Goal: Task Accomplishment & Management: Manage account settings

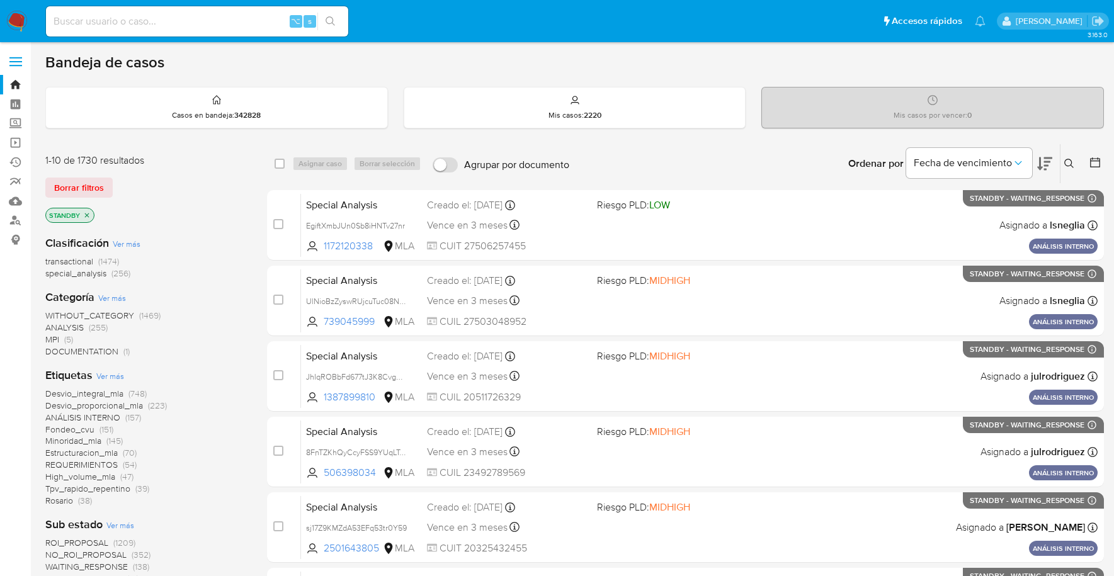
scroll to position [462, 0]
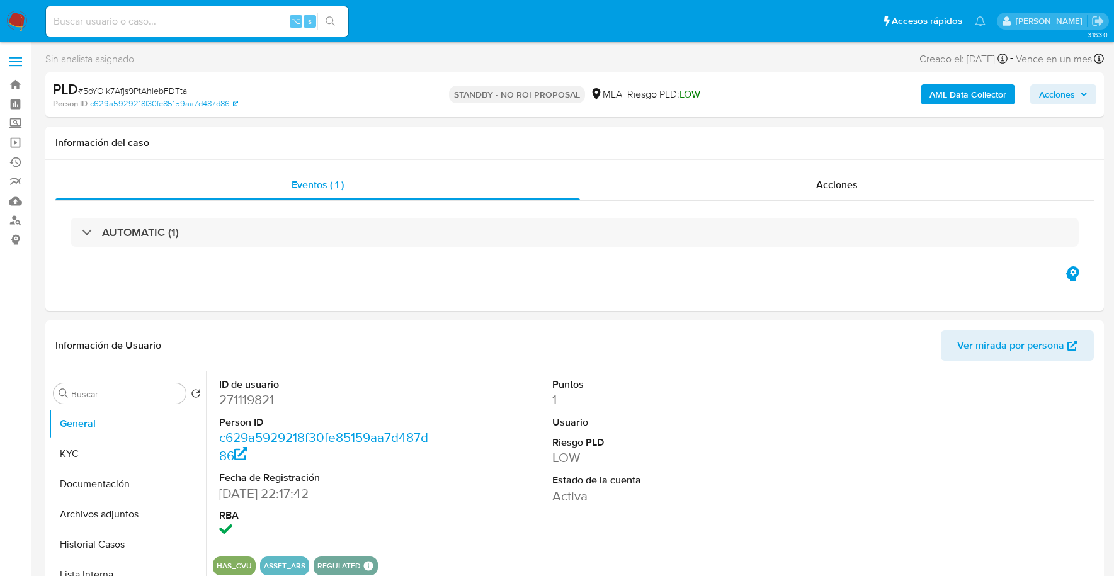
select select "10"
click at [202, 21] on input at bounding box center [197, 21] width 302 height 16
paste input "237533303"
type input "237533303"
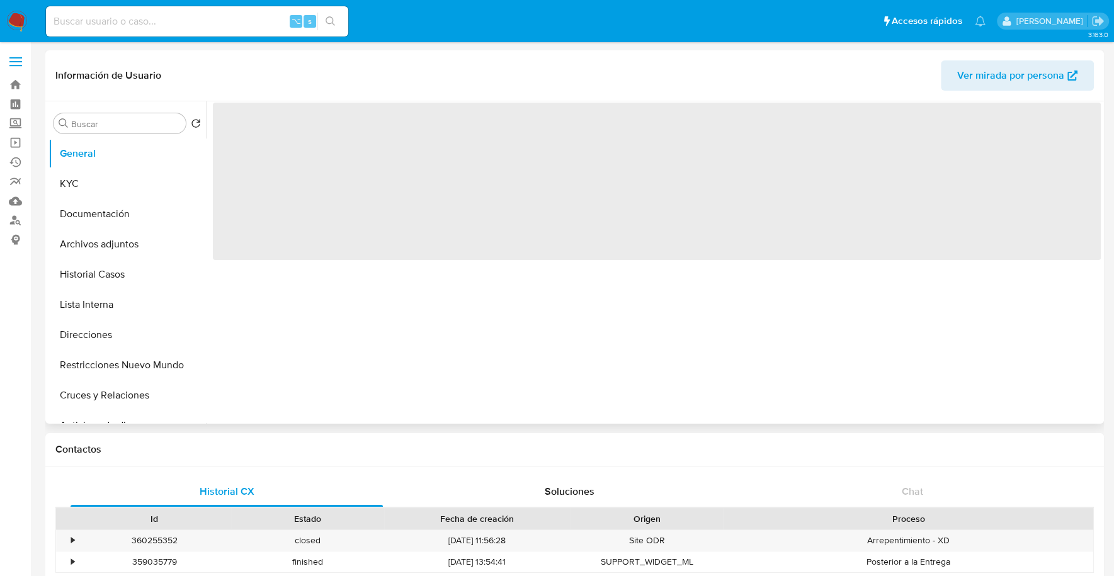
select select "10"
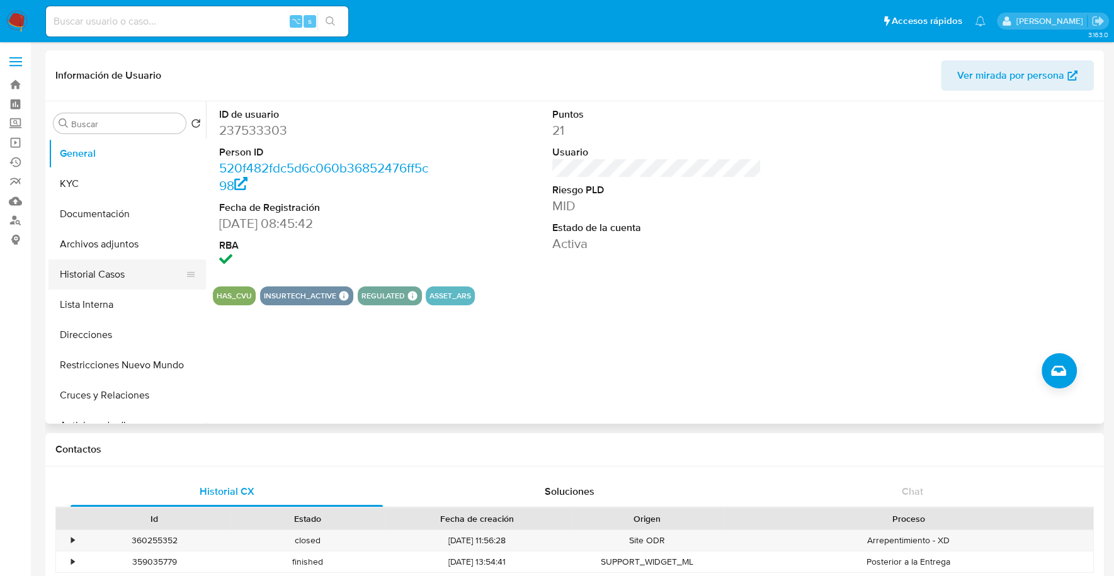
click at [118, 271] on button "Historial Casos" at bounding box center [121, 274] width 147 height 30
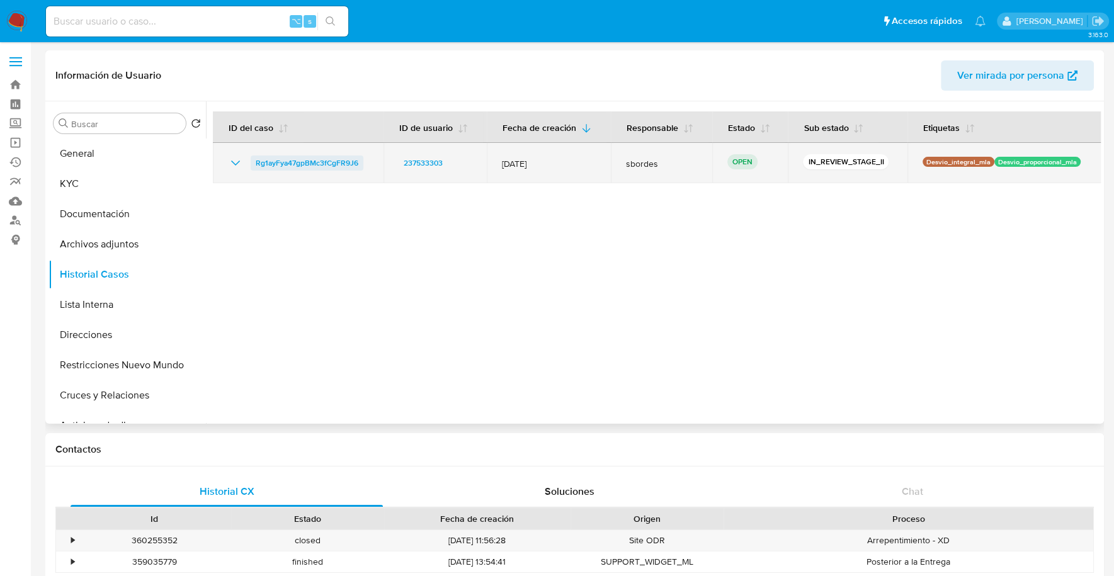
click at [297, 156] on span "Rg1ayFya47gpBMc3fCgFR9J6" at bounding box center [307, 163] width 103 height 15
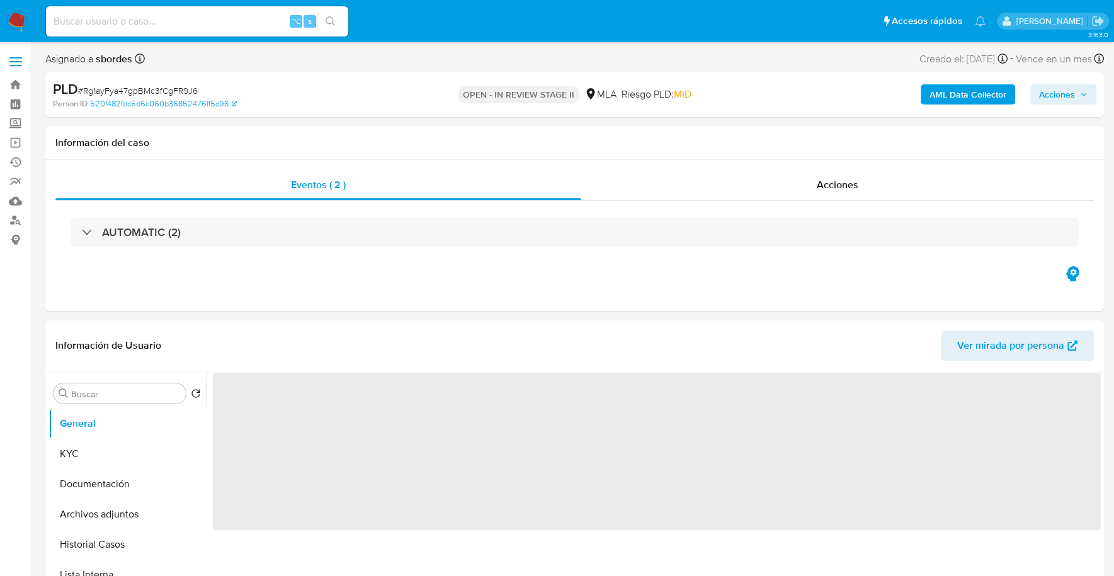
select select "10"
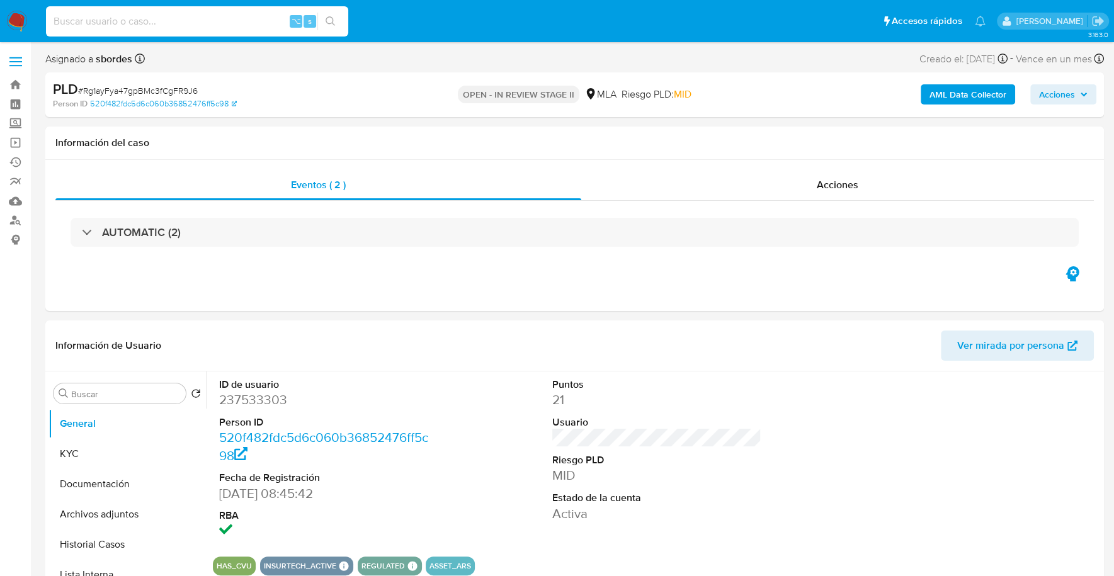
click at [205, 25] on input at bounding box center [197, 21] width 302 height 16
paste input "237533303"
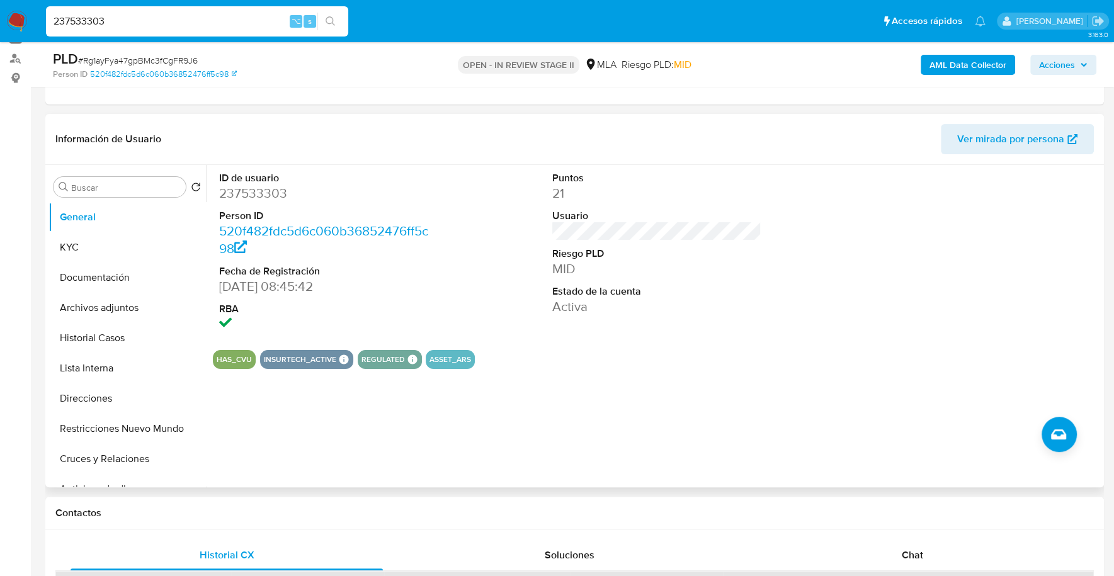
scroll to position [273, 0]
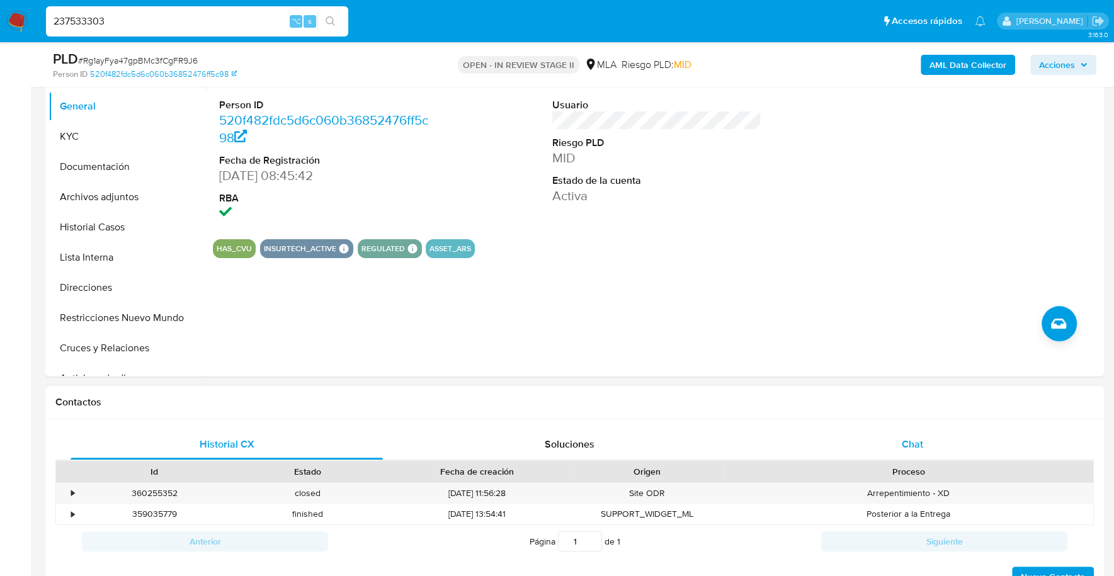
type input "237533303"
click at [906, 453] on div "Chat" at bounding box center [912, 444] width 312 height 30
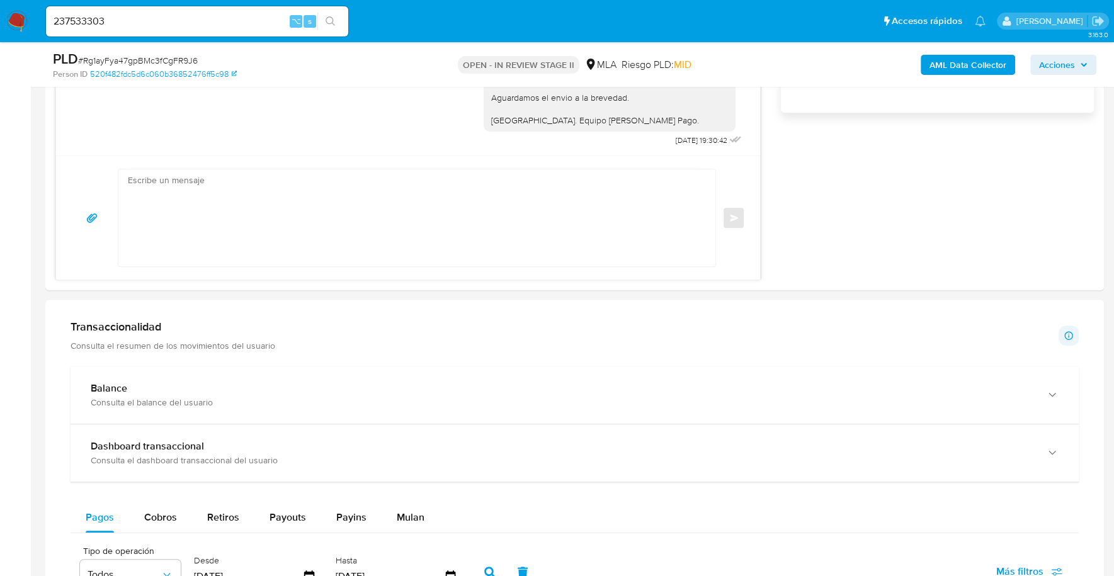
scroll to position [879, 0]
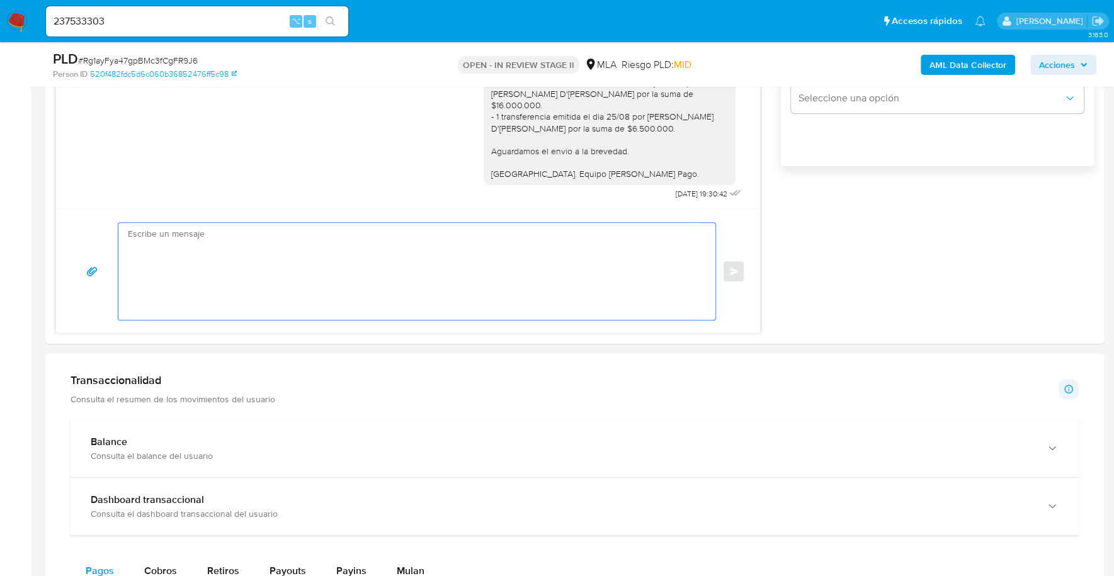
click at [272, 260] on textarea at bounding box center [414, 271] width 572 height 97
paste textarea "Hola, Esperamos que te encuentres muy bien. Te consultamos si tuviste oportunid…"
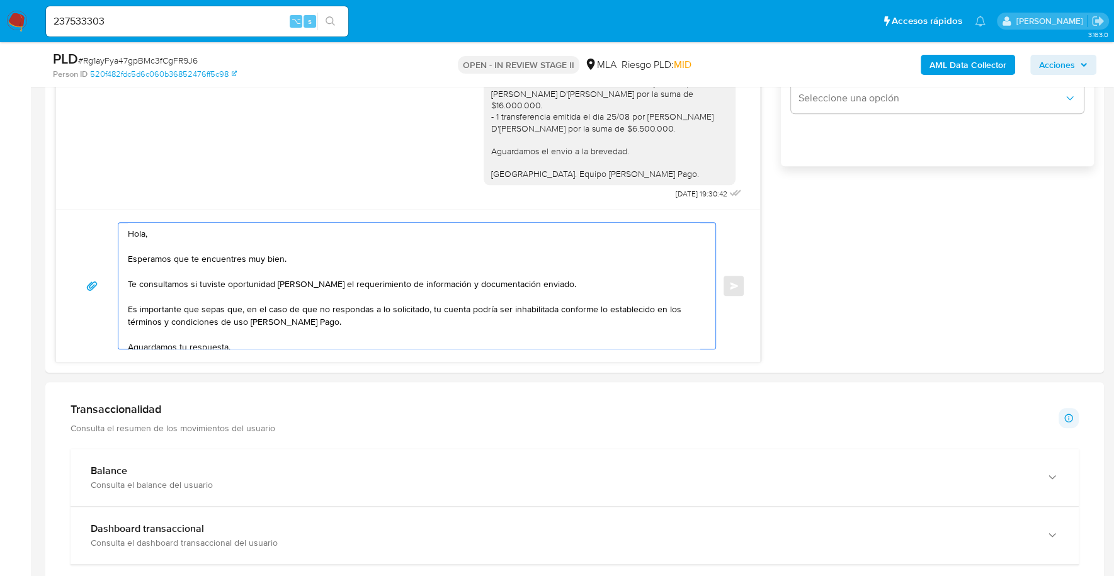
scroll to position [0, 0]
drag, startPoint x: 168, startPoint y: 234, endPoint x: 54, endPoint y: 232, distance: 113.4
click at [54, 232] on div "Historial CX Soluciones Chat Id Estado Fecha de creación Origen Proceso • 36025…" at bounding box center [574, 93] width 1059 height 560
drag, startPoint x: 562, startPoint y: 278, endPoint x: 116, endPoint y: 279, distance: 446.5
click at [116, 279] on div "Estimado, Esperamos que te encuentres muy bien. Te consultamos si tuviste oport…" at bounding box center [408, 285] width 674 height 127
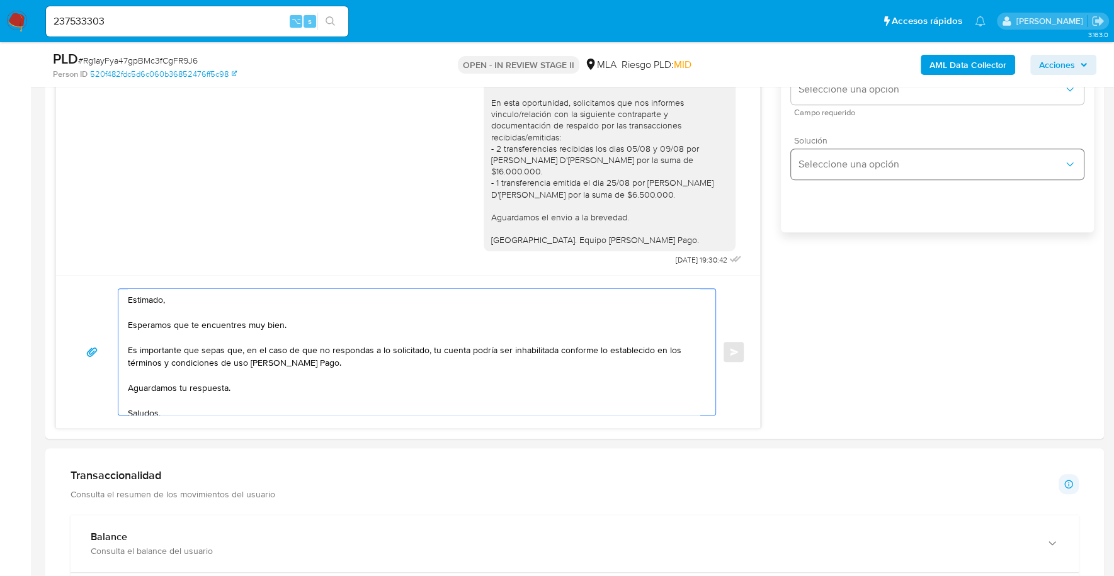
scroll to position [731, 0]
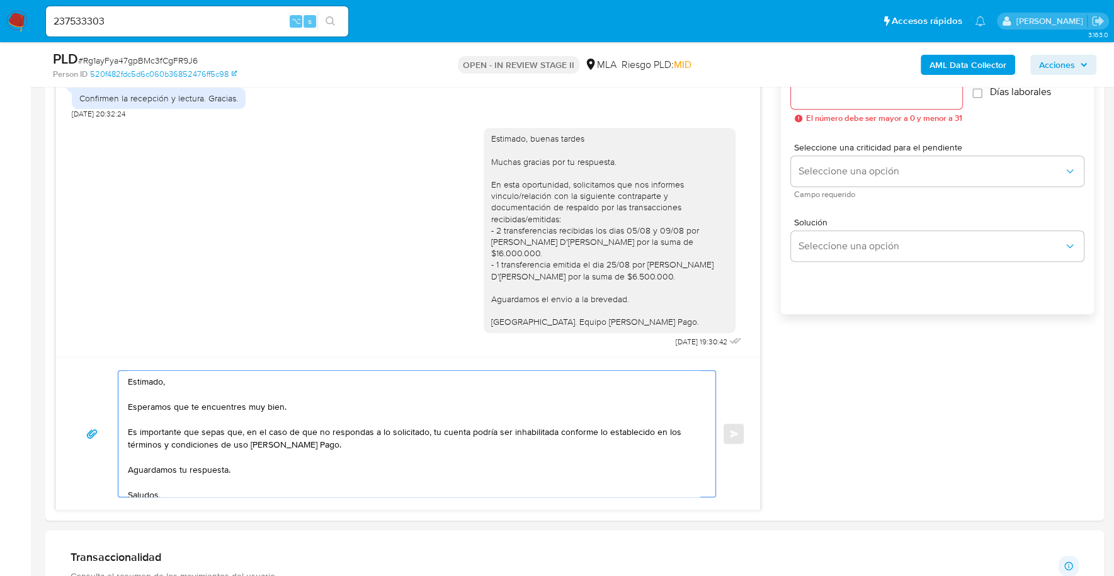
type textarea "Estimado, Esperamos que te encuentres muy bien. Es importante que sepas que, en…"
click at [847, 98] on input "Esperar Respuesta (días)" at bounding box center [876, 94] width 171 height 16
type input "1"
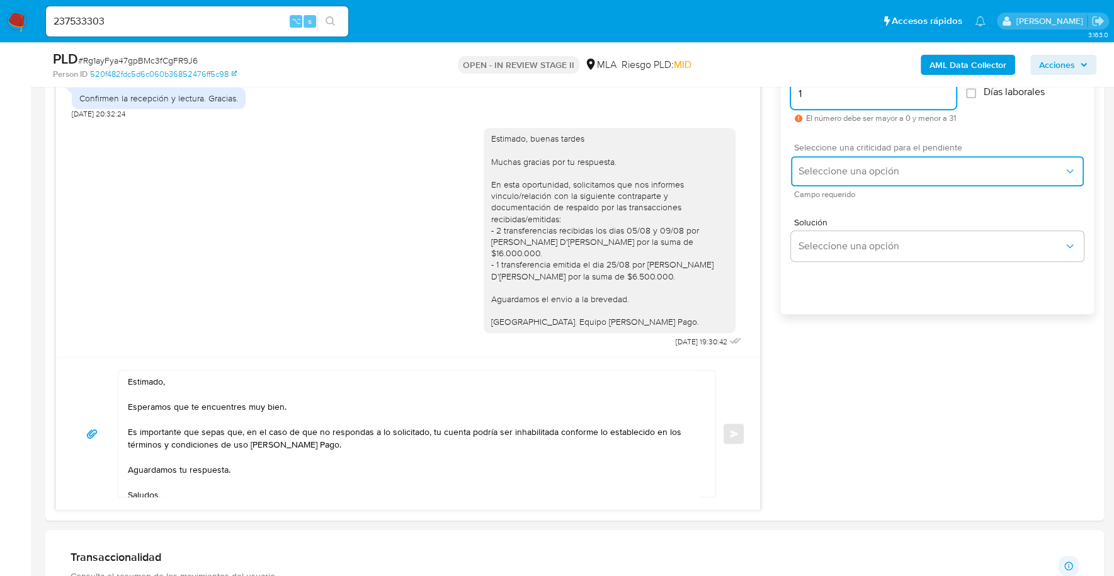
click at [832, 177] on button "Seleccione una opción" at bounding box center [937, 171] width 293 height 30
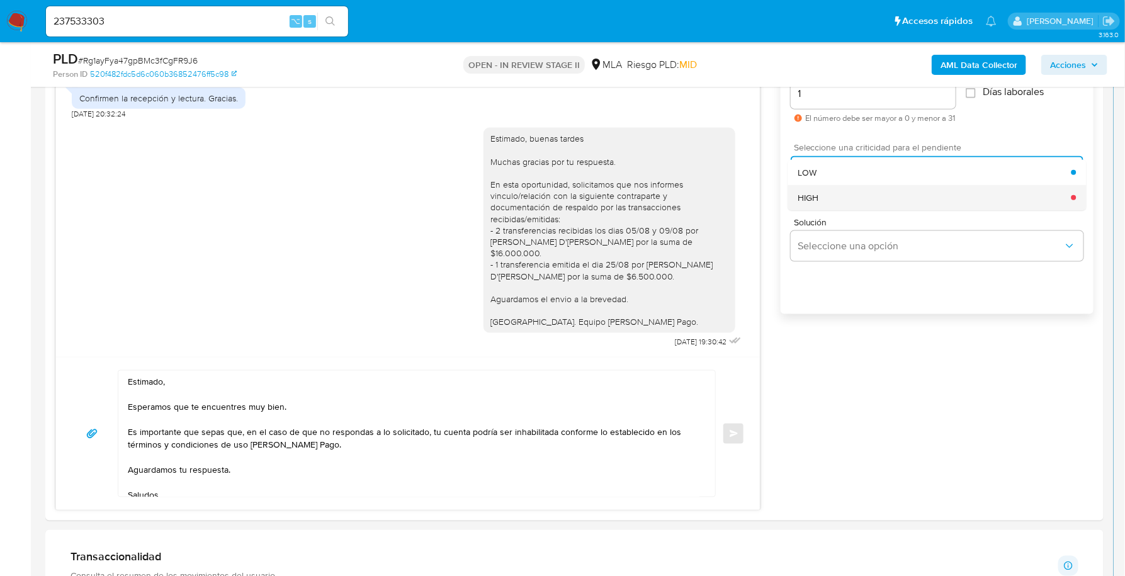
click at [841, 198] on div "HIGH" at bounding box center [934, 197] width 273 height 25
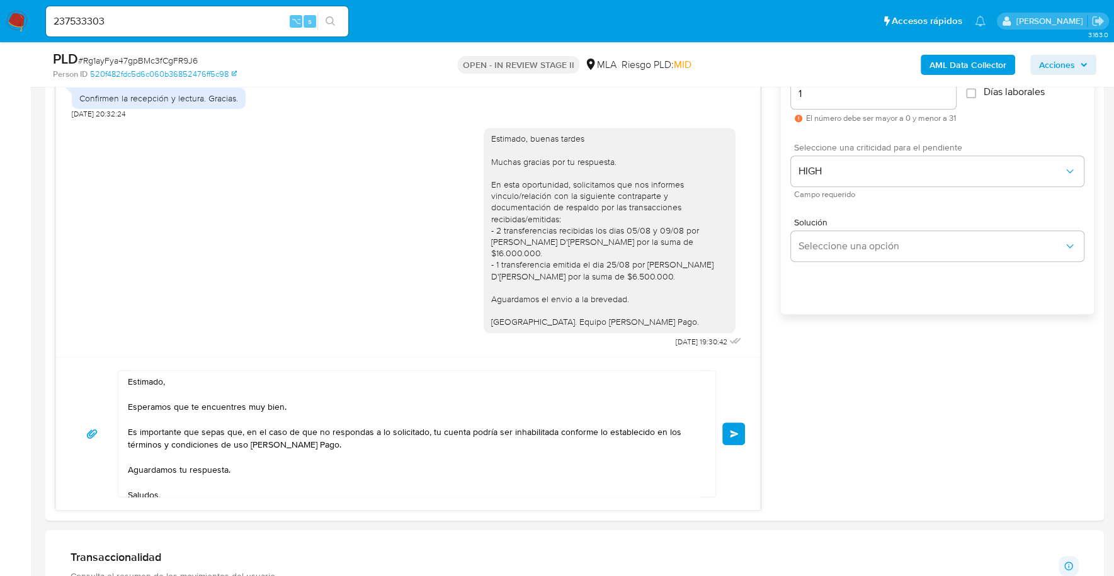
click at [736, 433] on span "Enviar" at bounding box center [734, 434] width 9 height 8
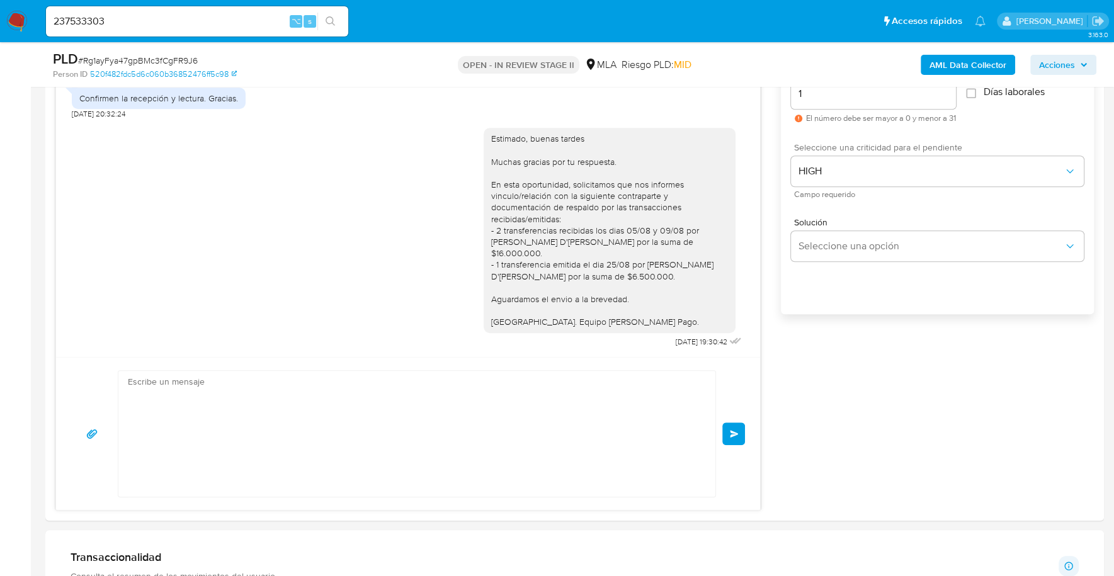
scroll to position [1215, 0]
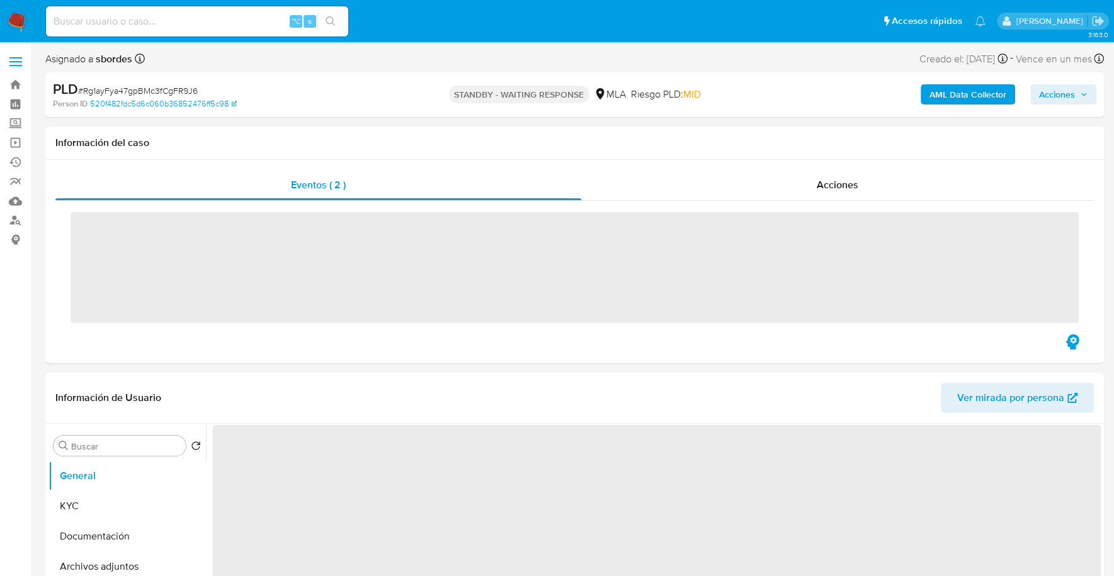
click at [162, 25] on input at bounding box center [197, 21] width 302 height 16
paste input "1013679253"
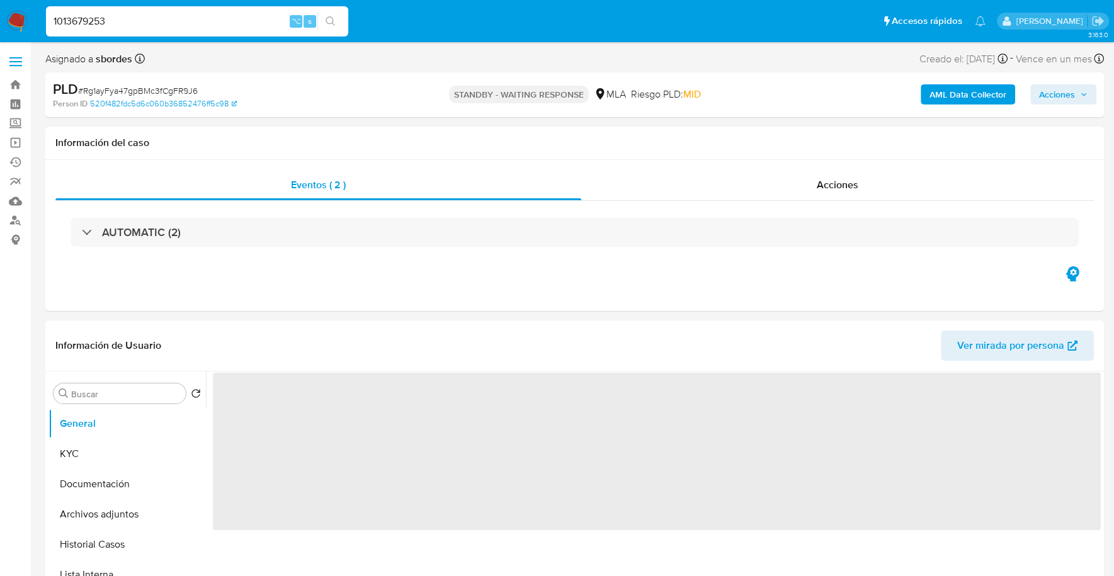
type input "1013679253"
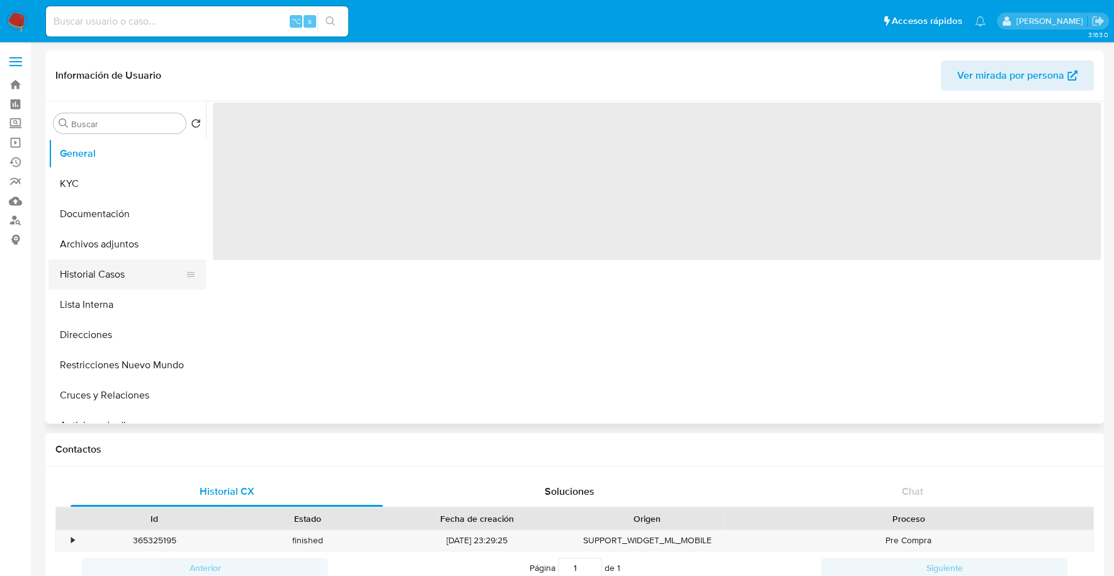
click at [118, 273] on button "Historial Casos" at bounding box center [121, 274] width 147 height 30
select select "10"
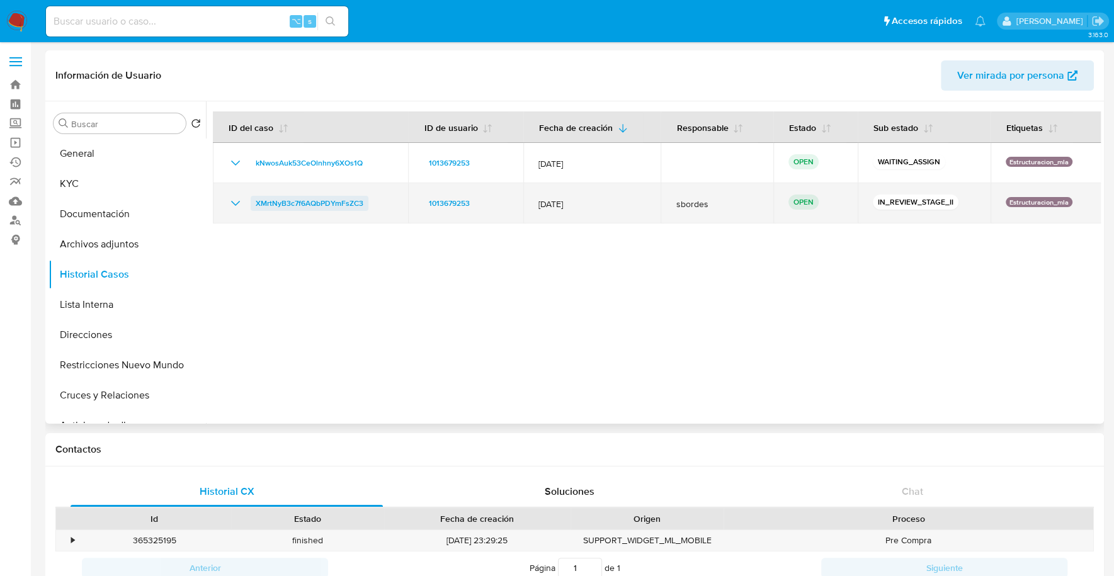
click at [326, 207] on span "XMrtNyB3c7f6AQbPDYmFsZC3" at bounding box center [310, 203] width 108 height 15
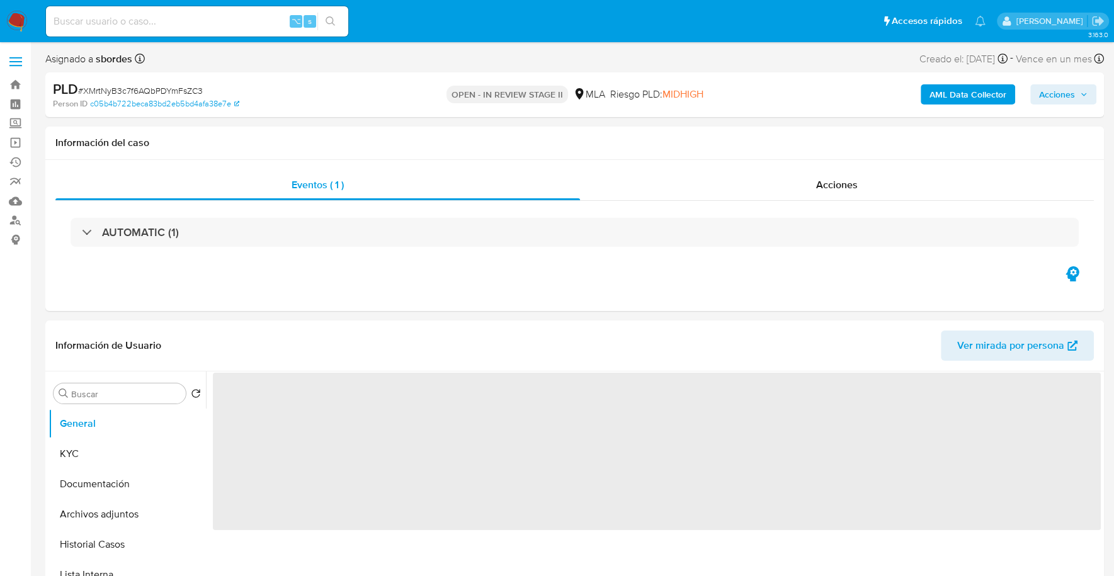
select select "10"
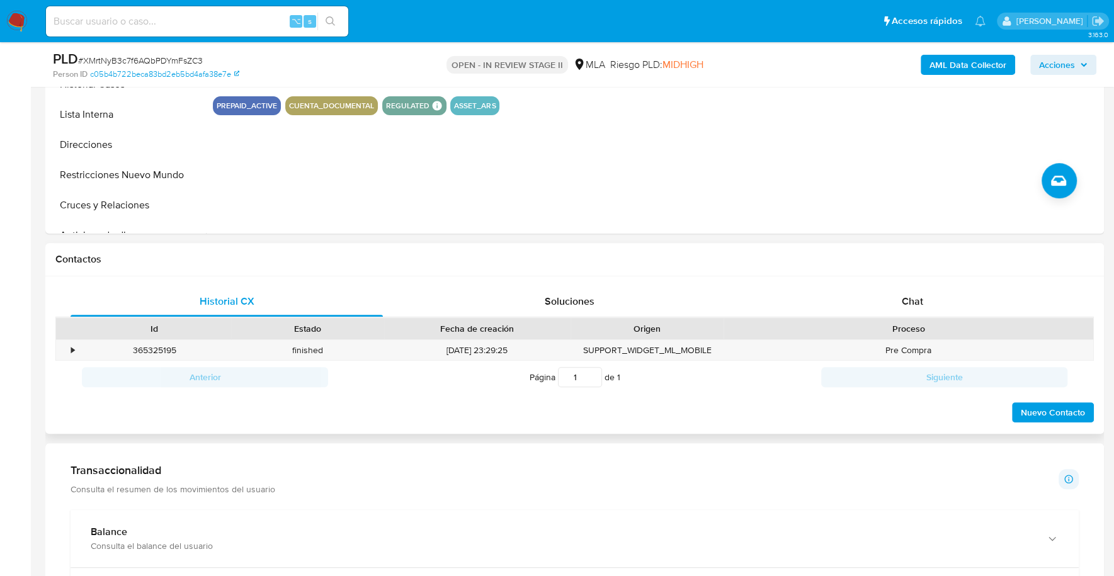
scroll to position [557, 0]
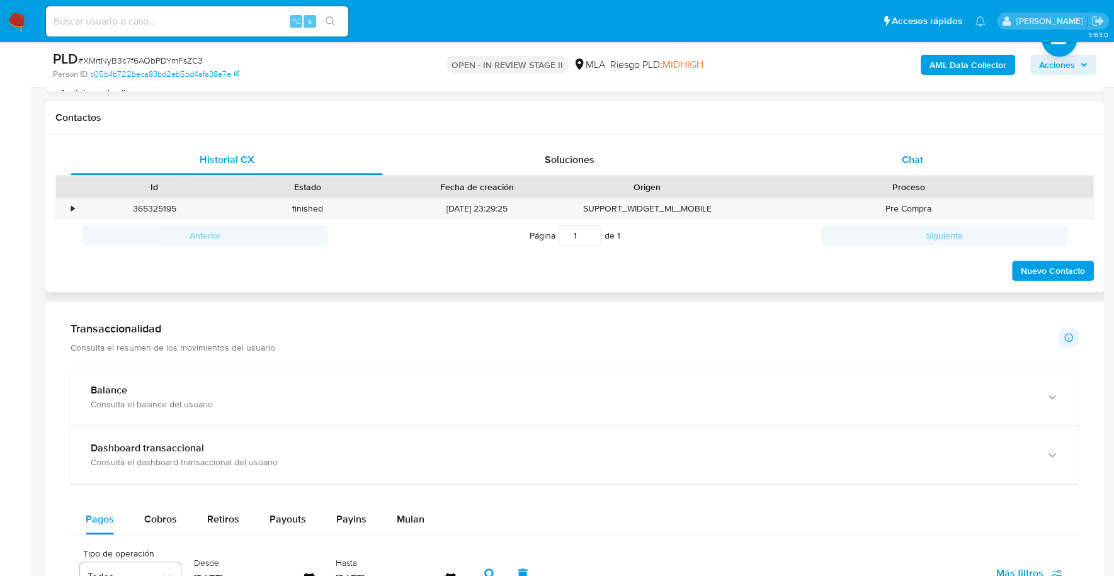
click at [839, 172] on div "Chat" at bounding box center [912, 160] width 312 height 30
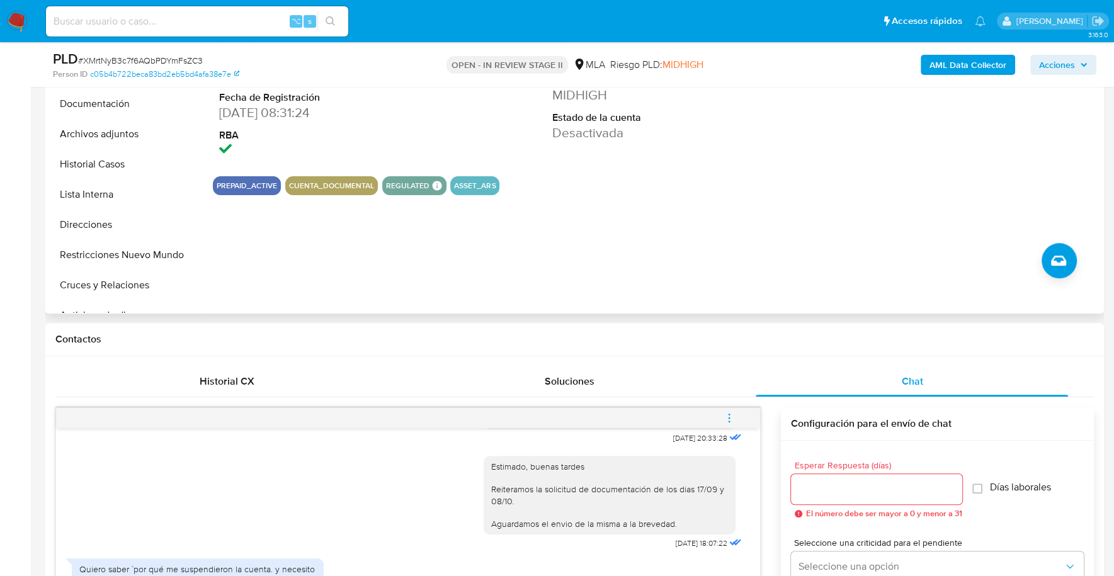
scroll to position [191, 0]
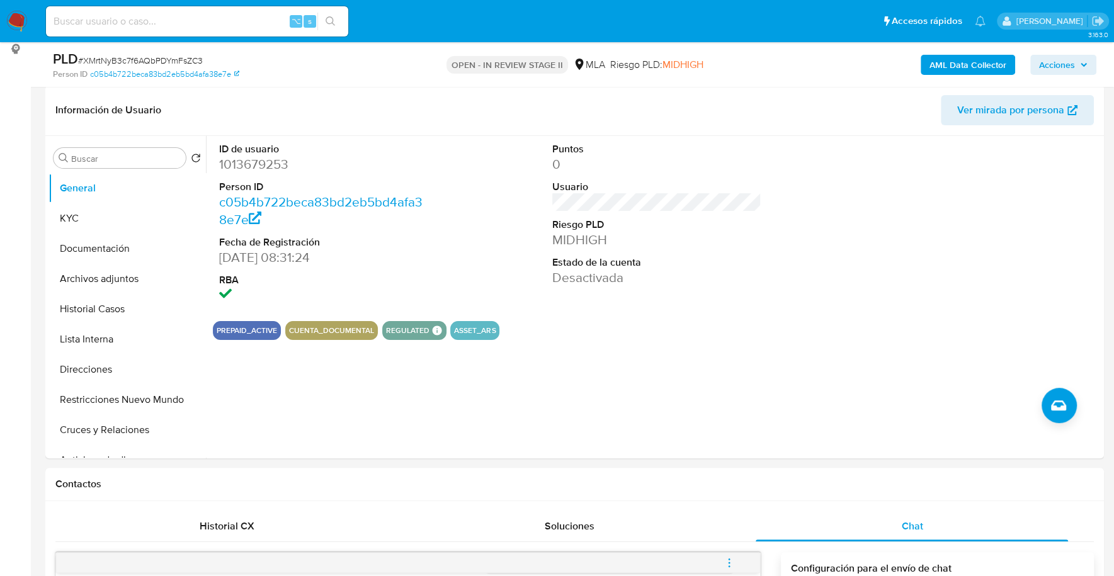
click at [161, 26] on input at bounding box center [197, 21] width 302 height 16
paste input "1013679253"
type input "1013679253"
click at [76, 215] on button "KYC" at bounding box center [121, 218] width 147 height 30
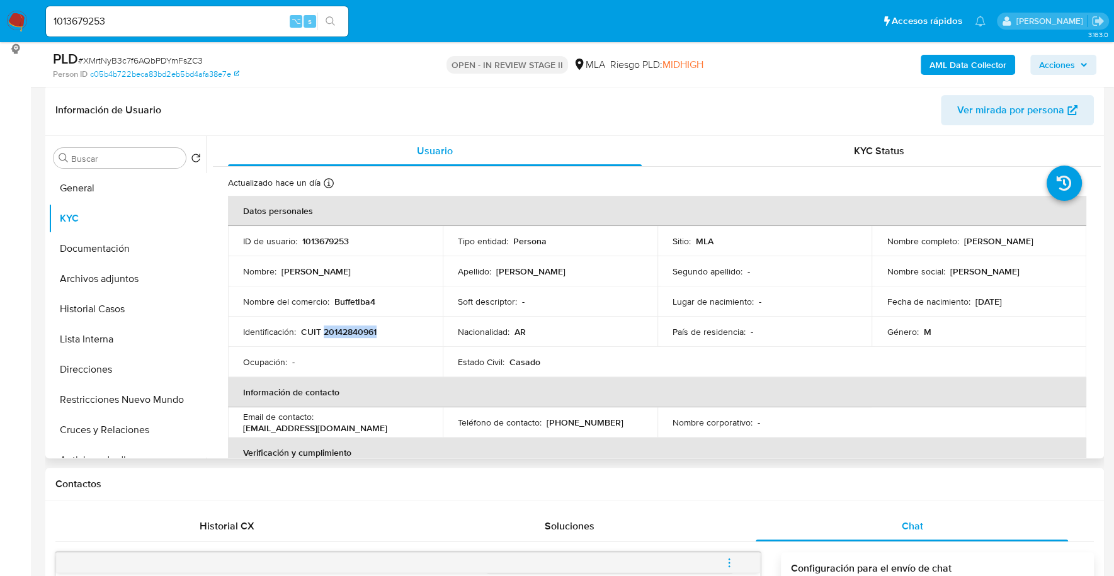
copy p "20142840961"
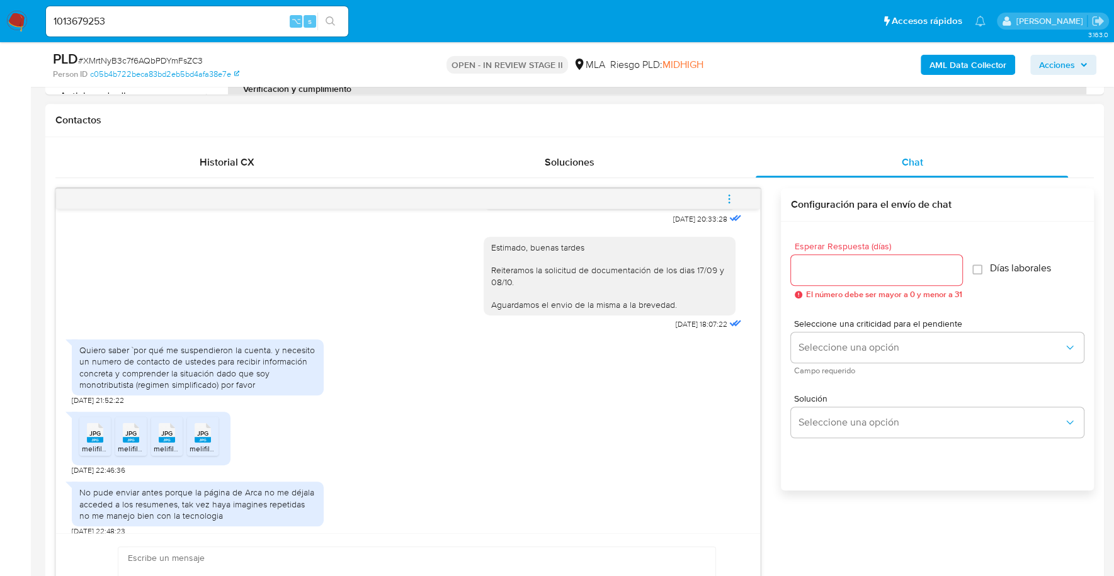
scroll to position [639, 0]
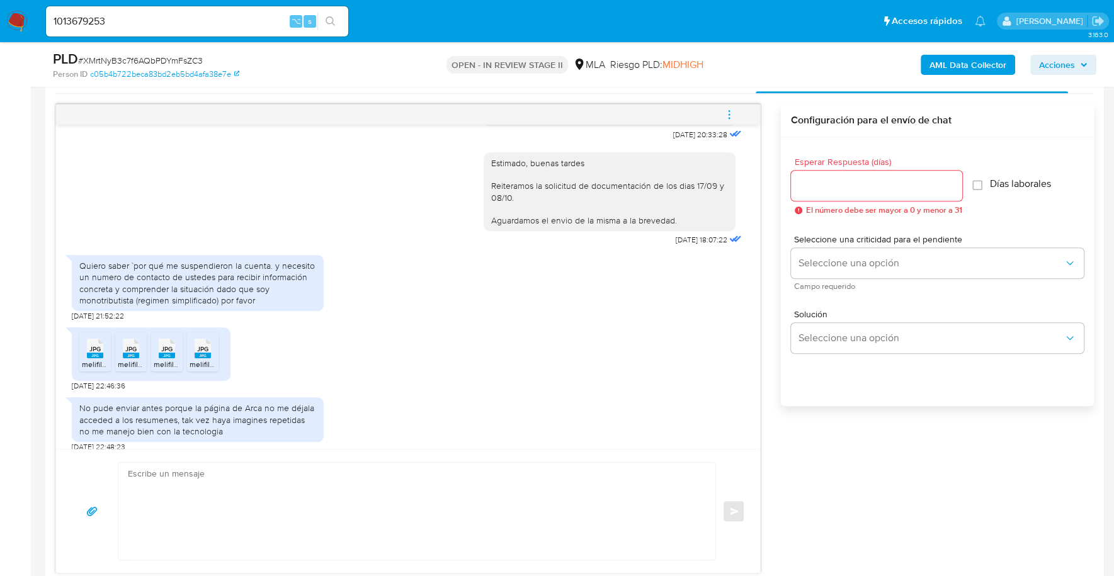
click at [88, 358] on rect at bounding box center [95, 356] width 16 height 6
click at [125, 370] on span "melifile8565250276704797177.jpg" at bounding box center [175, 364] width 115 height 11
click at [166, 370] on span "melifile2460737437708900828.jpg" at bounding box center [213, 364] width 118 height 11
click at [209, 370] on span "melifile2584970735753639052.jpg" at bounding box center [249, 364] width 119 height 11
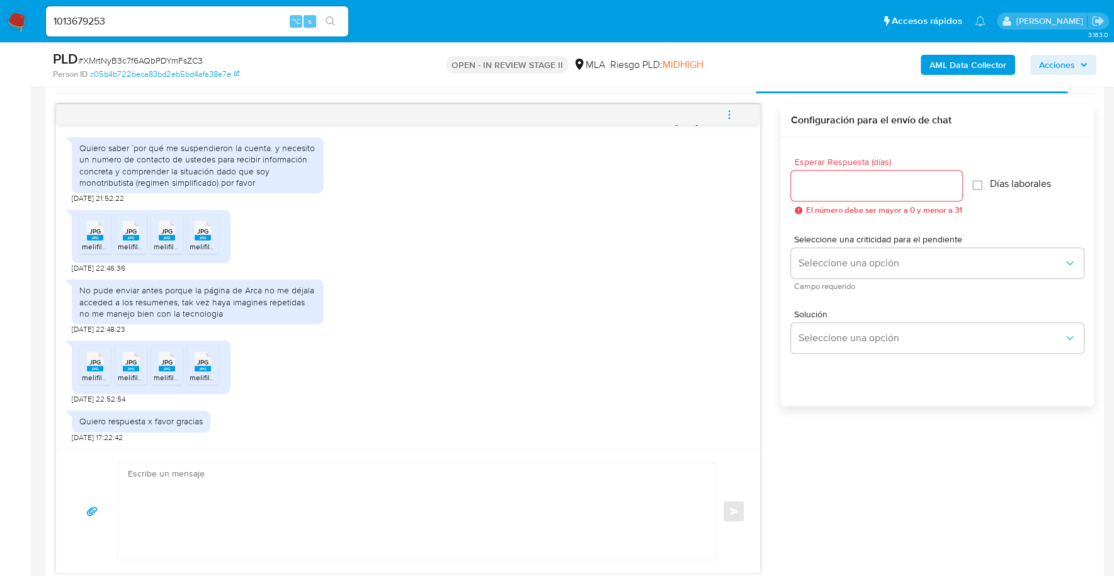
scroll to position [523, 0]
click at [88, 372] on span "melifile7715287969663188183.jpg" at bounding box center [138, 377] width 113 height 11
click at [123, 374] on span "melifile9125776146906689678.jpg" at bounding box center [175, 377] width 115 height 11
click at [166, 373] on span "melifile3514244401987849287.jpg" at bounding box center [211, 377] width 115 height 11
click at [203, 375] on span "melifile7132712417782966015.jpg" at bounding box center [245, 377] width 111 height 11
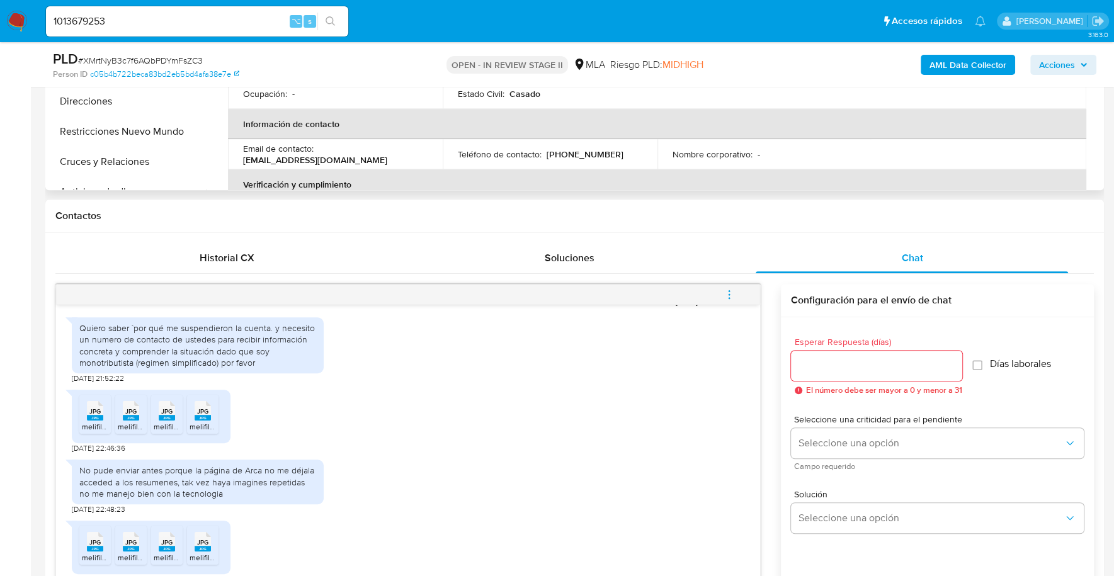
scroll to position [123, 0]
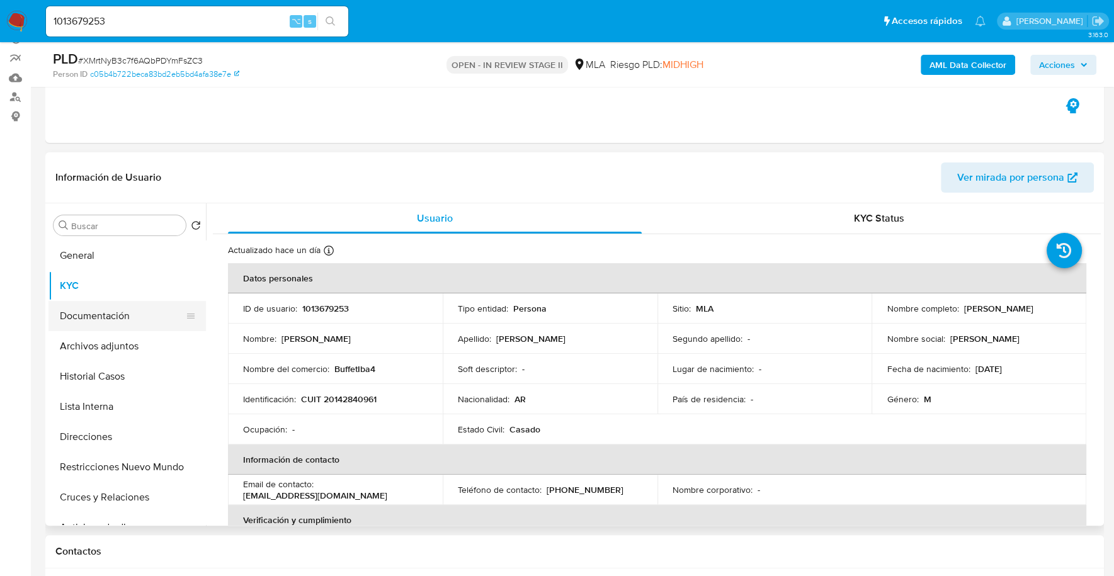
click at [137, 316] on button "Documentación" at bounding box center [121, 316] width 147 height 30
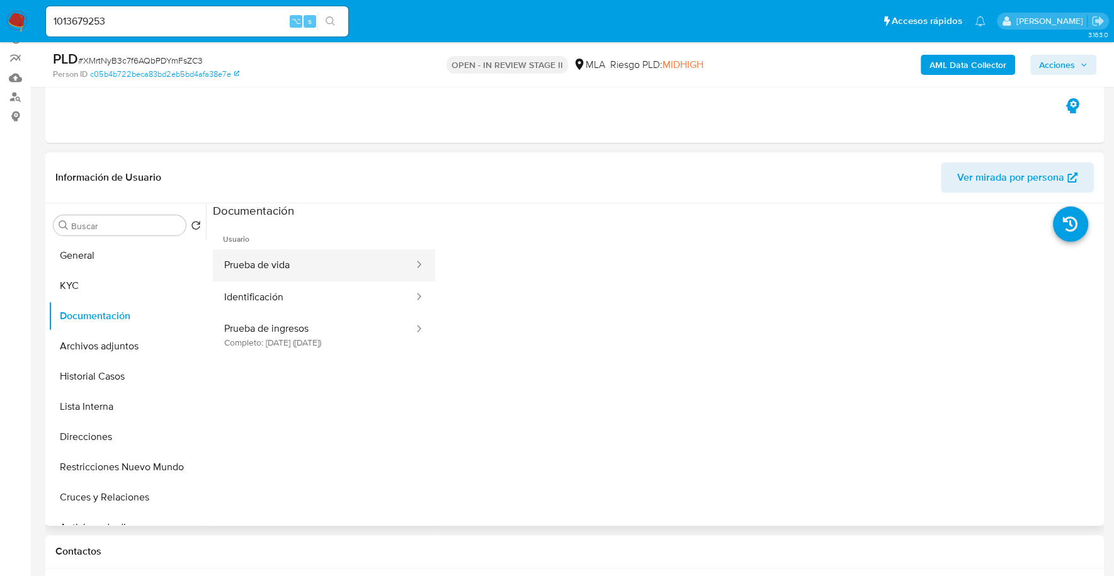
click at [301, 264] on button "Prueba de vida" at bounding box center [314, 265] width 202 height 32
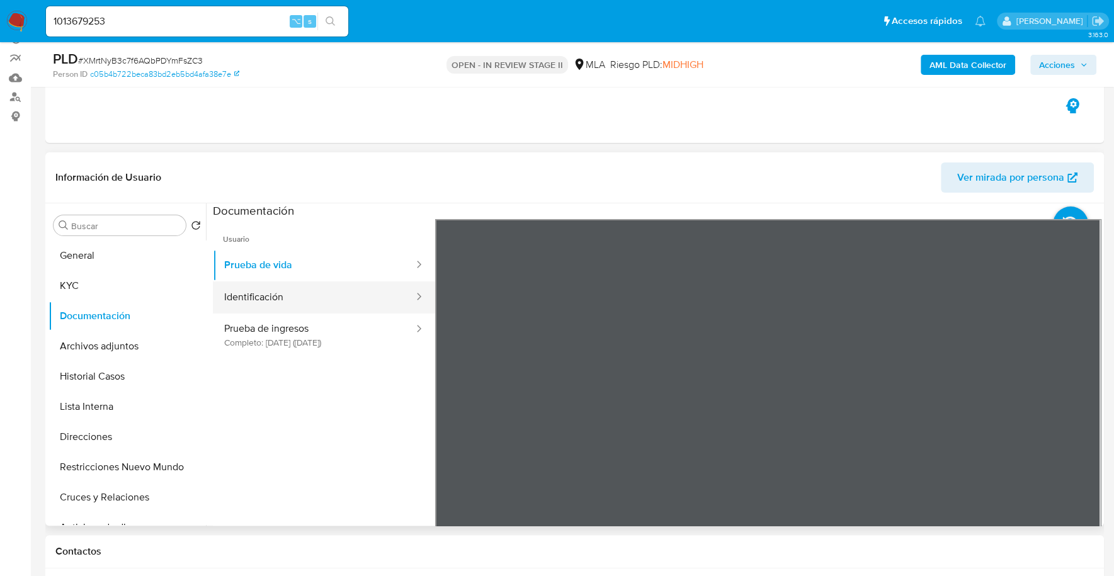
click at [322, 300] on button "Identificación" at bounding box center [314, 297] width 202 height 32
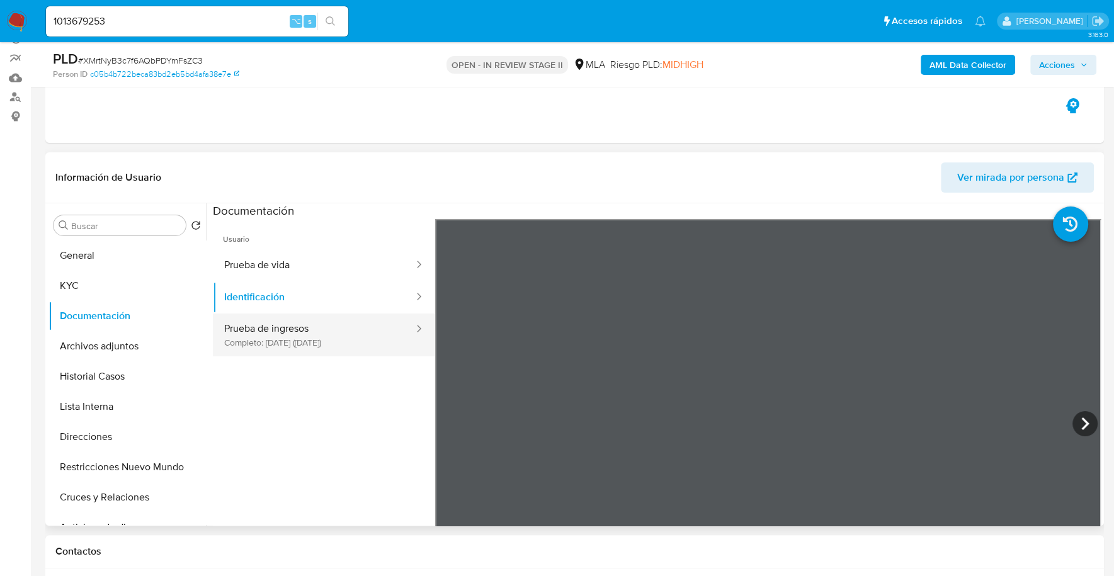
click at [324, 338] on button "Prueba de ingresos Completo: 12/08/2025 (hace 2 meses)" at bounding box center [314, 335] width 202 height 43
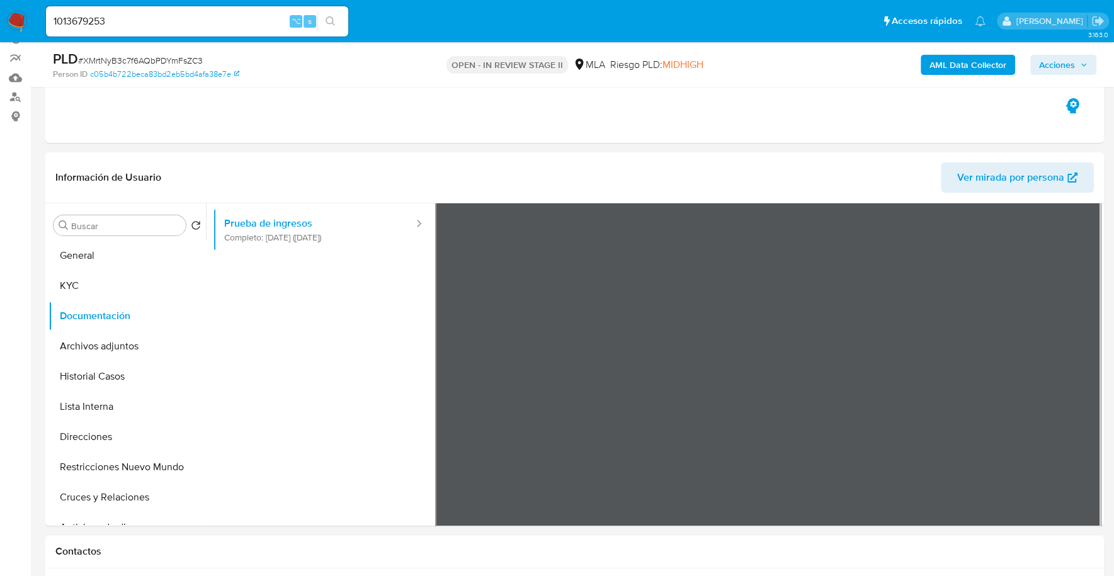
scroll to position [106, 0]
click at [94, 259] on button "General" at bounding box center [121, 256] width 147 height 30
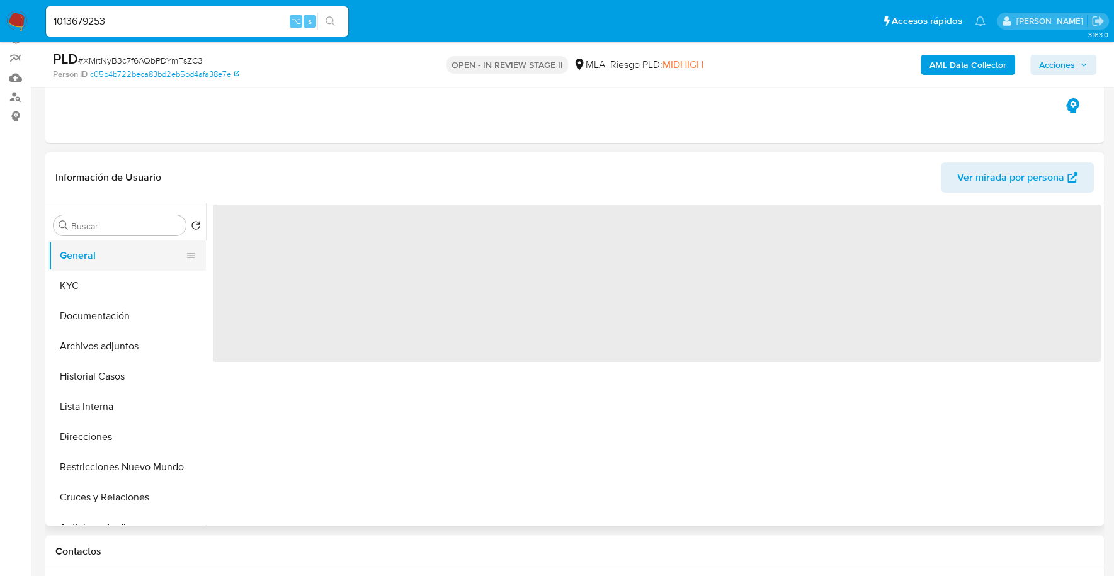
scroll to position [0, 0]
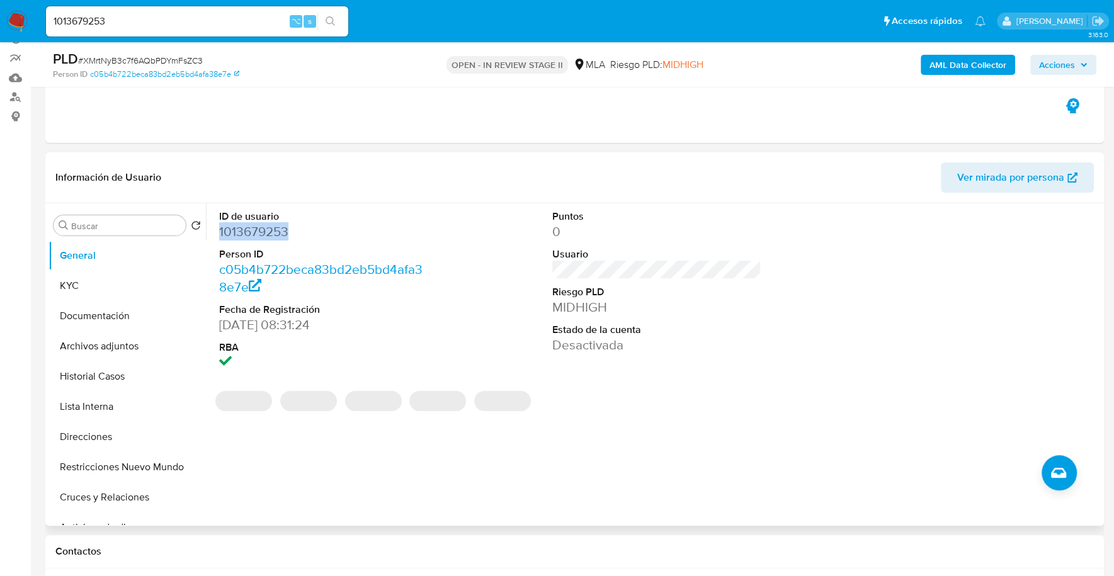
copy dd "1013679253"
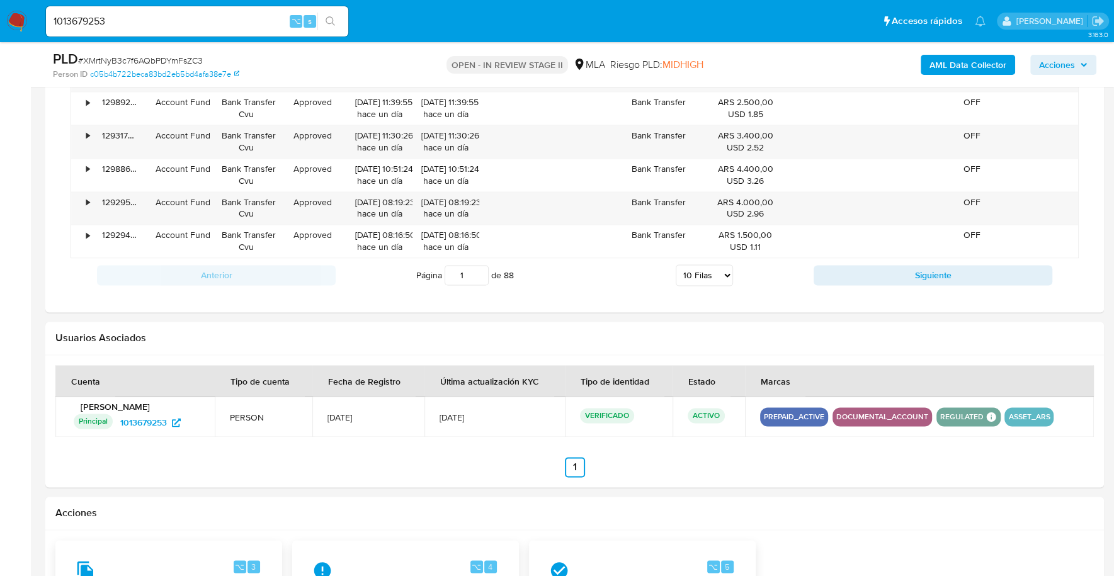
scroll to position [1943, 0]
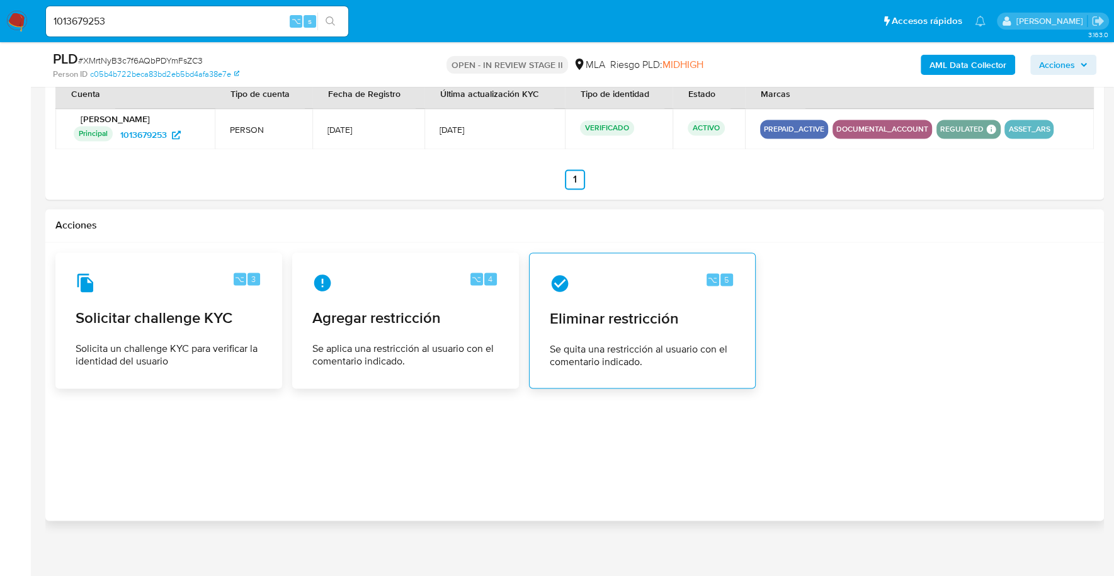
click at [644, 327] on div "⌥ 5 Eliminar restricción Se quita una restricción al usuario con el comentario …" at bounding box center [642, 320] width 205 height 115
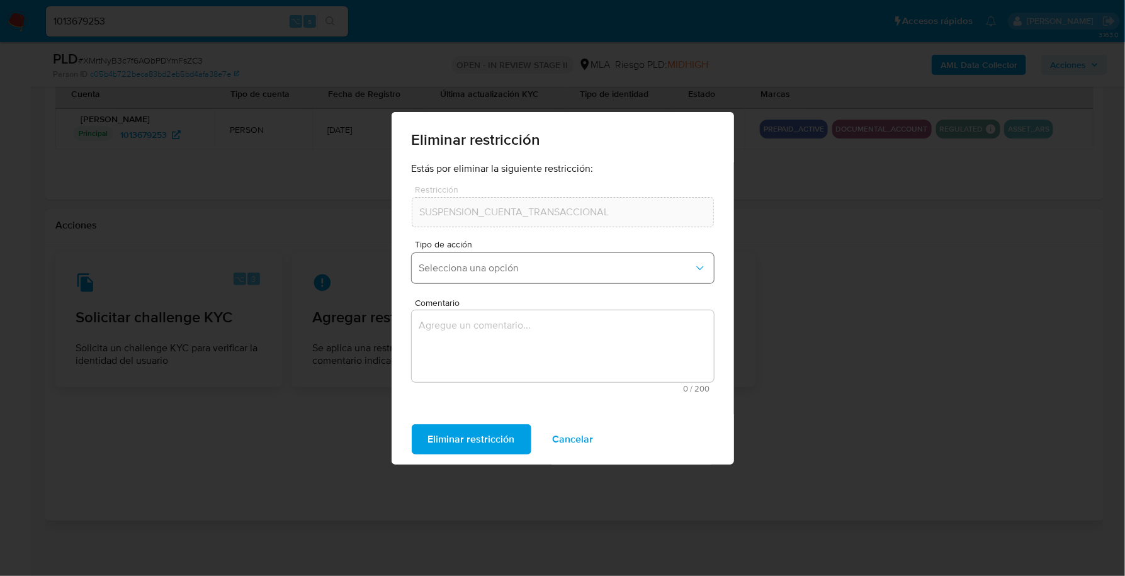
click at [486, 269] on span "Selecciona una opción" at bounding box center [556, 268] width 275 height 13
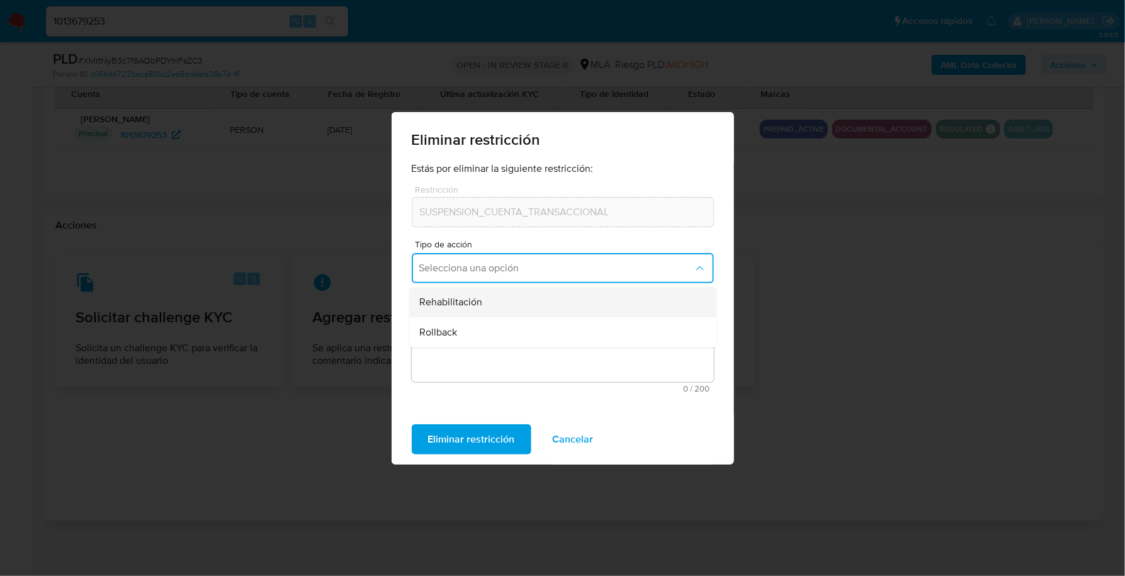
click at [493, 304] on div "Rehabilitación" at bounding box center [559, 302] width 280 height 30
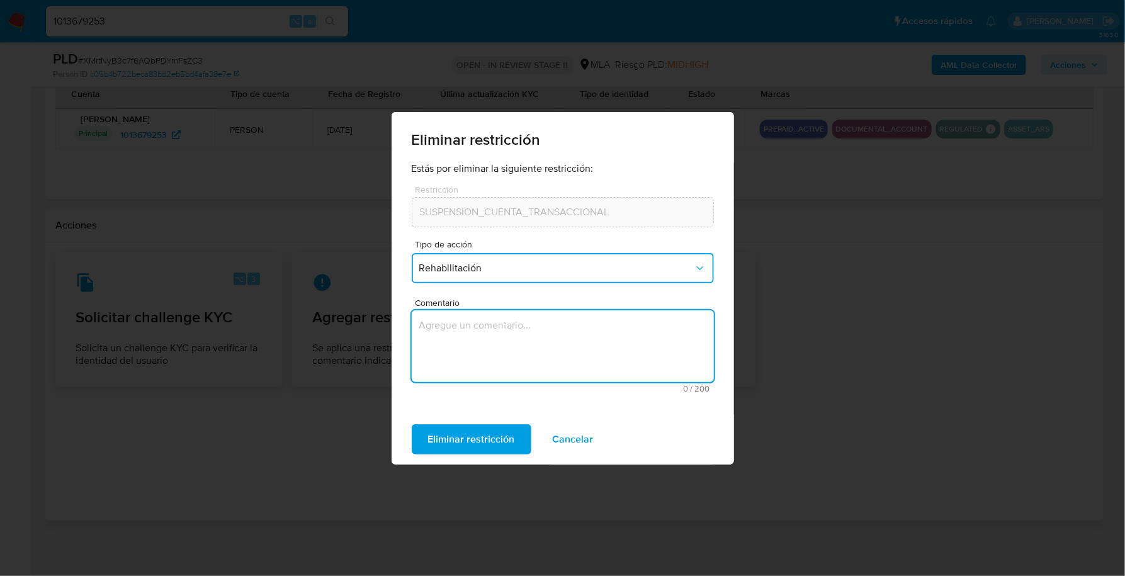
click at [500, 348] on textarea "Comentario" at bounding box center [563, 346] width 302 height 72
type textarea "AML"
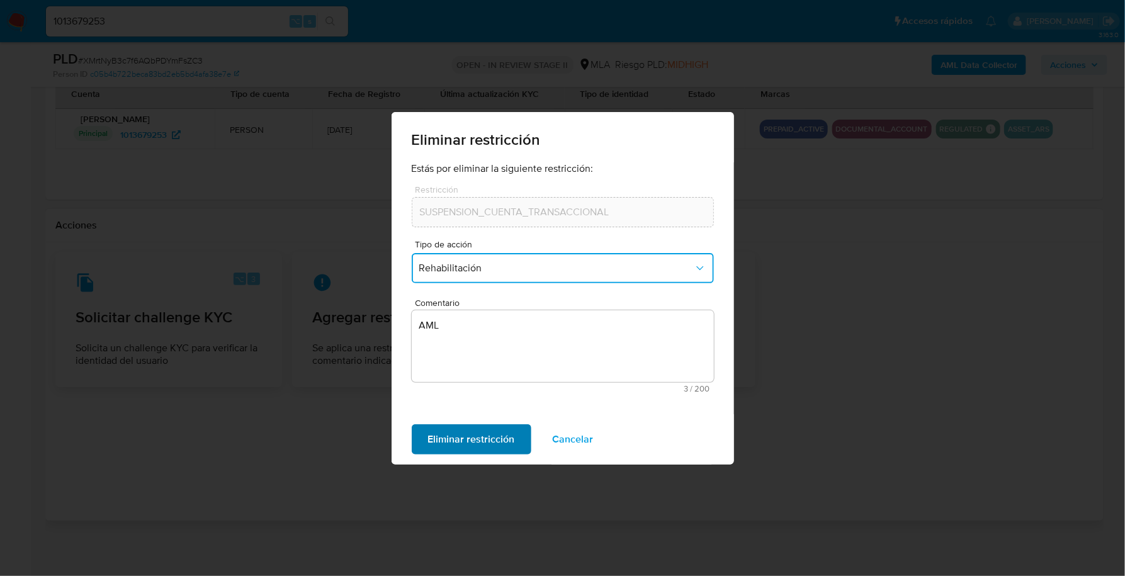
click at [470, 441] on span "Eliminar restricción" at bounding box center [471, 440] width 87 height 28
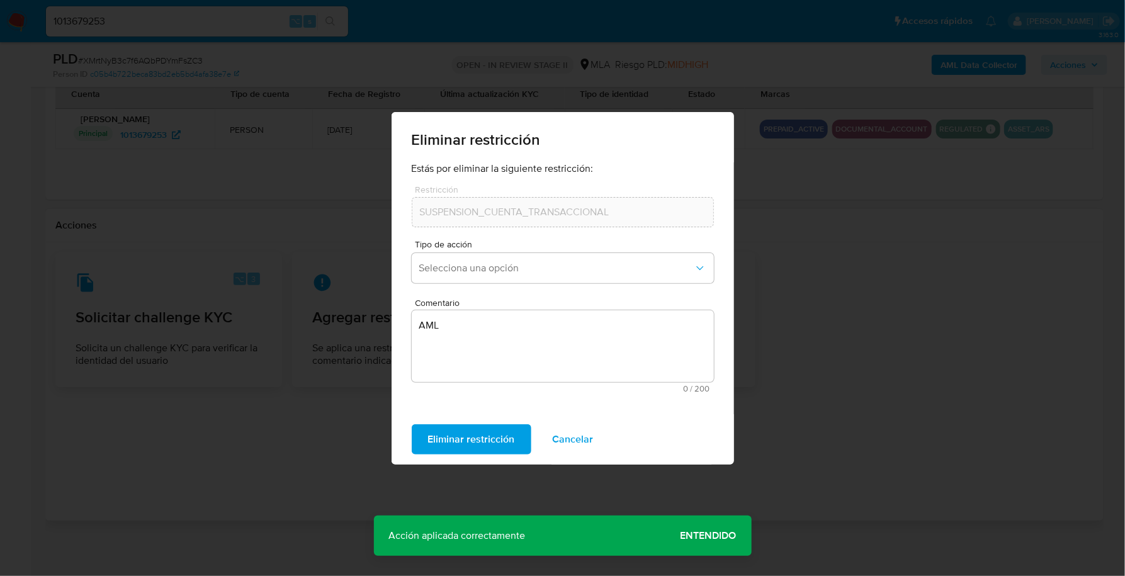
click at [574, 441] on span "Cancelar" at bounding box center [573, 440] width 41 height 28
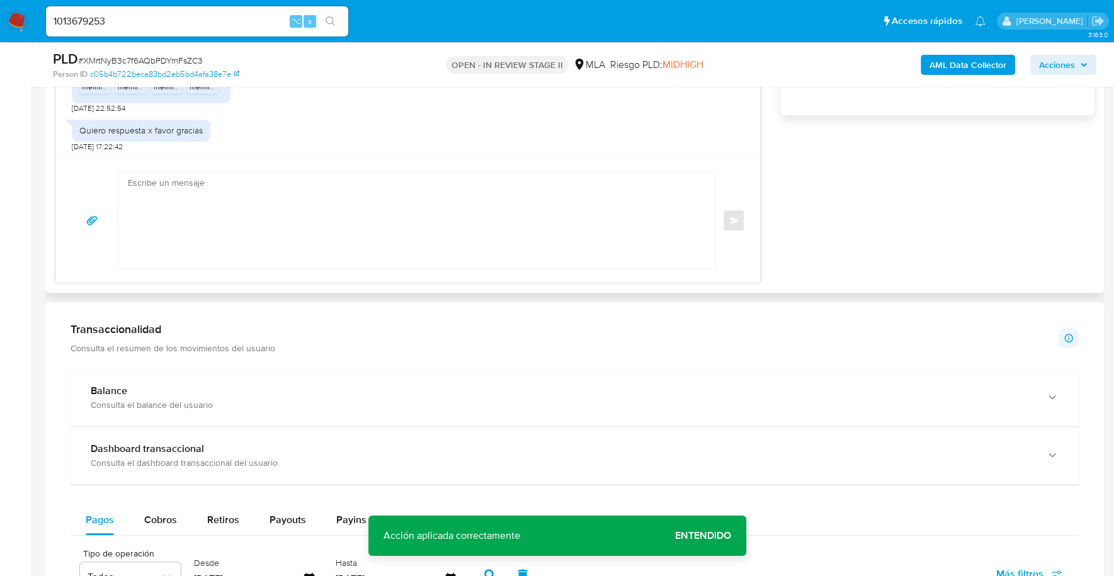
scroll to position [671, 0]
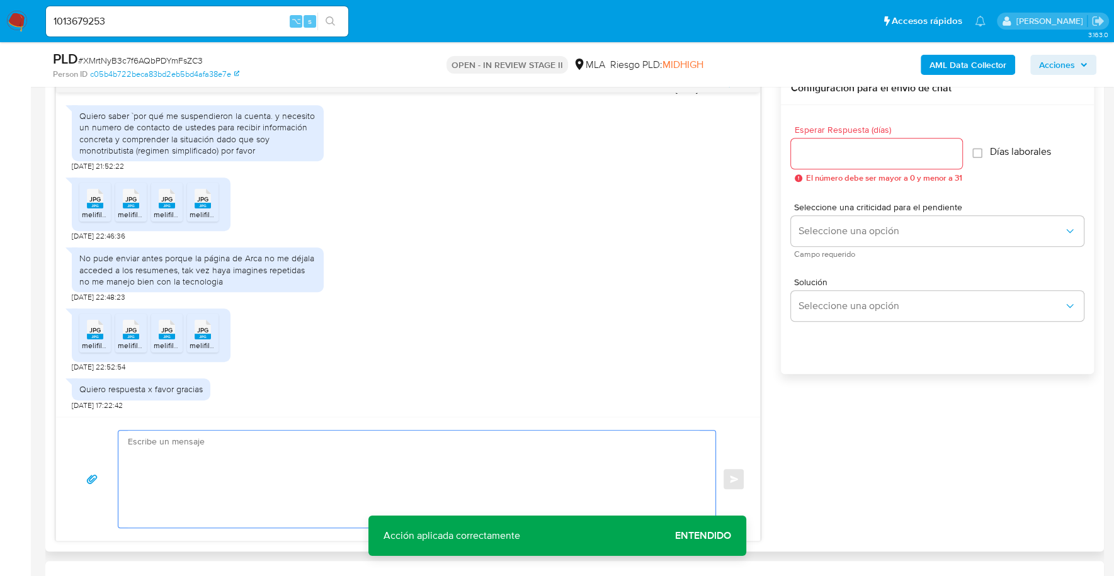
click at [346, 448] on textarea at bounding box center [414, 479] width 572 height 97
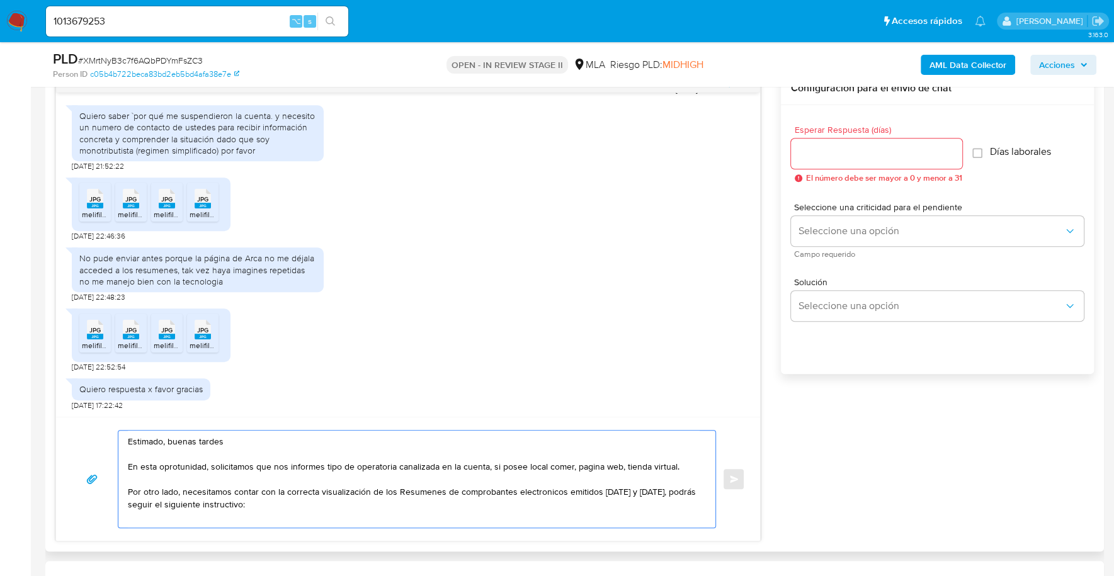
click at [286, 509] on textarea "Estimado, buenas tardes En esta oprotunidad, solicitamos que nos informes tipo …" at bounding box center [414, 479] width 572 height 97
paste textarea "https://www.mercadopago.com.ar/ayuda/30181"
click at [418, 492] on textarea "Estimado, buenas tardes En esta oprotunidad, solicitamos que nos informes tipo …" at bounding box center [414, 479] width 572 height 97
click at [428, 503] on textarea "Estimado, buenas tardes En esta oportunidad, solicitamos que nos informes tipo …" at bounding box center [414, 479] width 572 height 97
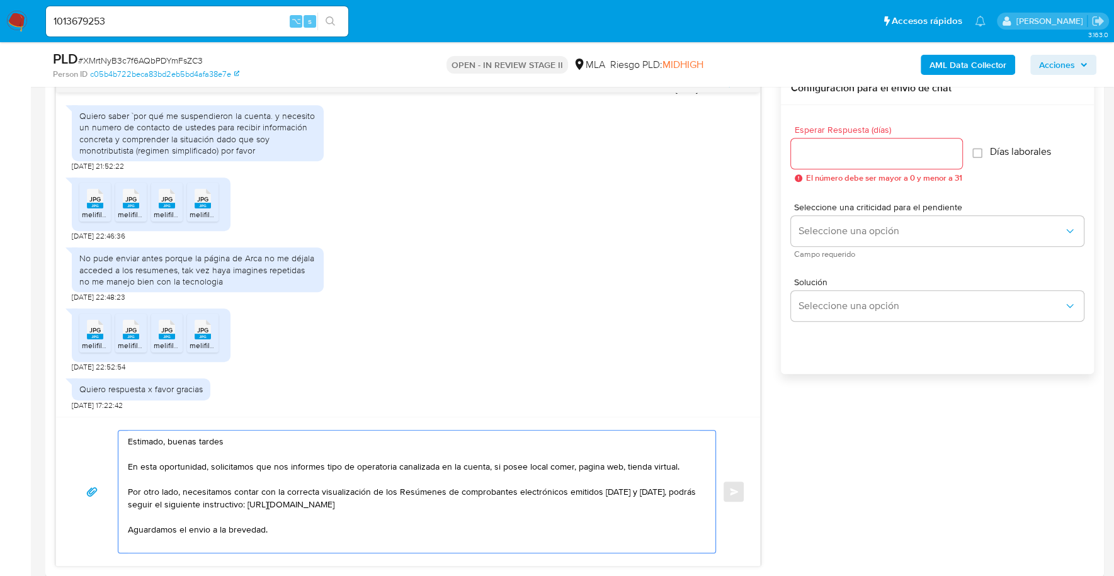
scroll to position [4, 0]
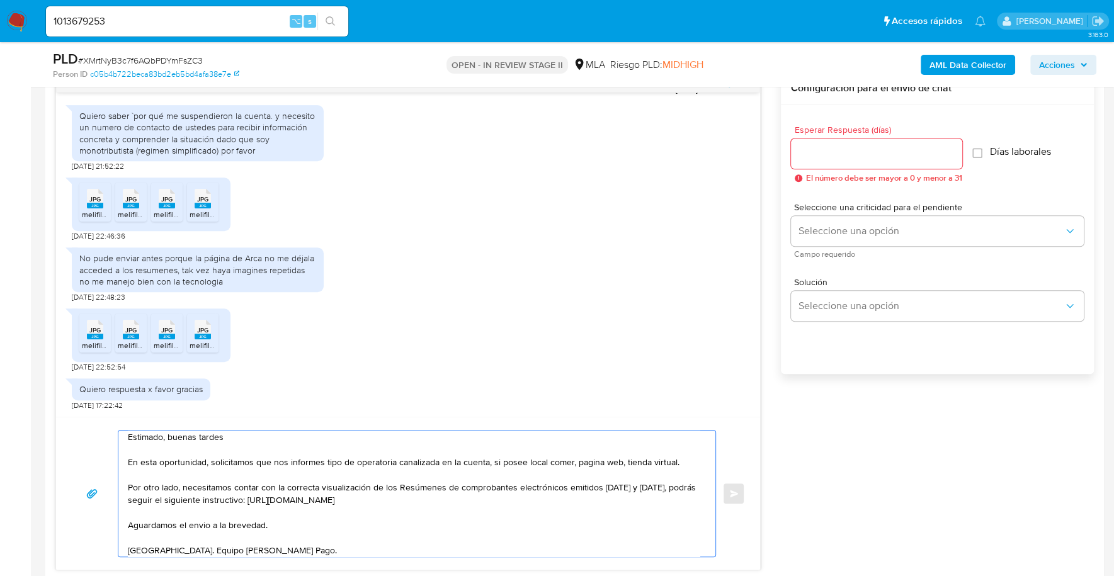
type textarea "Estimado, buenas tardes En esta oportunidad, solicitamos que nos informes tipo …"
click at [913, 152] on input "Esperar Respuesta (días)" at bounding box center [876, 153] width 171 height 16
type input "1"
click at [878, 213] on div "Seleccione una criticidad para el pendiente Seleccione una opción Campo requeri…" at bounding box center [937, 230] width 293 height 55
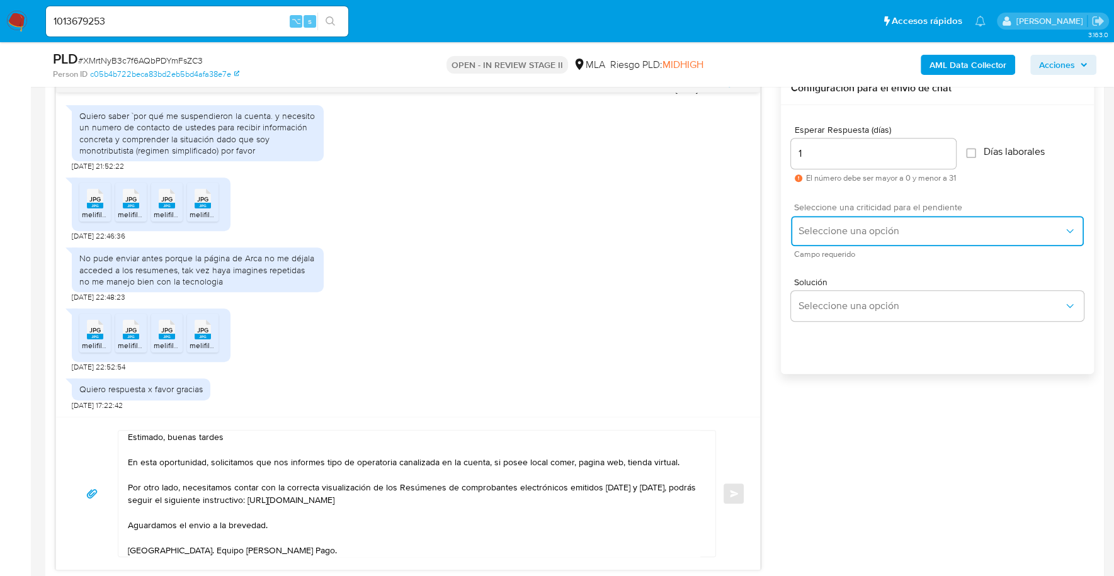
click at [878, 216] on button "Seleccione una opción" at bounding box center [937, 231] width 293 height 30
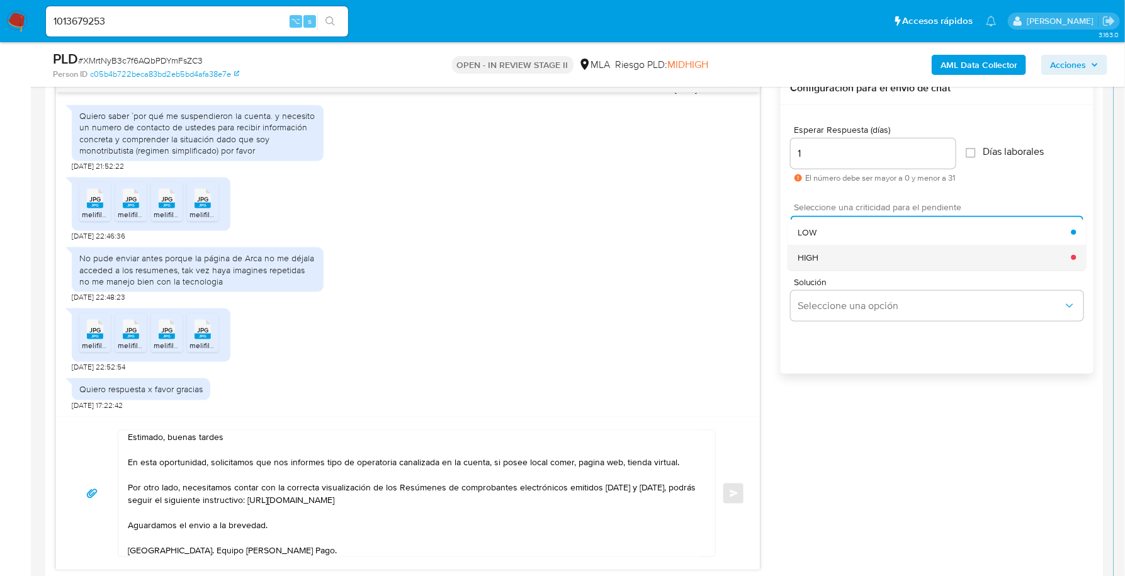
click at [882, 255] on div "HIGH" at bounding box center [934, 257] width 273 height 25
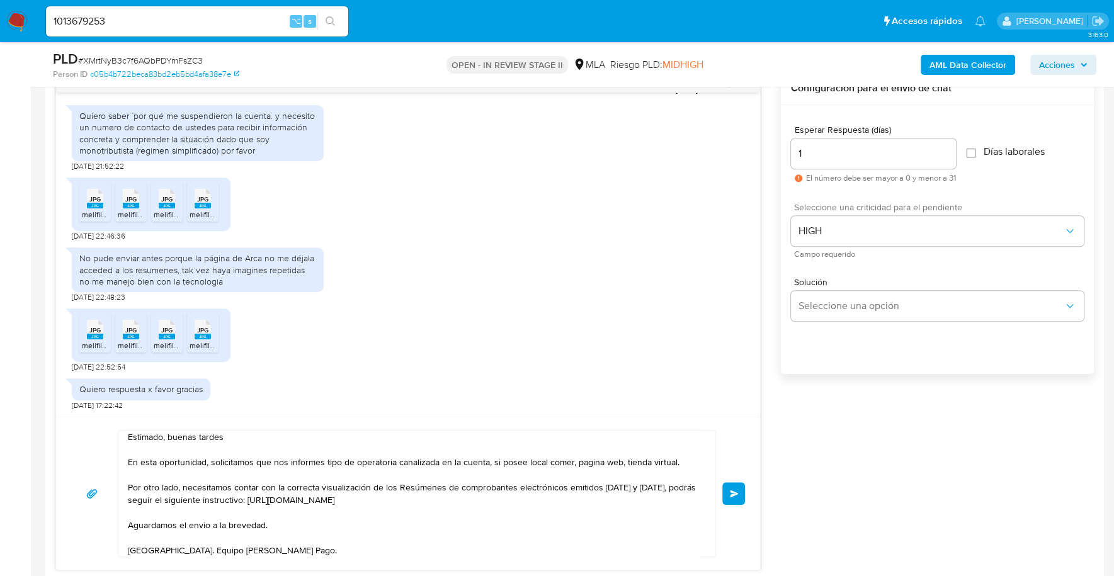
click at [739, 490] on button "Enviar" at bounding box center [733, 493] width 23 height 23
click at [739, 491] on button "Enviar" at bounding box center [733, 493] width 23 height 23
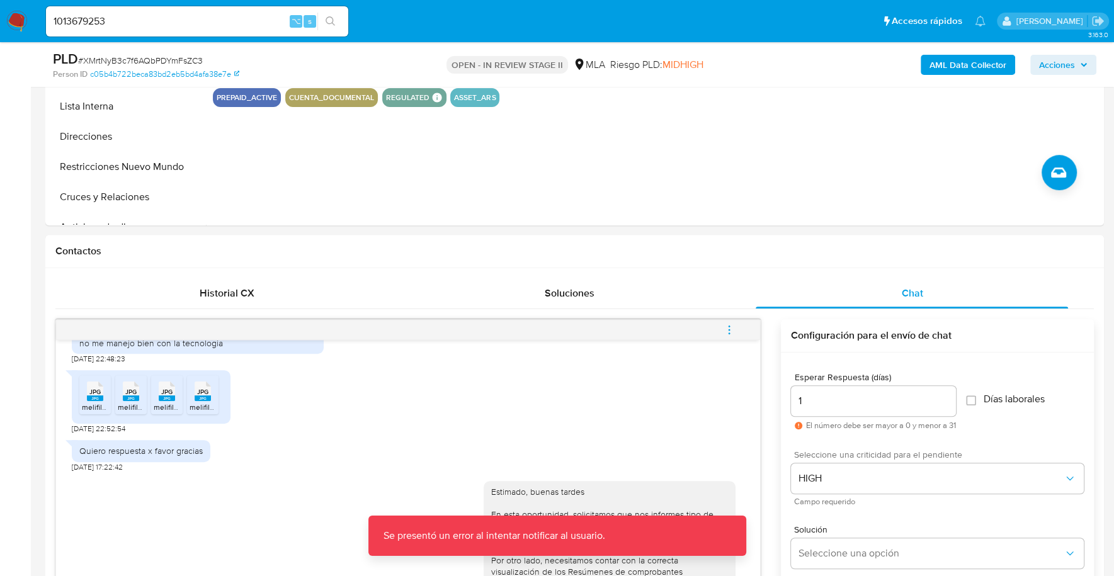
scroll to position [411, 0]
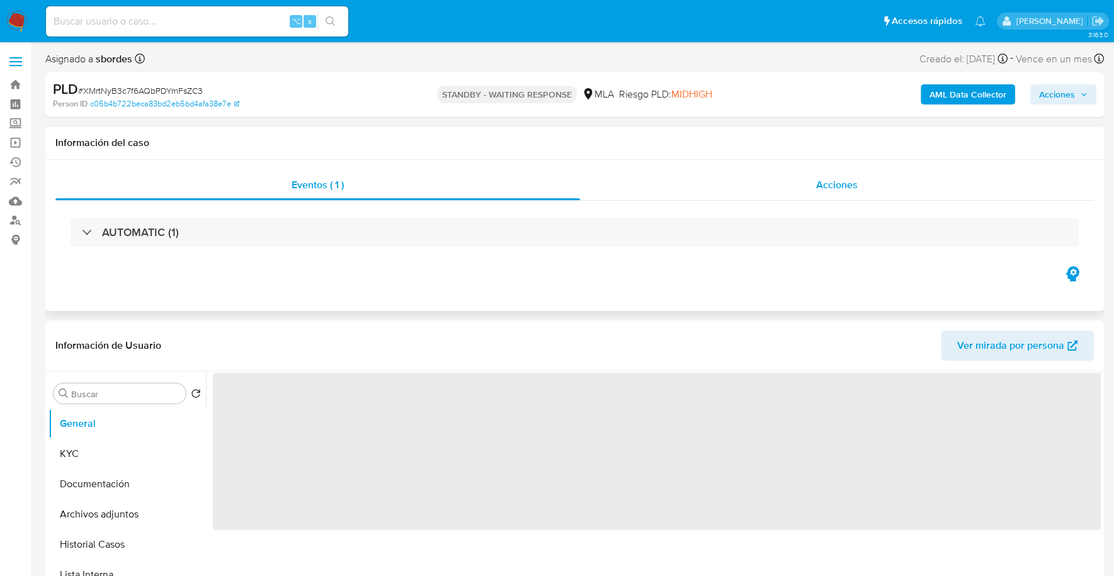
click at [788, 172] on div "Acciones" at bounding box center [837, 185] width 514 height 30
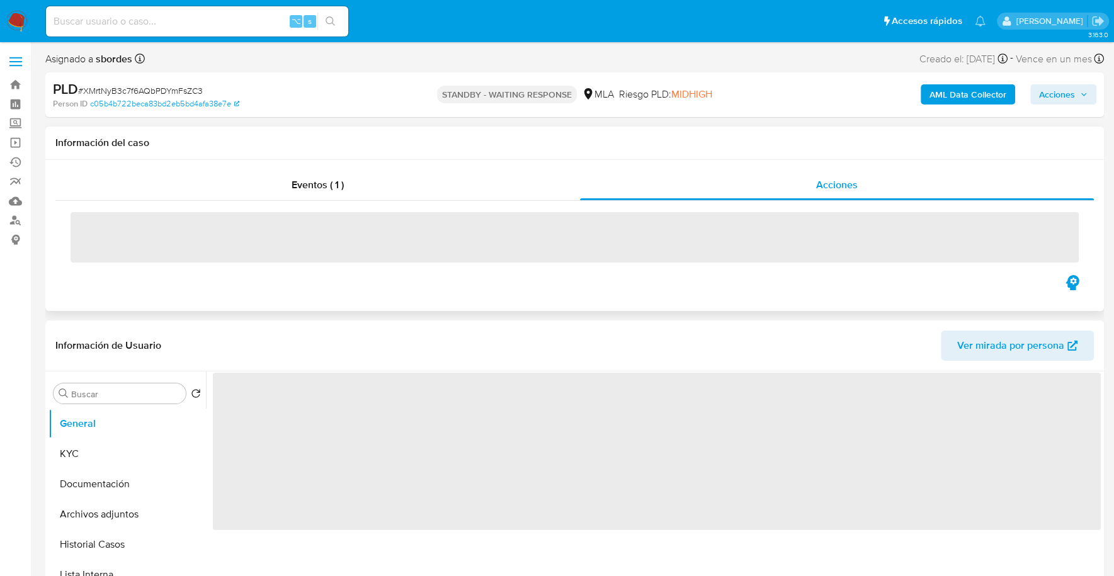
select select "10"
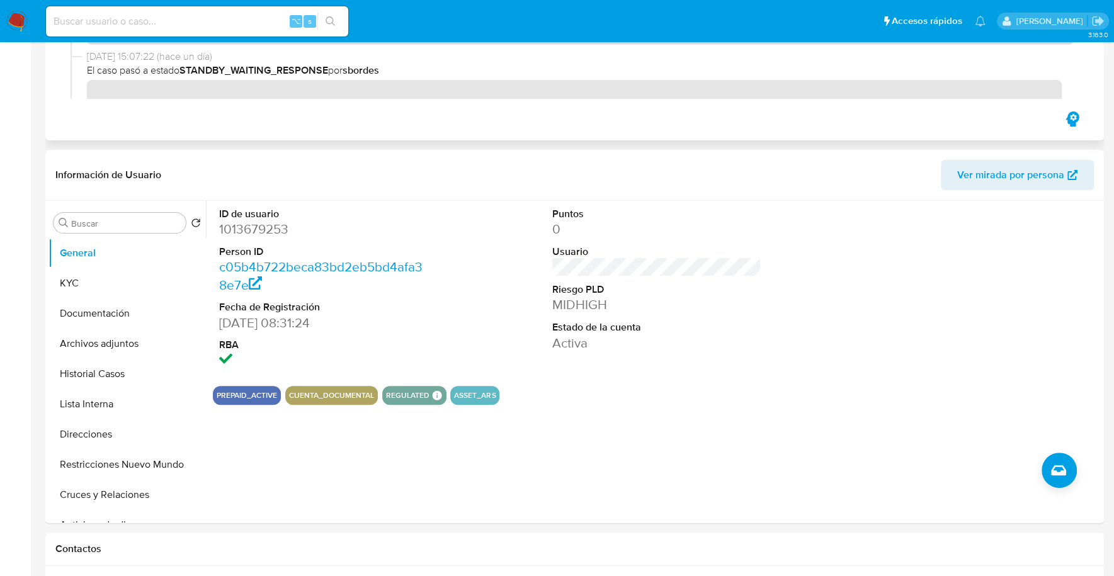
scroll to position [496, 0]
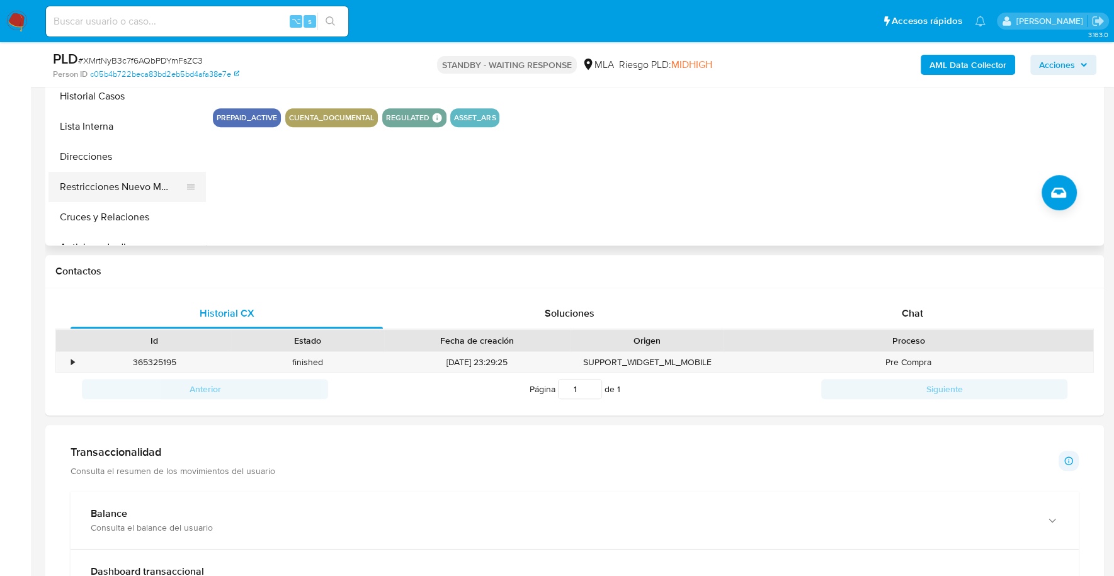
click at [106, 191] on button "Restricciones Nuevo Mundo" at bounding box center [121, 187] width 147 height 30
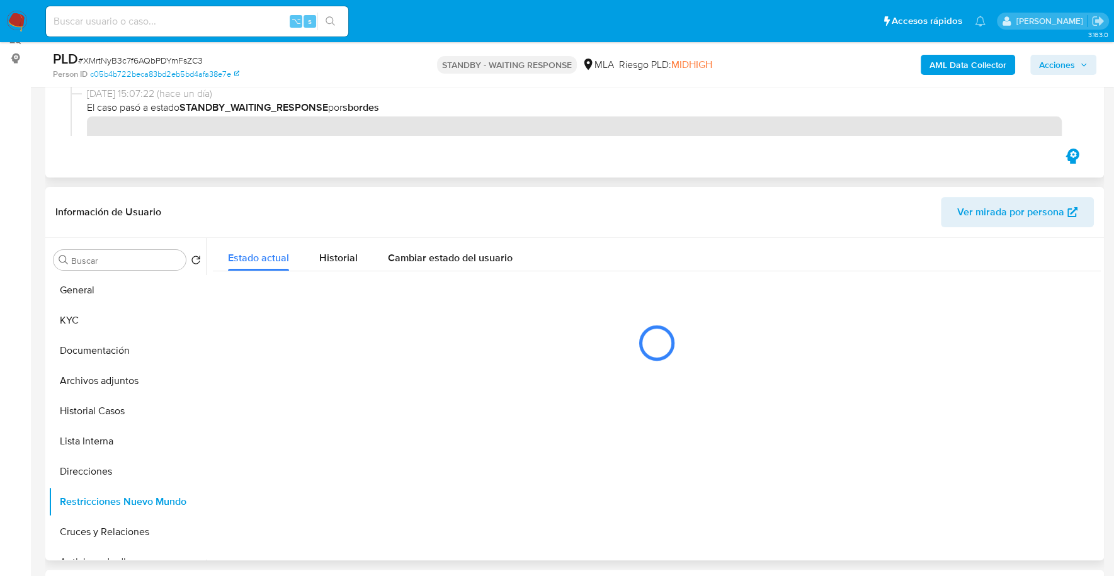
scroll to position [181, 0]
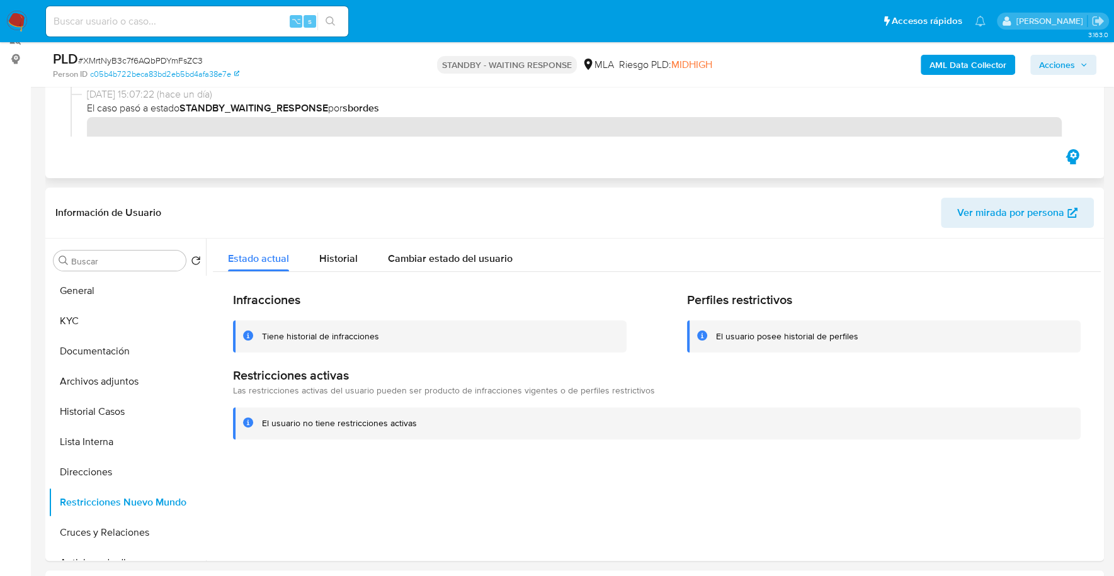
click at [166, 38] on div "⌥ s" at bounding box center [197, 21] width 302 height 35
click at [168, 19] on input at bounding box center [197, 21] width 302 height 16
paste input "59411170"
type input "59411170"
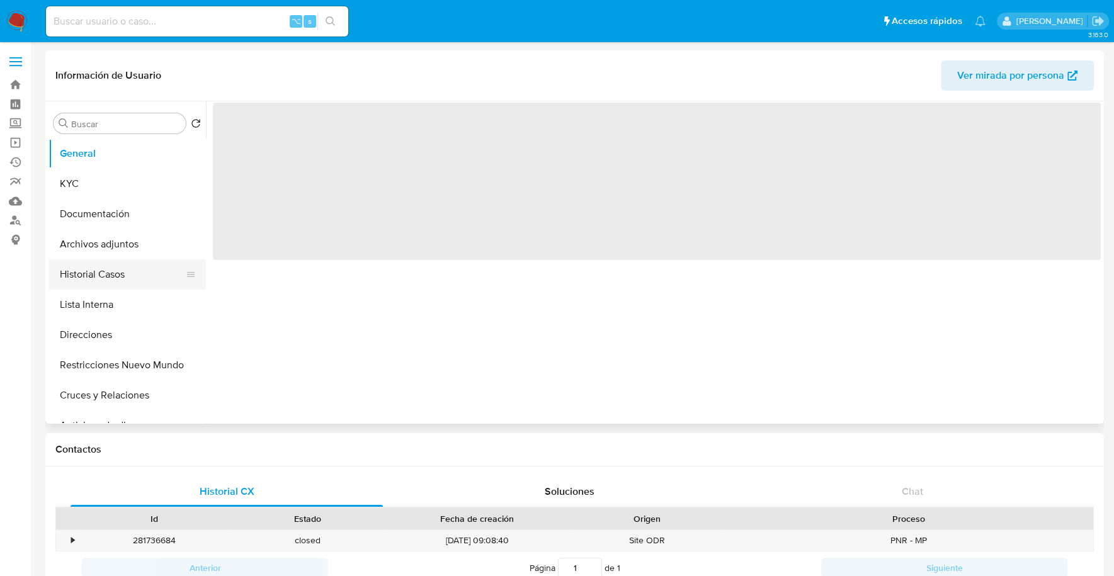
click at [106, 280] on button "Historial Casos" at bounding box center [121, 274] width 147 height 30
select select "10"
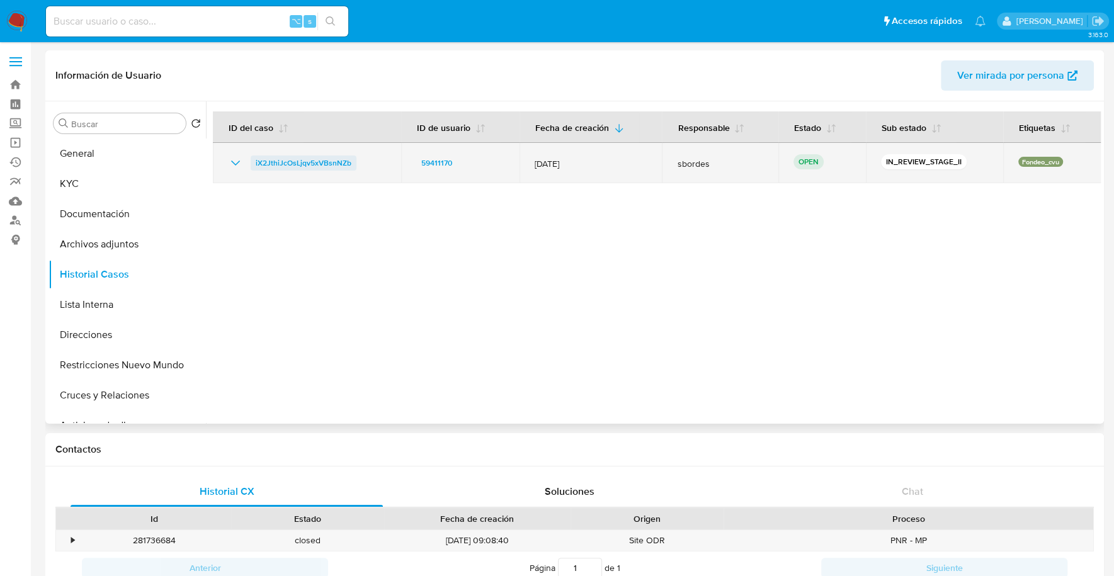
click at [324, 164] on span "iX2JthiJcOsLjqv5xVBsnNZb" at bounding box center [304, 163] width 96 height 15
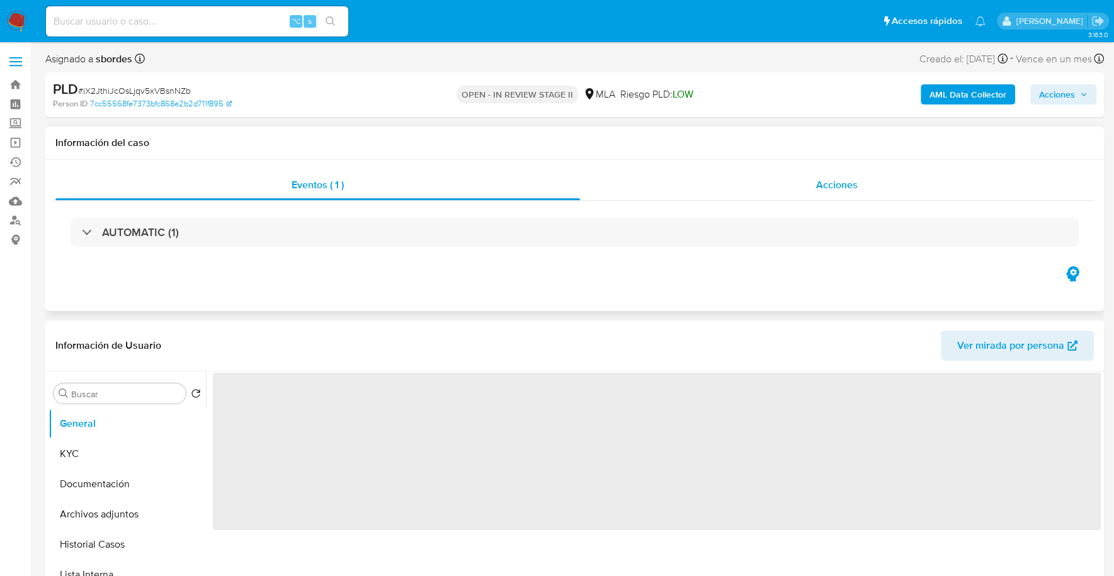
select select "10"
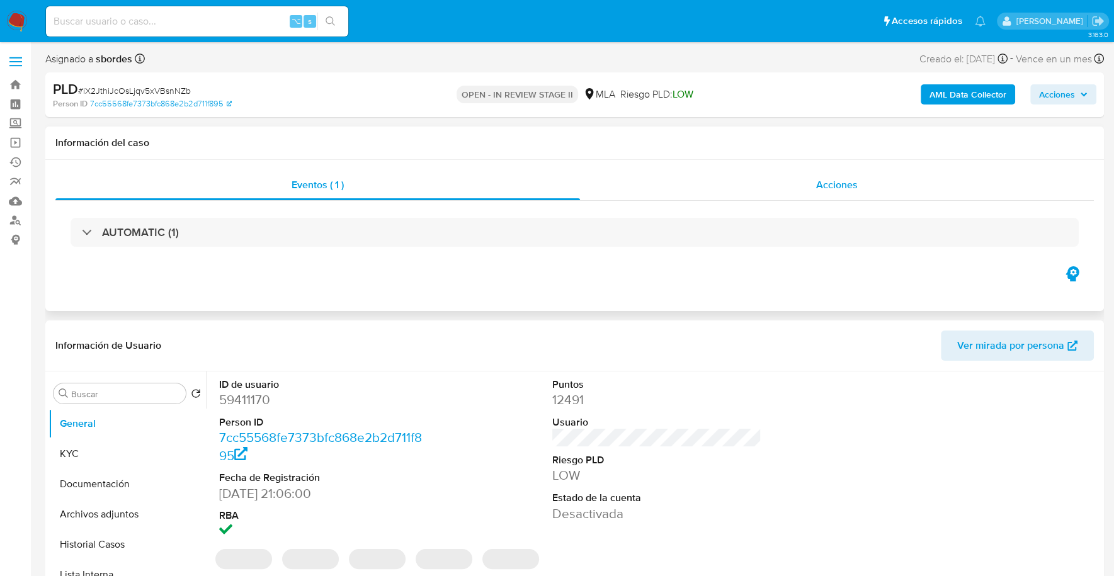
scroll to position [317, 0]
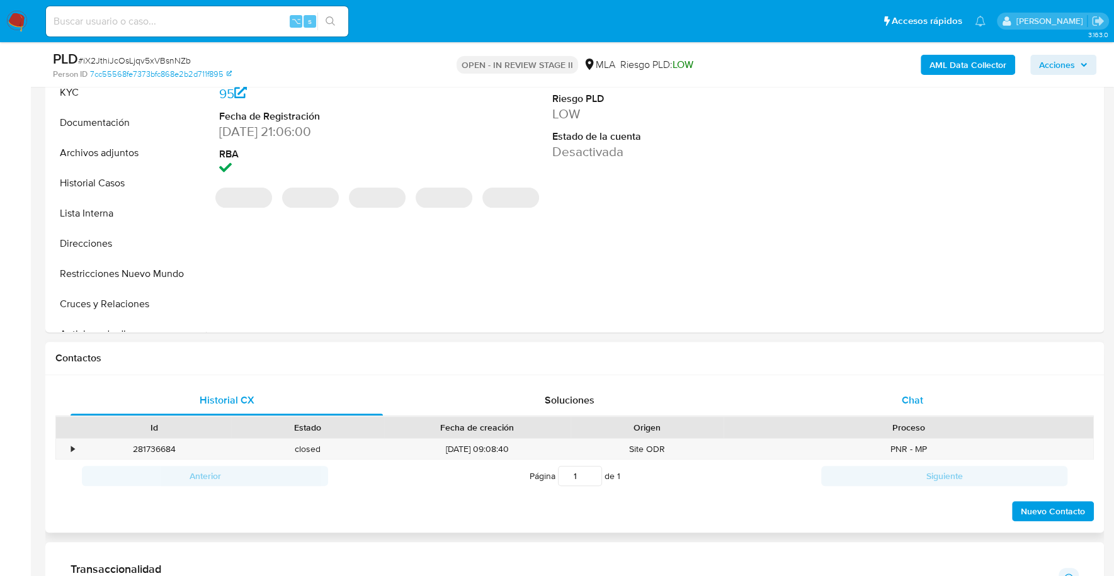
click at [880, 389] on div "Chat" at bounding box center [912, 400] width 312 height 30
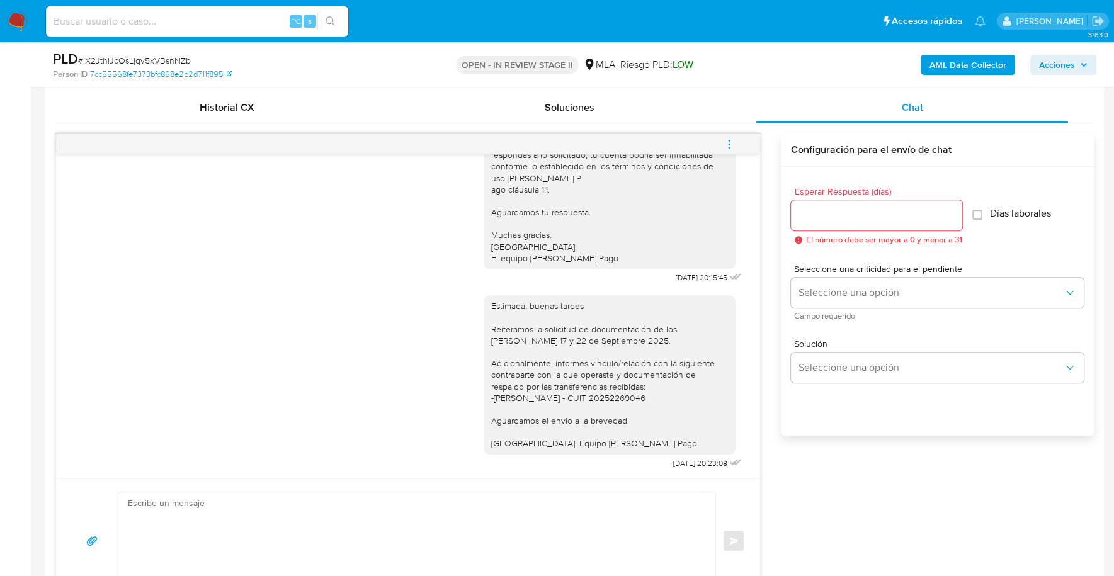
scroll to position [72, 0]
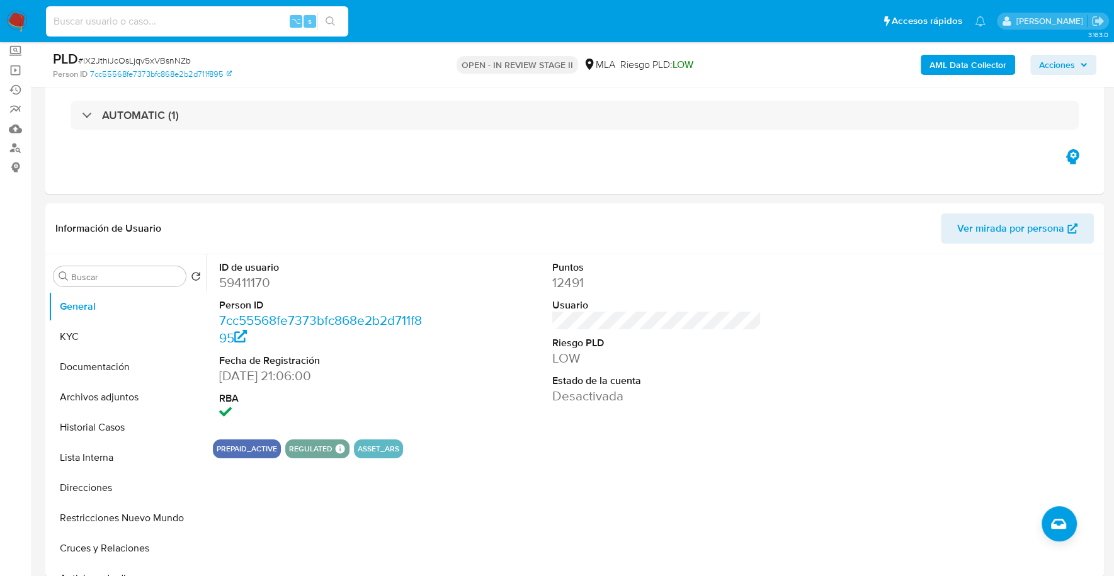
click at [173, 23] on input at bounding box center [197, 21] width 302 height 16
paste input "59411170"
type input "59411170"
click at [76, 338] on button "KYC" at bounding box center [121, 337] width 147 height 30
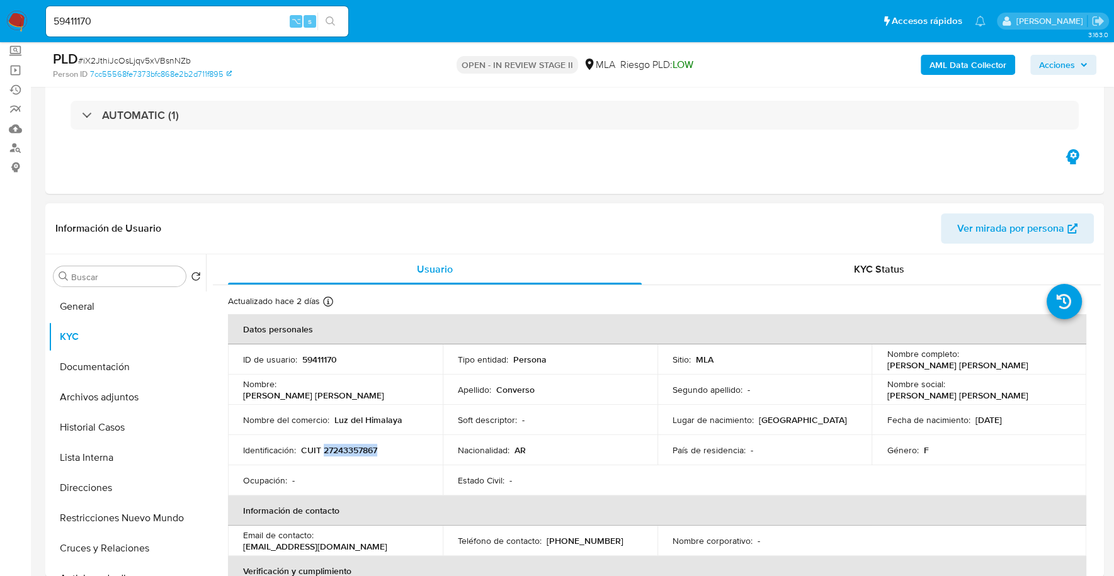
copy p "27243357867"
copy p "59411170"
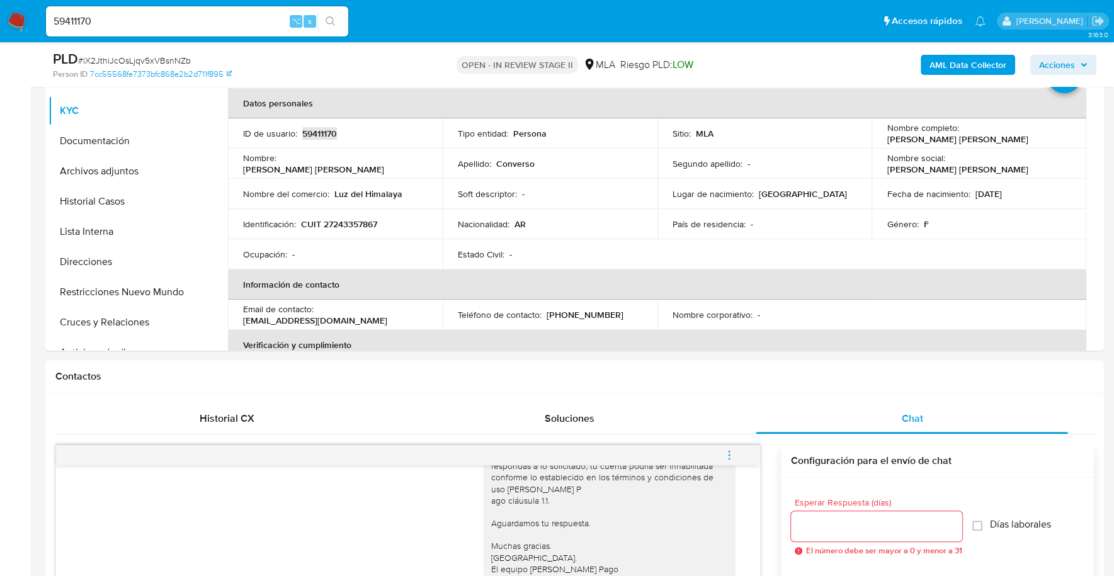
scroll to position [594, 0]
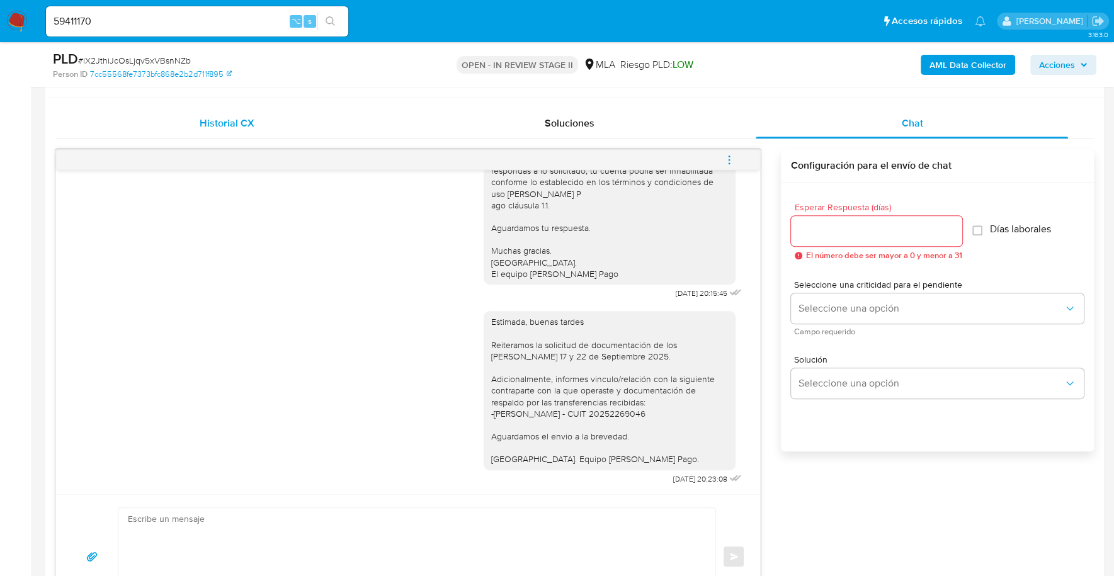
click at [296, 124] on div "Historial CX" at bounding box center [227, 123] width 312 height 30
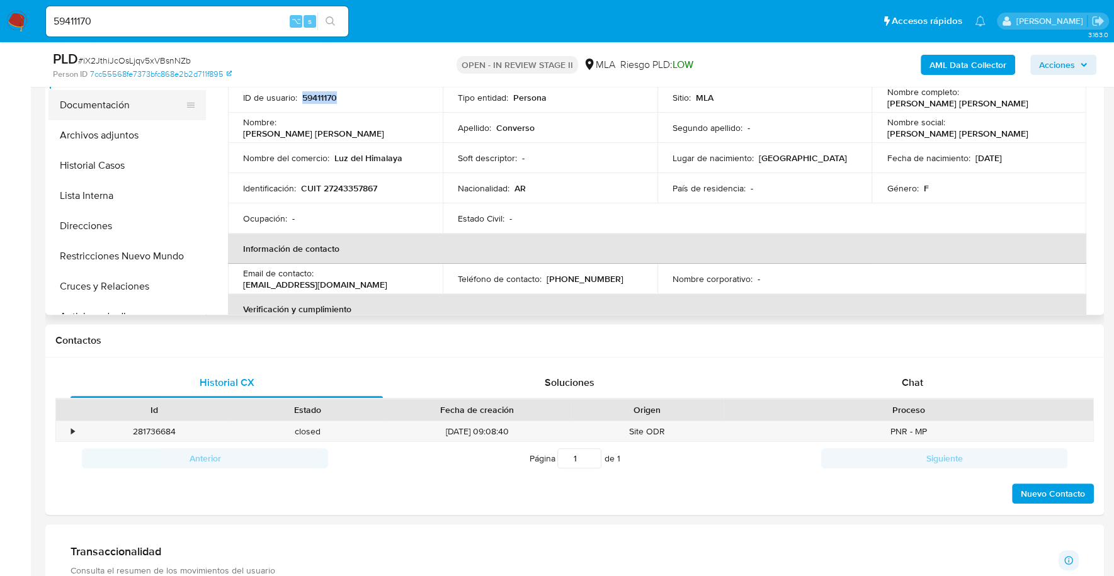
click at [110, 97] on button "Documentación" at bounding box center [121, 105] width 147 height 30
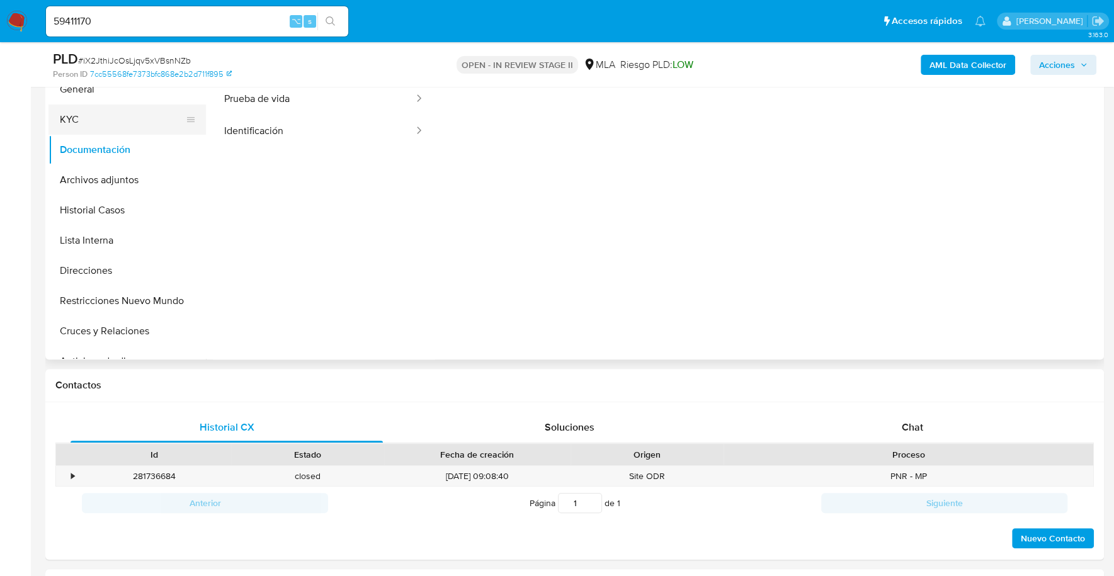
scroll to position [266, 0]
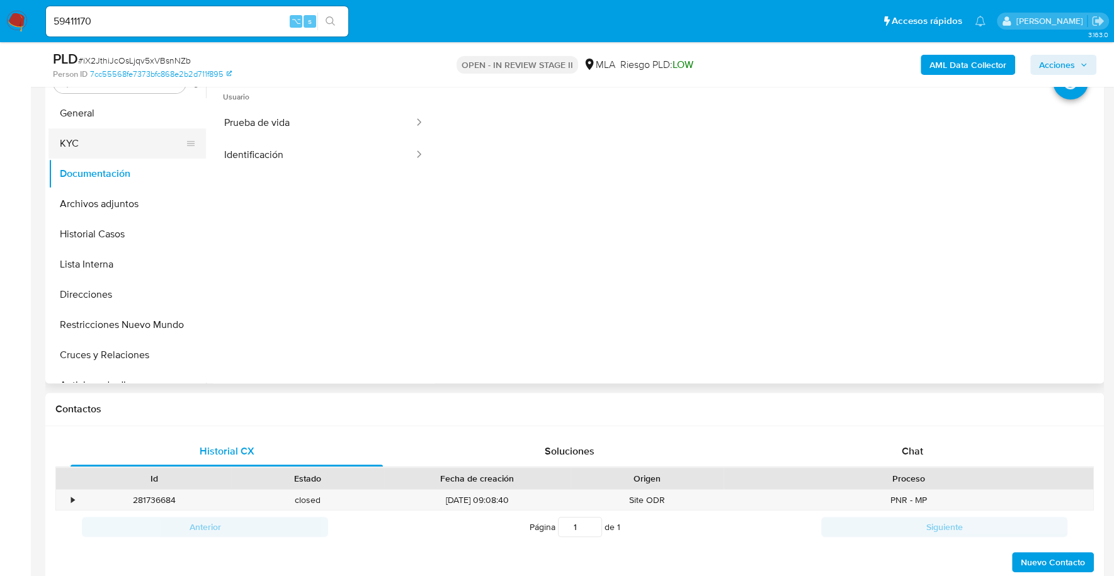
click at [104, 140] on button "KYC" at bounding box center [121, 143] width 147 height 30
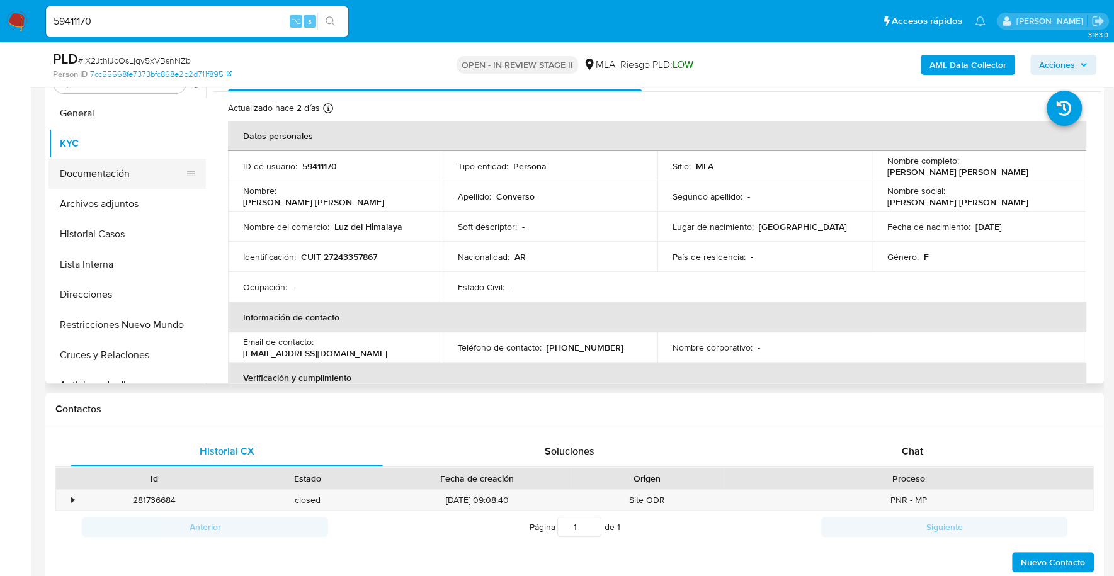
click at [135, 178] on button "Documentación" at bounding box center [121, 174] width 147 height 30
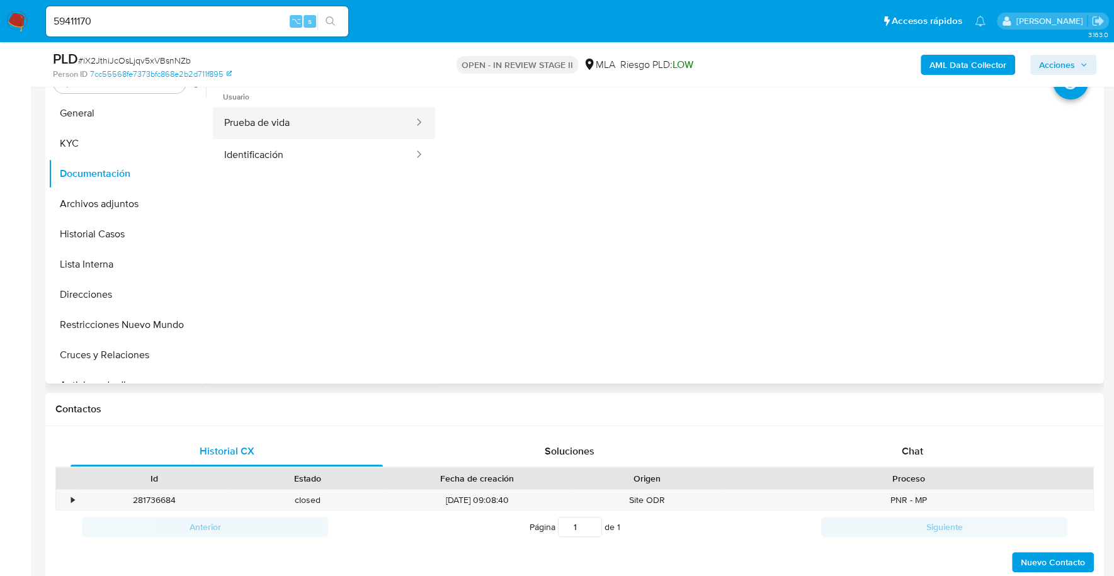
click at [296, 116] on button "Prueba de vida" at bounding box center [314, 123] width 202 height 32
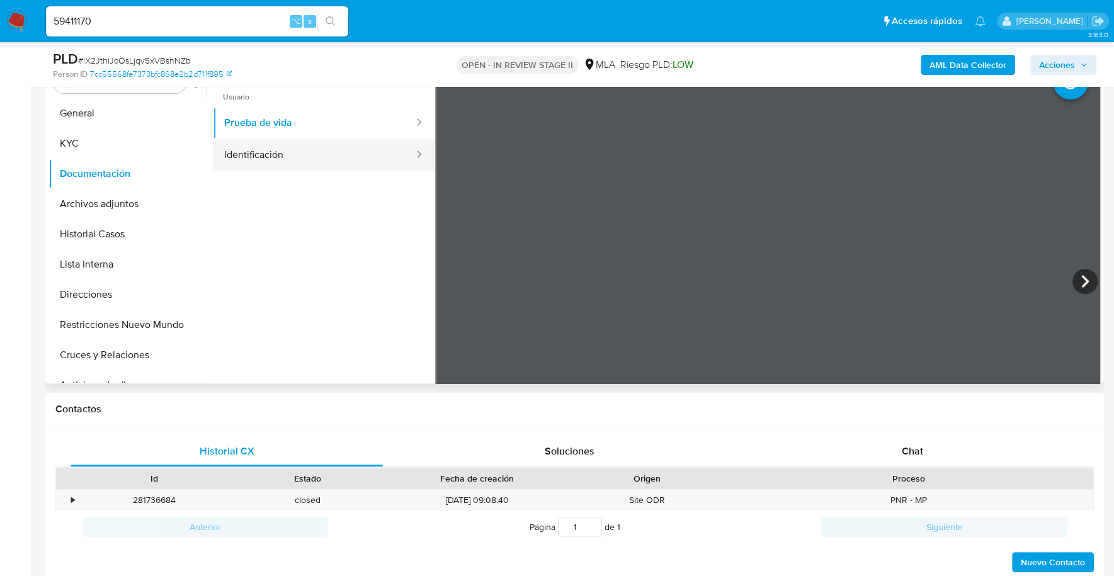
click at [295, 149] on button "Identificación" at bounding box center [314, 155] width 202 height 32
click at [1078, 283] on icon at bounding box center [1084, 281] width 25 height 25
click at [80, 280] on button "Direcciones" at bounding box center [121, 295] width 147 height 30
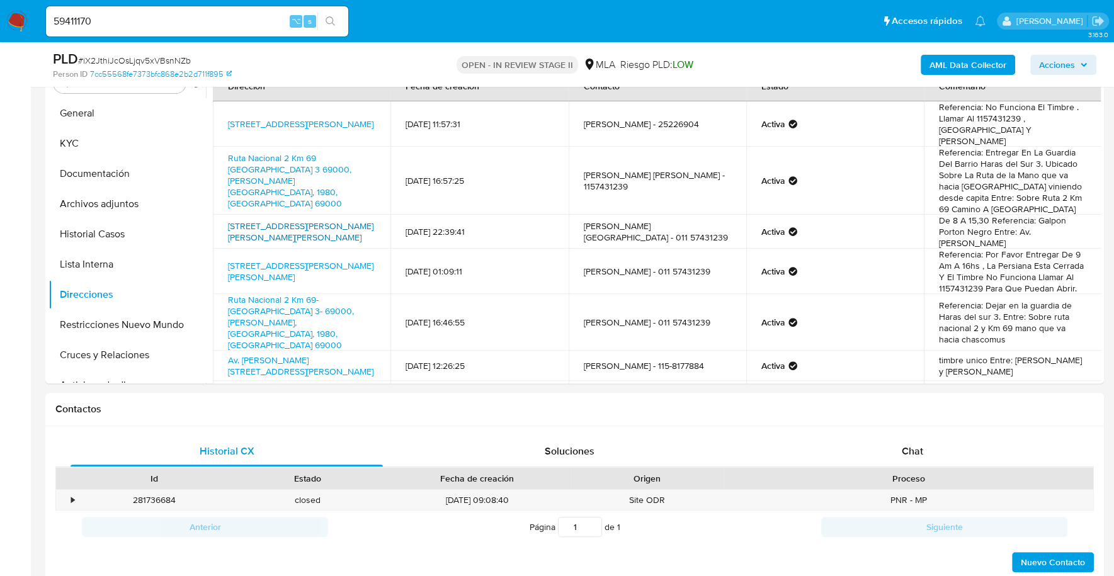
click at [303, 220] on link "Av.san Juan Bautista De La Salle 2262, Parque Avellaneda, Capital Federal, 1416…" at bounding box center [300, 232] width 145 height 24
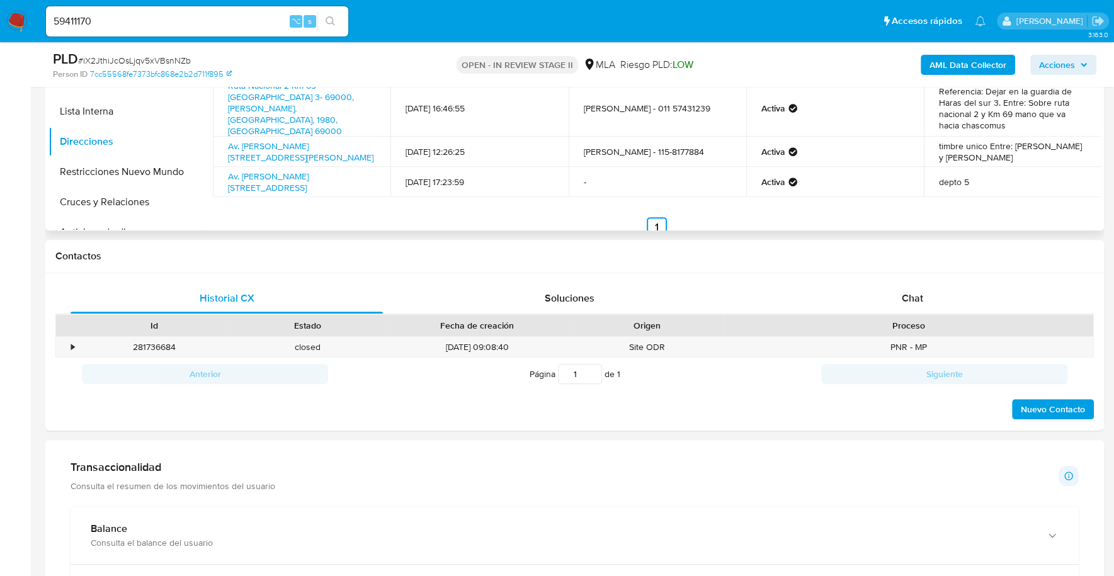
scroll to position [313, 0]
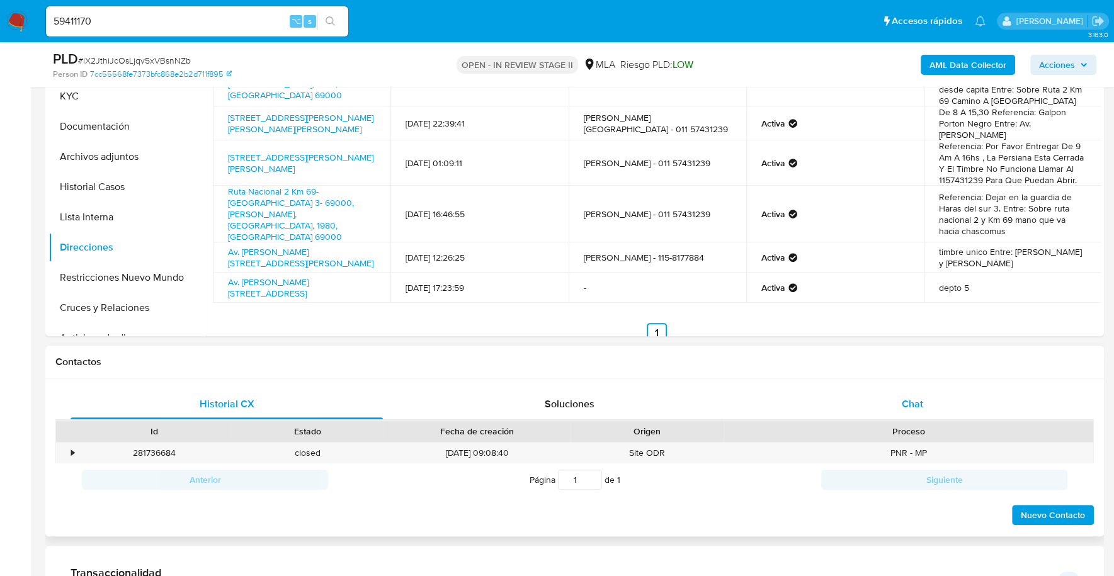
click at [909, 413] on div "Chat" at bounding box center [912, 404] width 312 height 30
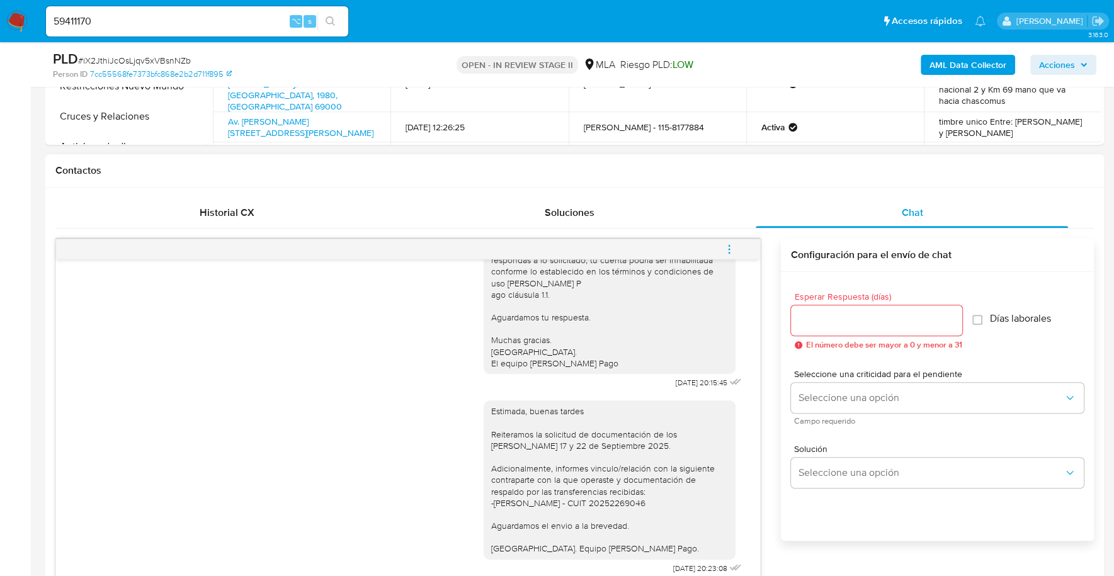
scroll to position [509, 0]
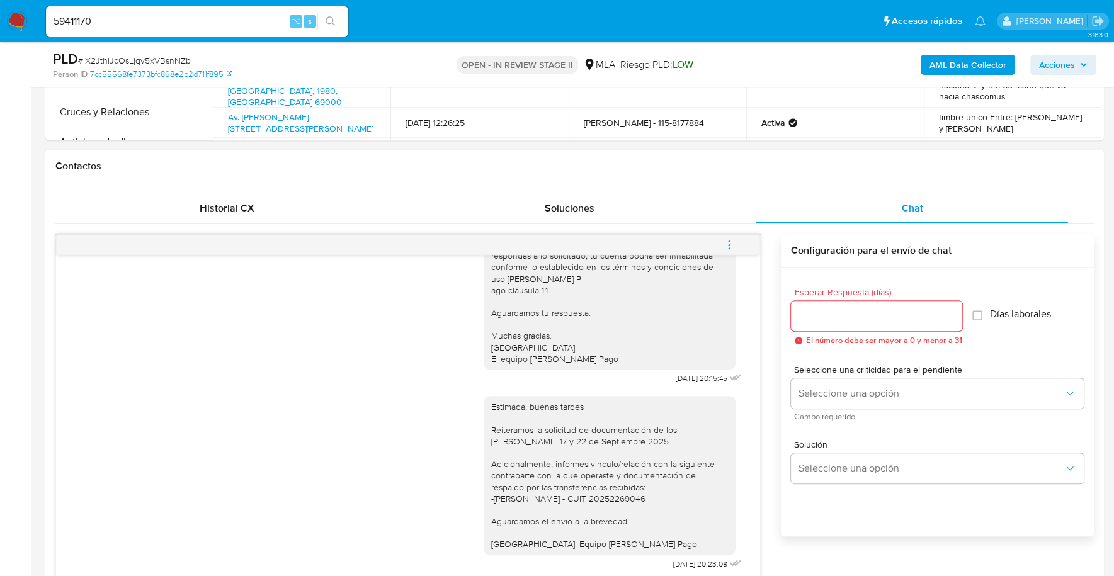
click at [727, 245] on icon "menu-action" at bounding box center [729, 244] width 11 height 11
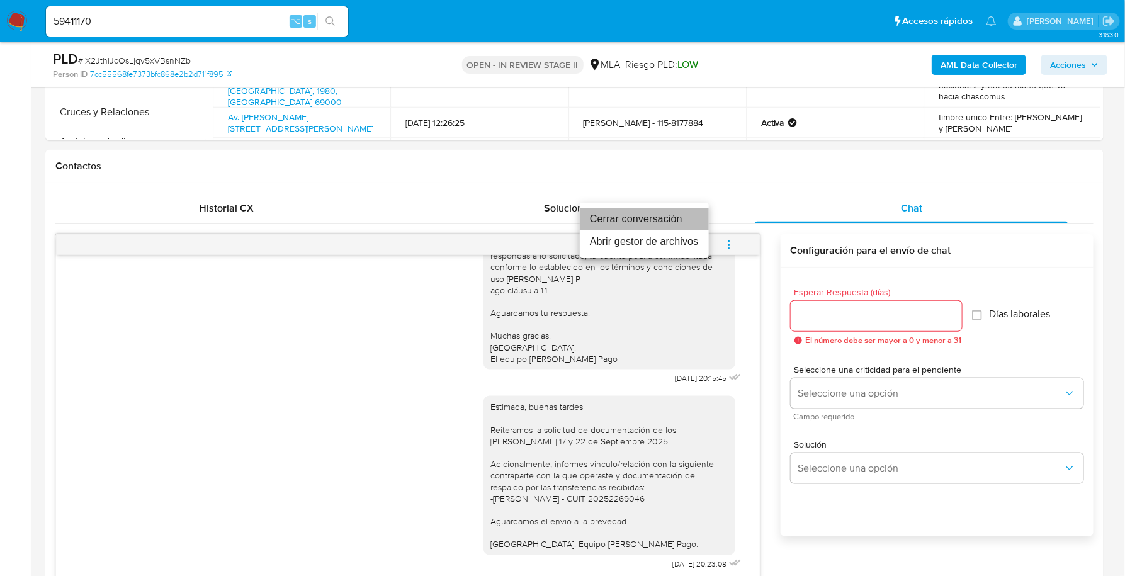
click at [685, 216] on li "Cerrar conversación" at bounding box center [644, 219] width 129 height 23
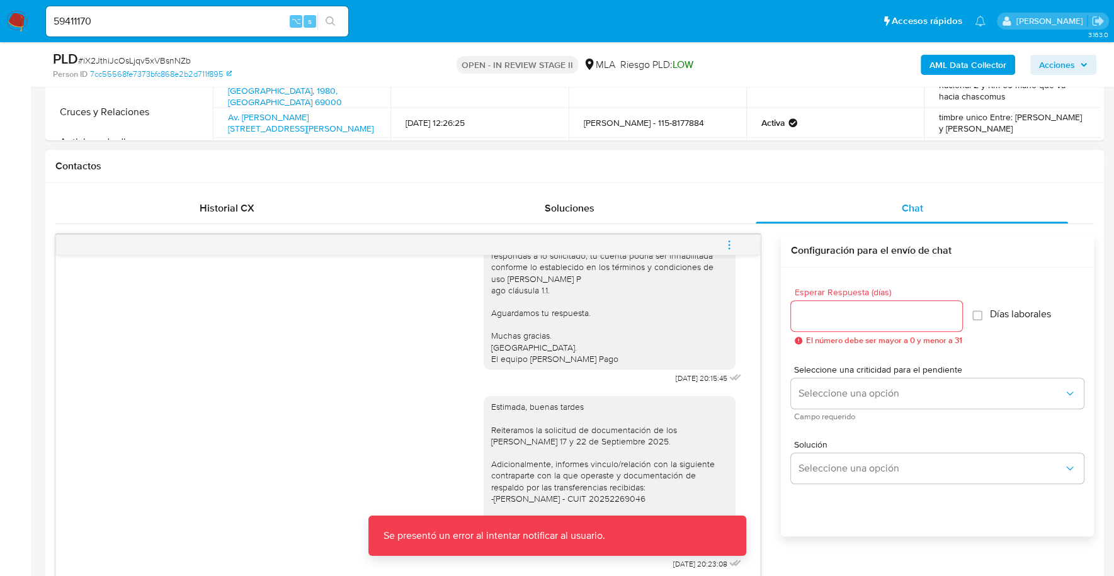
click at [731, 245] on icon "menu-action" at bounding box center [729, 244] width 11 height 11
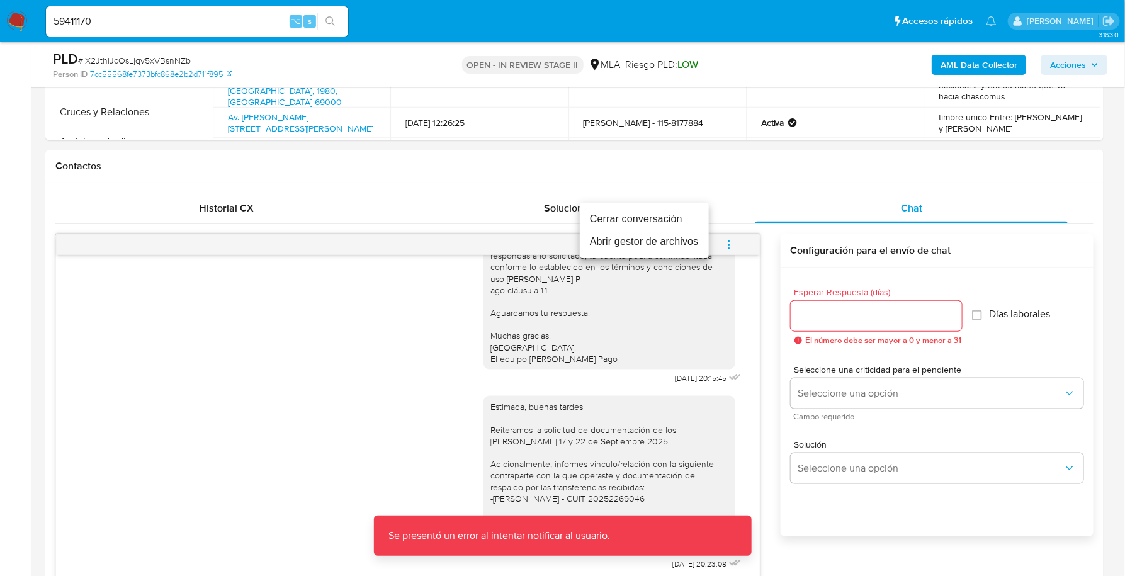
click at [677, 228] on li "Cerrar conversación" at bounding box center [644, 219] width 129 height 23
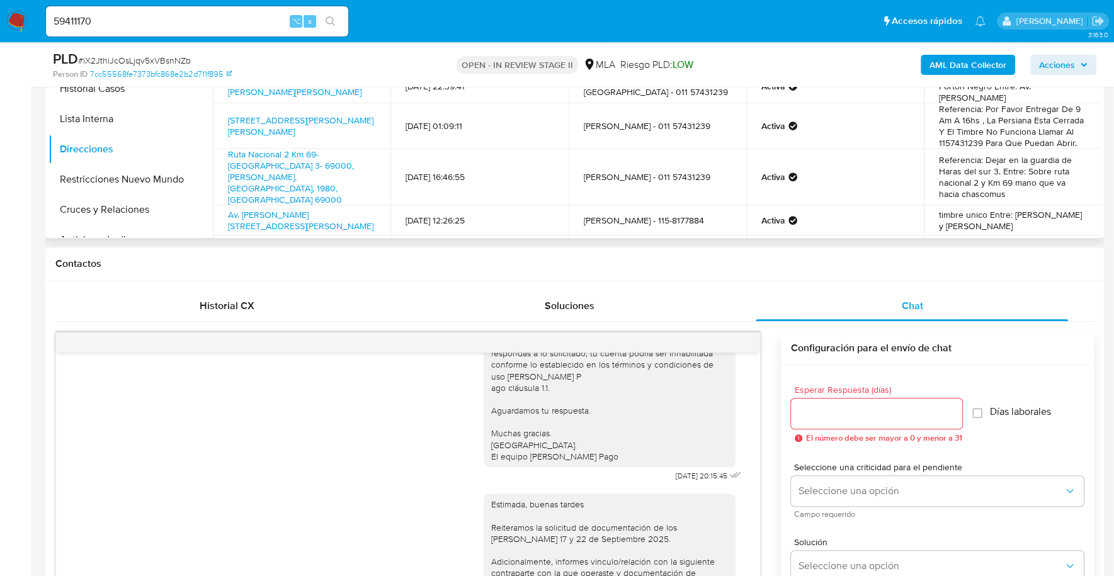
scroll to position [212, 0]
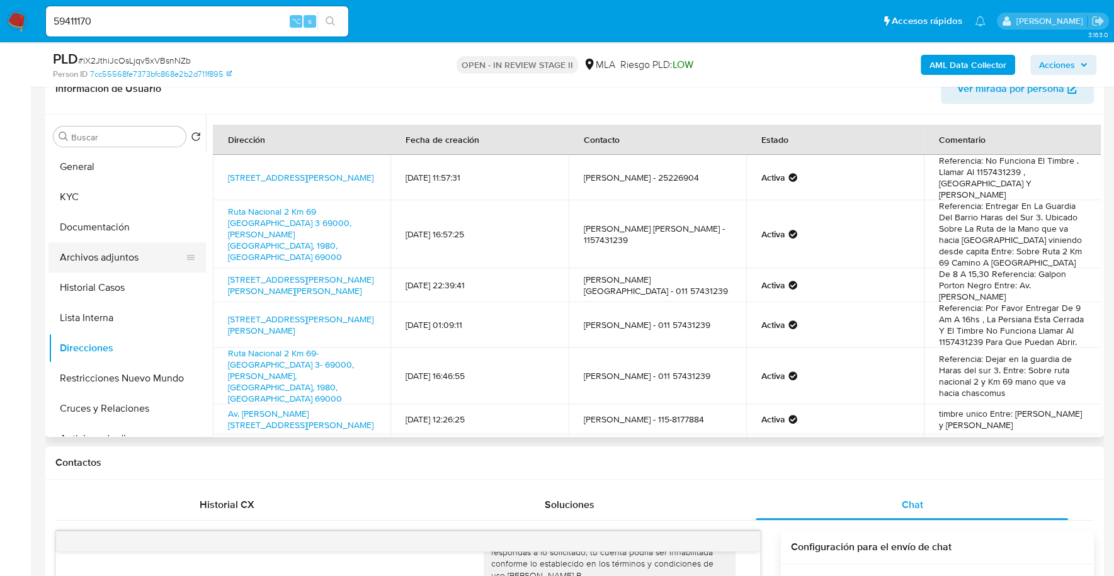
click at [101, 254] on button "Archivos adjuntos" at bounding box center [121, 257] width 147 height 30
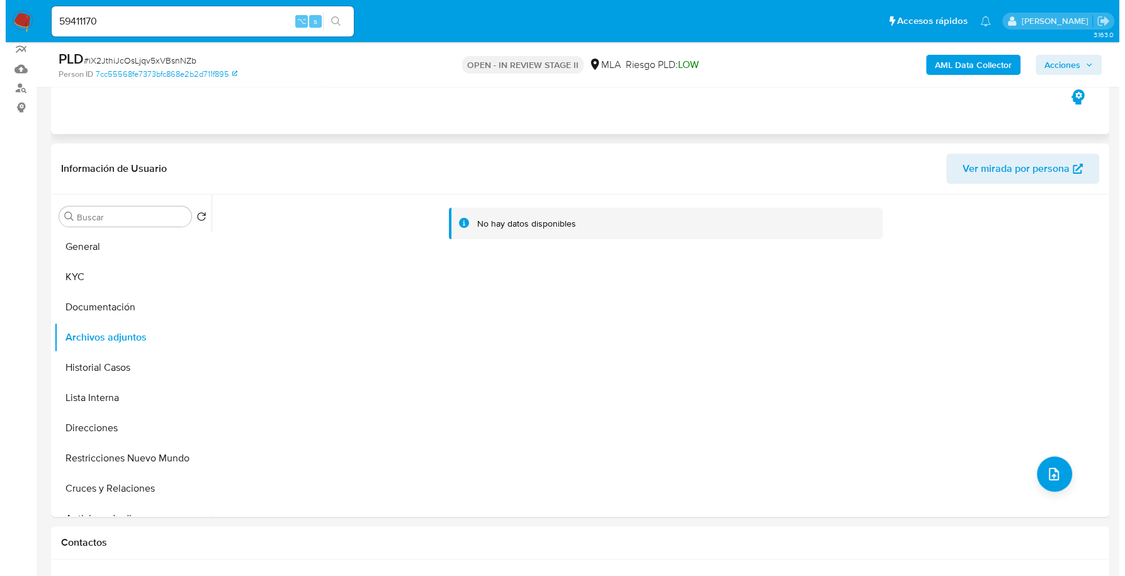
scroll to position [67, 0]
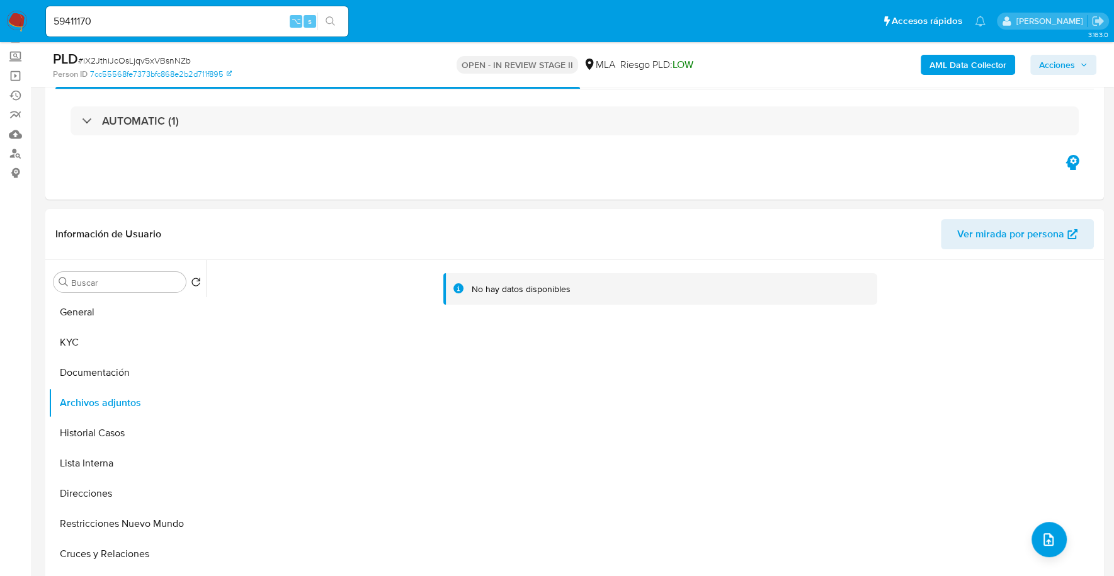
click at [964, 69] on b "AML Data Collector" at bounding box center [968, 65] width 77 height 20
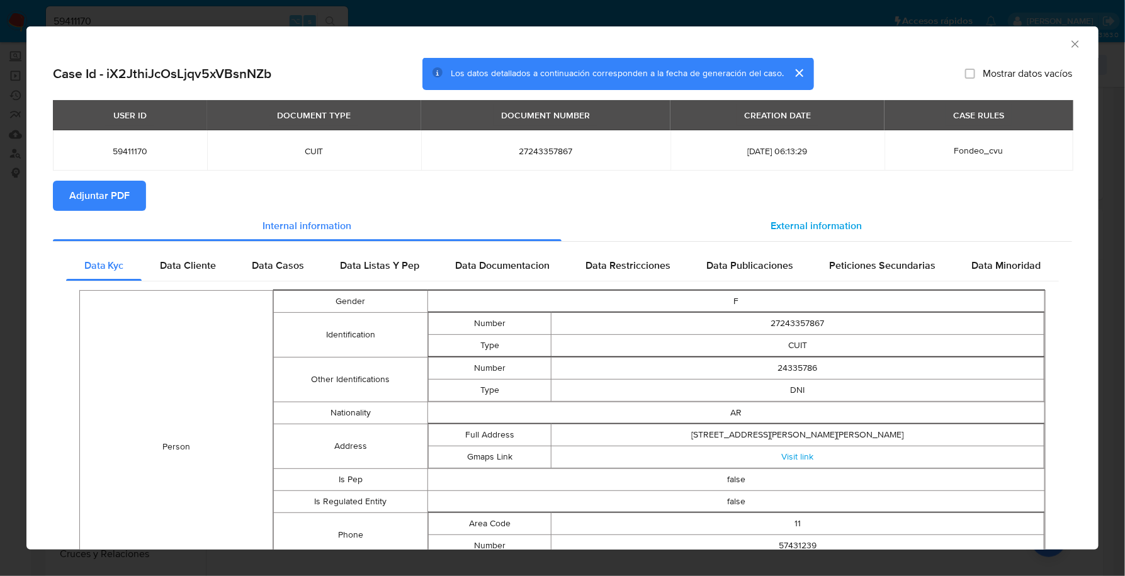
click at [809, 211] on div "External information" at bounding box center [817, 226] width 511 height 30
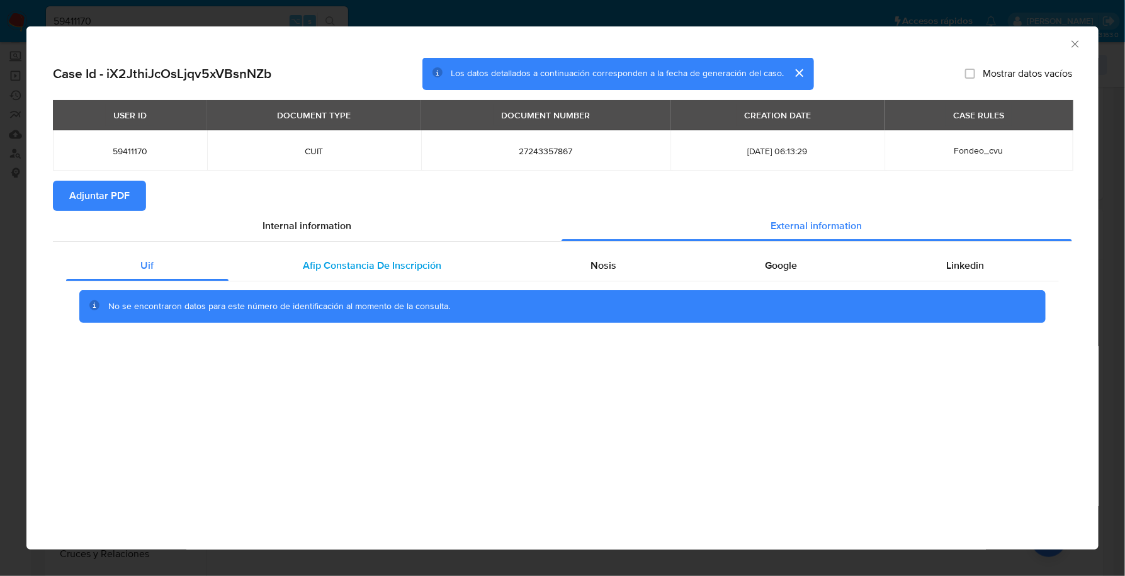
click at [399, 271] on span "Afip Constancia De Inscripción" at bounding box center [372, 265] width 139 height 14
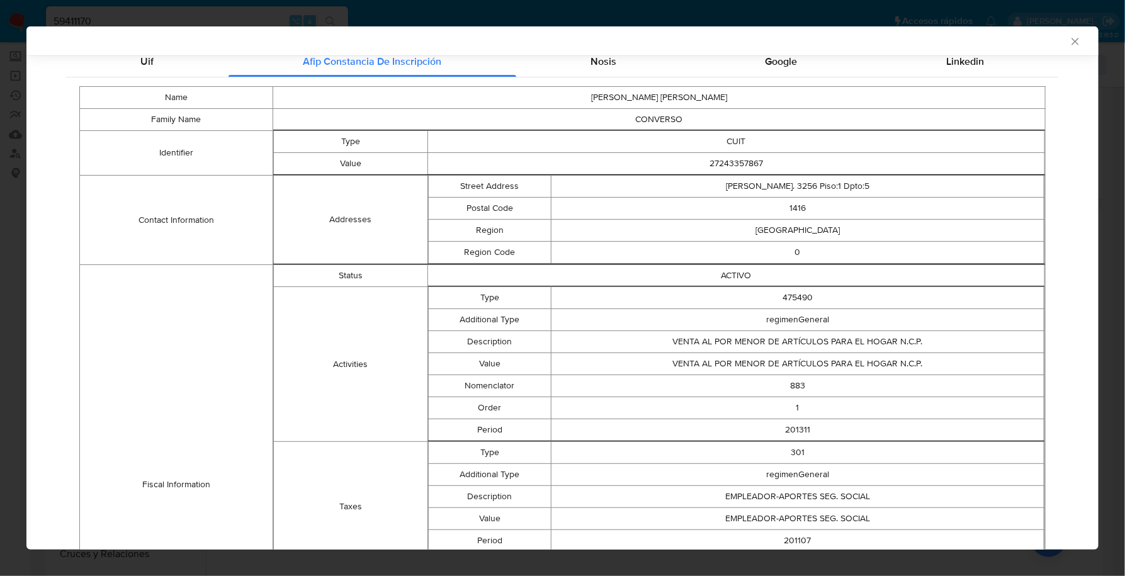
scroll to position [59, 0]
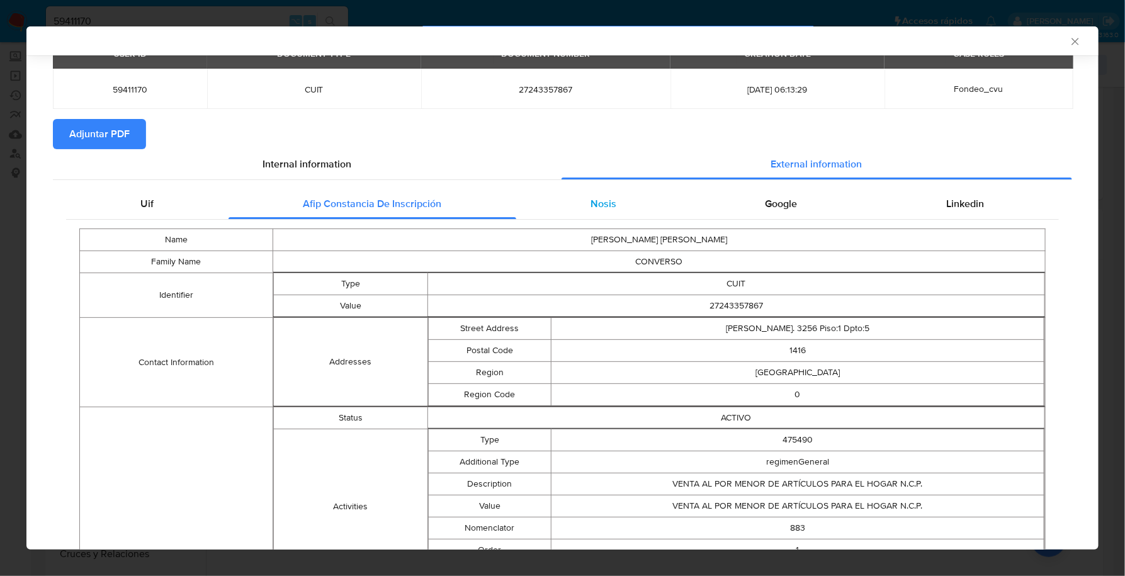
click at [591, 209] on span "Nosis" at bounding box center [604, 203] width 26 height 14
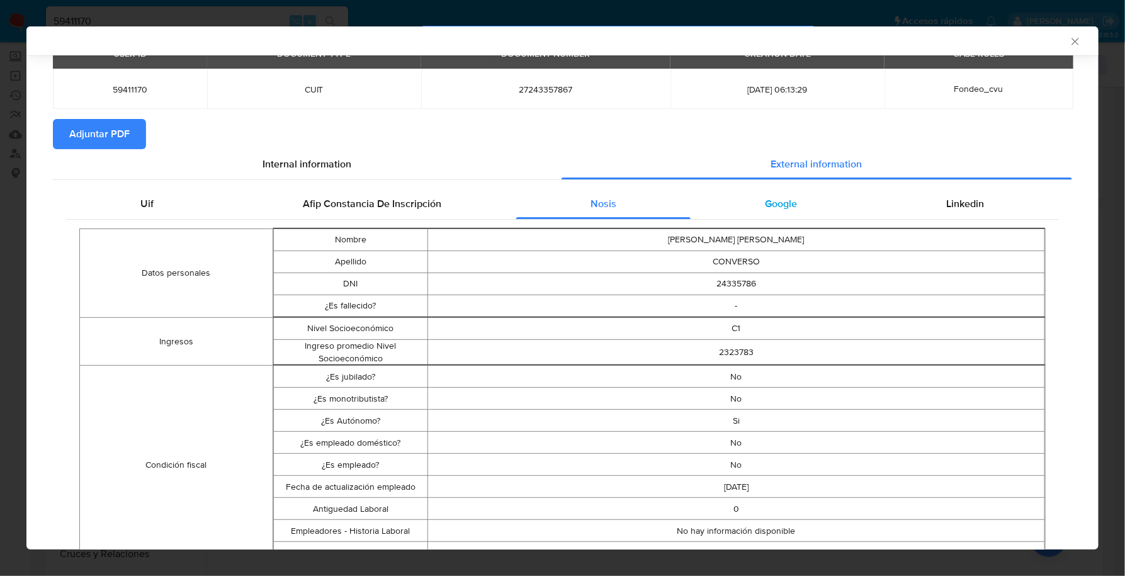
click at [787, 214] on div "Google" at bounding box center [781, 204] width 181 height 30
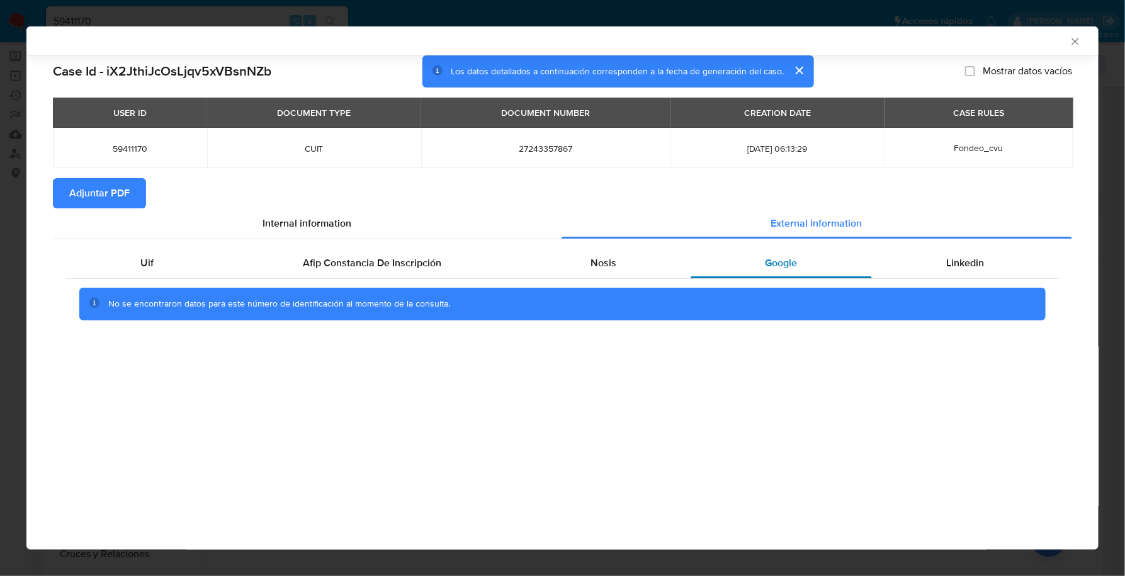
scroll to position [0, 0]
click at [597, 264] on span "Nosis" at bounding box center [604, 263] width 26 height 14
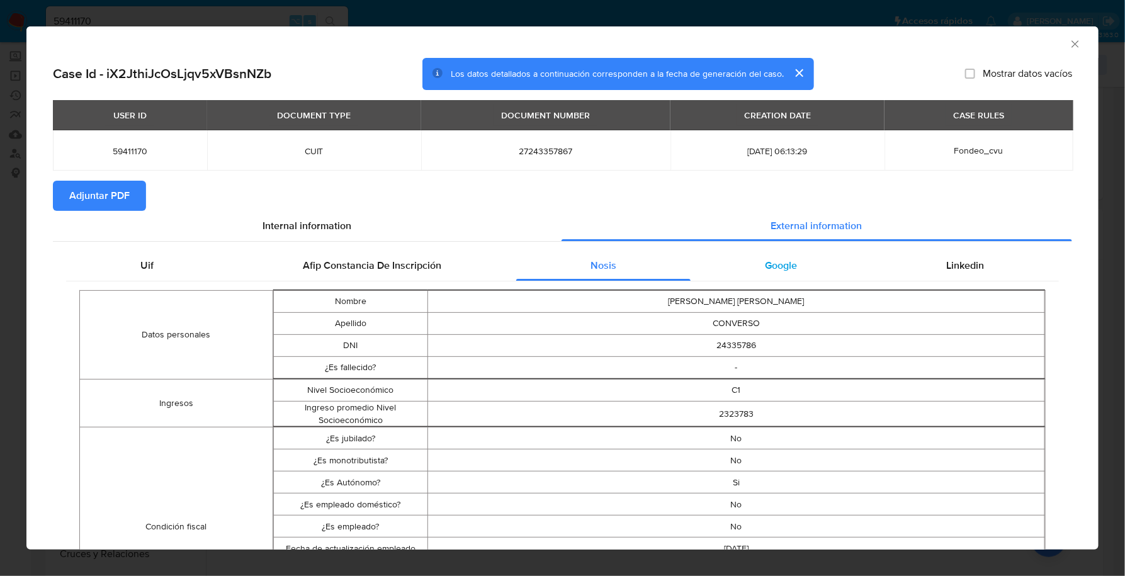
click at [783, 256] on div "Google" at bounding box center [781, 266] width 181 height 30
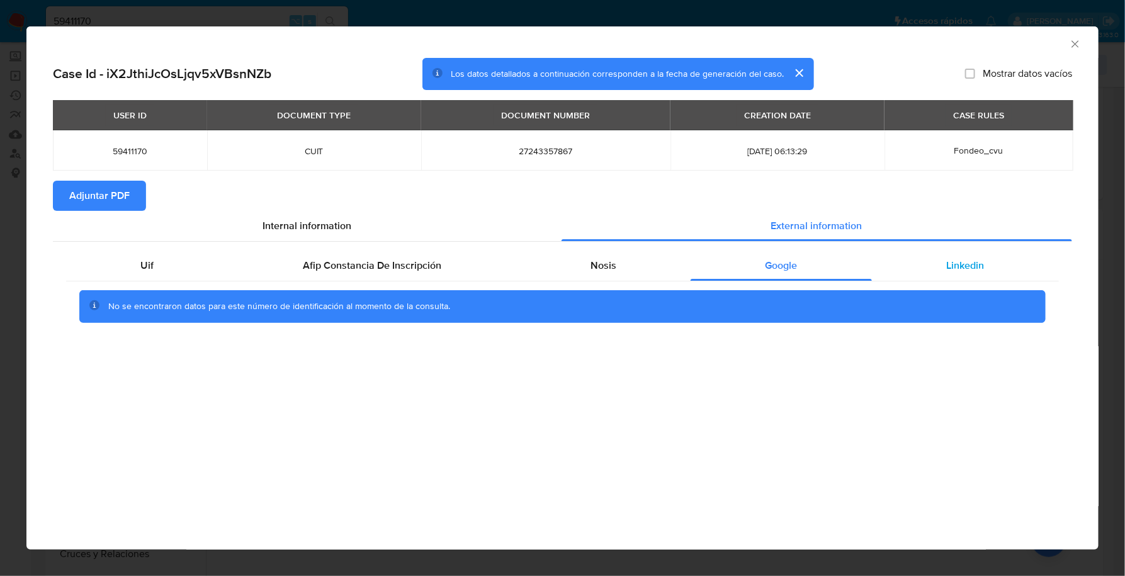
click at [968, 259] on span "Linkedin" at bounding box center [966, 265] width 38 height 14
click at [102, 202] on span "Adjuntar PDF" at bounding box center [99, 196] width 60 height 28
click at [1069, 43] on icon "Cerrar ventana" at bounding box center [1075, 44] width 13 height 13
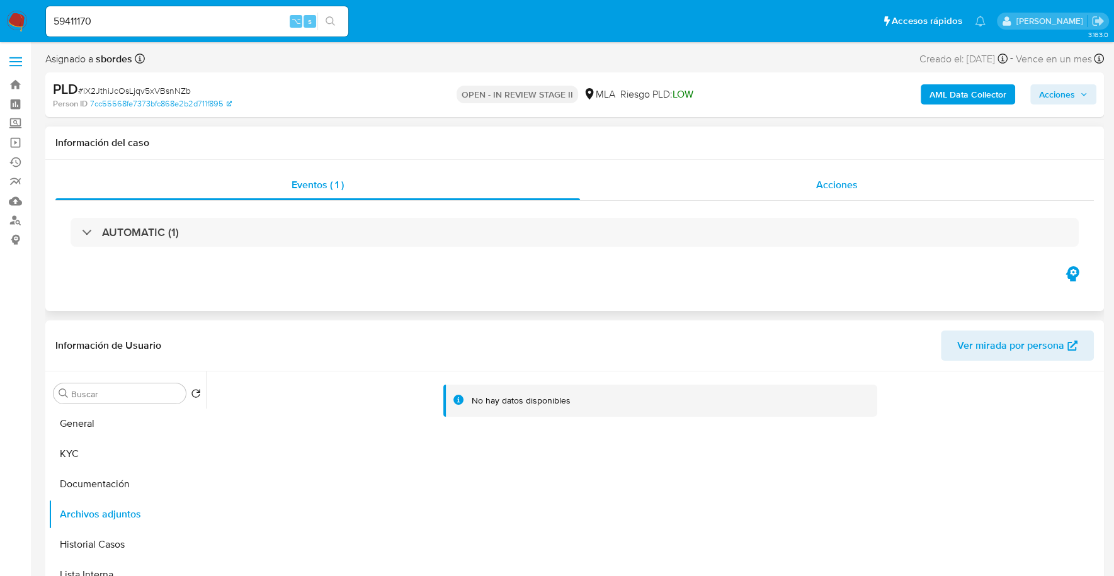
click at [851, 195] on div "Acciones" at bounding box center [837, 185] width 514 height 30
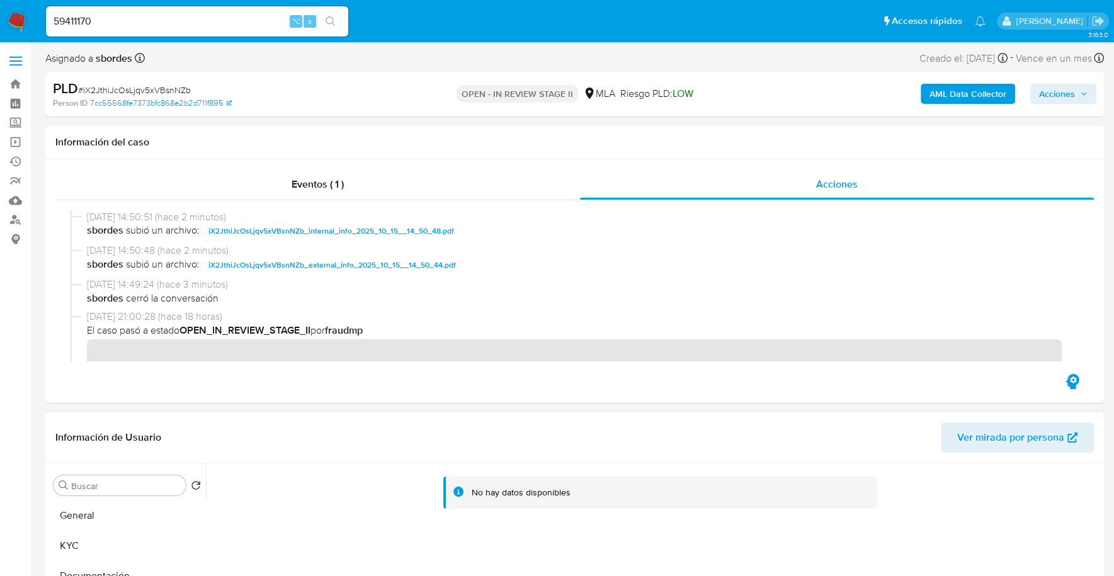
scroll to position [115, 0]
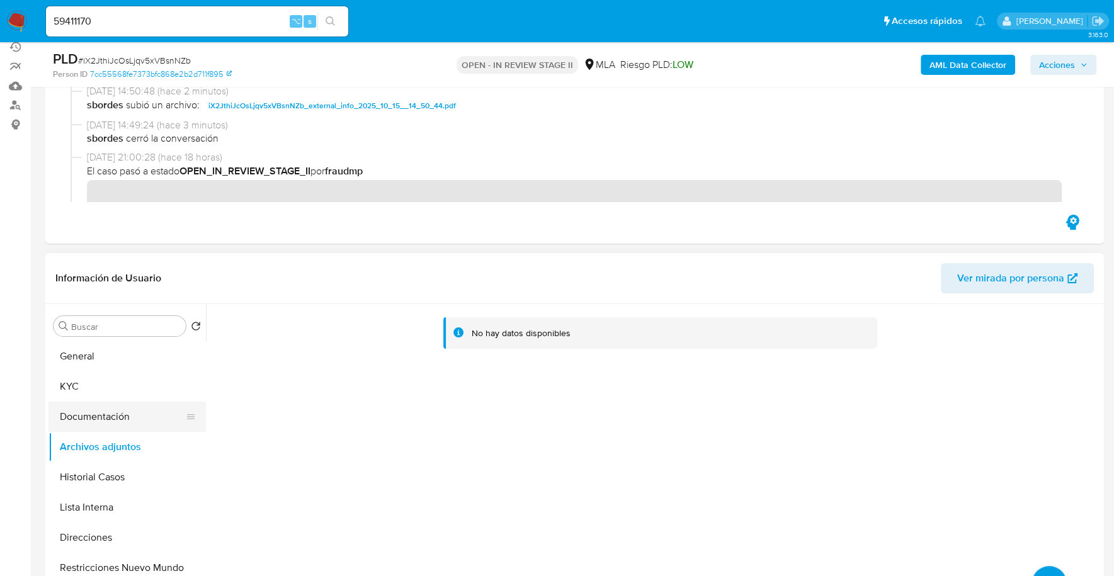
click at [79, 419] on button "Documentación" at bounding box center [121, 417] width 147 height 30
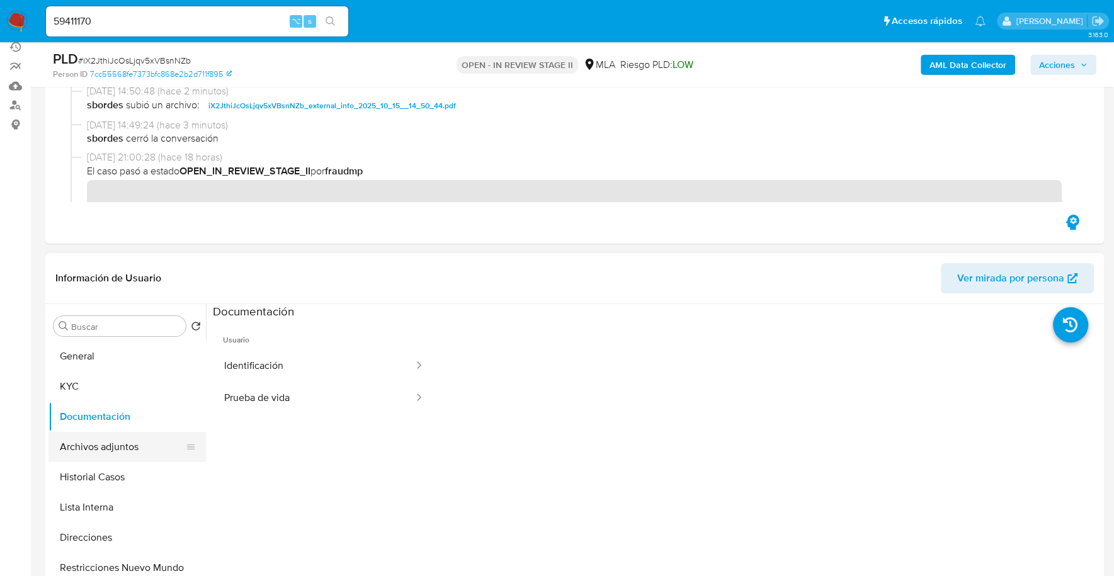
click at [92, 458] on button "Archivos adjuntos" at bounding box center [121, 447] width 147 height 30
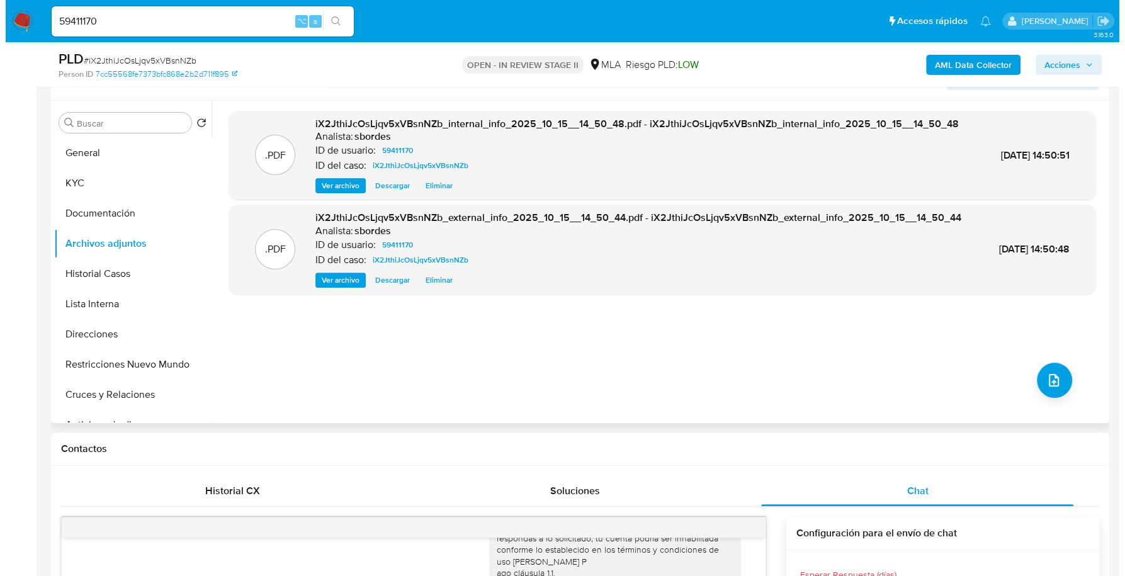
scroll to position [337, 0]
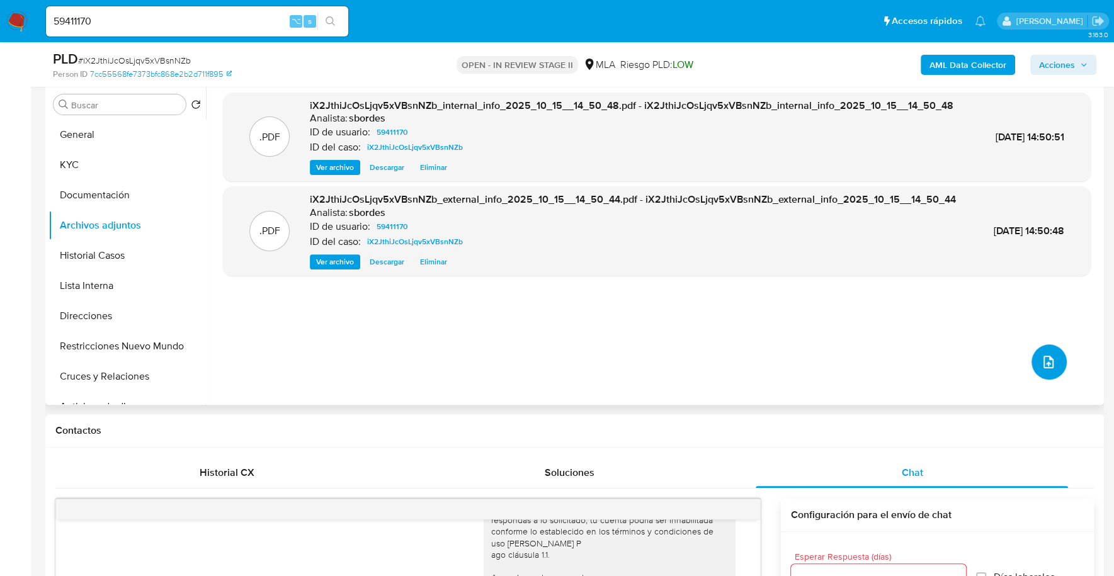
click at [1049, 372] on button "upload-file" at bounding box center [1049, 361] width 35 height 35
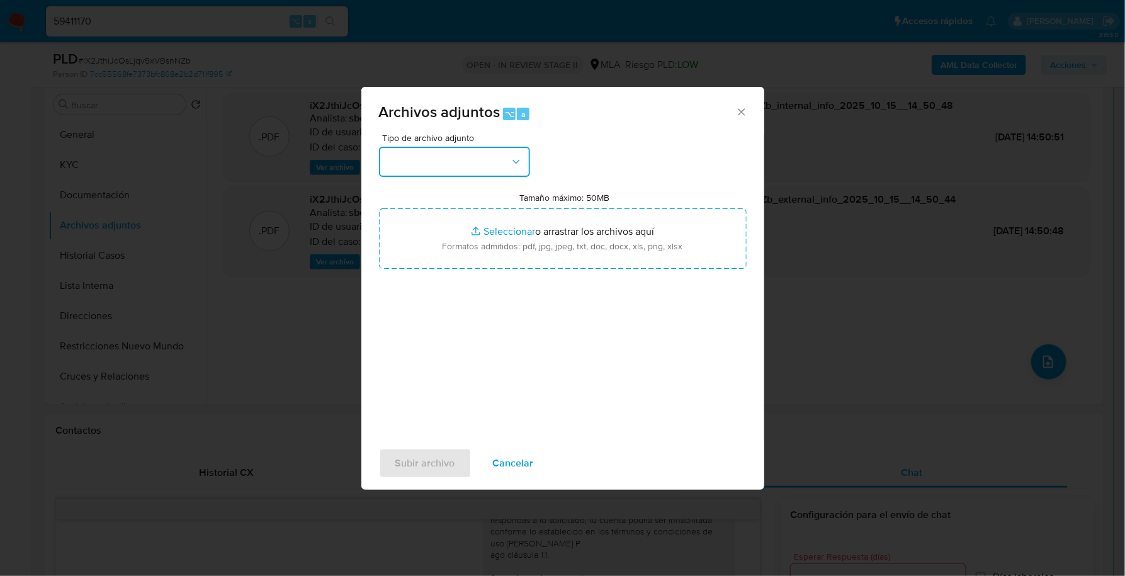
click at [450, 165] on button "button" at bounding box center [454, 162] width 151 height 30
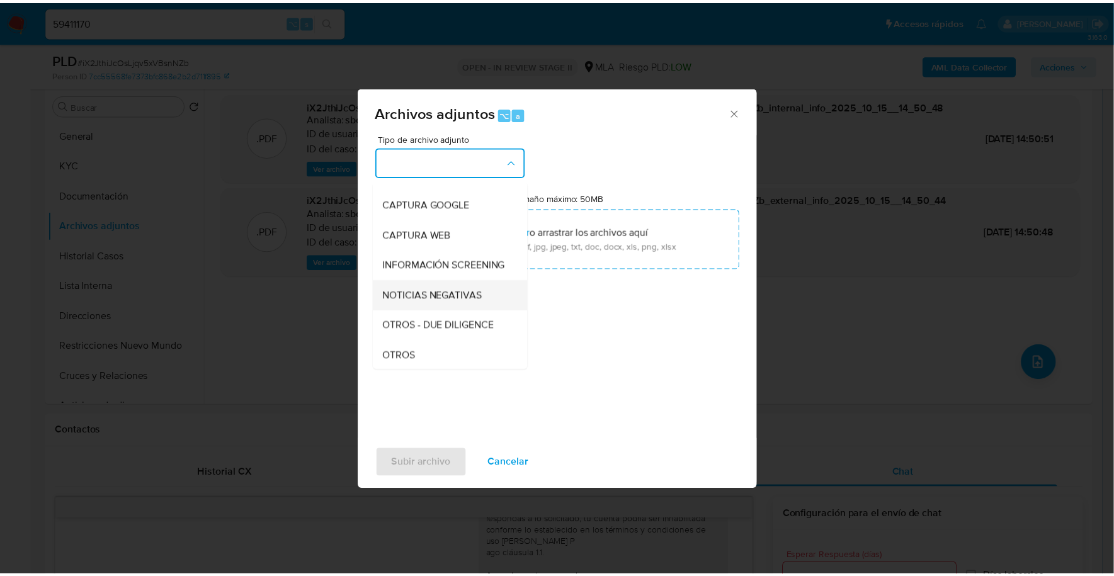
scroll to position [110, 0]
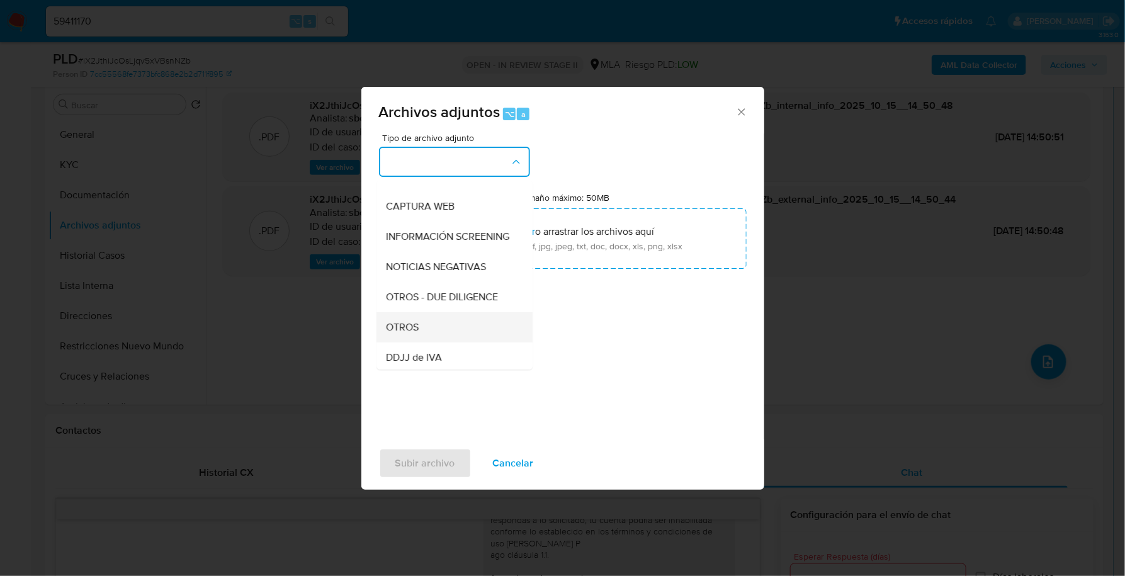
click at [439, 339] on div "OTROS" at bounding box center [451, 327] width 128 height 30
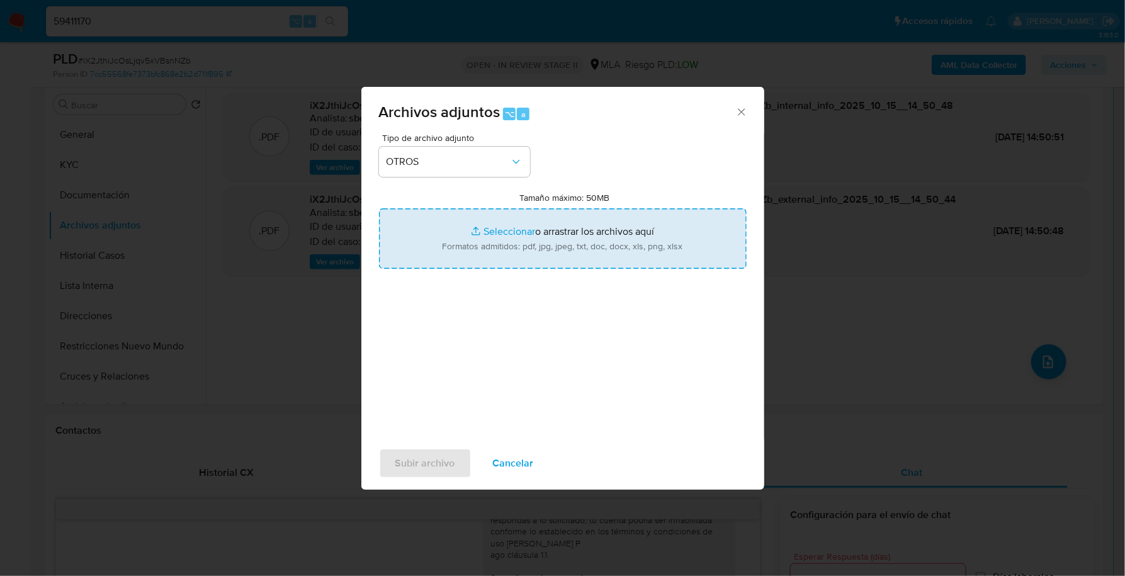
click at [516, 235] on input "Tamaño máximo: 50MB Seleccionar archivos" at bounding box center [563, 238] width 368 height 60
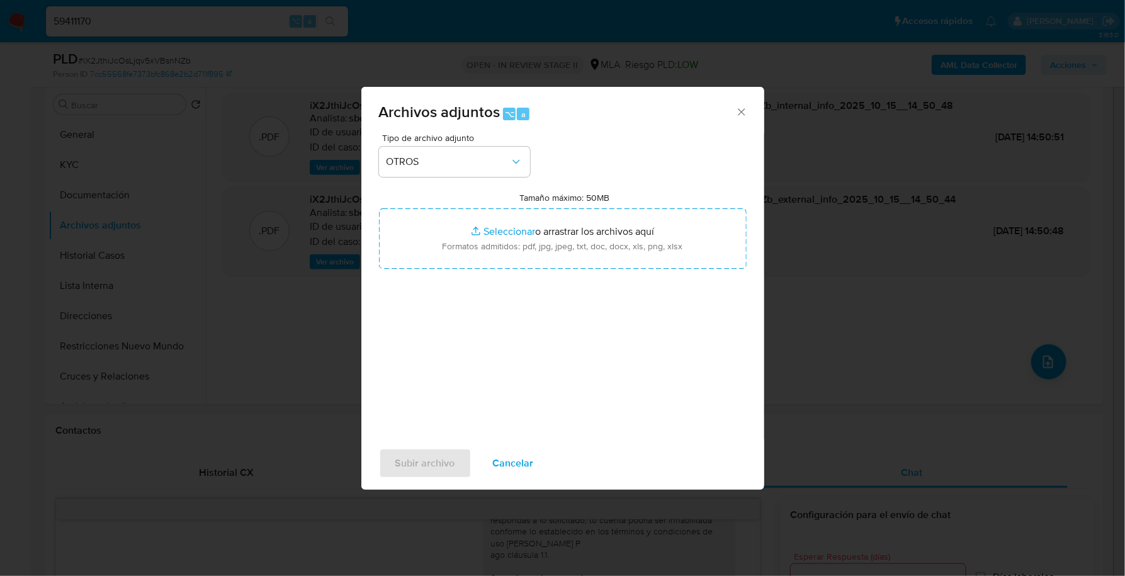
type input "C:\fakepath\Caselog iX2JthiJcOsLjqv5xVBsnNZb_2025_09_18_00_35_44.docx"
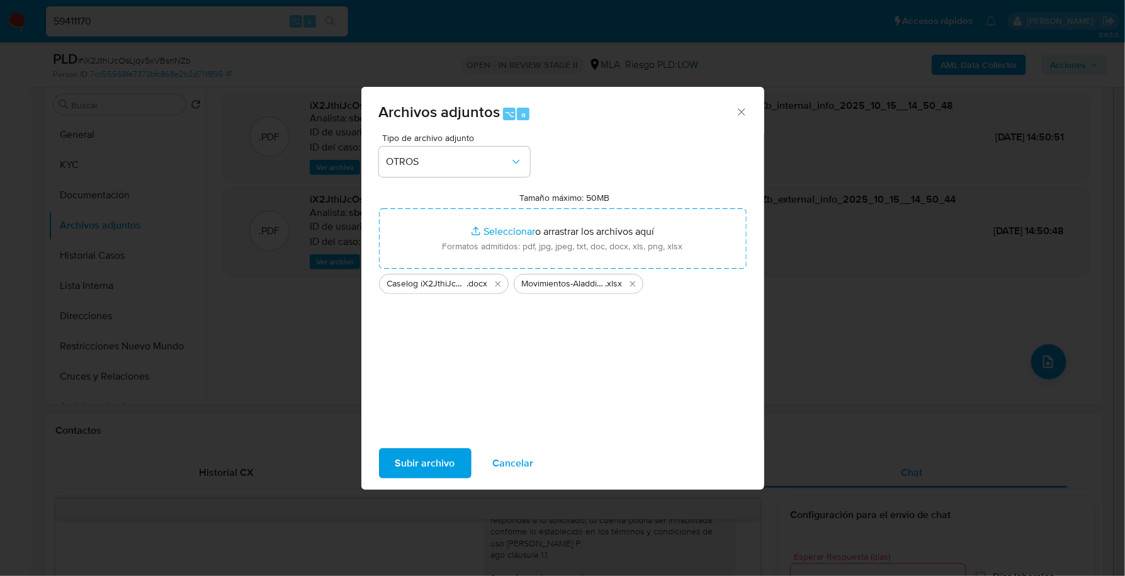
click at [455, 466] on button "Subir archivo" at bounding box center [425, 463] width 93 height 30
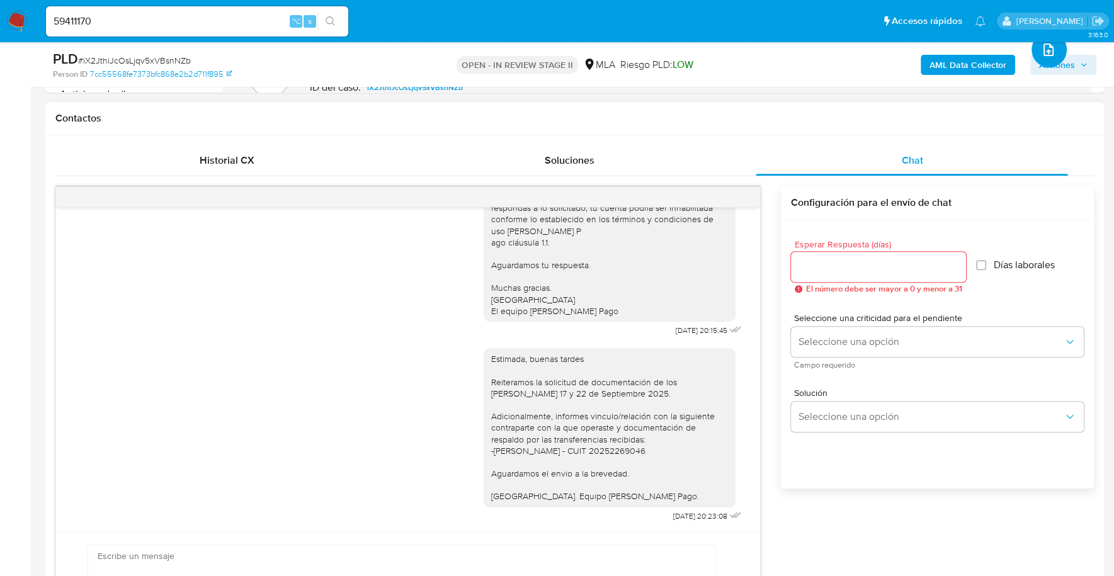
scroll to position [487, 0]
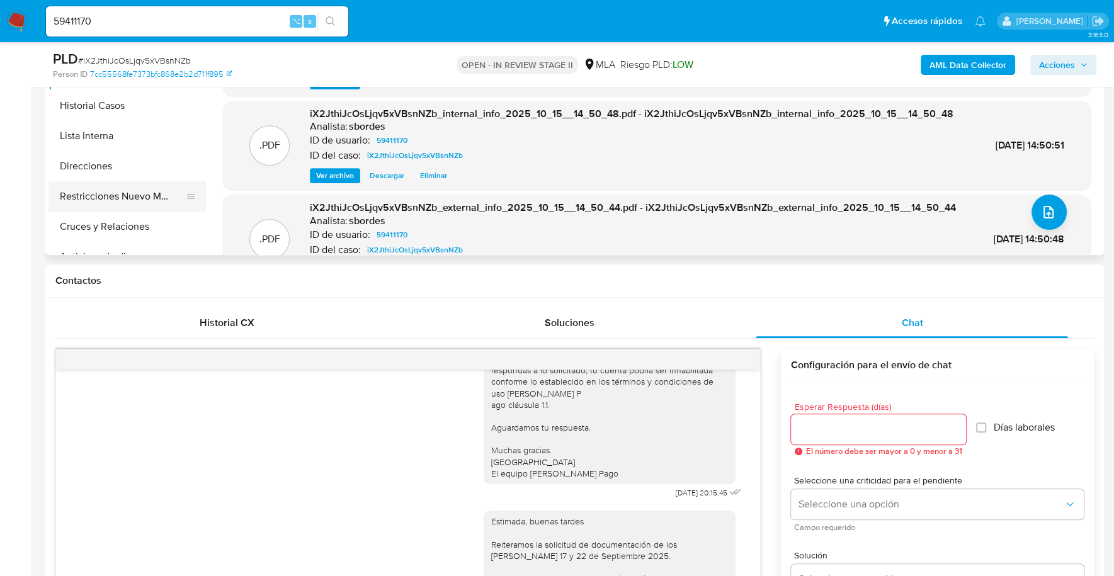
click at [126, 191] on button "Restricciones Nuevo Mundo" at bounding box center [121, 196] width 147 height 30
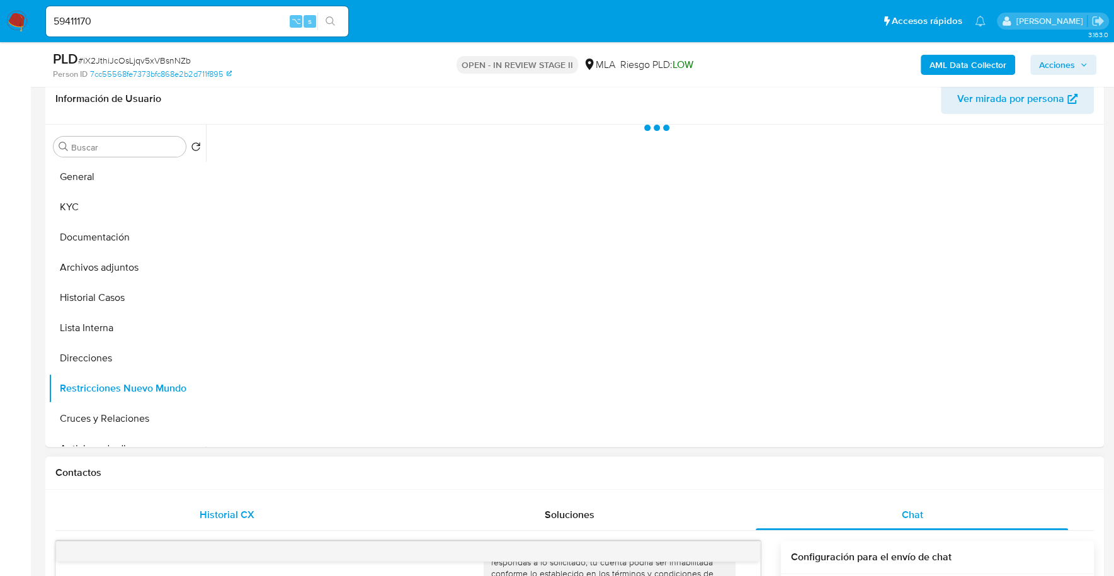
scroll to position [256, 0]
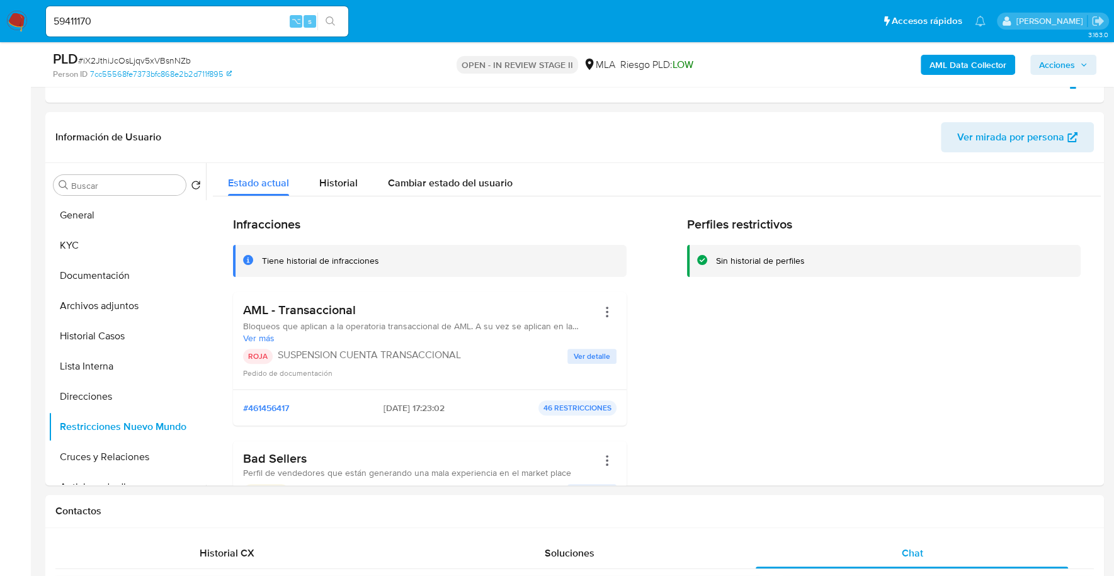
click at [1068, 62] on span "Acciones" at bounding box center [1057, 65] width 36 height 20
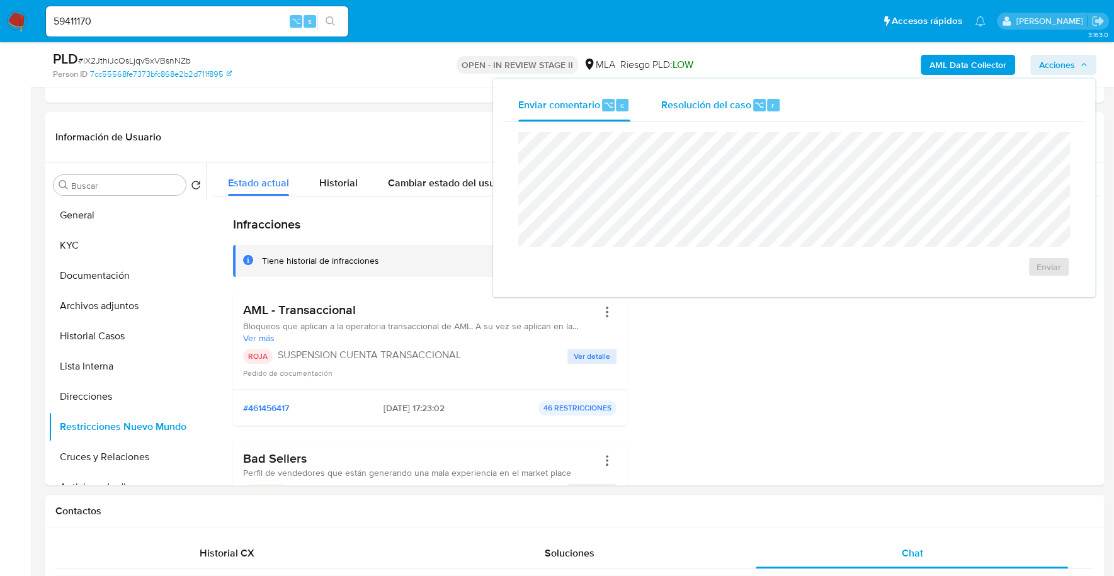
click at [734, 107] on span "Resolución del caso" at bounding box center [706, 104] width 90 height 14
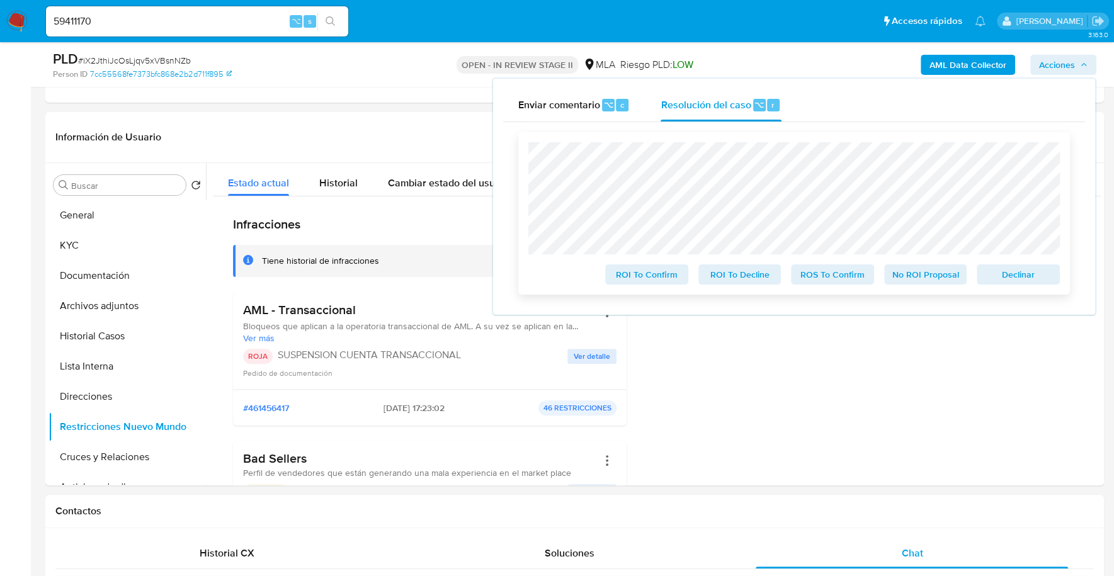
click at [1035, 277] on span "Declinar" at bounding box center [1018, 275] width 65 height 18
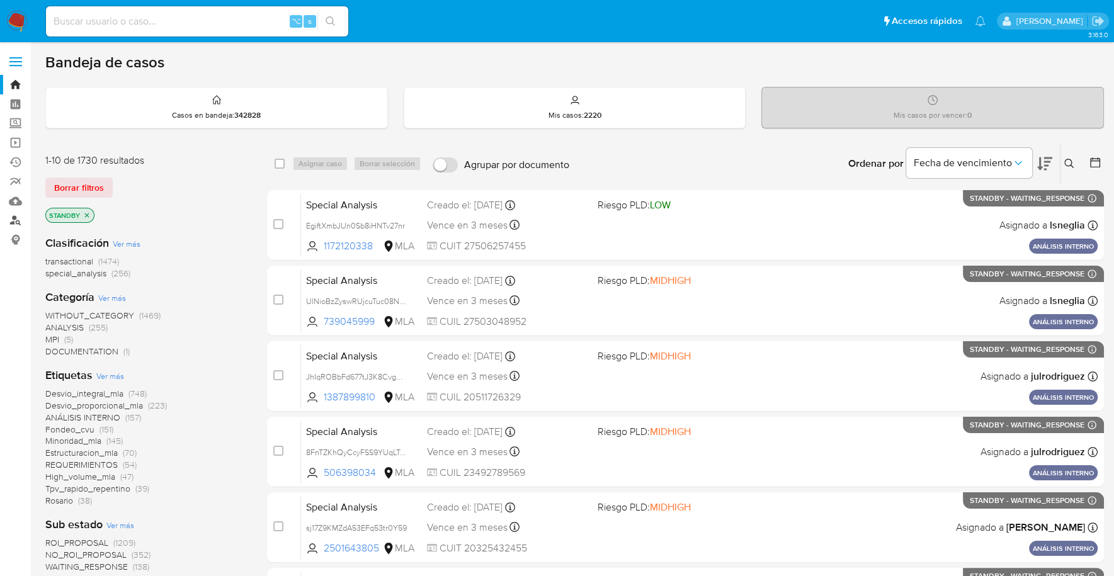
click at [17, 222] on link "Buscador de personas" at bounding box center [75, 221] width 150 height 20
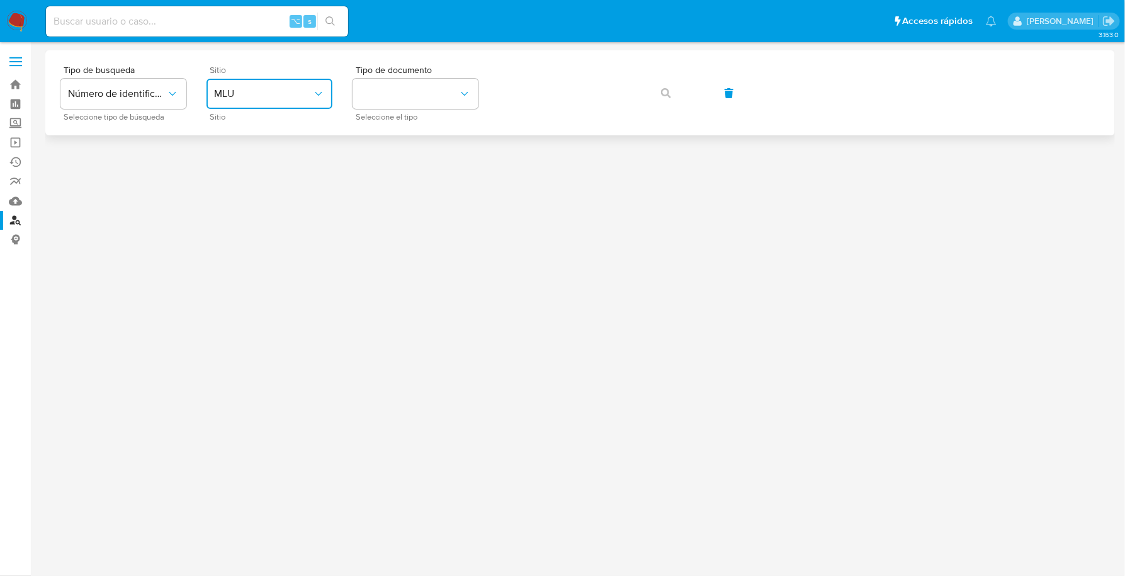
click at [286, 105] on button "MLU" at bounding box center [270, 94] width 126 height 30
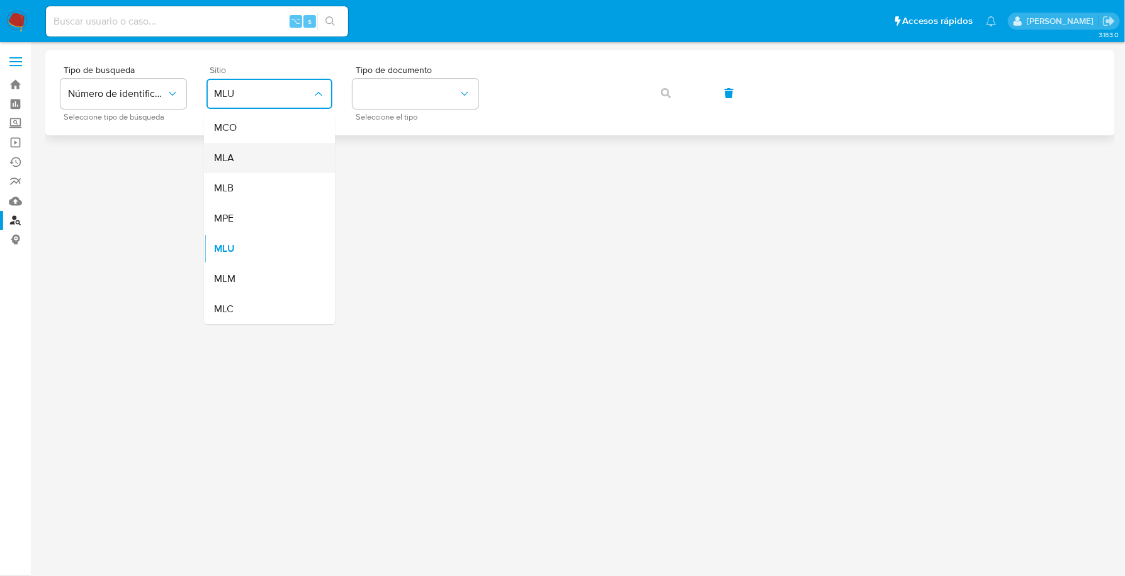
click at [275, 159] on div "MLA" at bounding box center [265, 158] width 103 height 30
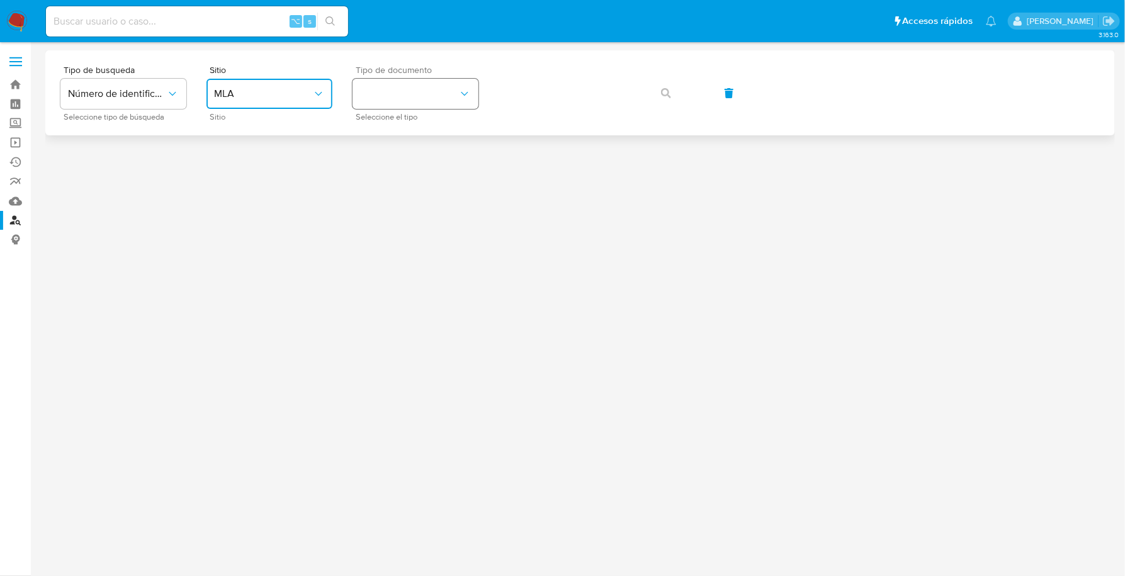
click at [418, 105] on button "identificationType" at bounding box center [416, 94] width 126 height 30
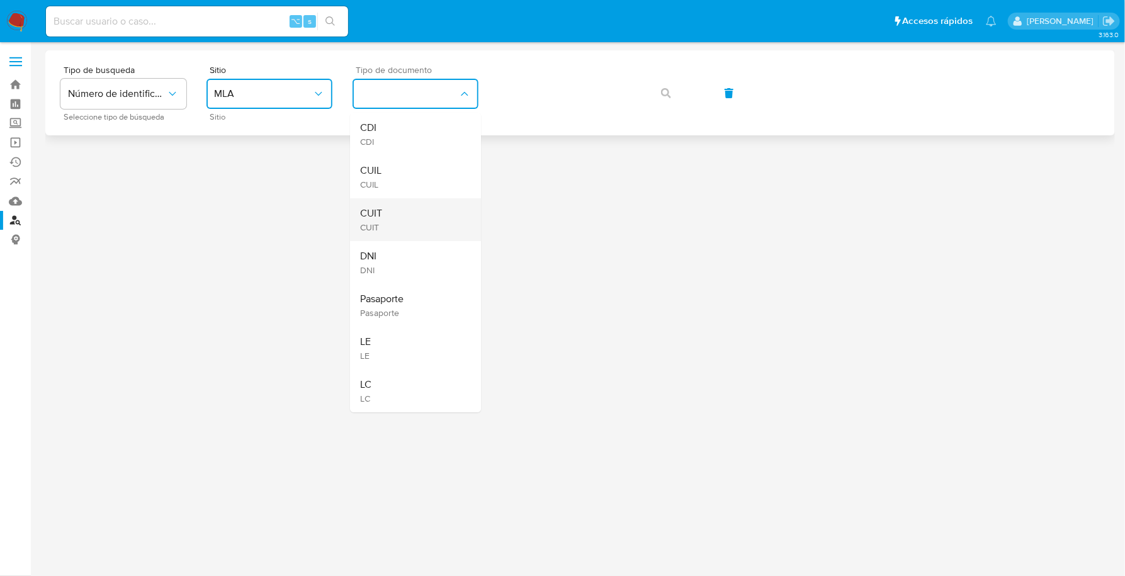
click at [398, 215] on div "CUIT CUIT" at bounding box center [411, 219] width 103 height 43
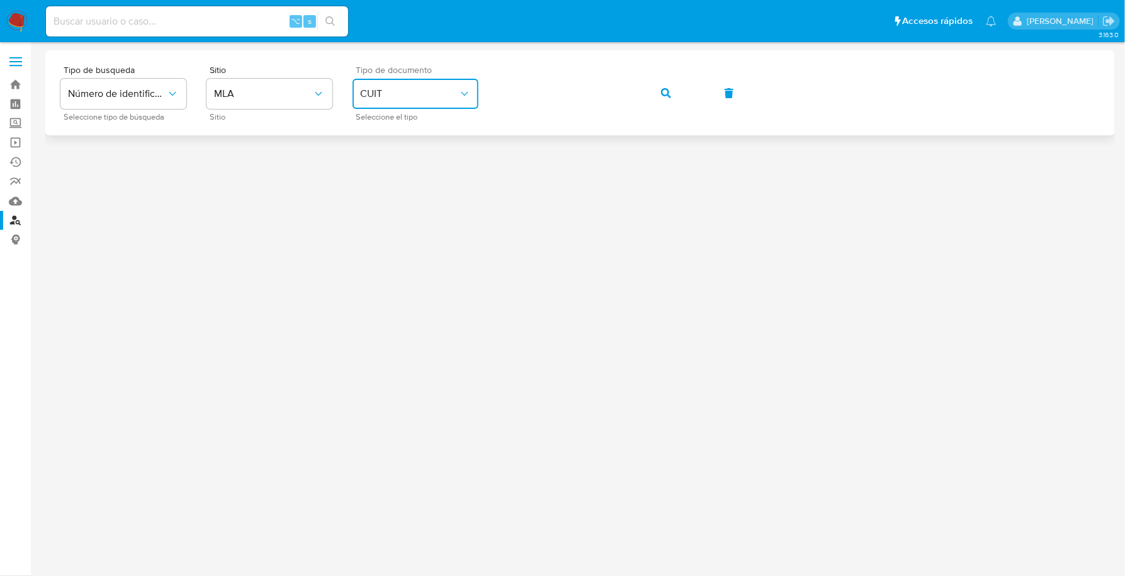
click at [668, 92] on icon "button" at bounding box center [666, 93] width 10 height 10
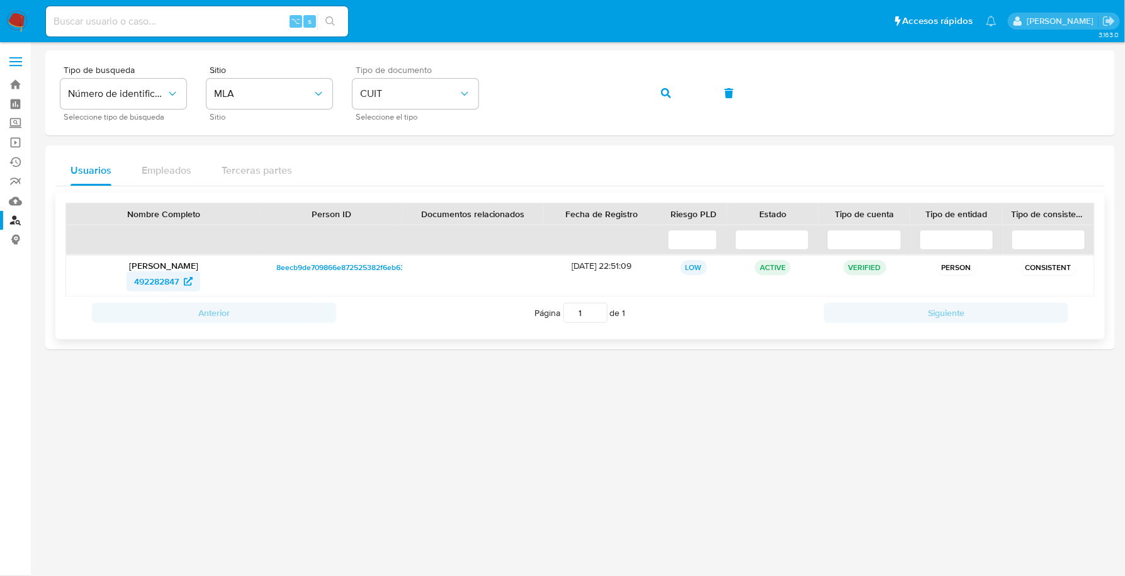
click at [166, 276] on span "492282847" at bounding box center [156, 281] width 45 height 20
click at [17, 20] on img at bounding box center [16, 21] width 21 height 21
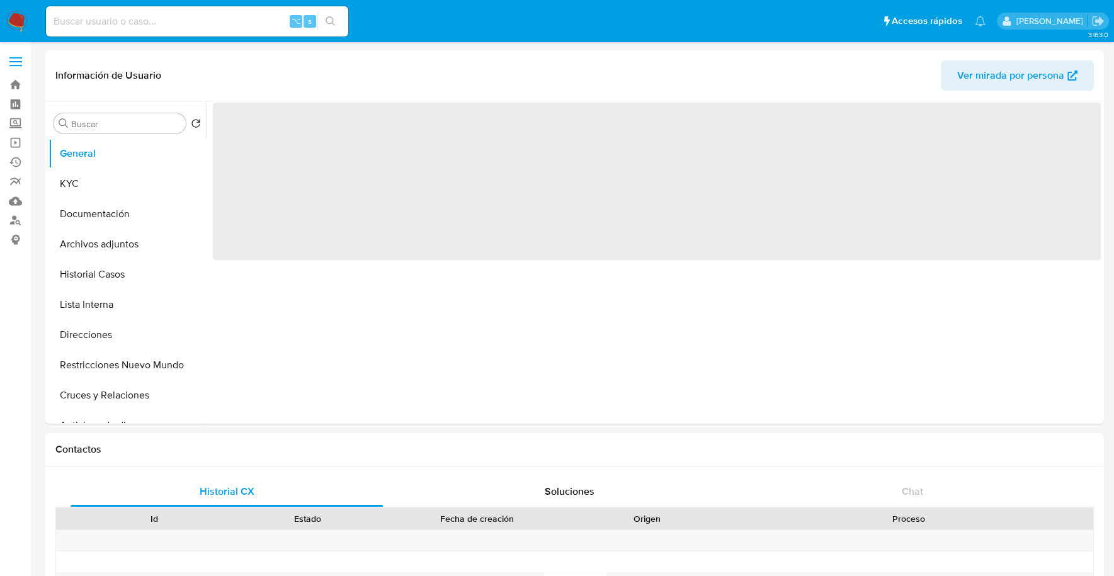
select select "10"
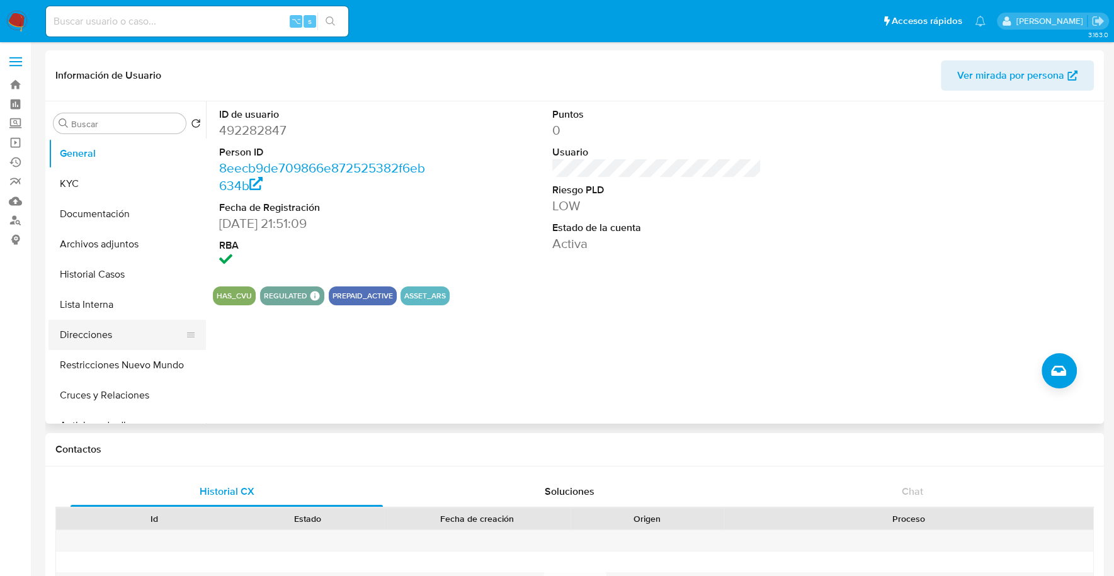
click at [88, 333] on button "Direcciones" at bounding box center [121, 335] width 147 height 30
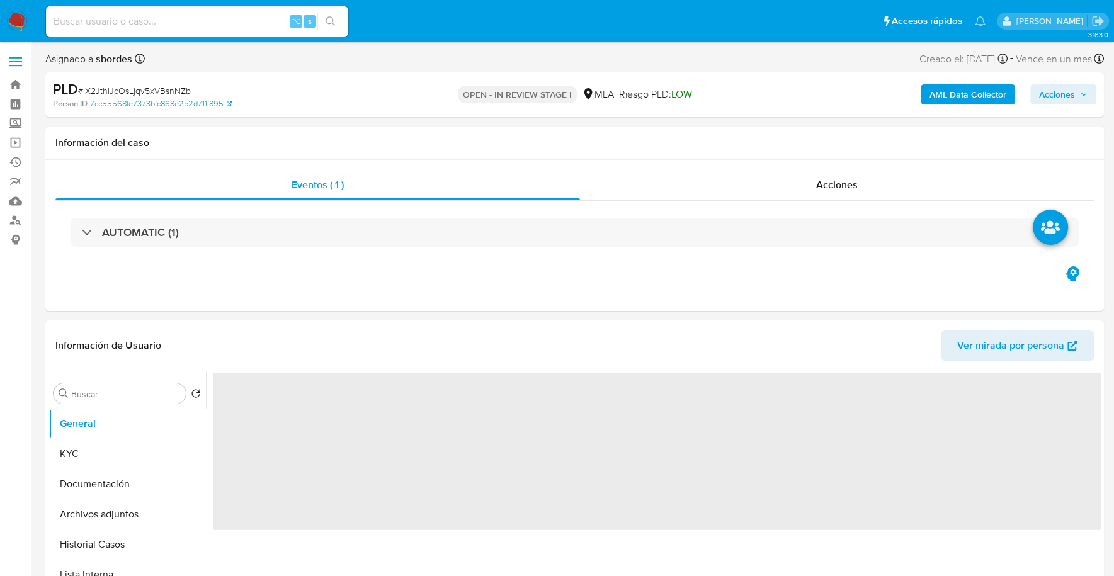
click at [1072, 96] on span "Acciones" at bounding box center [1057, 94] width 36 height 20
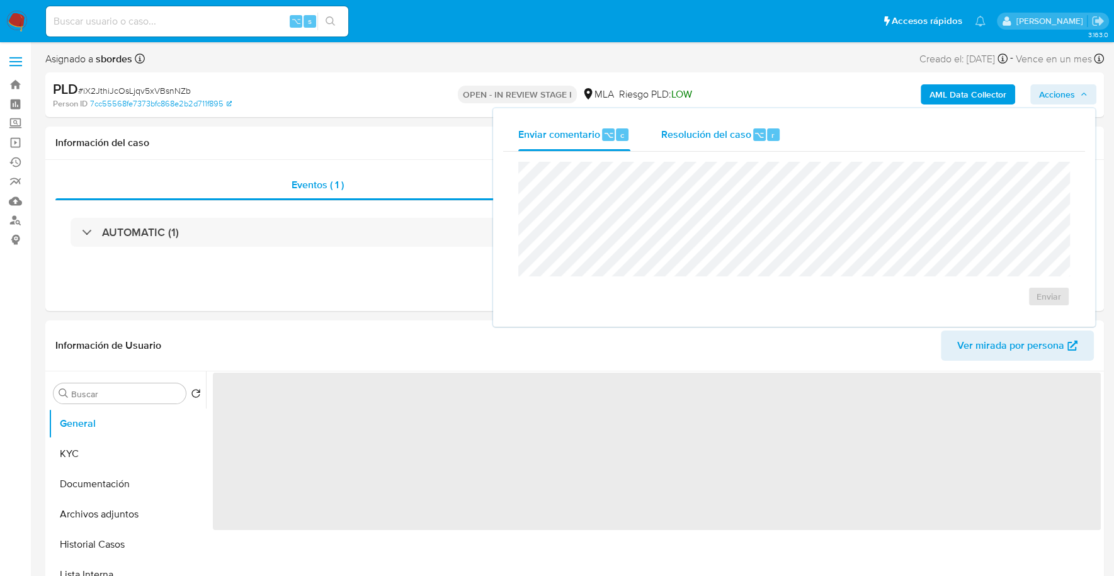
select select "10"
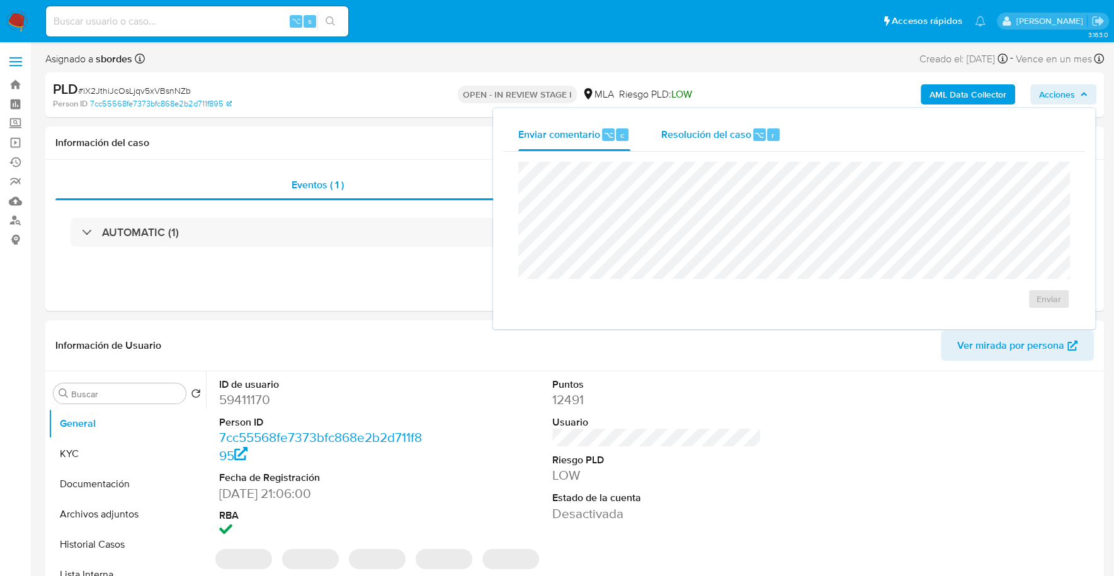
click at [739, 139] on span "Resolución del caso" at bounding box center [706, 134] width 90 height 14
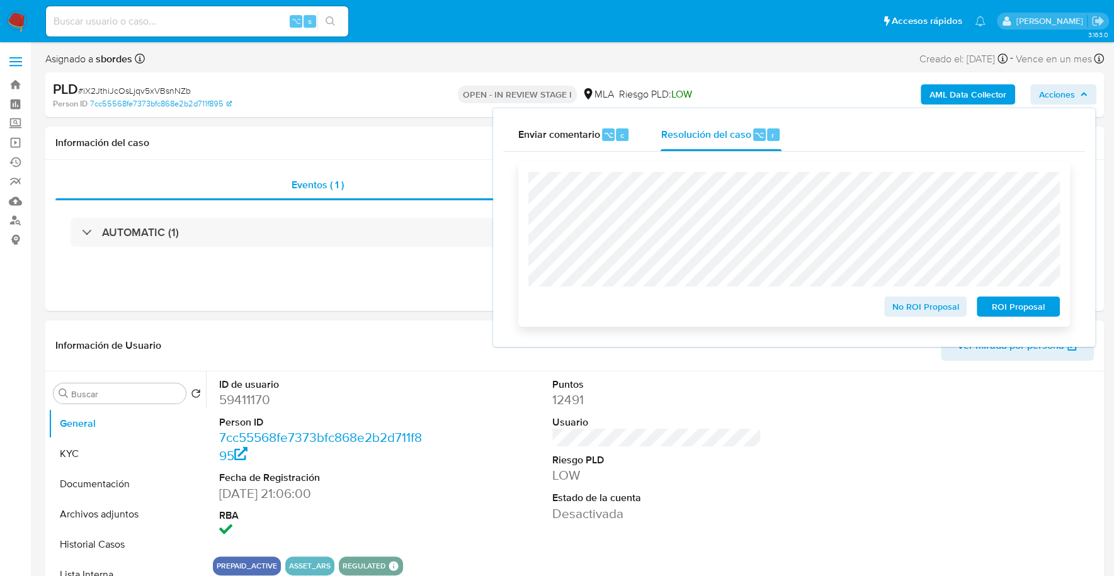
click at [1042, 315] on span "ROI Proposal" at bounding box center [1018, 307] width 65 height 18
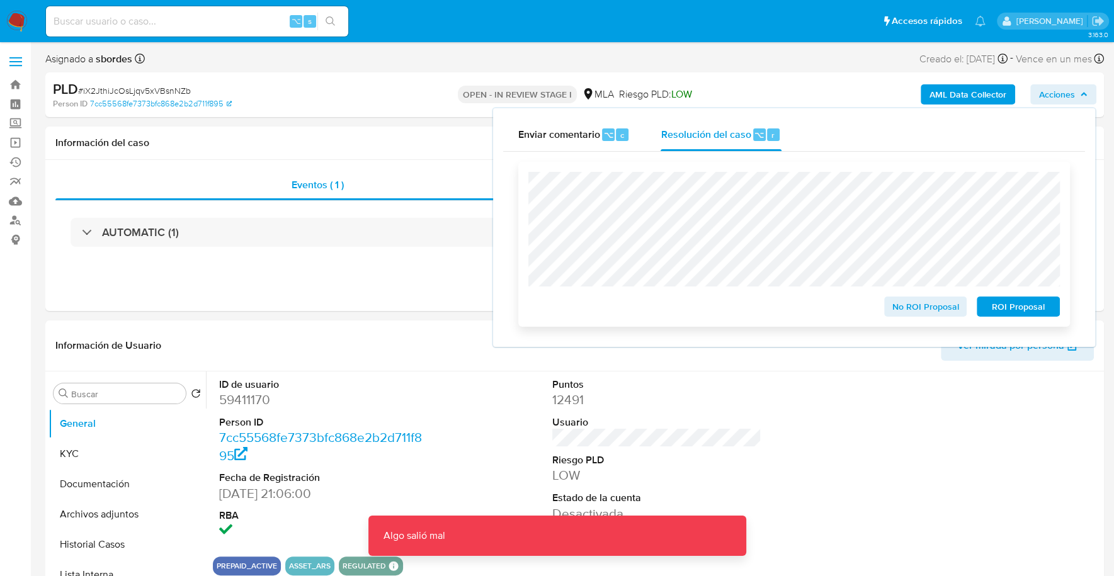
click at [1041, 307] on span "ROI Proposal" at bounding box center [1018, 307] width 65 height 18
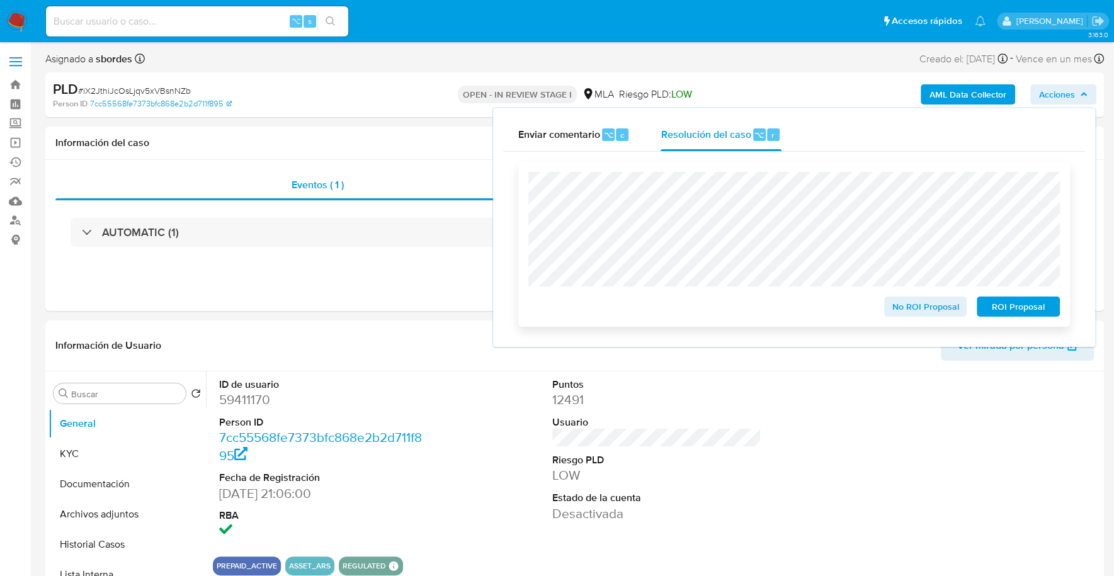
click at [1027, 307] on span "ROI Proposal" at bounding box center [1018, 307] width 65 height 18
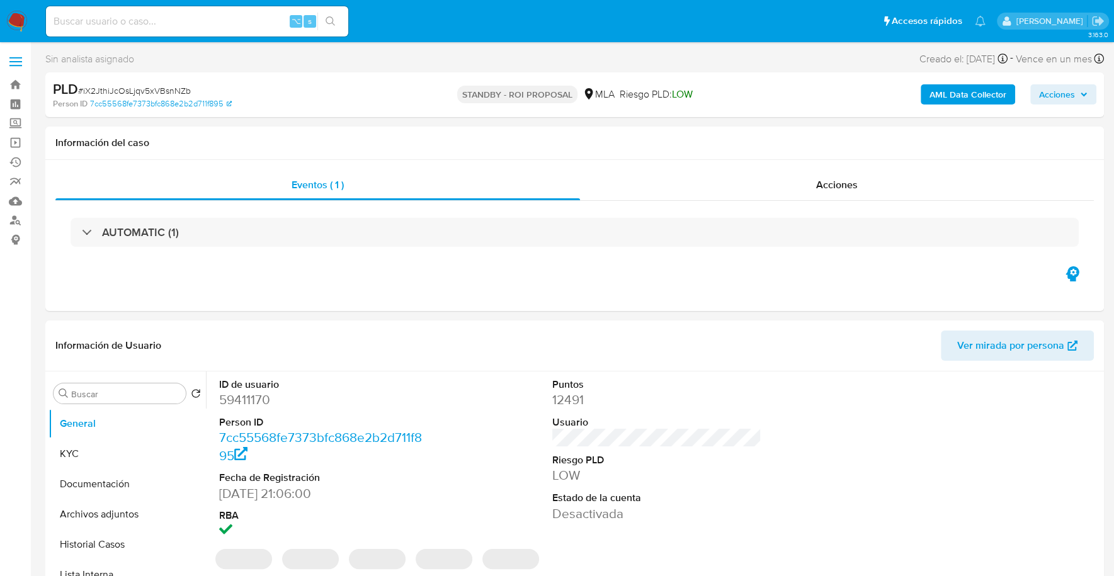
select select "10"
click at [816, 197] on div "Acciones" at bounding box center [837, 185] width 514 height 30
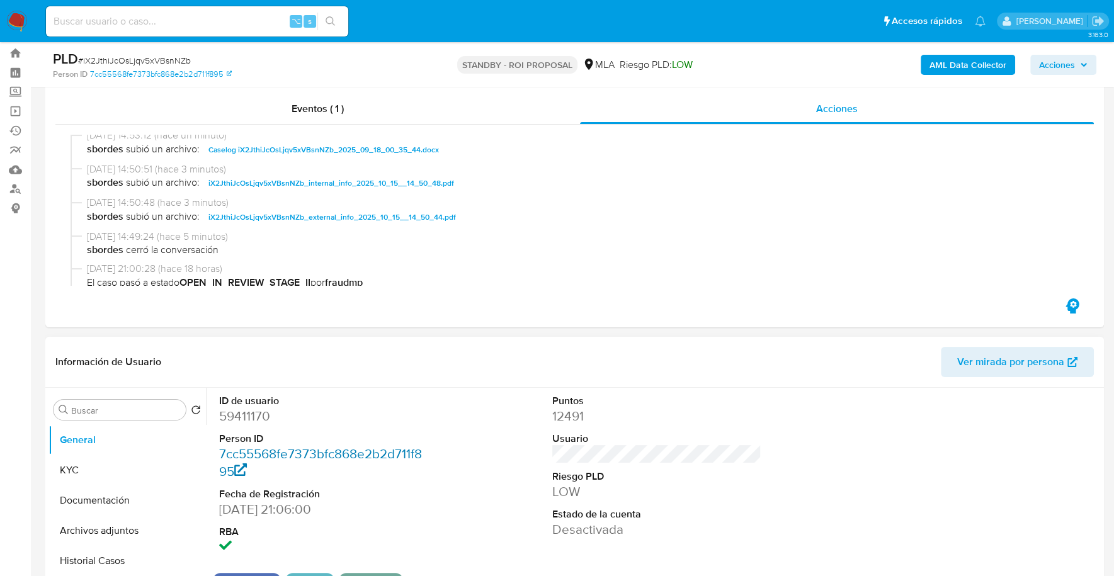
scroll to position [115, 0]
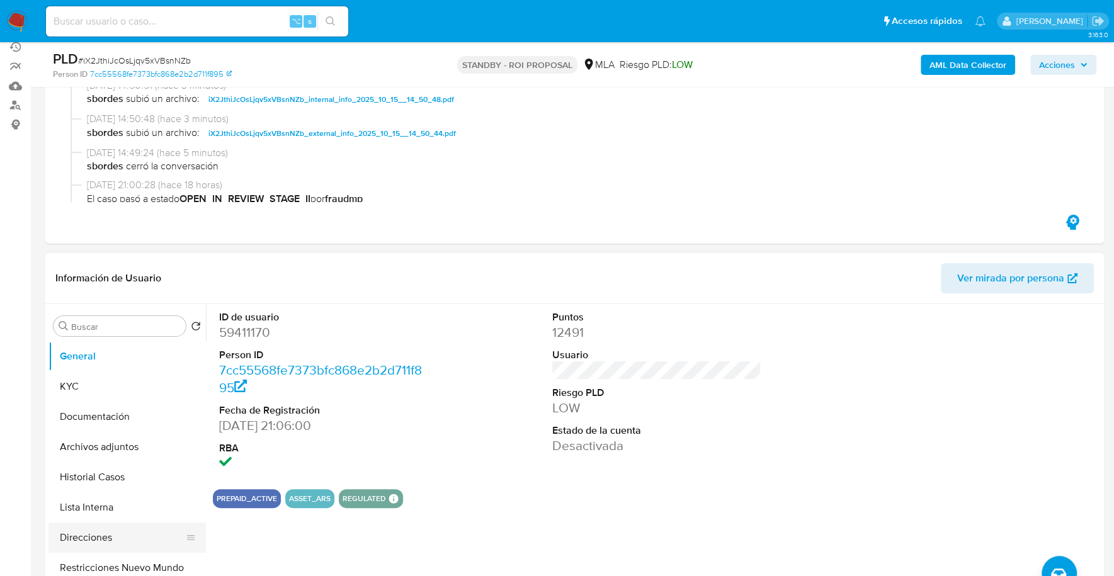
click at [126, 551] on button "Direcciones" at bounding box center [121, 538] width 147 height 30
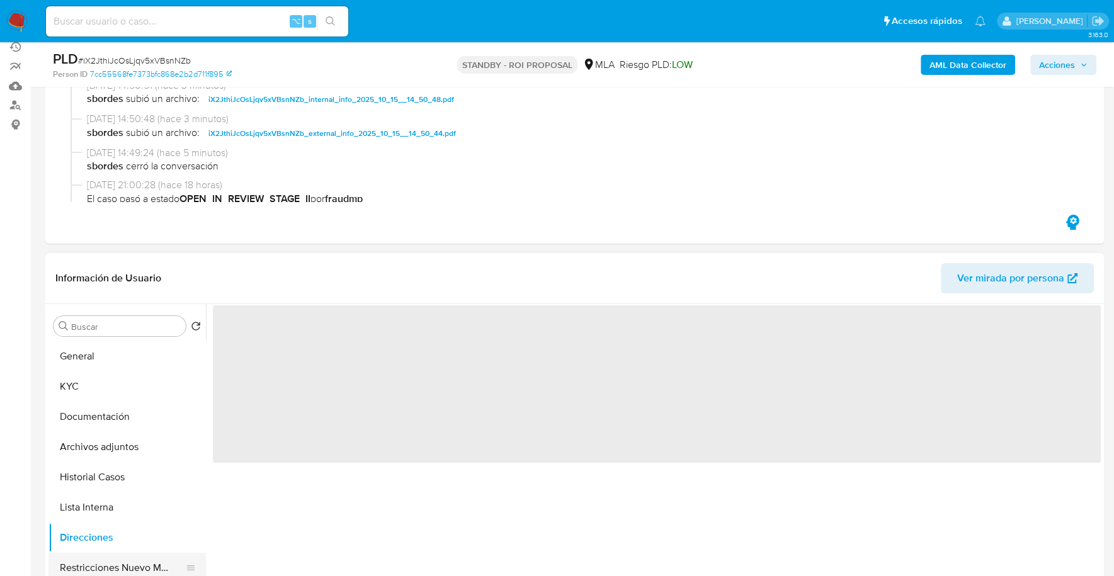
click at [130, 563] on button "Restricciones Nuevo Mundo" at bounding box center [121, 568] width 147 height 30
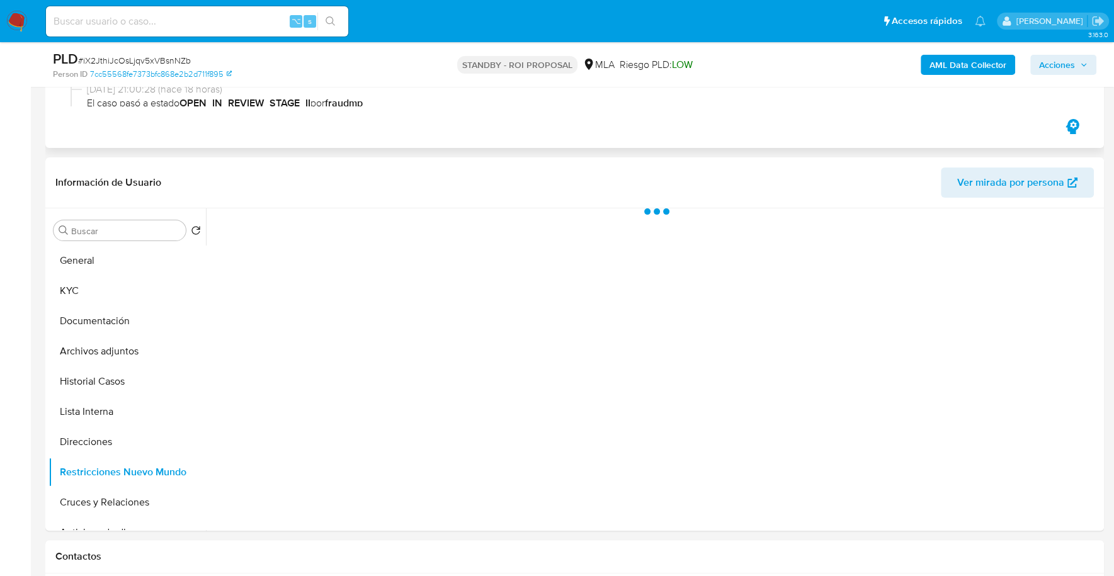
scroll to position [224, 0]
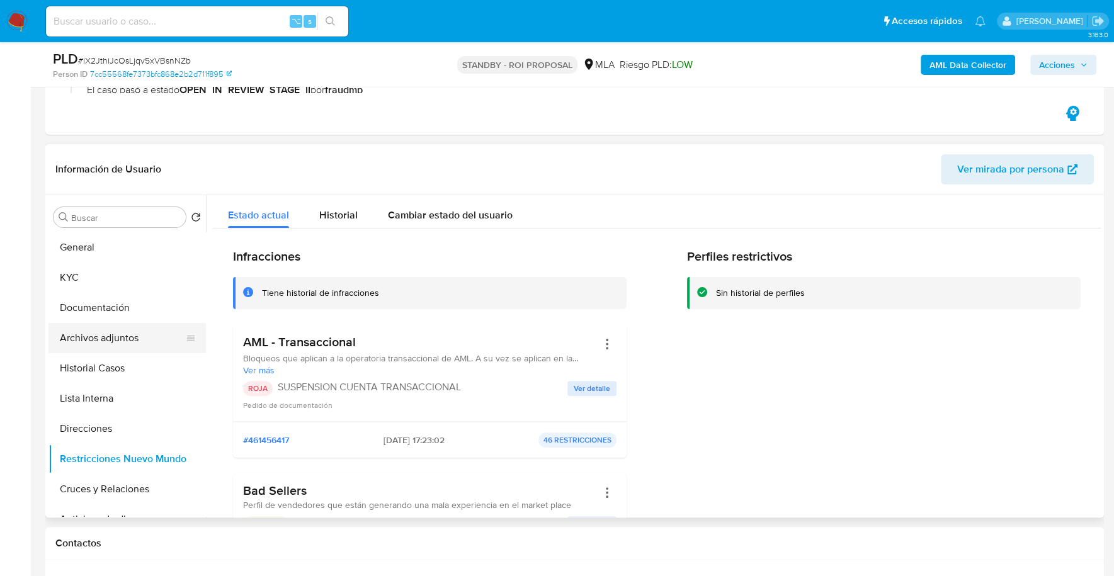
click at [89, 345] on button "Archivos adjuntos" at bounding box center [121, 338] width 147 height 30
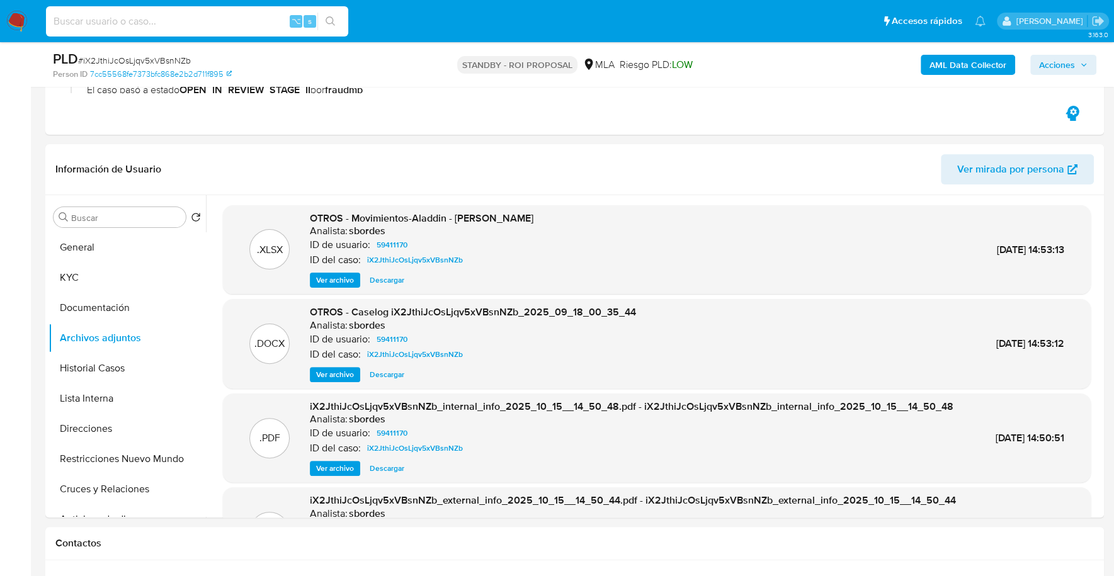
click at [210, 20] on input at bounding box center [197, 21] width 302 height 16
paste input "64670267"
type input "64670267"
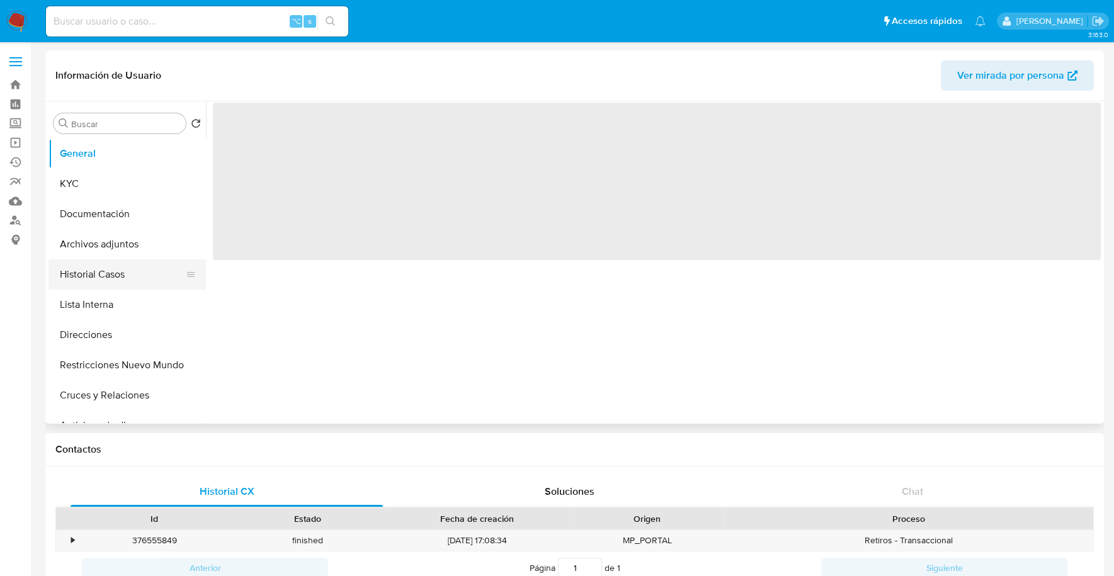
click at [84, 279] on button "Historial Casos" at bounding box center [121, 274] width 147 height 30
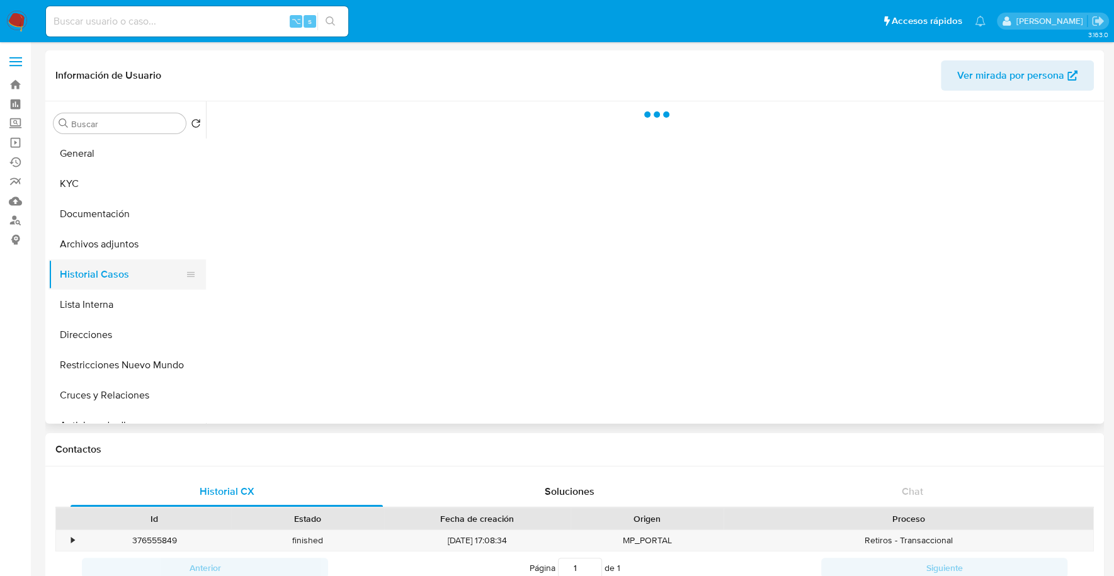
select select "10"
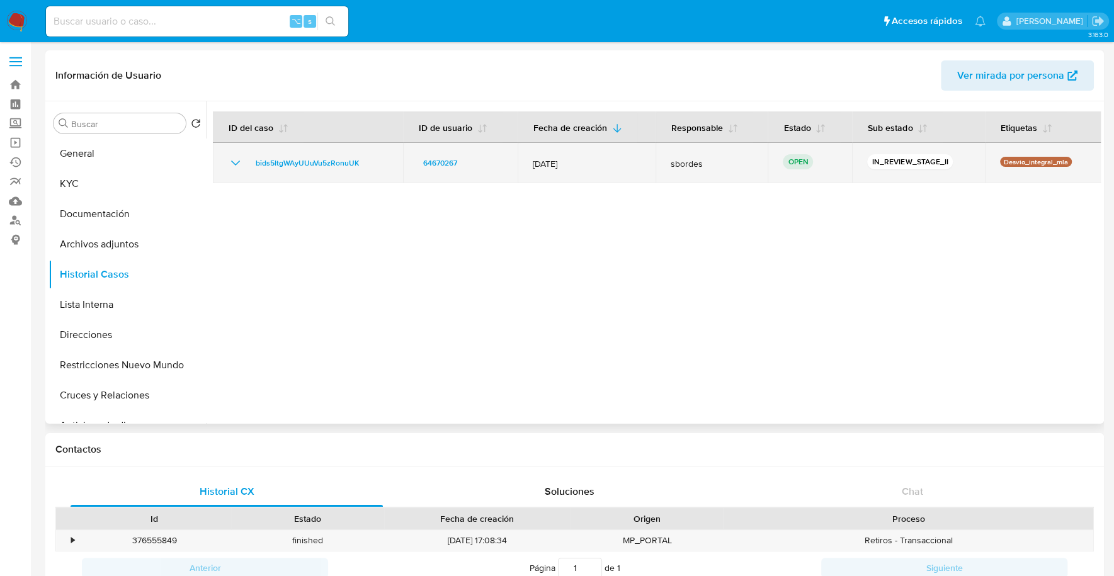
click at [354, 149] on td "bids5ItgWAyUUuVu5zRonuUK" at bounding box center [308, 163] width 190 height 40
click at [342, 166] on span "bids5ItgWAyUUuVu5zRonuUK" at bounding box center [307, 163] width 103 height 15
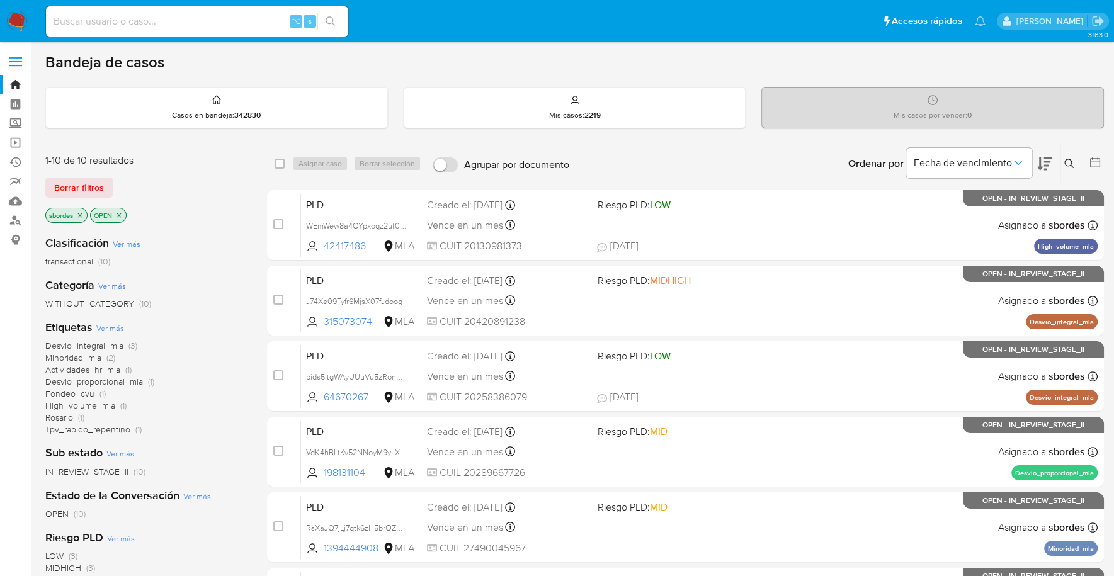
click at [81, 215] on icon "close-filter" at bounding box center [80, 216] width 8 height 8
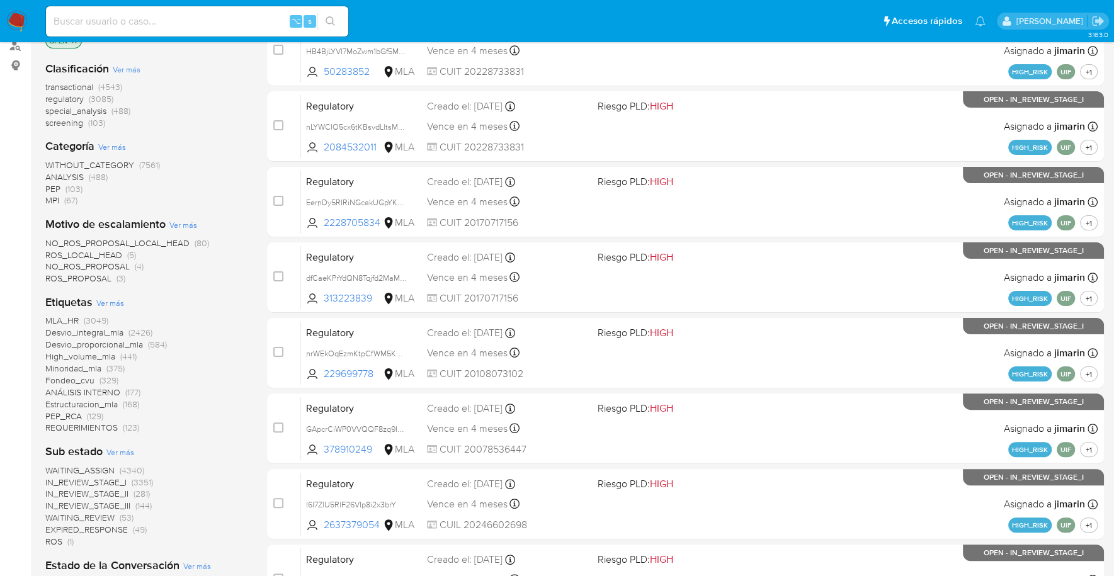
scroll to position [127, 0]
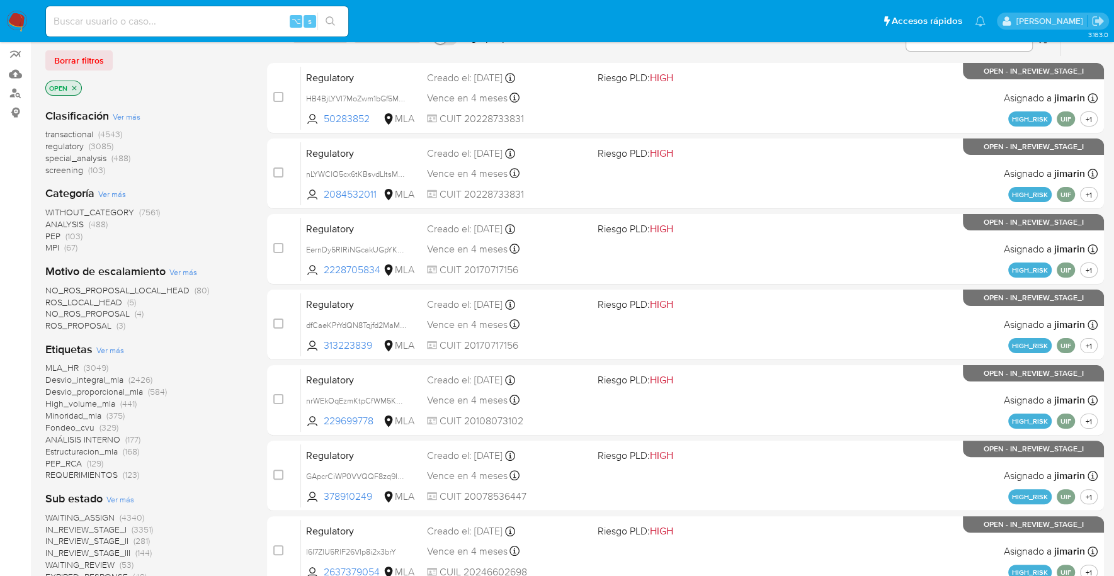
click at [74, 86] on icon "close-filter" at bounding box center [75, 88] width 8 height 8
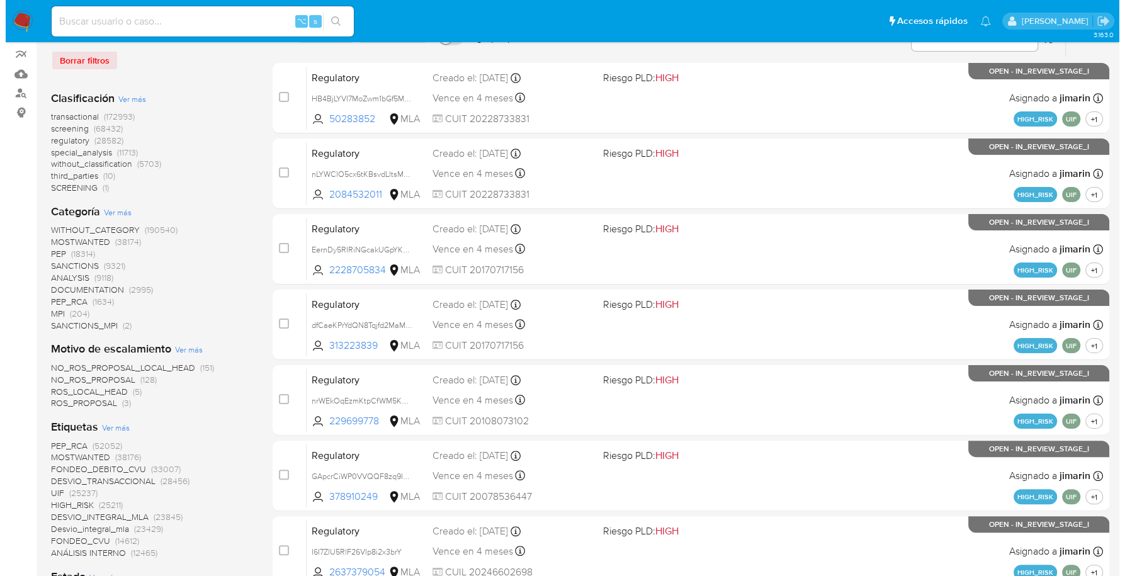
scroll to position [441, 0]
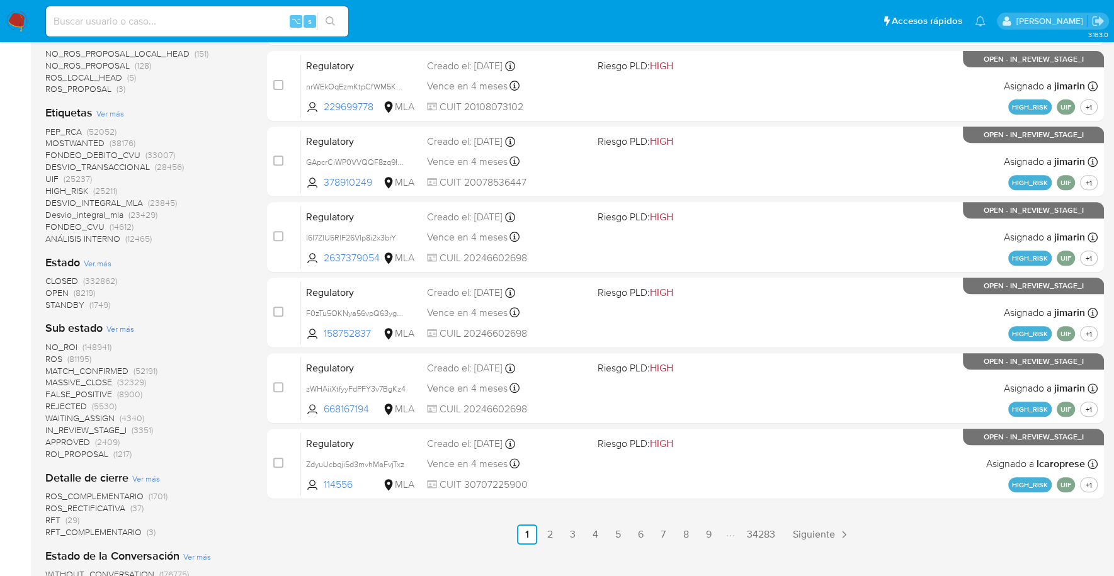
click at [60, 304] on span "STANDBY" at bounding box center [64, 304] width 39 height 13
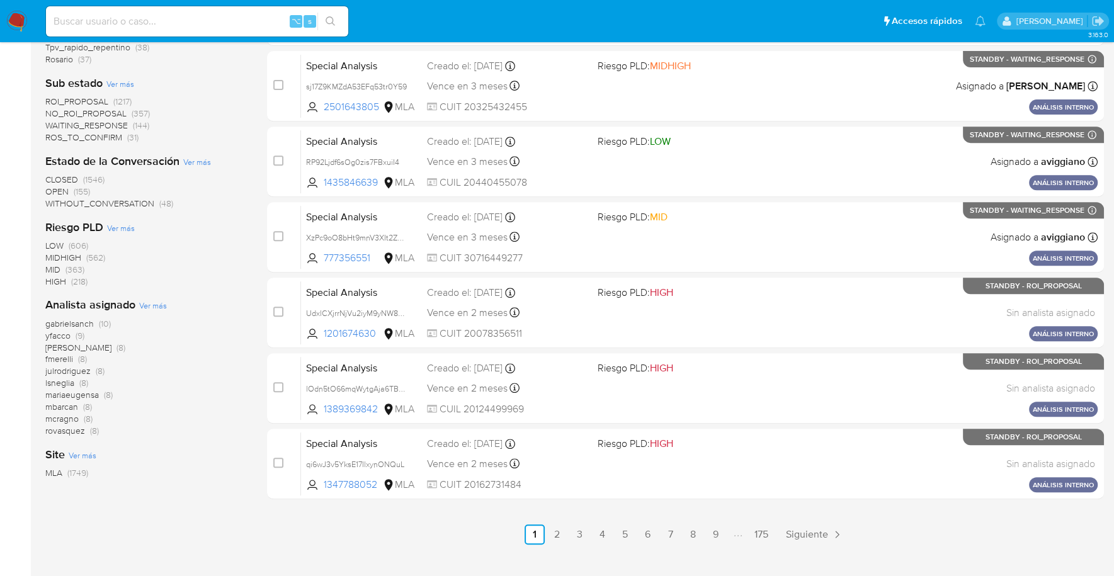
click at [151, 305] on span "Ver más" at bounding box center [153, 305] width 28 height 11
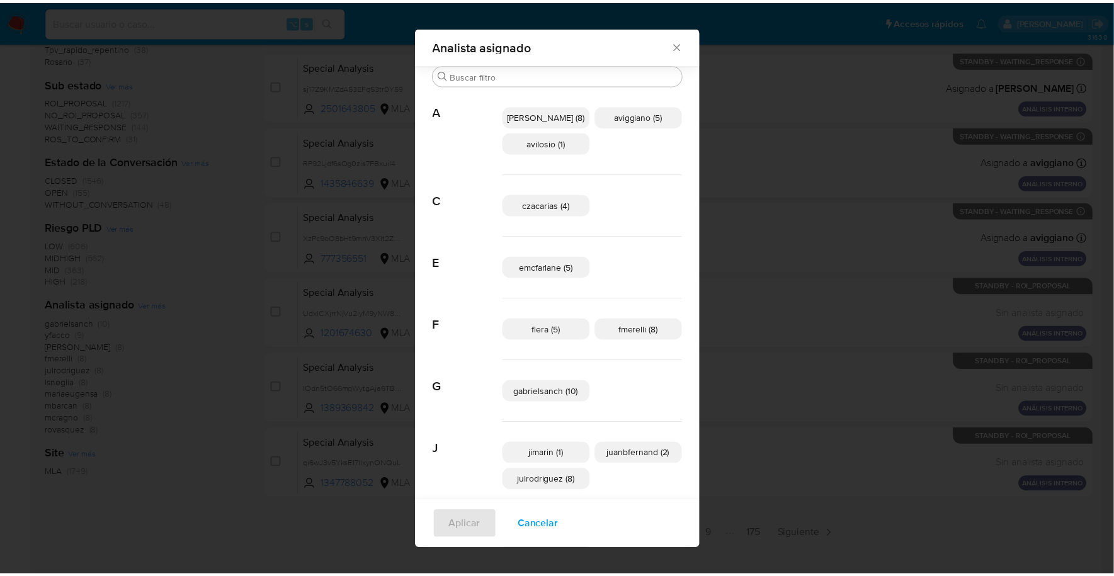
scroll to position [682, 0]
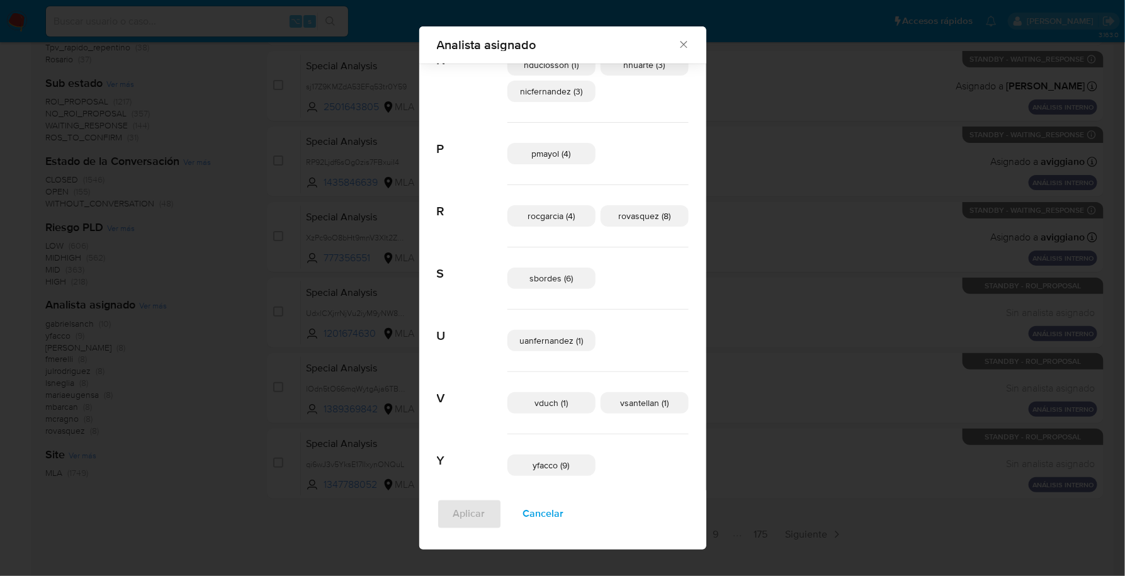
click at [680, 45] on icon "Cerrar" at bounding box center [683, 45] width 7 height 7
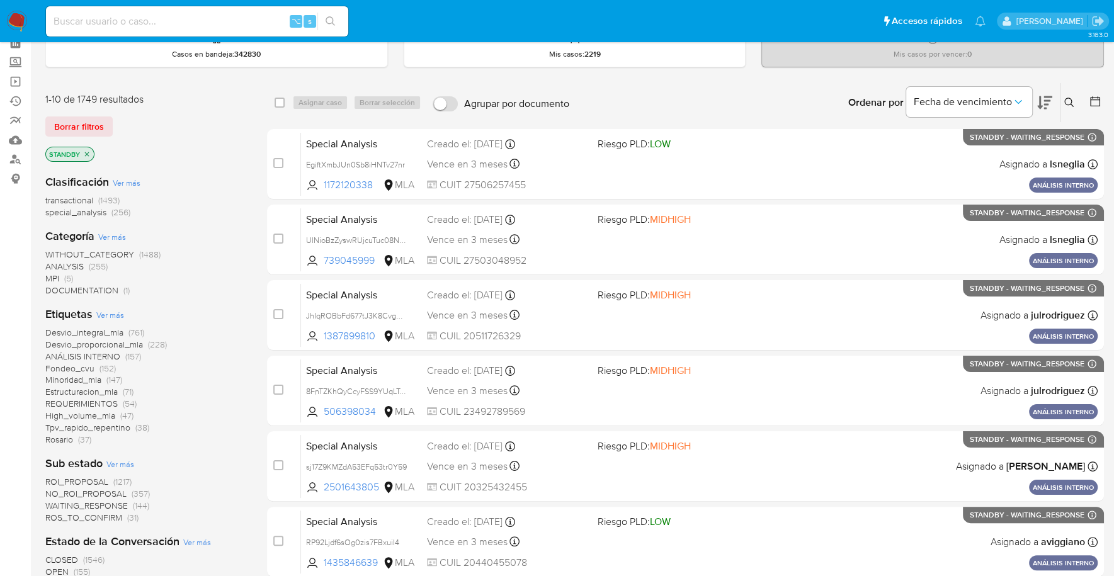
scroll to position [0, 0]
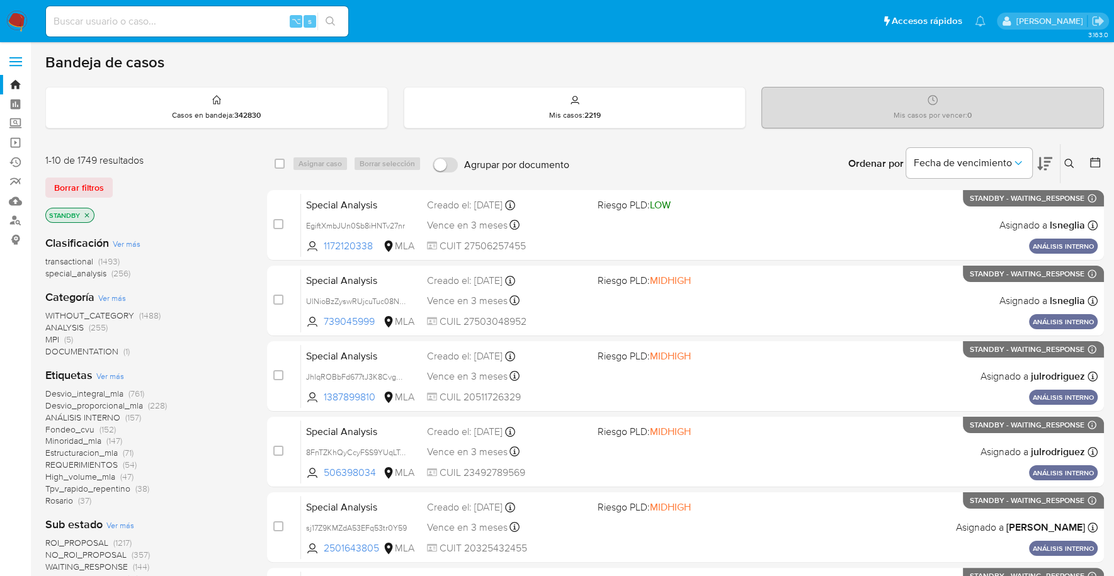
click at [88, 216] on icon "close-filter" at bounding box center [87, 216] width 8 height 8
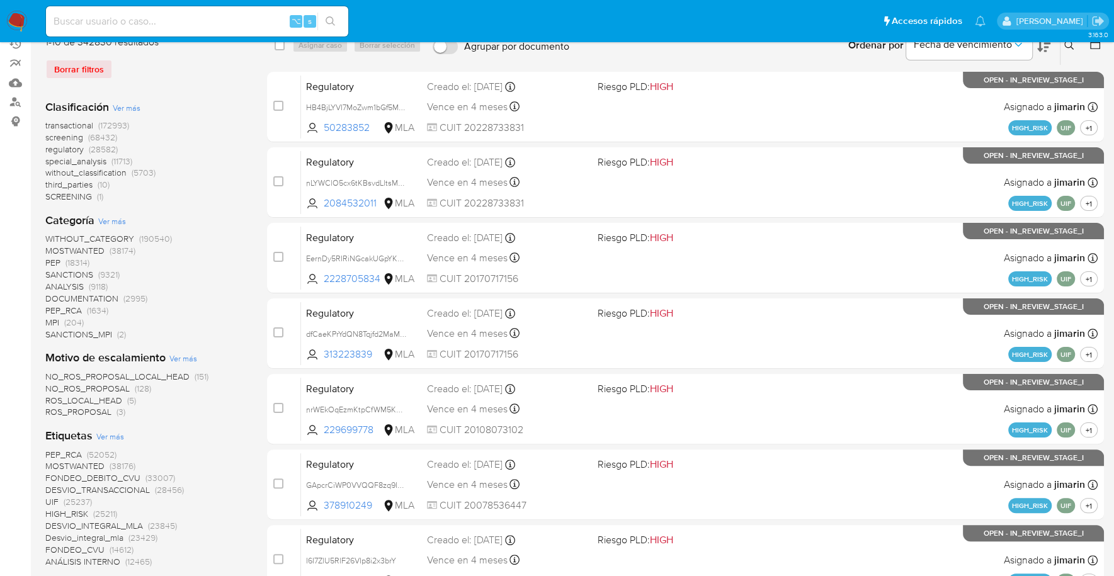
scroll to position [321, 0]
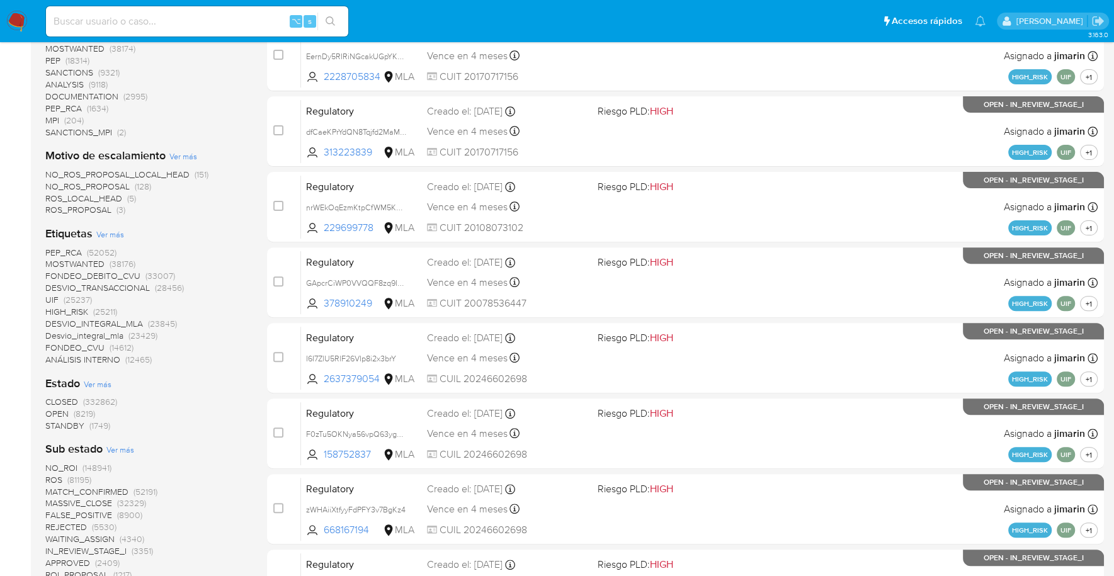
click at [62, 411] on span "OPEN" at bounding box center [56, 413] width 23 height 13
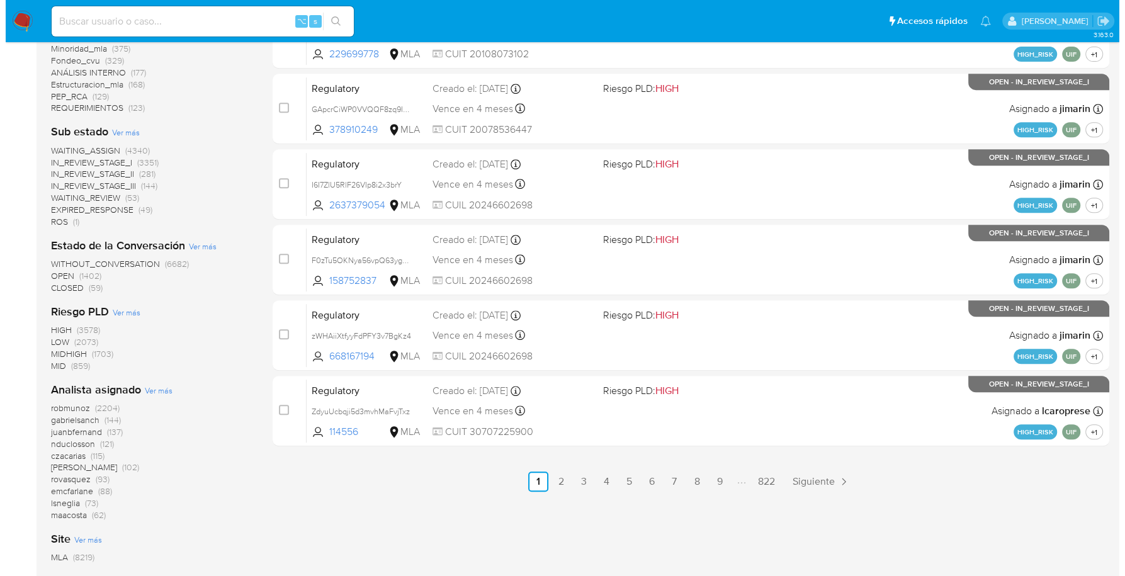
scroll to position [594, 0]
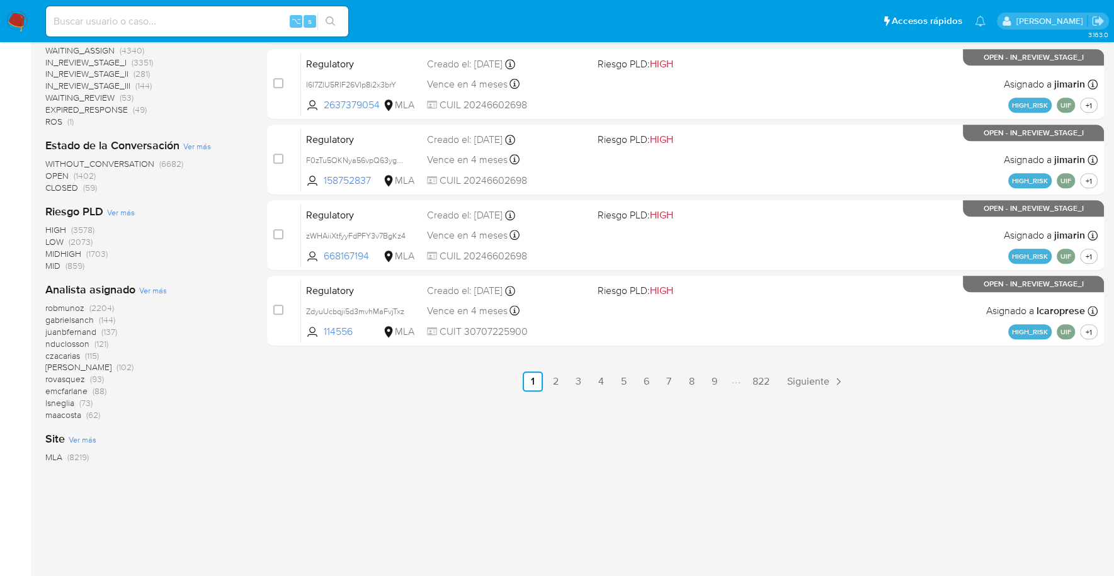
click at [158, 288] on span "Ver más" at bounding box center [153, 290] width 28 height 11
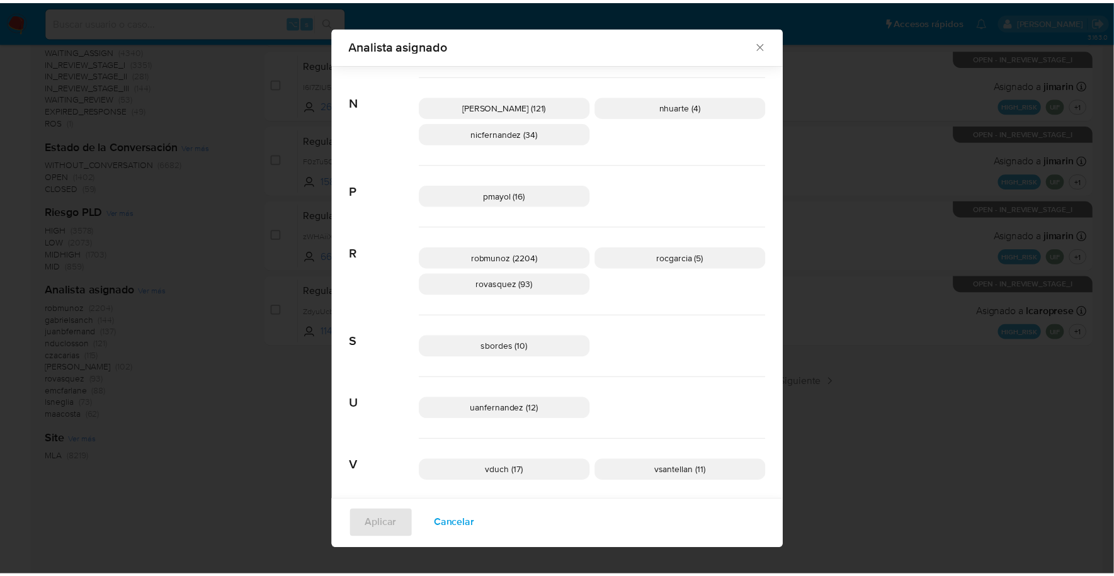
scroll to position [793, 0]
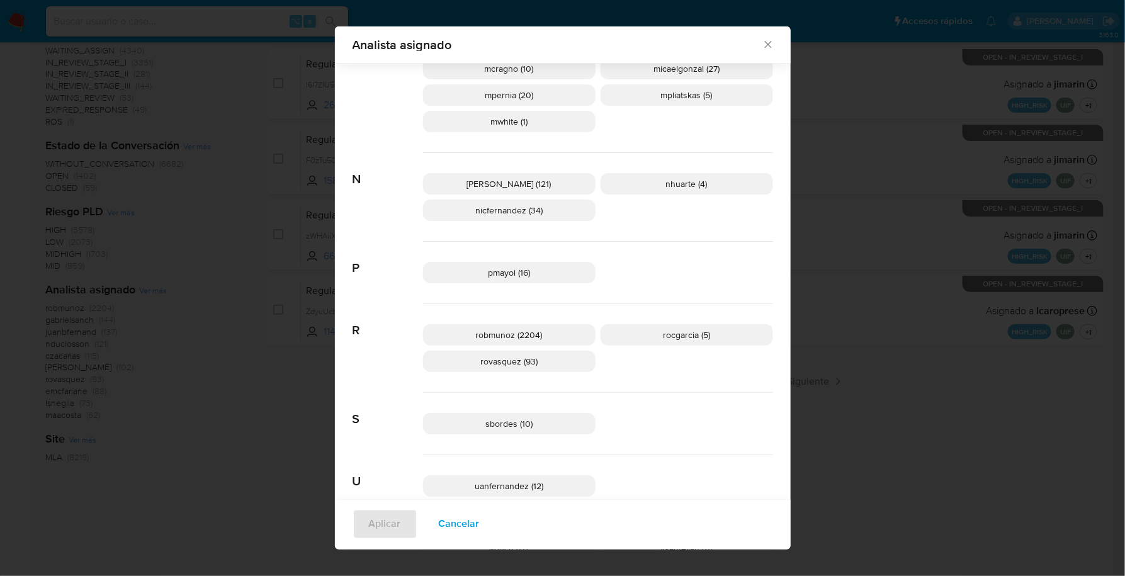
click at [765, 42] on icon "Cerrar" at bounding box center [768, 44] width 13 height 13
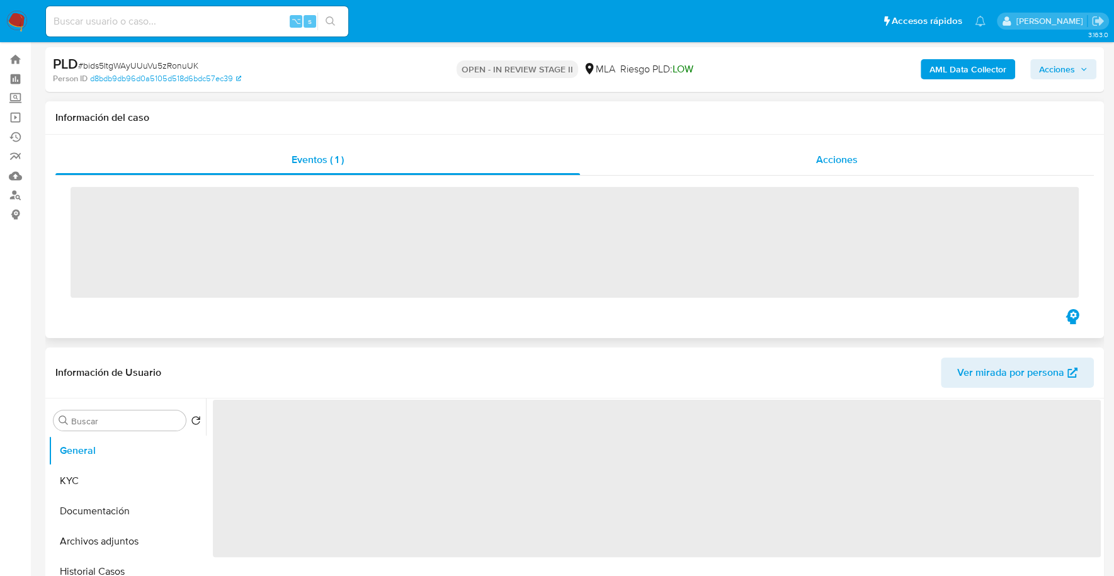
scroll to position [290, 0]
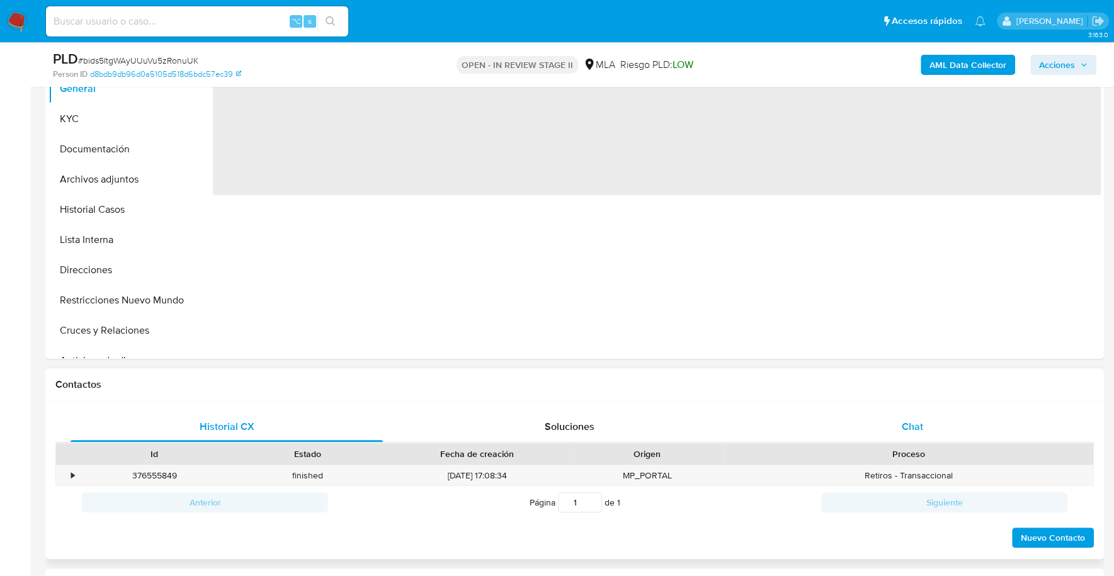
select select "10"
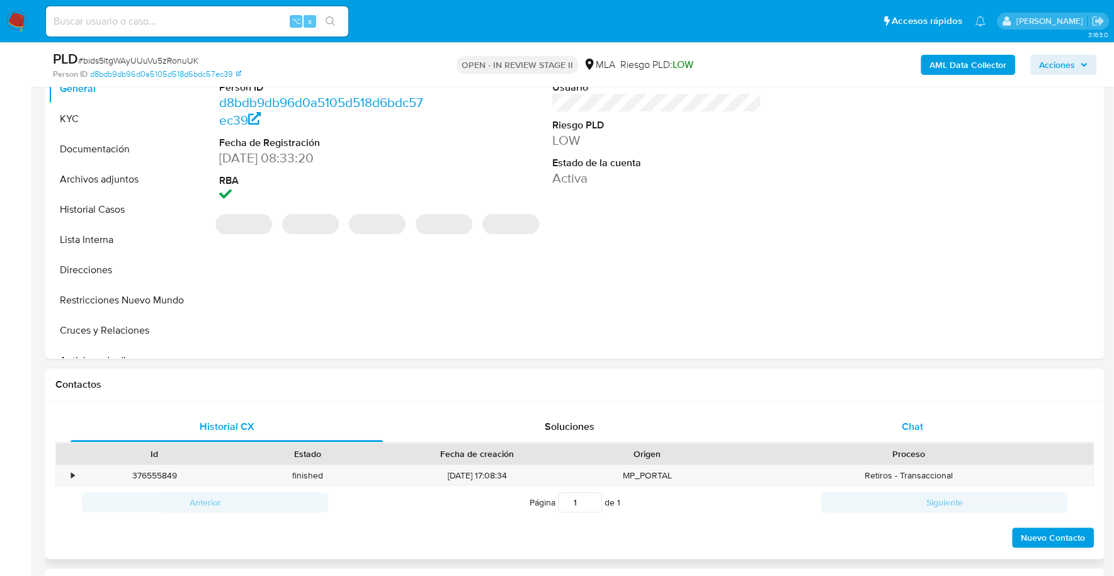
click at [897, 414] on div "Chat" at bounding box center [912, 427] width 312 height 30
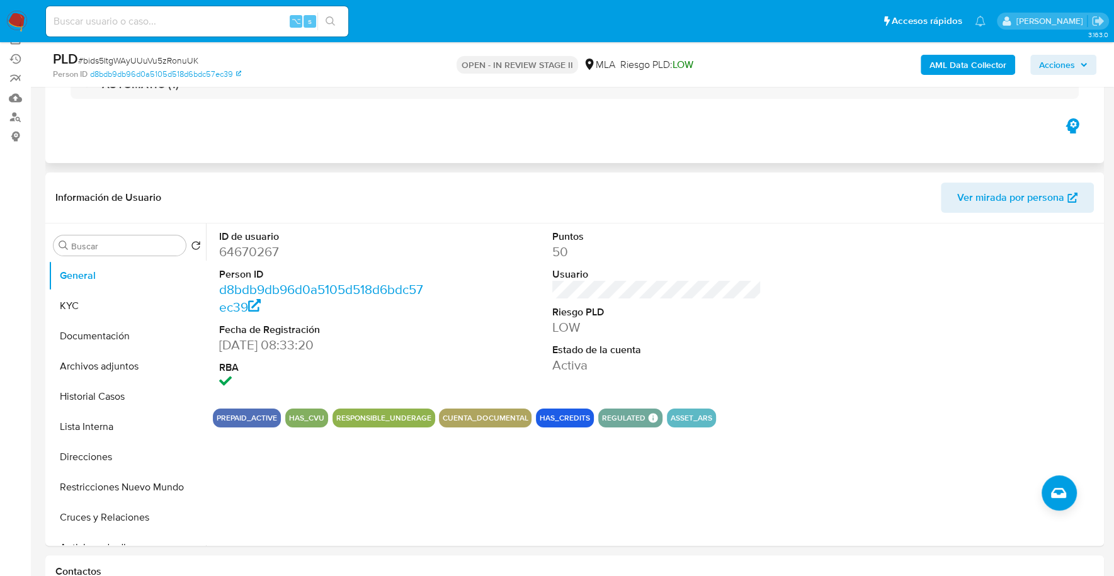
scroll to position [0, 0]
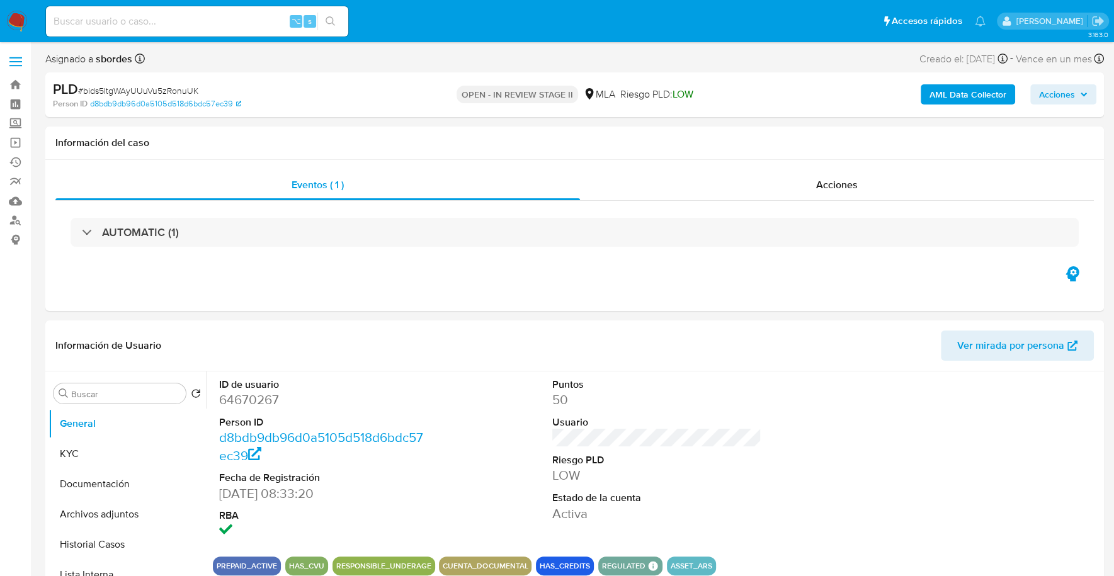
click at [125, 20] on input at bounding box center [197, 21] width 302 height 16
paste input "64670267"
type input "64670267"
click at [67, 453] on button "KYC" at bounding box center [121, 454] width 147 height 30
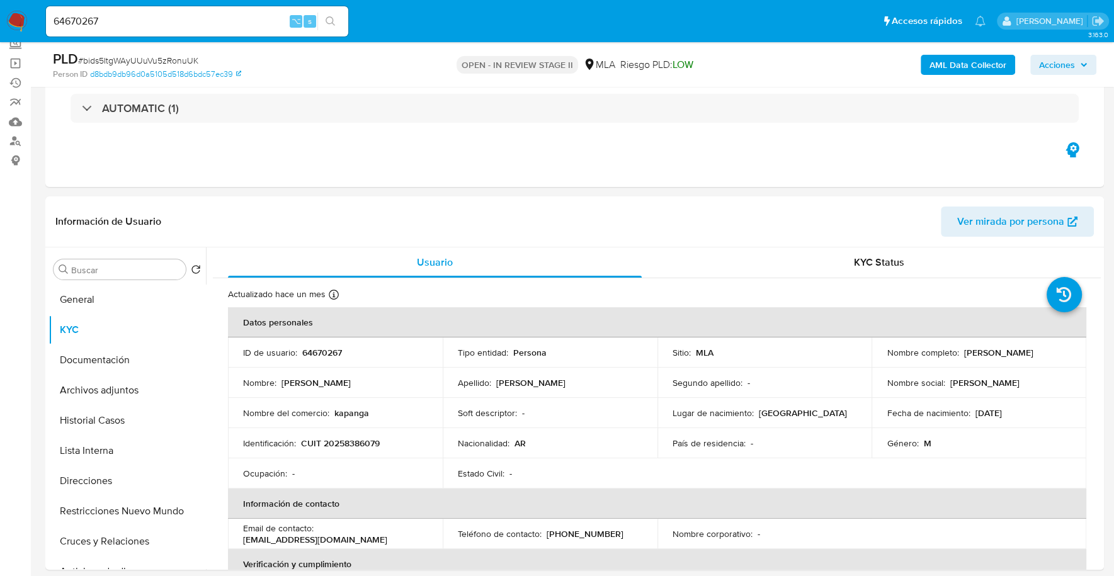
scroll to position [93, 0]
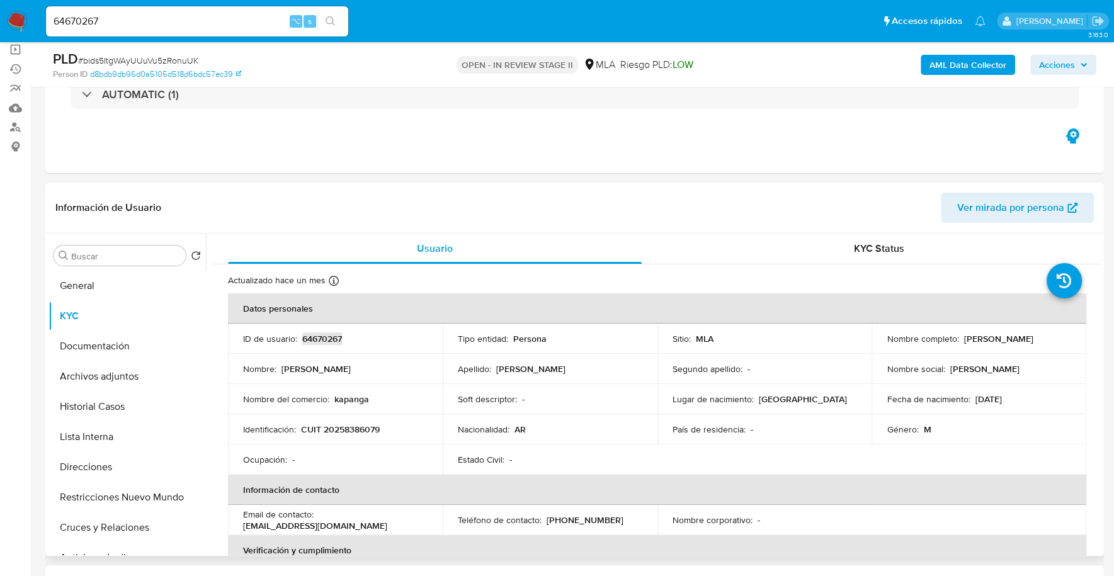
copy p "64670267"
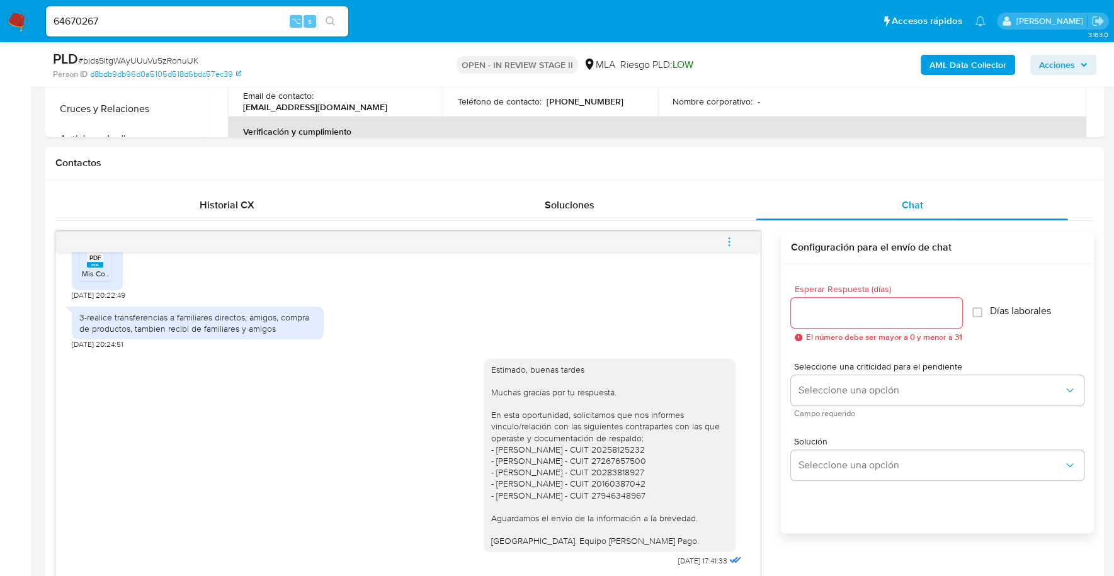
scroll to position [197, 0]
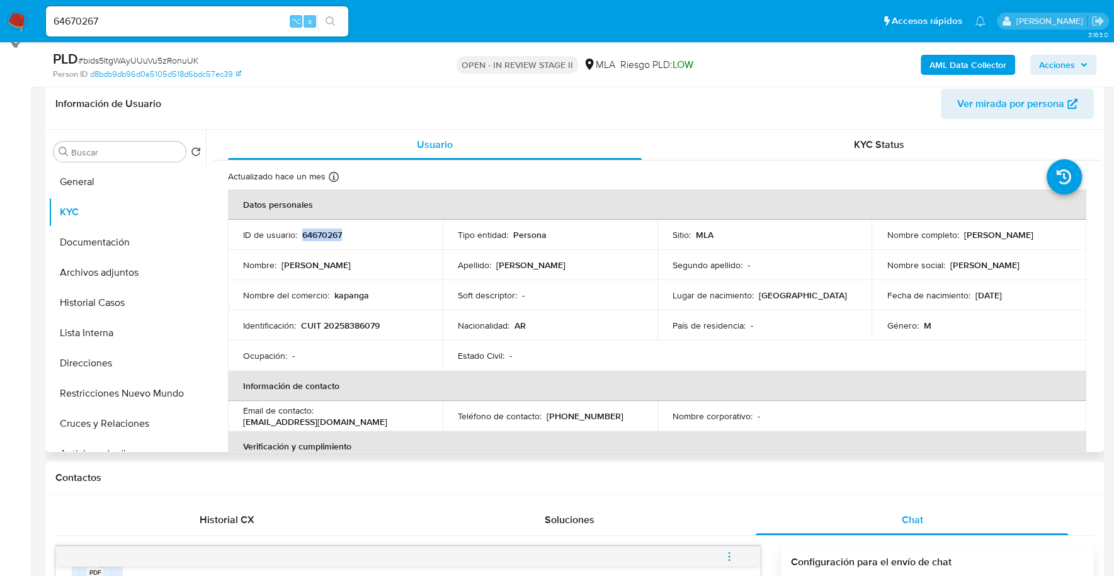
copy p "64670267"
copy p "20258386079"
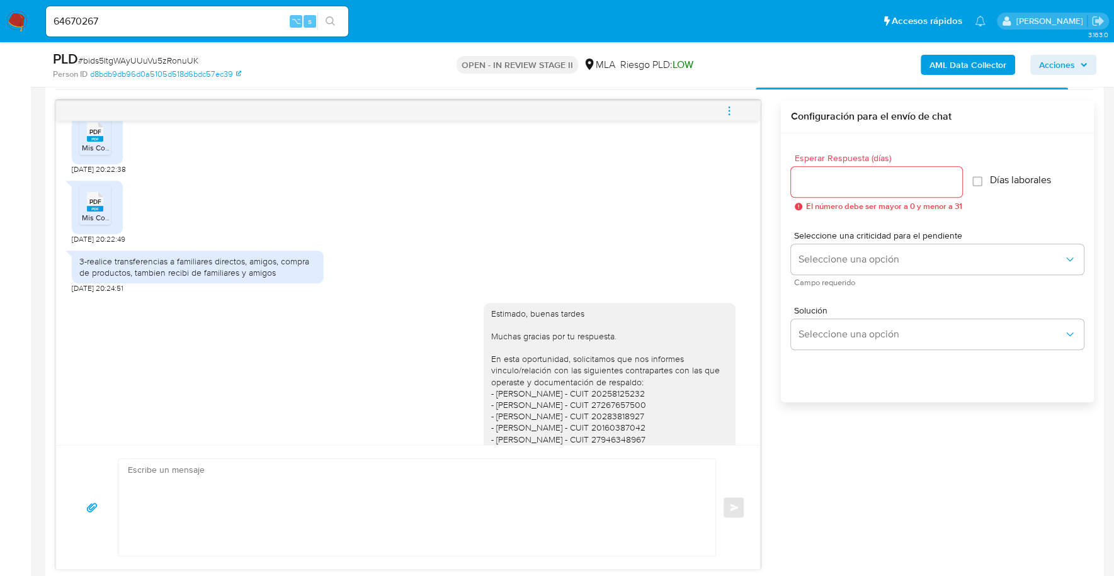
scroll to position [910, 0]
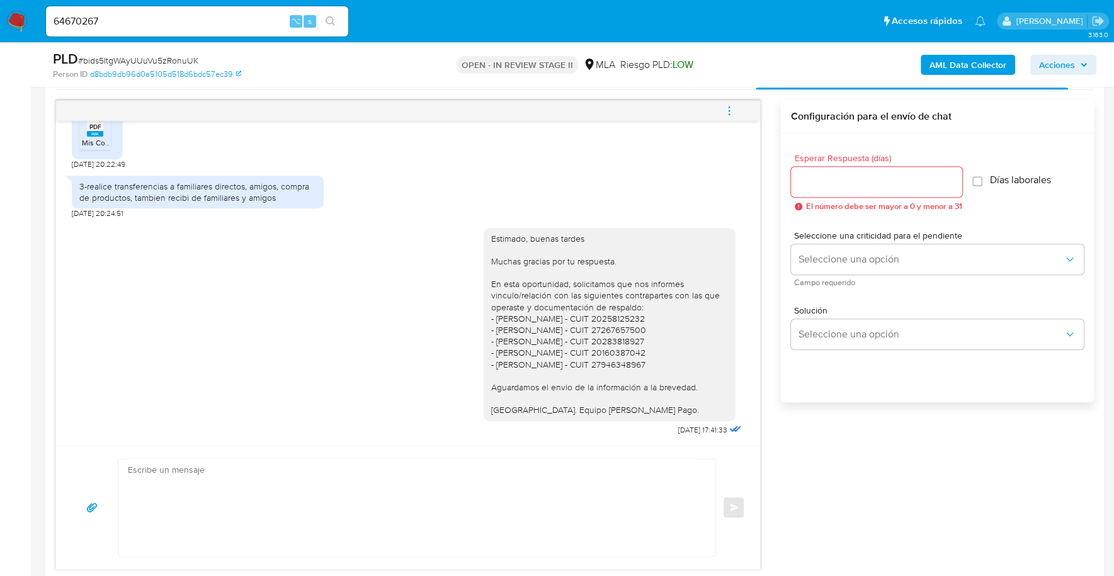
click at [734, 113] on icon "menu-action" at bounding box center [729, 110] width 11 height 11
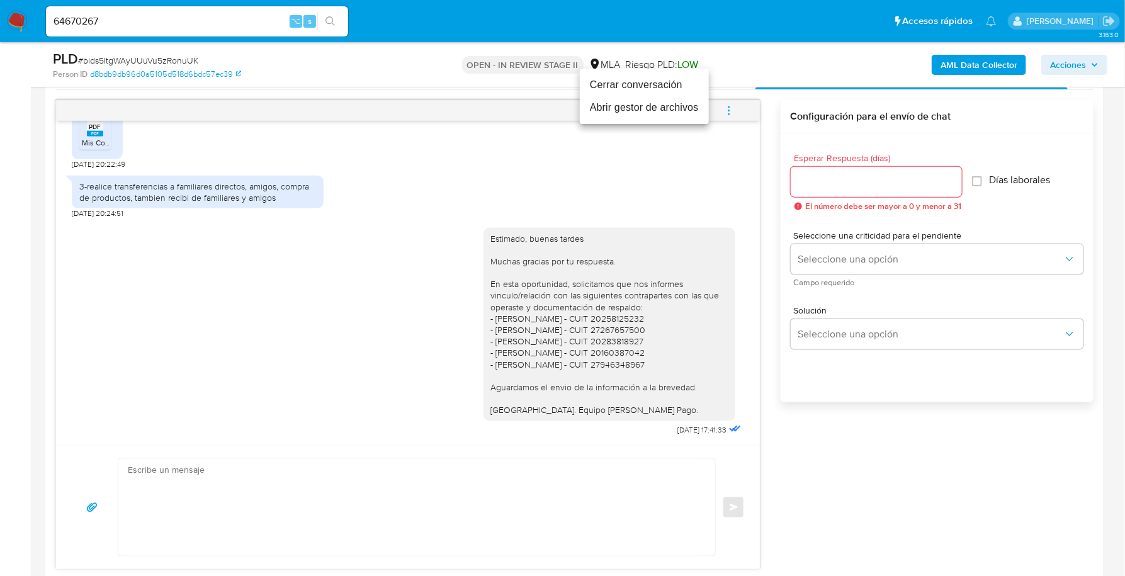
click at [666, 88] on li "Cerrar conversación" at bounding box center [644, 85] width 129 height 23
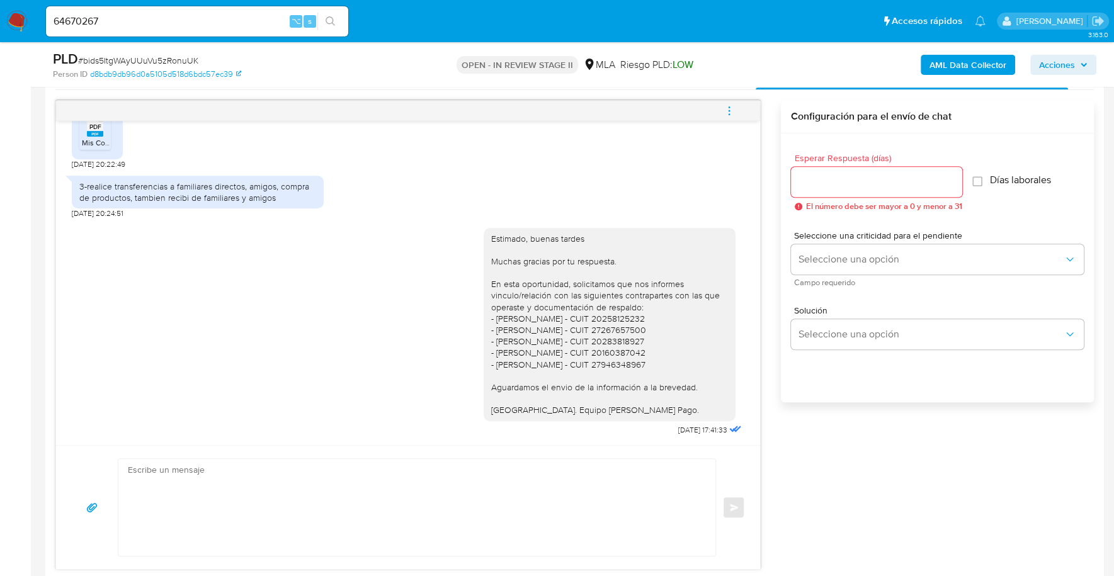
scroll to position [0, 0]
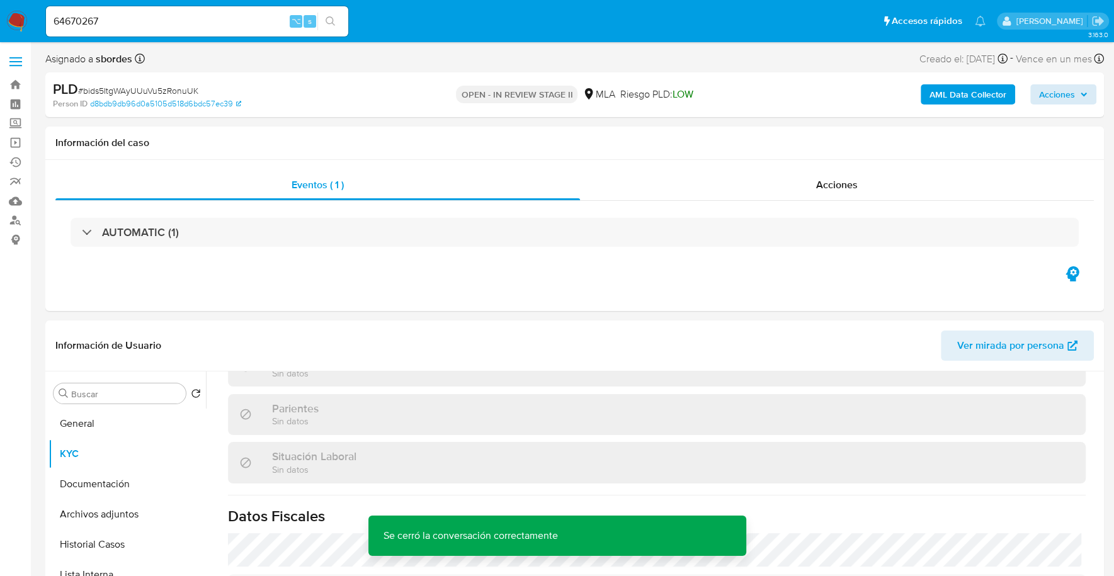
click at [1057, 83] on div "AML Data Collector Acciones" at bounding box center [924, 95] width 344 height 30
click at [1065, 94] on span "Acciones" at bounding box center [1057, 94] width 36 height 20
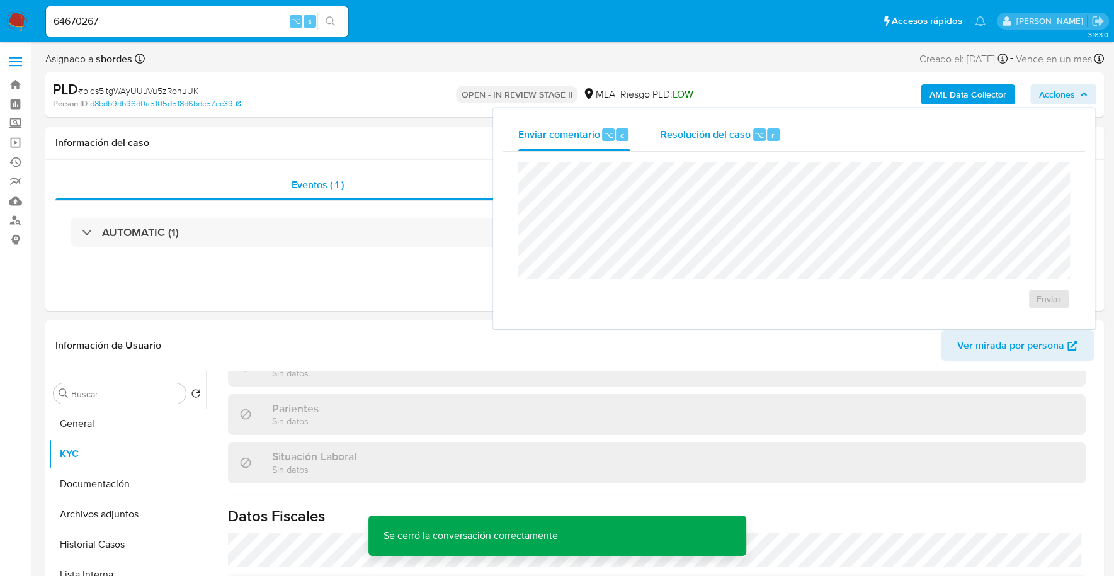
click at [736, 132] on span "Resolución del caso" at bounding box center [706, 134] width 90 height 14
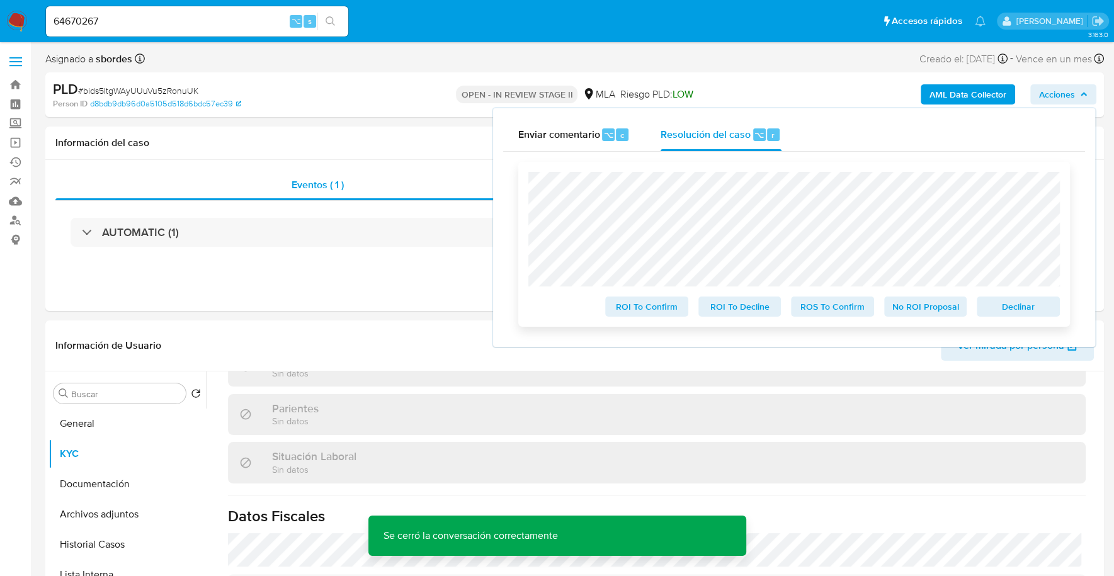
click at [1007, 310] on span "Declinar" at bounding box center [1018, 307] width 65 height 18
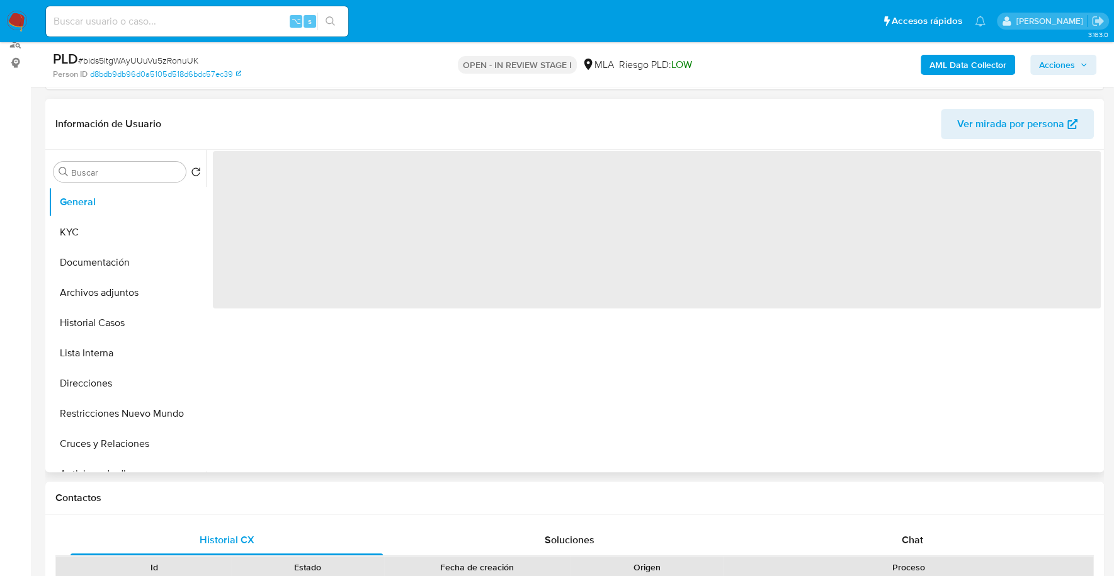
scroll to position [293, 0]
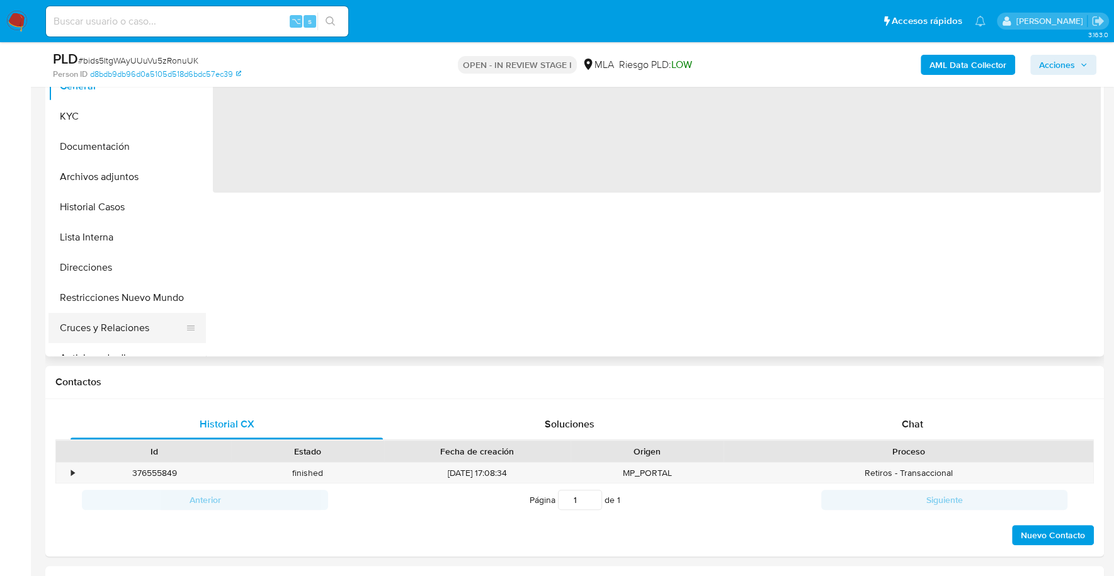
select select "10"
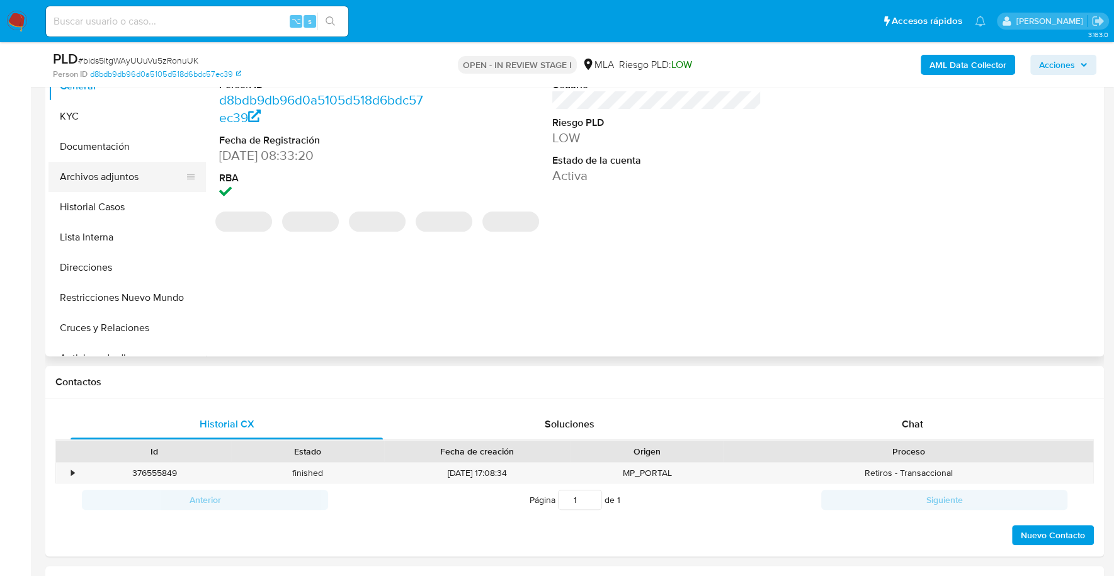
click at [142, 176] on button "Archivos adjuntos" at bounding box center [121, 177] width 147 height 30
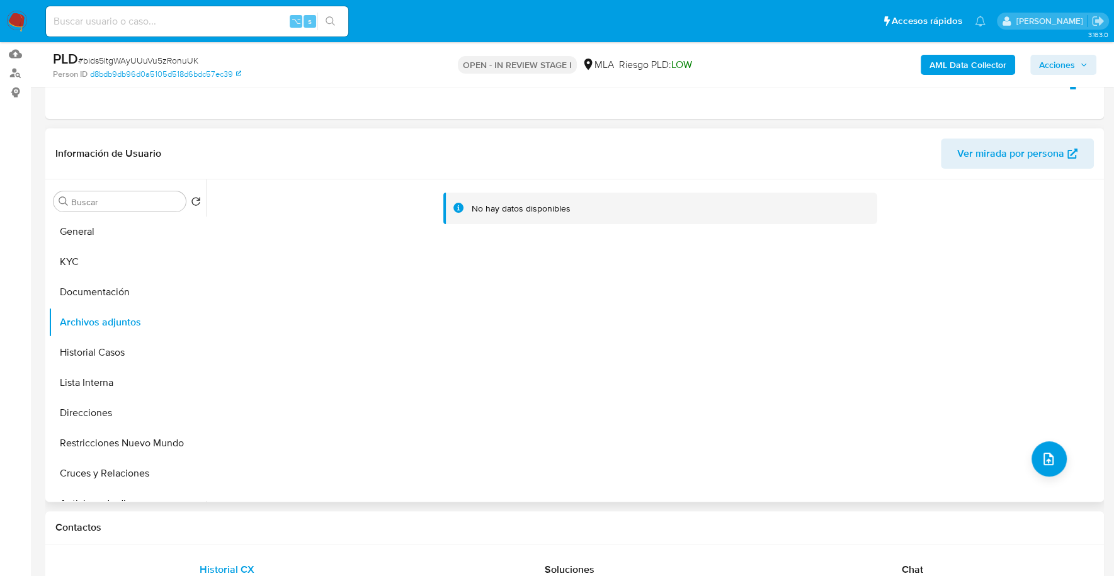
scroll to position [147, 0]
click at [949, 65] on b "AML Data Collector" at bounding box center [968, 65] width 77 height 20
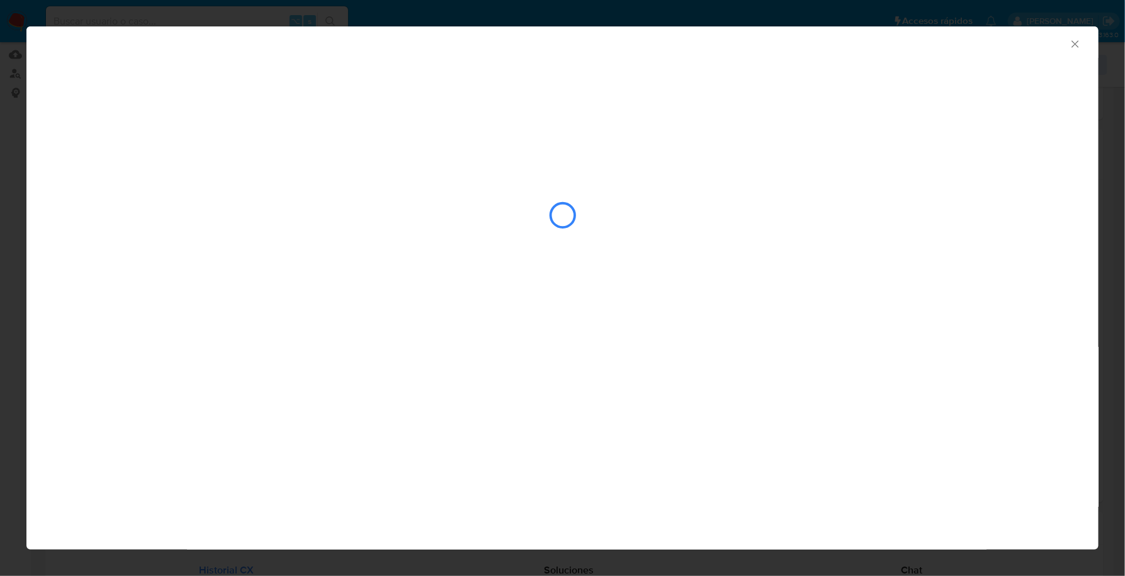
click at [1070, 40] on icon "Cerrar ventana" at bounding box center [1075, 44] width 13 height 13
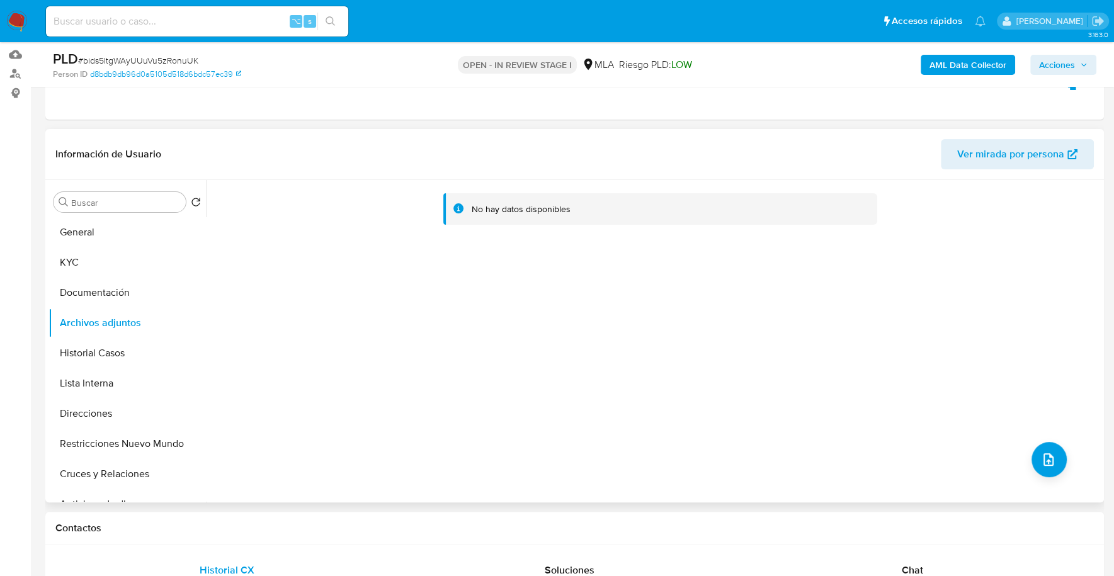
scroll to position [0, 0]
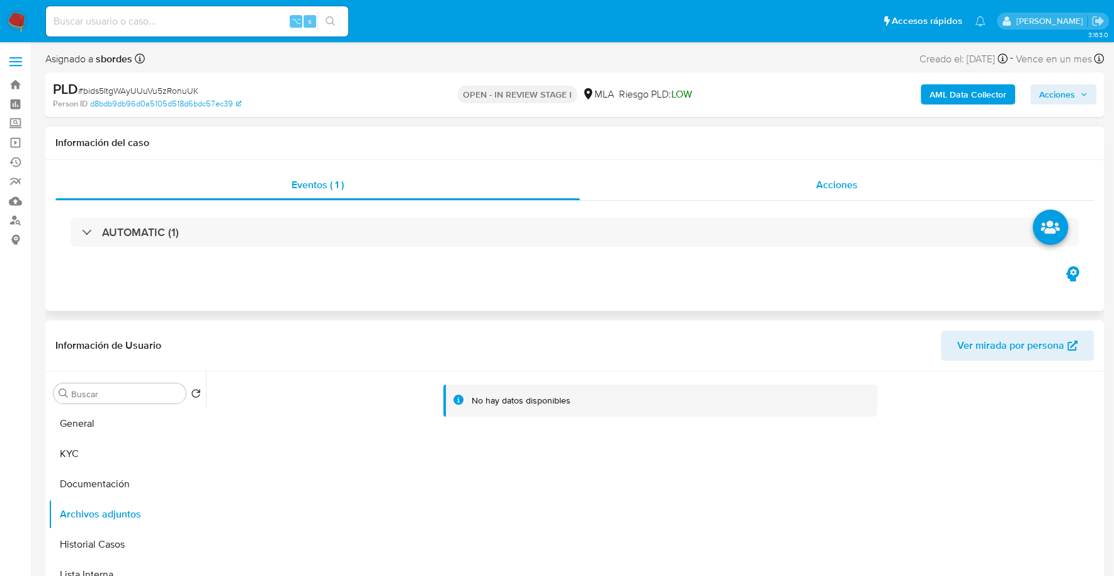
click at [891, 171] on div "Acciones" at bounding box center [837, 185] width 514 height 30
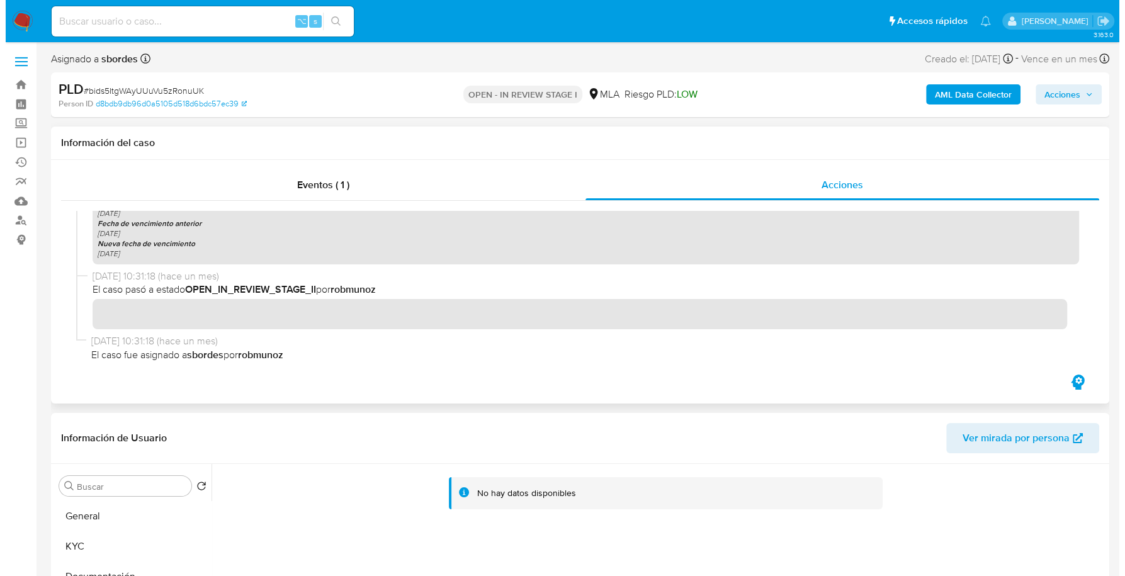
scroll to position [941, 0]
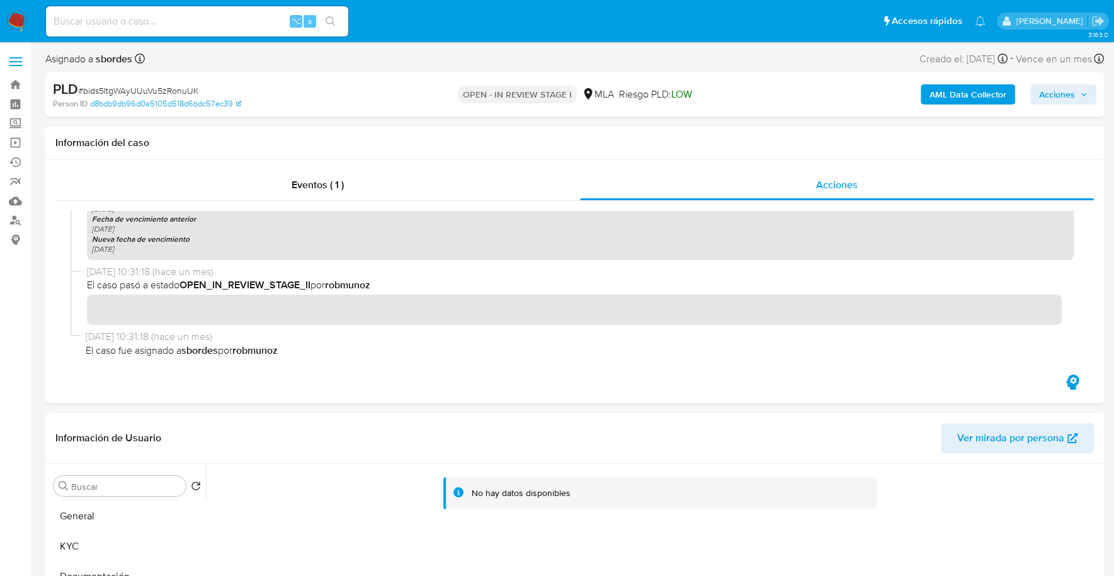
click at [964, 101] on b "AML Data Collector" at bounding box center [968, 94] width 77 height 20
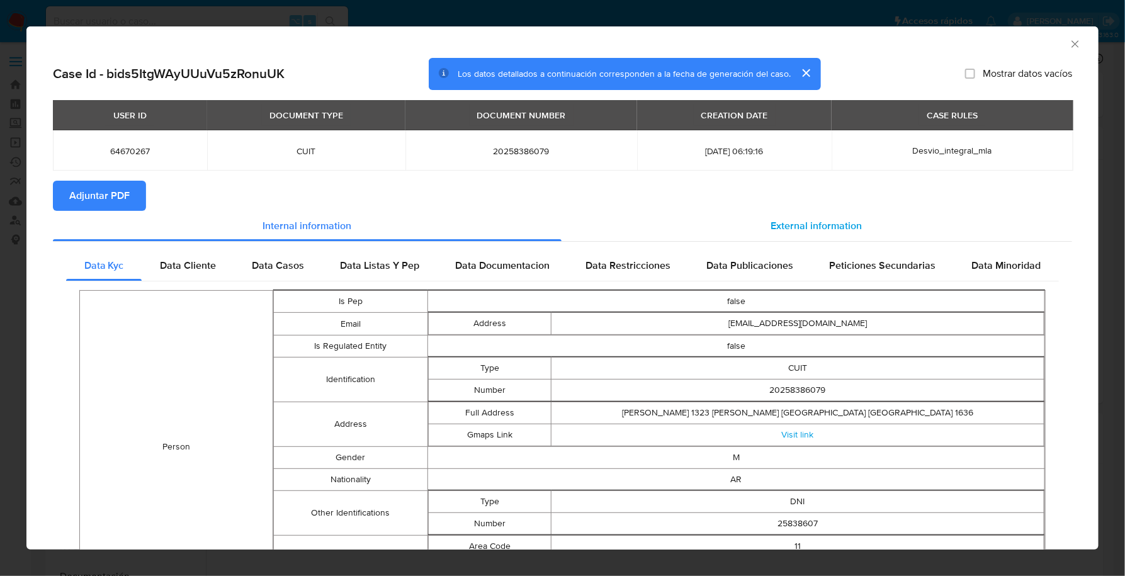
click at [844, 219] on span "External information" at bounding box center [816, 226] width 91 height 14
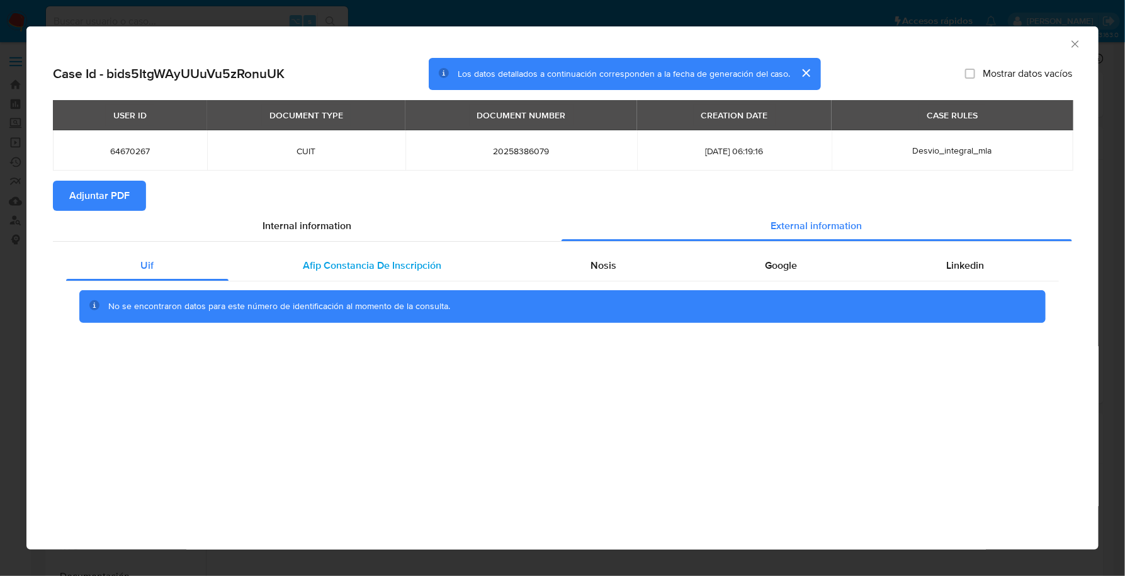
click at [407, 256] on div "Afip Constancia De Inscripción" at bounding box center [373, 266] width 288 height 30
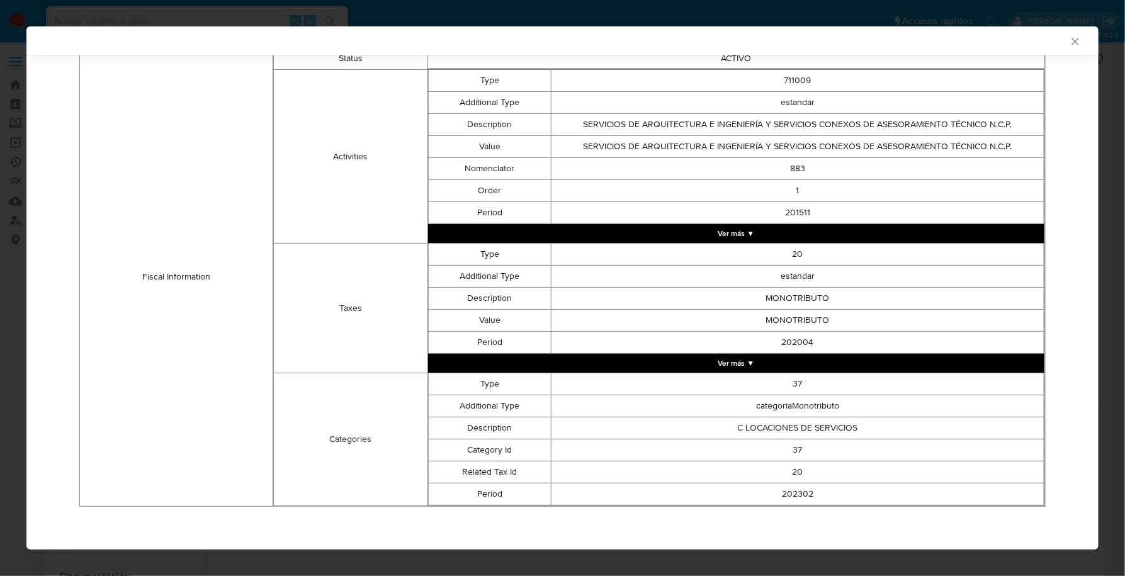
scroll to position [0, 0]
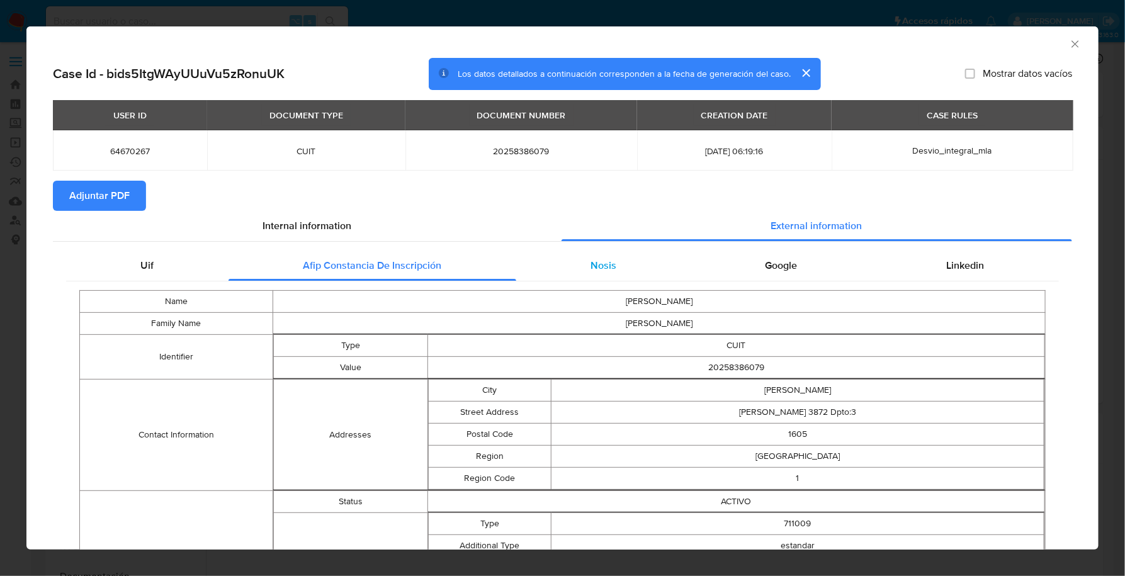
click at [634, 268] on div "Nosis" at bounding box center [603, 266] width 175 height 30
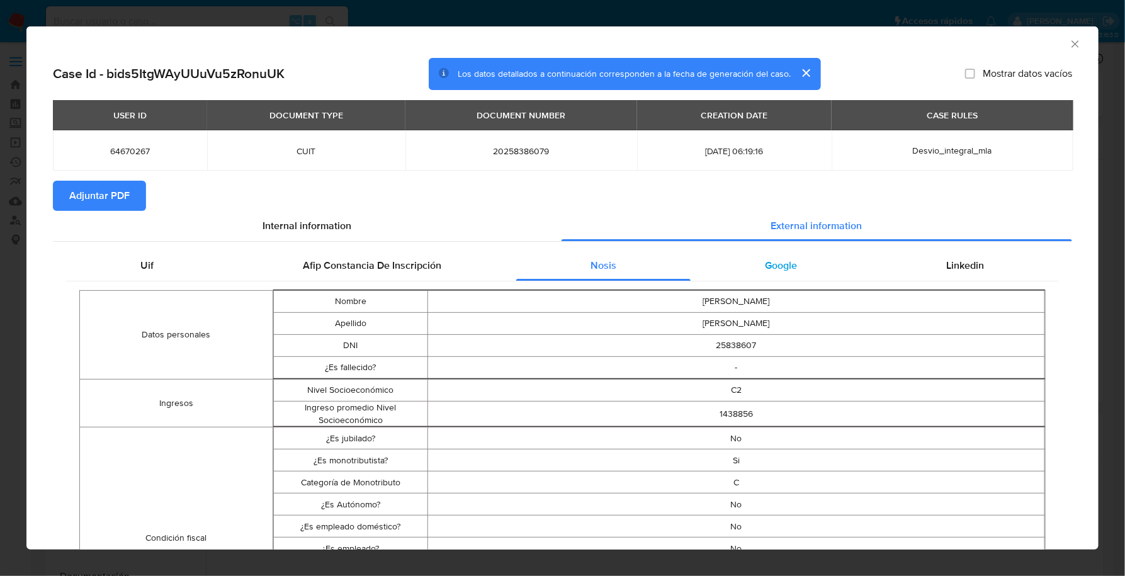
click at [836, 261] on div "Google" at bounding box center [781, 266] width 181 height 30
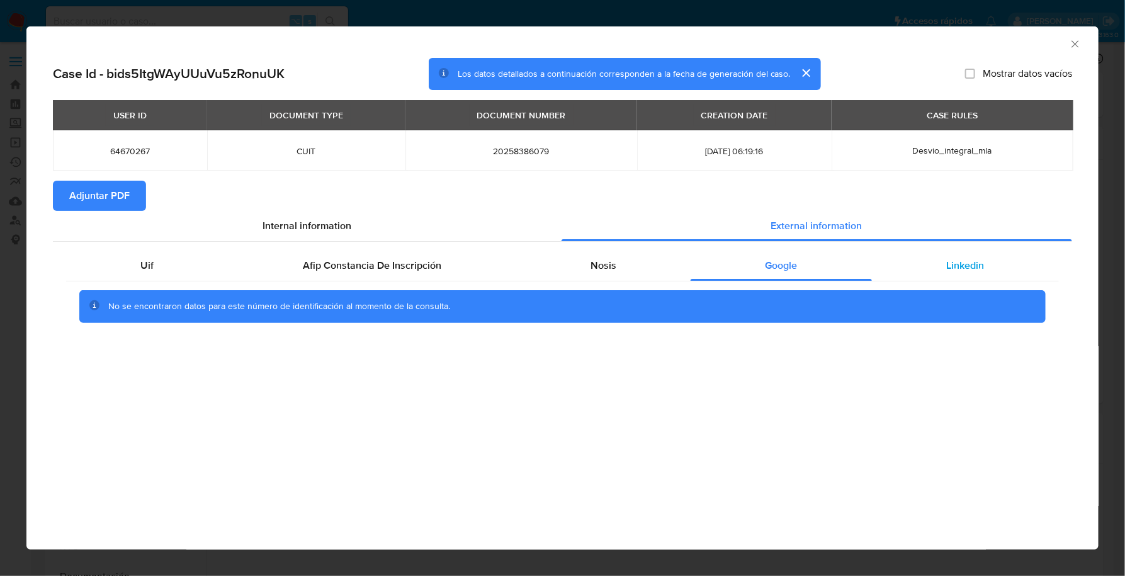
click at [999, 270] on div "Linkedin" at bounding box center [965, 266] width 187 height 30
click at [89, 192] on span "Adjuntar PDF" at bounding box center [99, 196] width 60 height 28
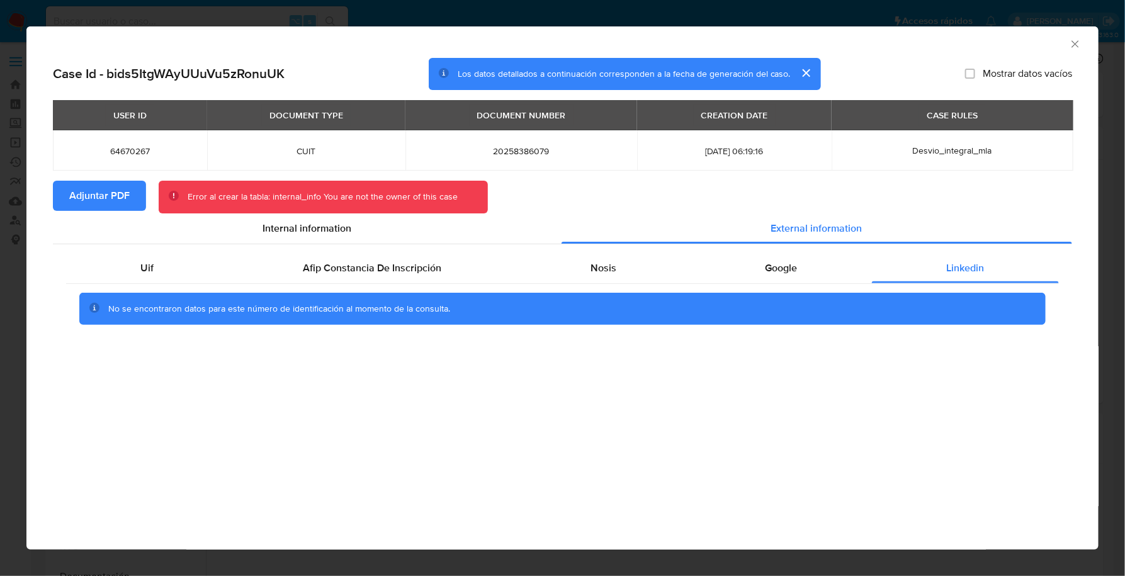
click at [81, 202] on span "Adjuntar PDF" at bounding box center [99, 196] width 60 height 28
click at [1079, 45] on icon "Cerrar ventana" at bounding box center [1075, 44] width 13 height 13
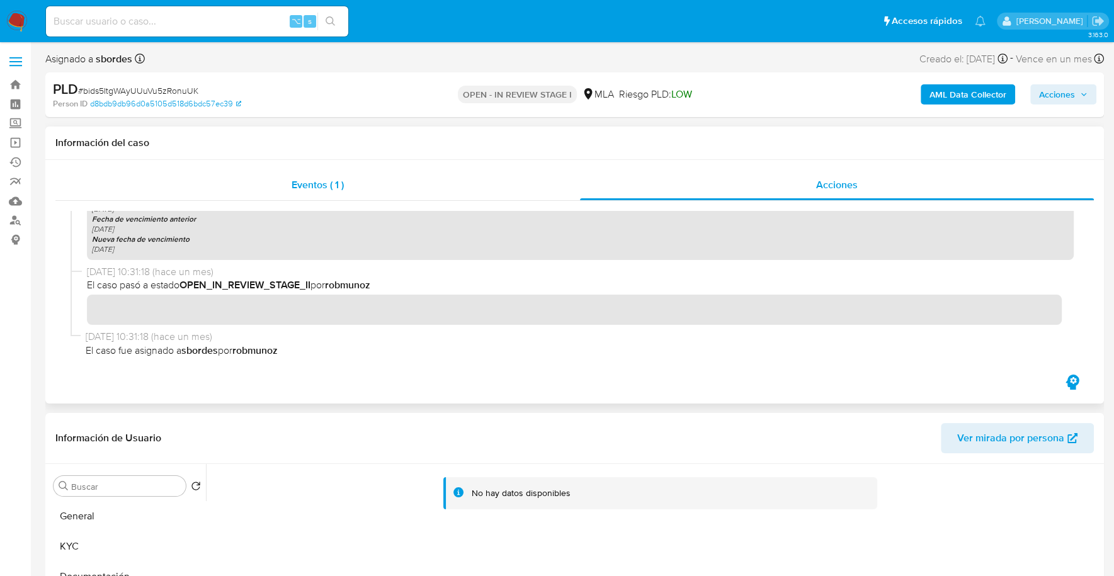
click at [352, 188] on div "Eventos ( 1 )" at bounding box center [317, 185] width 525 height 30
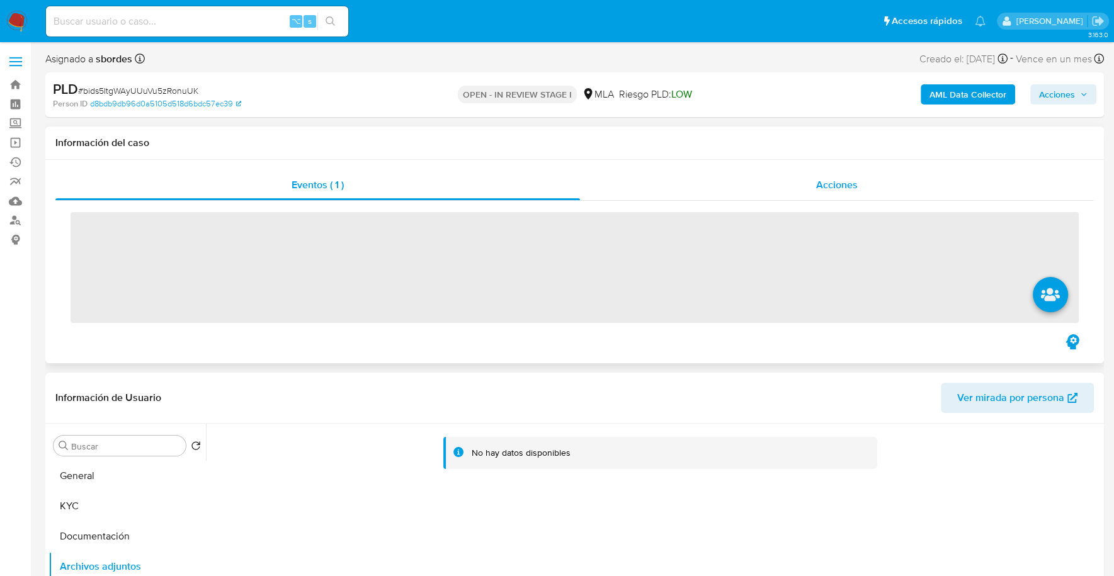
click at [878, 191] on div "Acciones" at bounding box center [837, 185] width 514 height 30
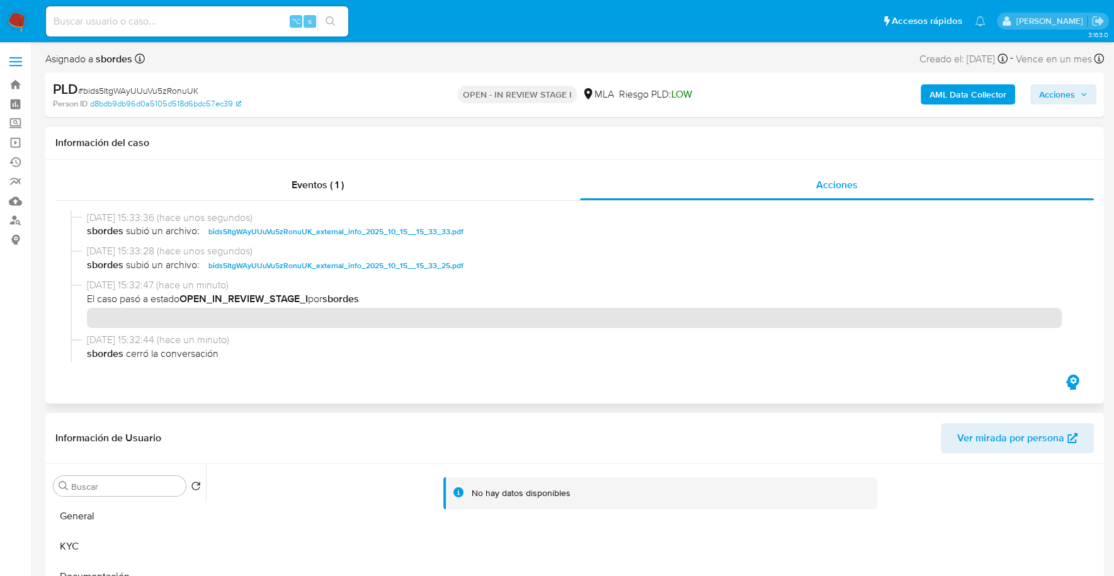
scroll to position [347, 0]
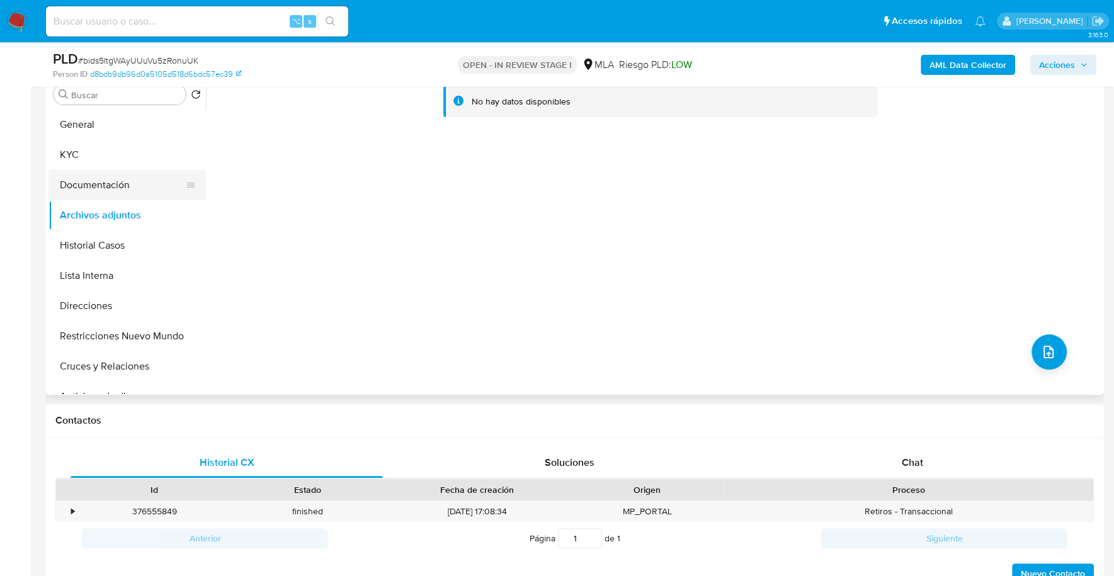
click at [98, 191] on button "Documentación" at bounding box center [121, 185] width 147 height 30
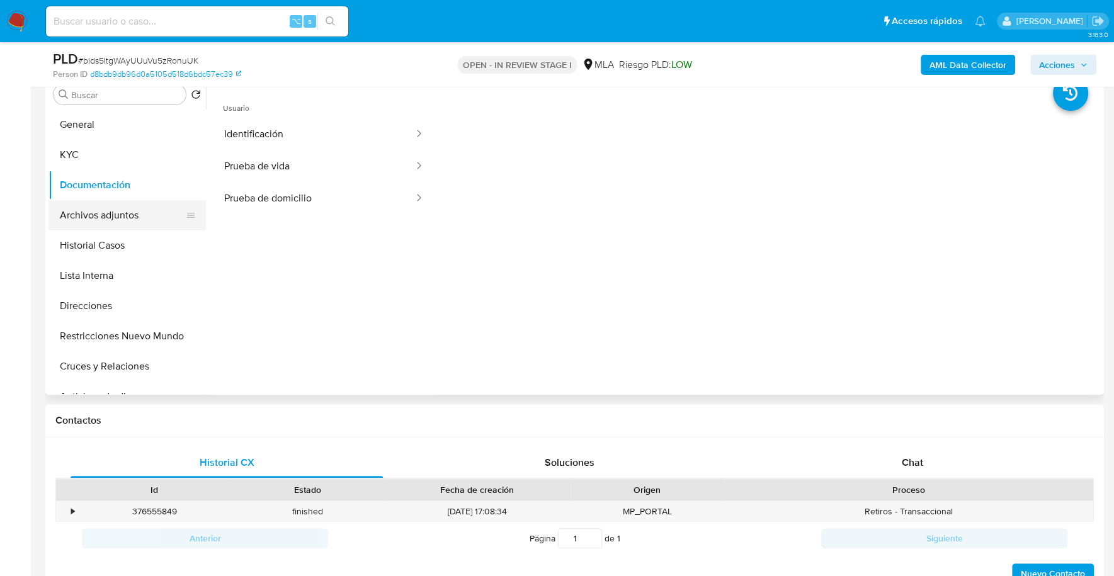
click at [94, 212] on button "Archivos adjuntos" at bounding box center [121, 215] width 147 height 30
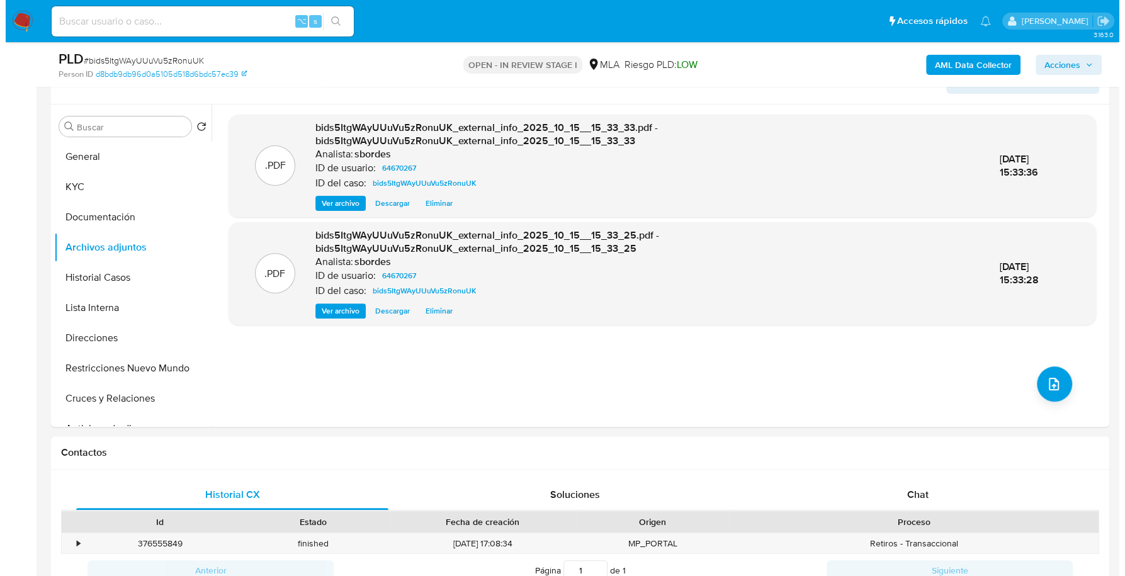
scroll to position [315, 0]
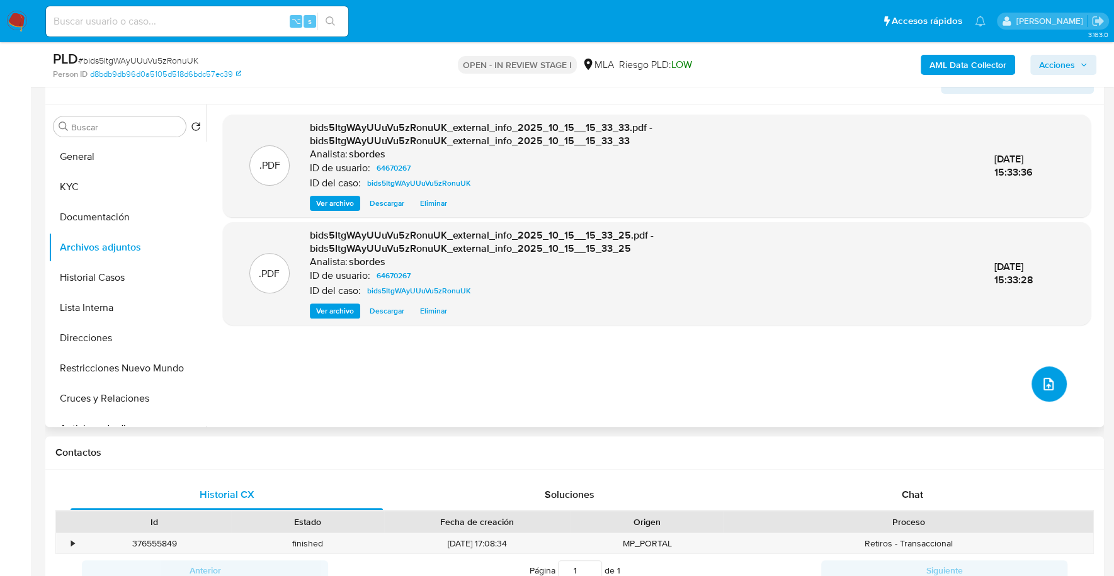
click at [1041, 377] on span "upload-file" at bounding box center [1048, 384] width 15 height 15
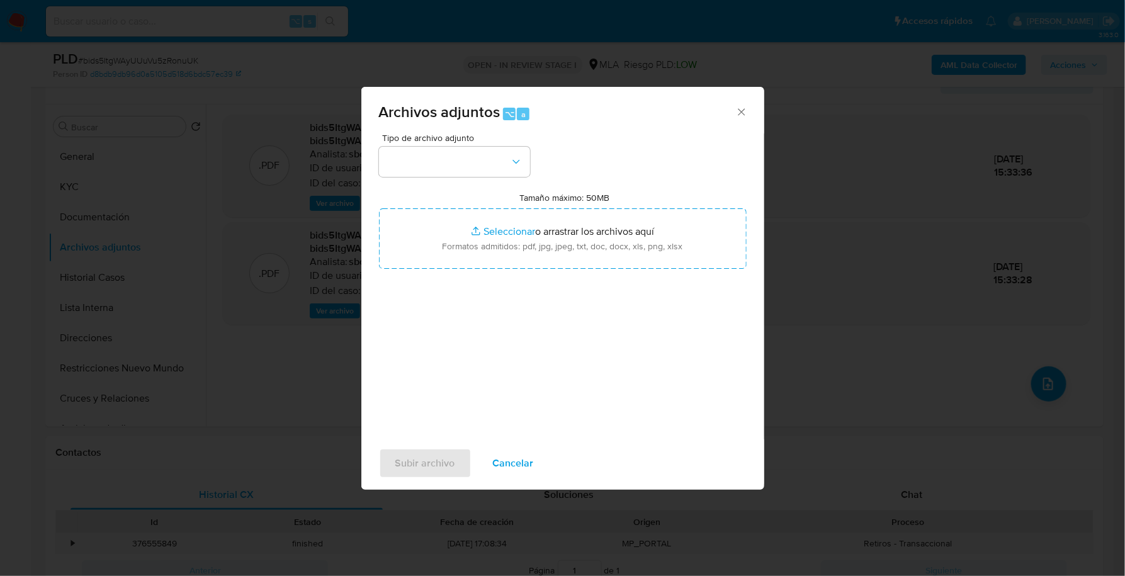
click at [508, 467] on span "Cancelar" at bounding box center [513, 464] width 41 height 28
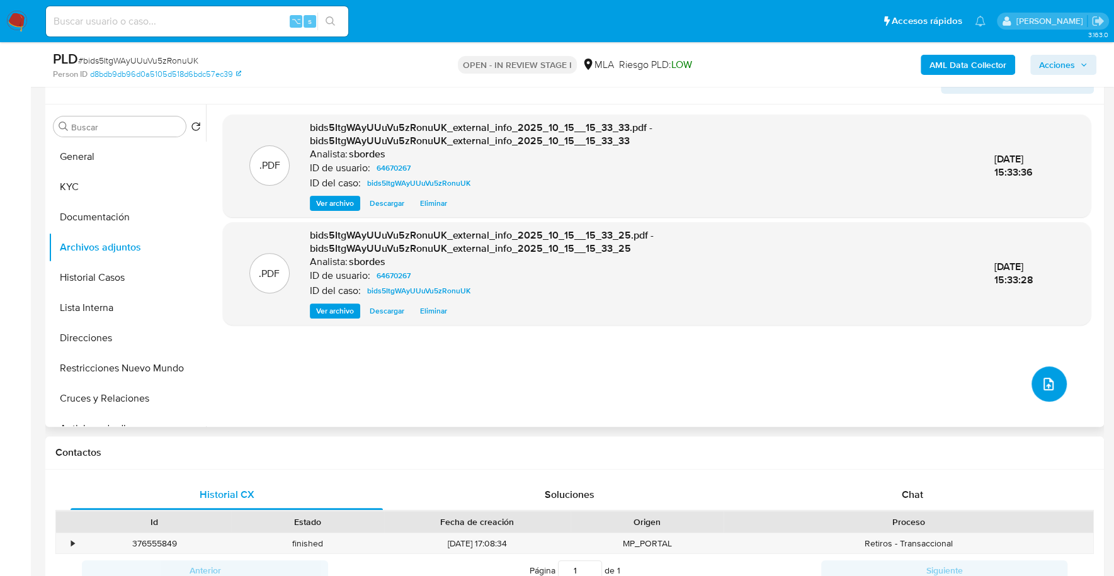
click at [1041, 383] on icon "upload-file" at bounding box center [1048, 384] width 15 height 15
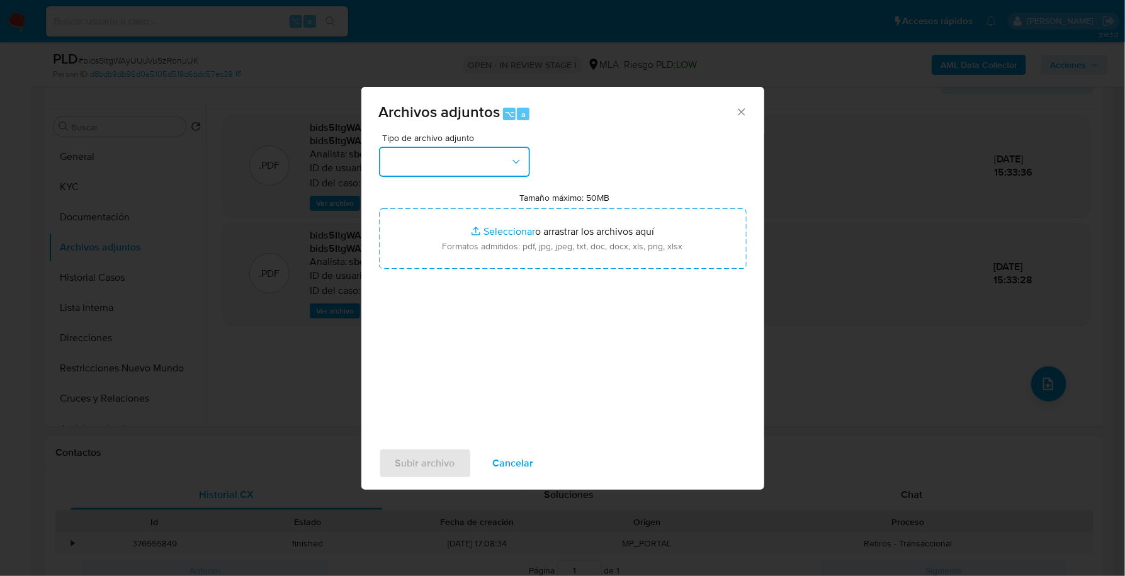
click at [450, 161] on button "button" at bounding box center [454, 162] width 151 height 30
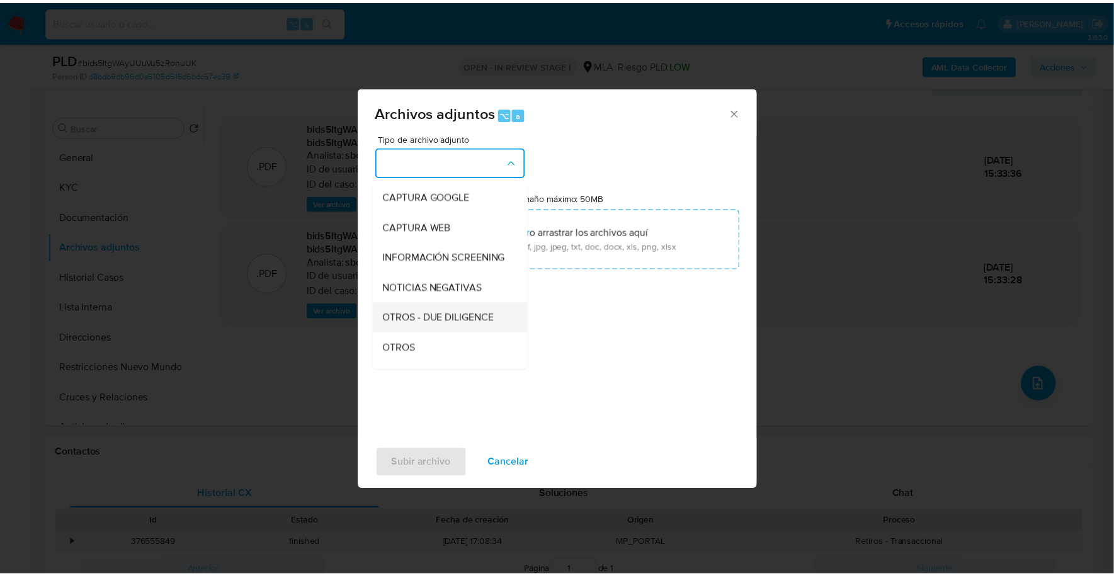
scroll to position [91, 0]
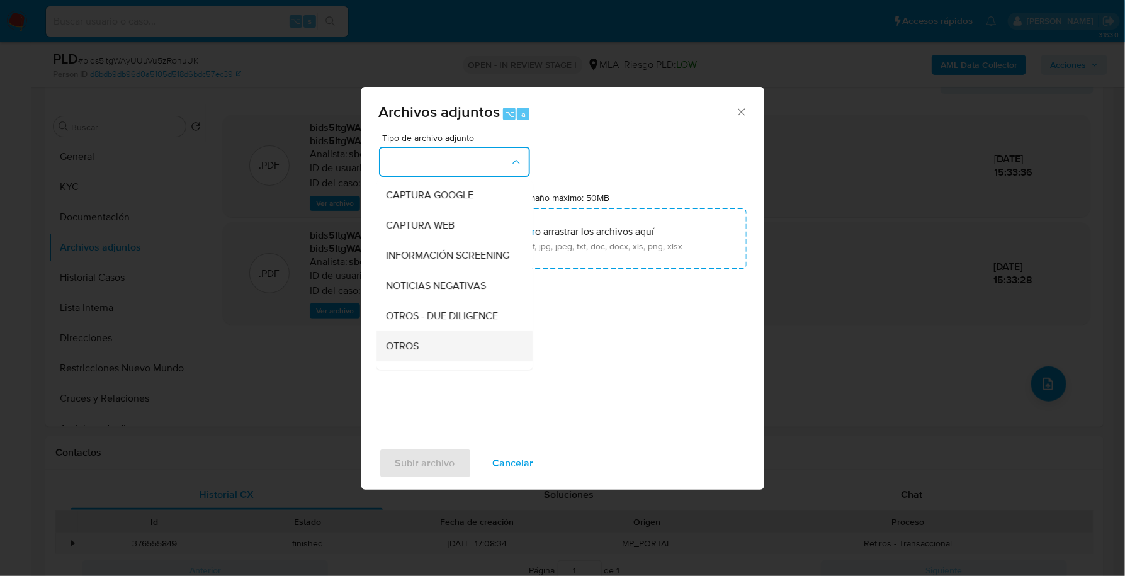
click at [432, 351] on div "OTROS" at bounding box center [451, 346] width 128 height 30
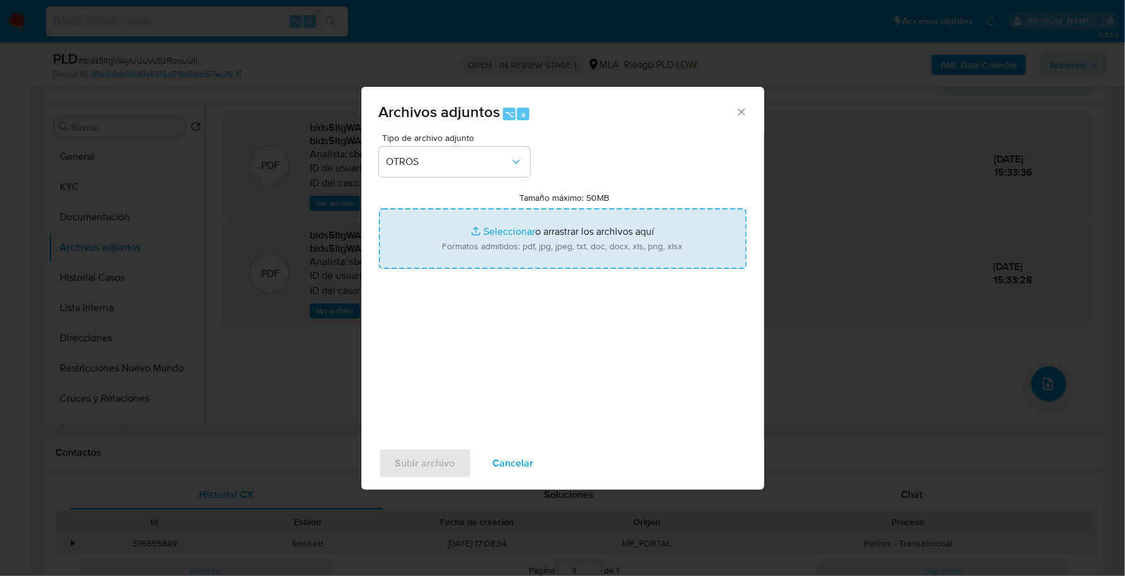
click at [475, 235] on input "Tamaño máximo: 50MB Seleccionar archivos" at bounding box center [563, 238] width 368 height 60
type input "C:\fakepath\Caselog bids5ItgWAyUUuVu5zRonuUK_2025_09_17_13_58_36.docx"
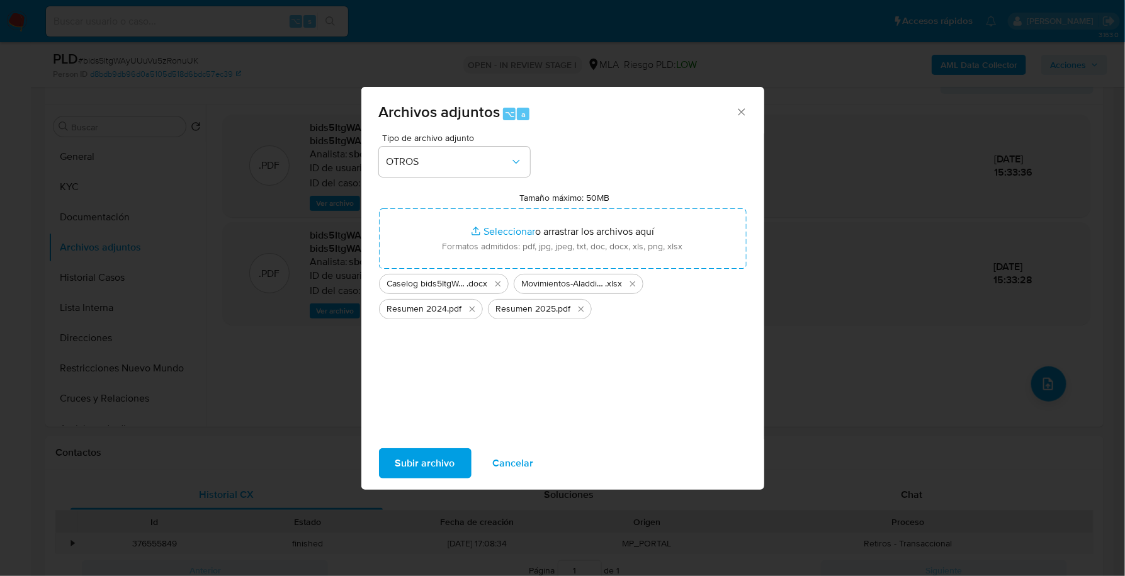
click at [404, 466] on span "Subir archivo" at bounding box center [425, 464] width 60 height 28
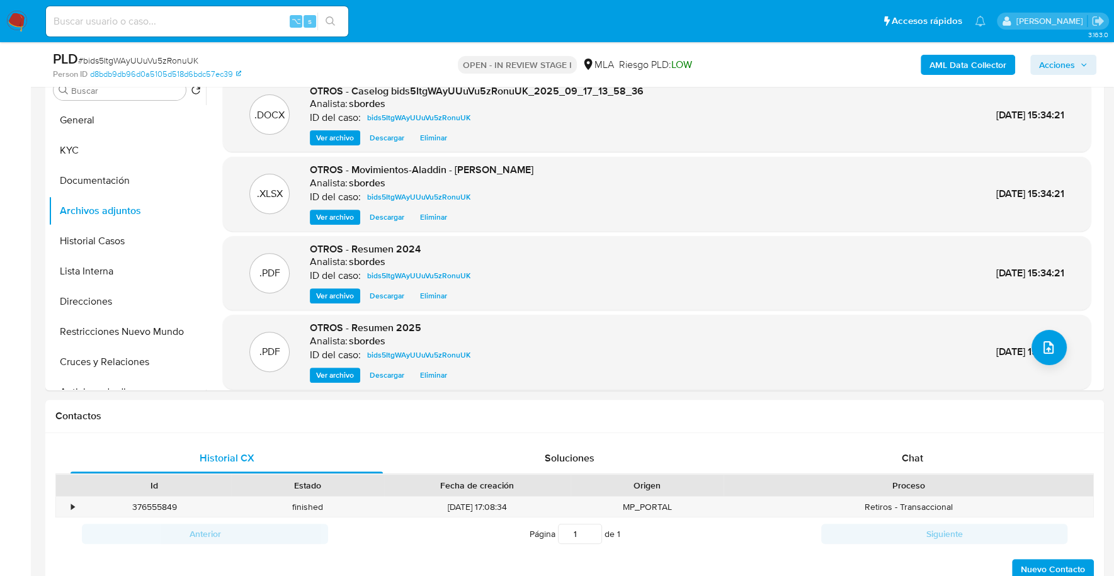
scroll to position [438, 0]
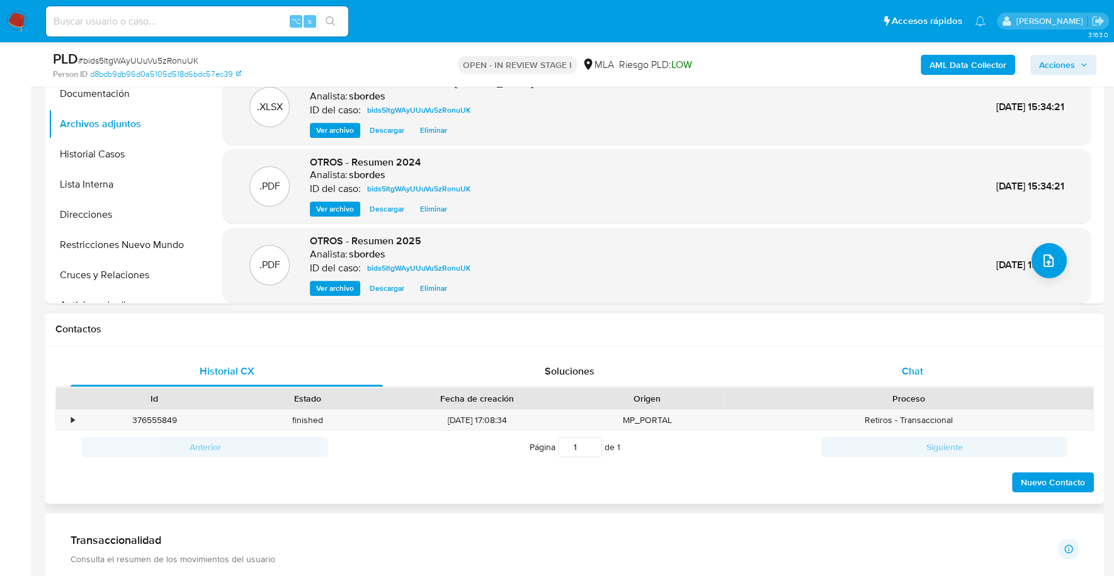
click at [907, 376] on span "Chat" at bounding box center [911, 371] width 21 height 14
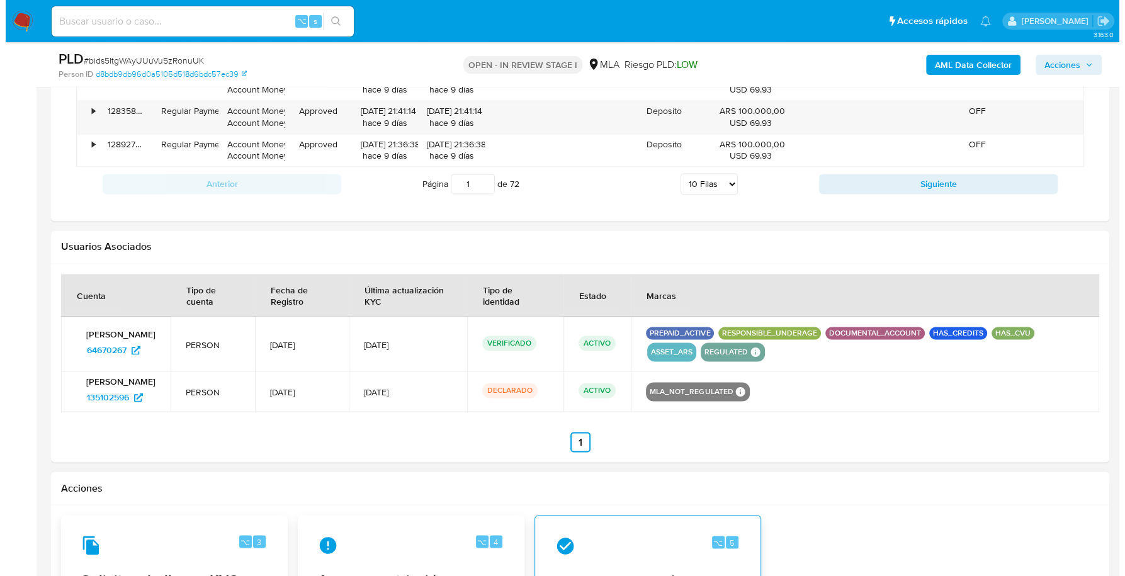
scroll to position [1976, 0]
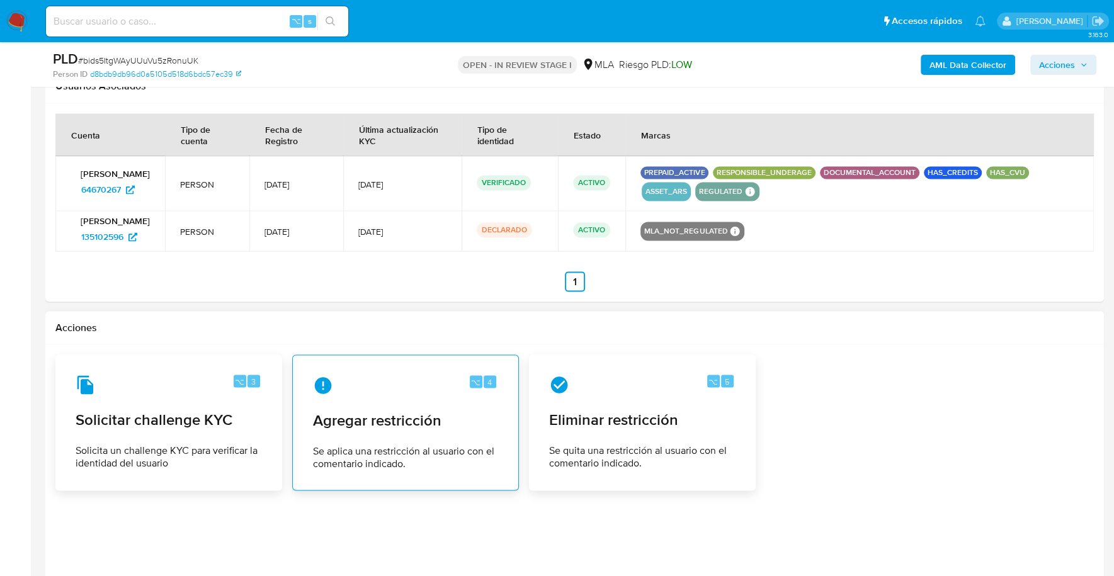
click at [384, 429] on div "⌥ 4 Agregar restricción Se aplica una restricción al usuario con el comentario …" at bounding box center [405, 422] width 205 height 115
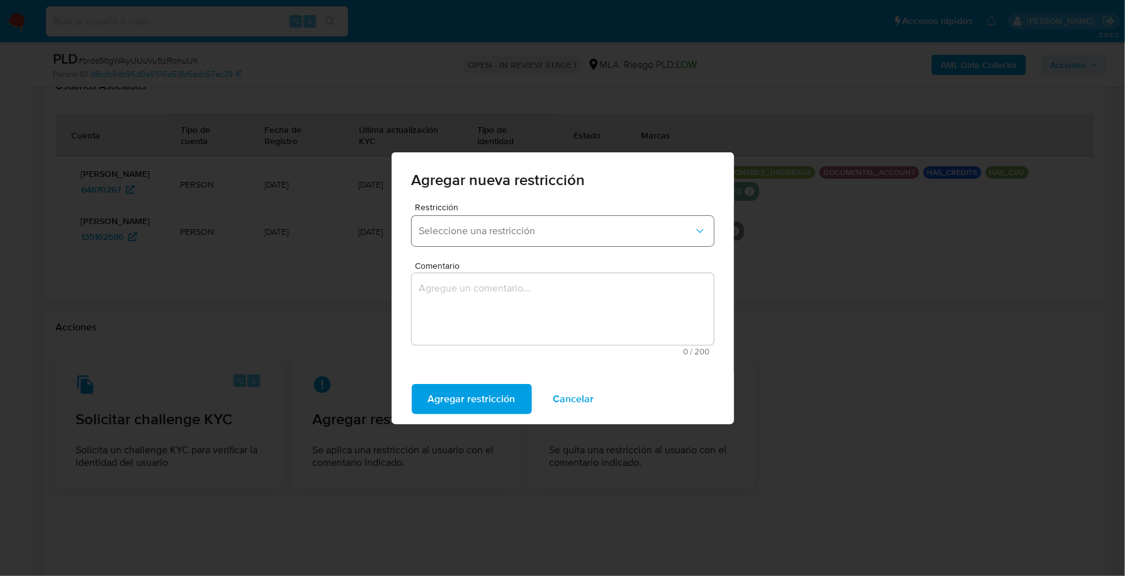
click at [521, 234] on span "Seleccione una restricción" at bounding box center [556, 231] width 275 height 13
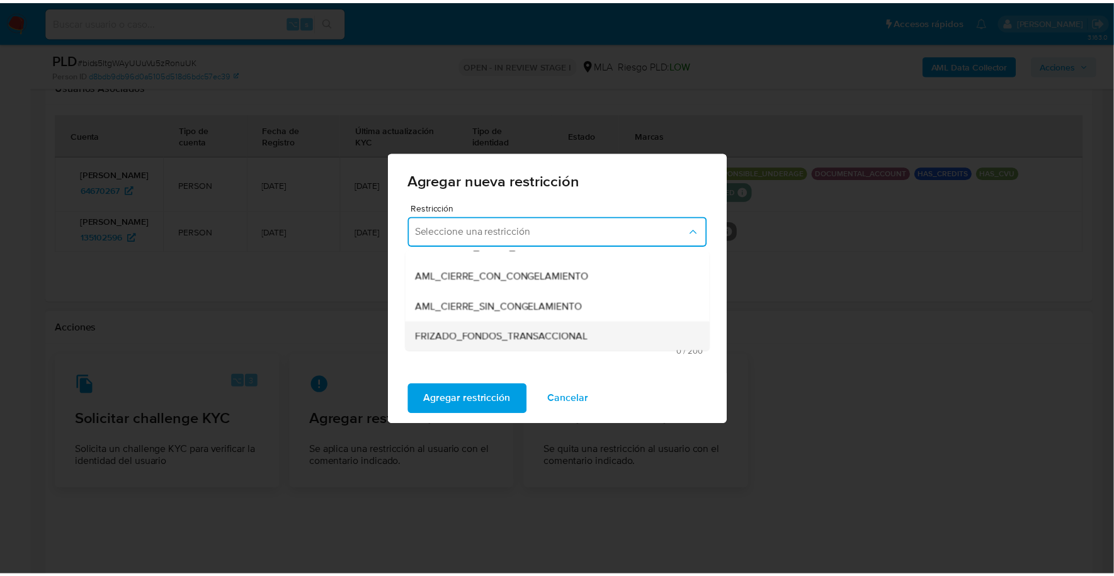
scroll to position [112, 0]
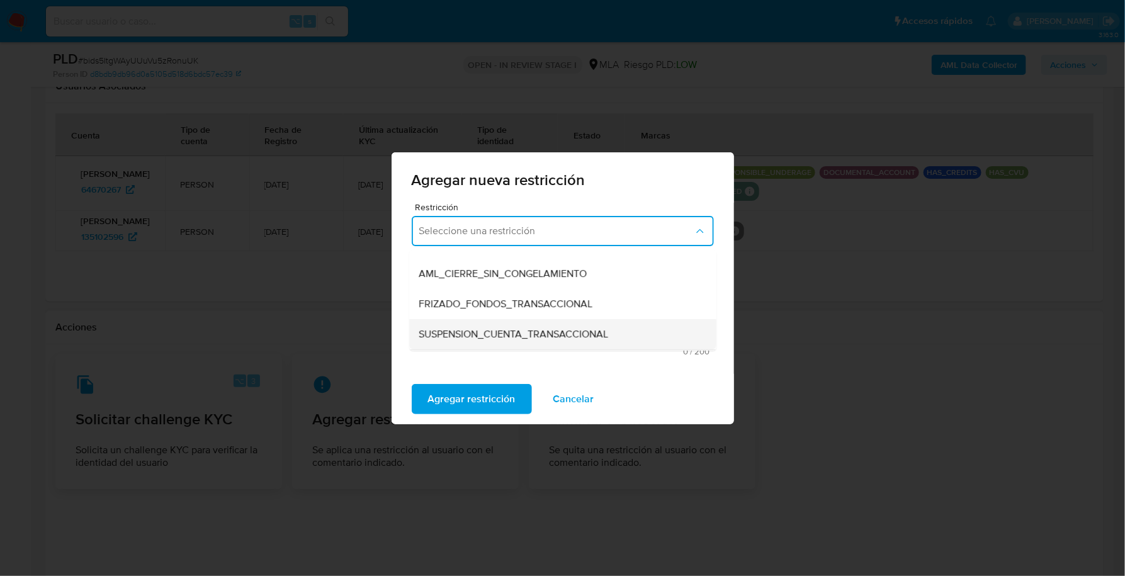
click at [536, 328] on span "SUSPENSION_CUENTA_TRANSACCIONAL" at bounding box center [514, 334] width 190 height 13
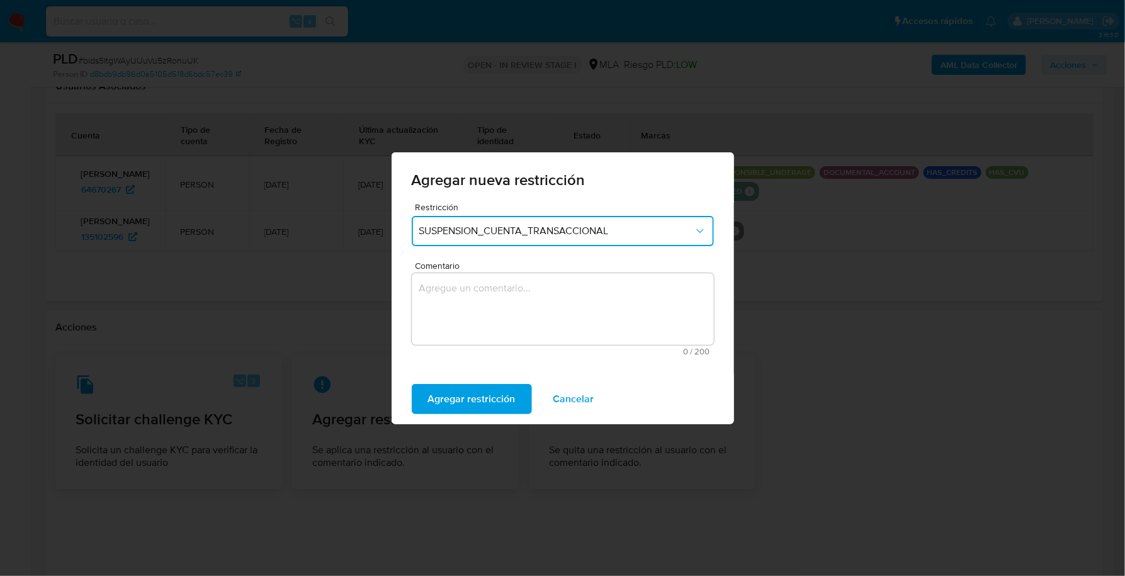
click at [537, 324] on textarea "Comentario" at bounding box center [563, 309] width 302 height 72
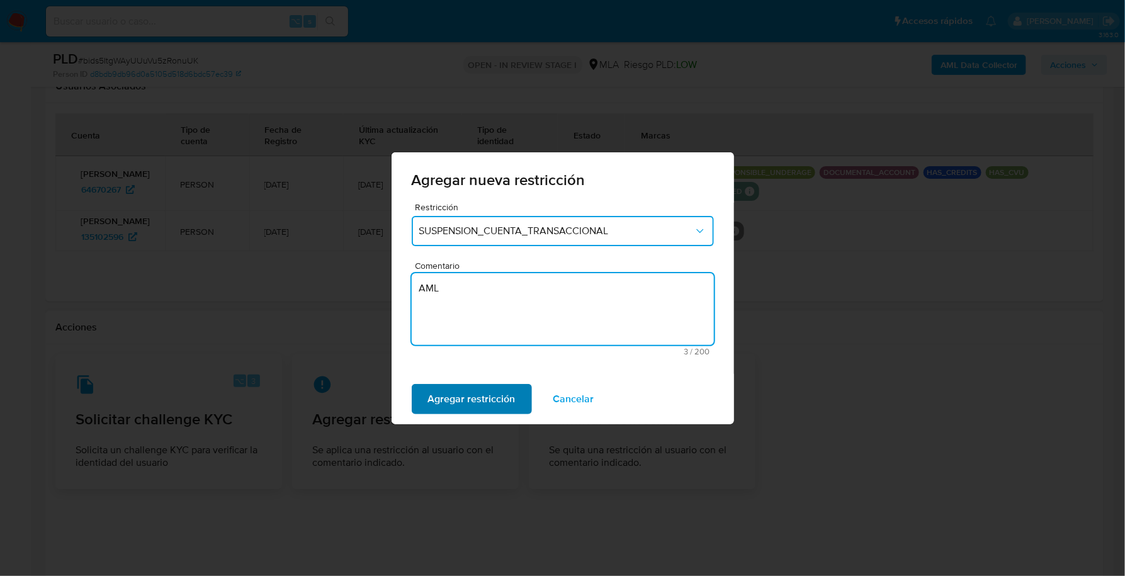
type textarea "AML"
click at [492, 406] on span "Agregar restricción" at bounding box center [472, 399] width 88 height 28
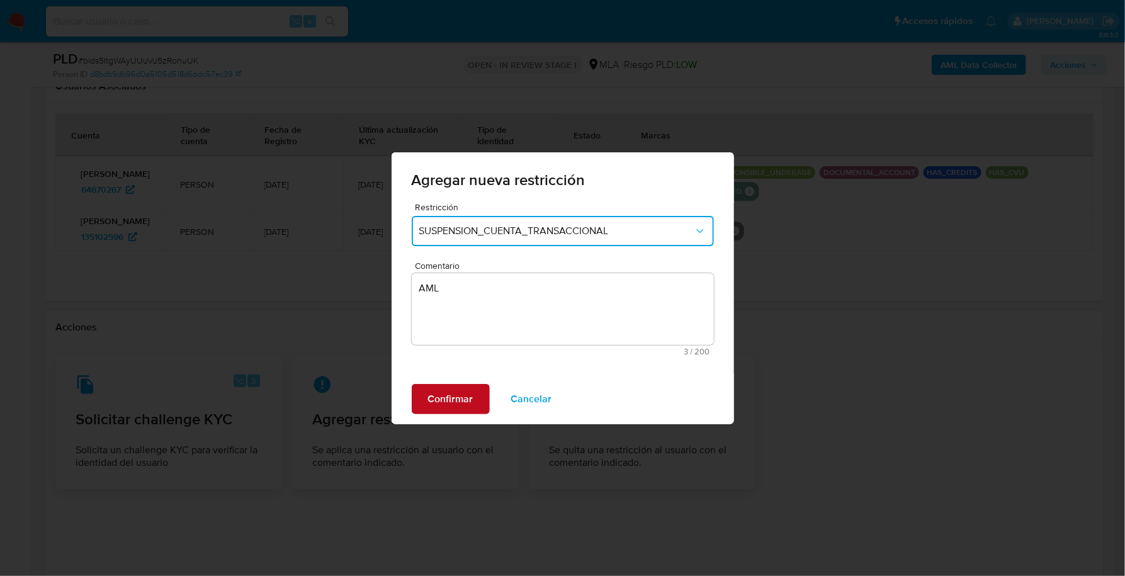
click at [448, 393] on span "Confirmar" at bounding box center [450, 399] width 45 height 28
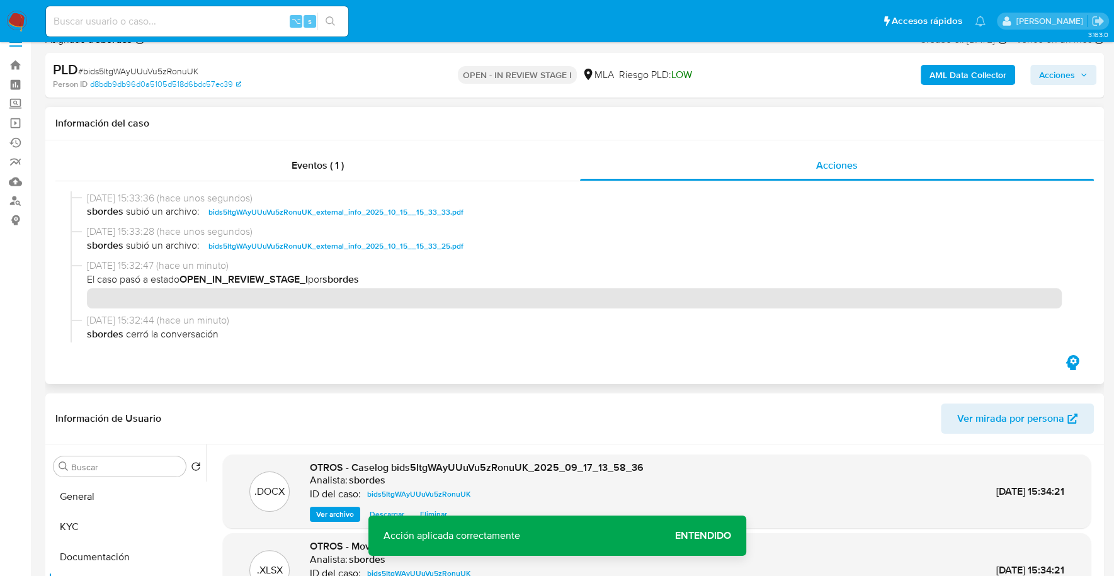
scroll to position [0, 0]
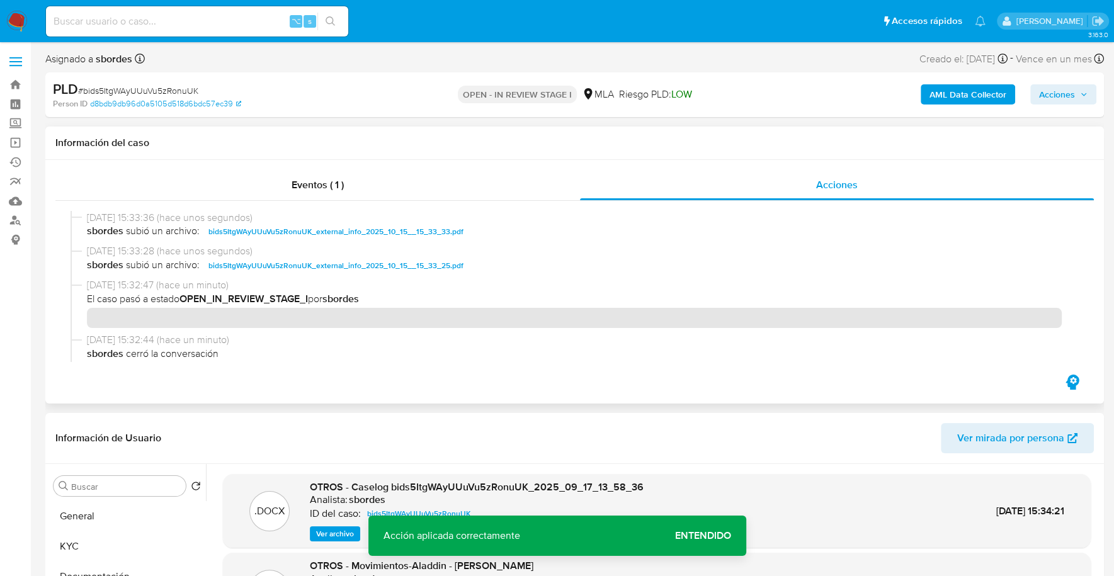
click at [355, 164] on div "Eventos ( 1 ) Acciones" at bounding box center [574, 282] width 1059 height 244
click at [449, 176] on div "Eventos ( 1 )" at bounding box center [317, 185] width 525 height 30
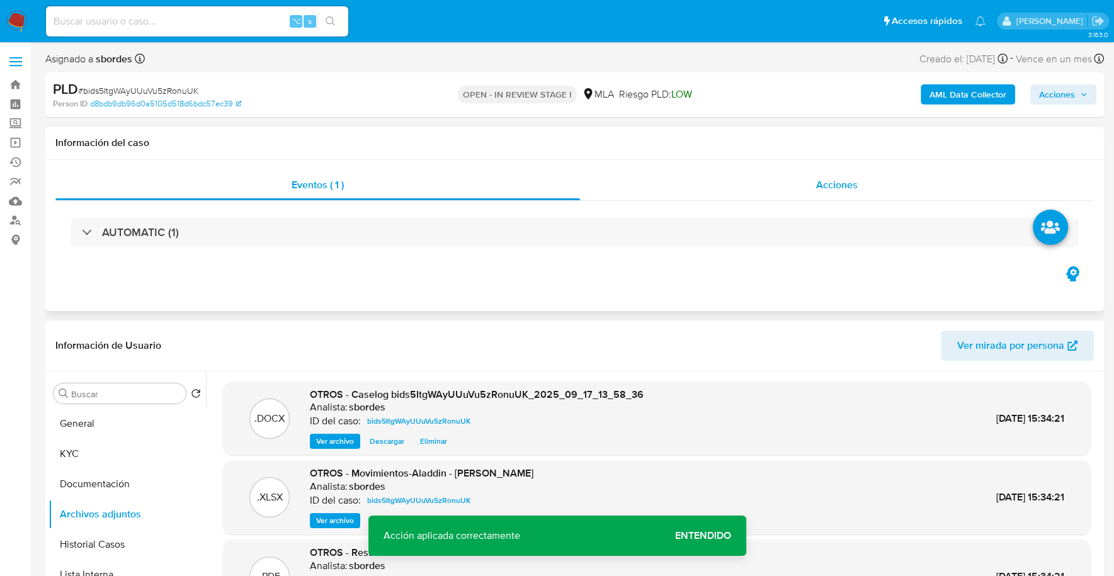
click at [843, 180] on span "Acciones" at bounding box center [837, 185] width 42 height 14
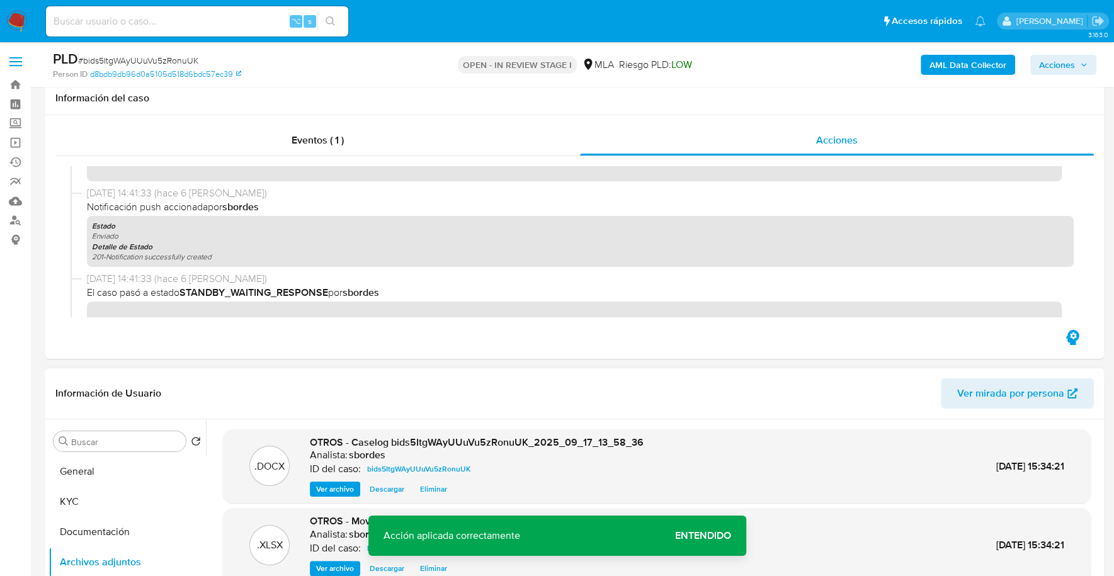
scroll to position [325, 0]
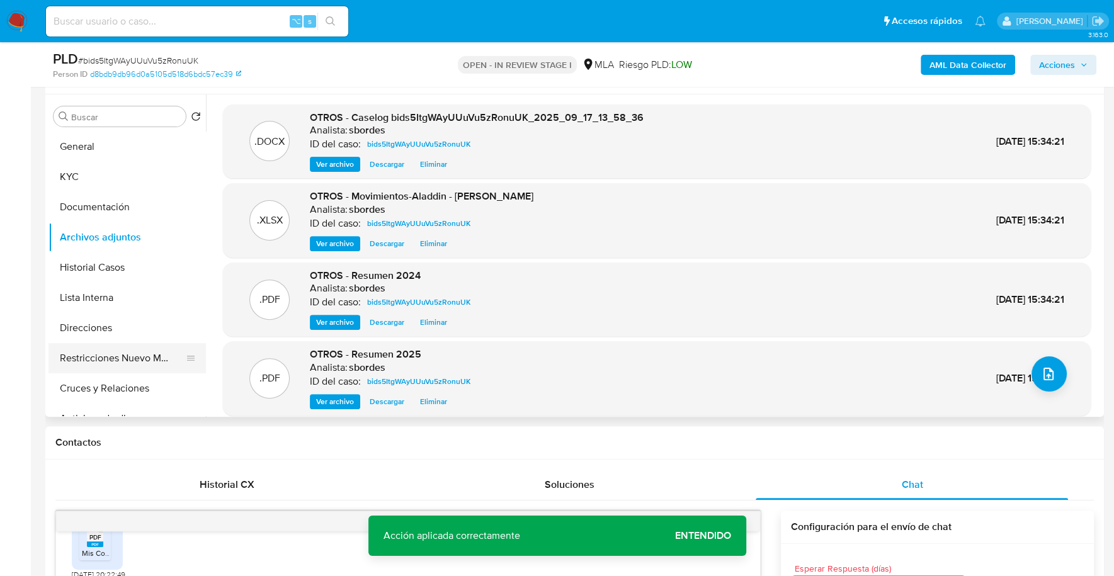
click at [111, 361] on button "Restricciones Nuevo Mundo" at bounding box center [121, 358] width 147 height 30
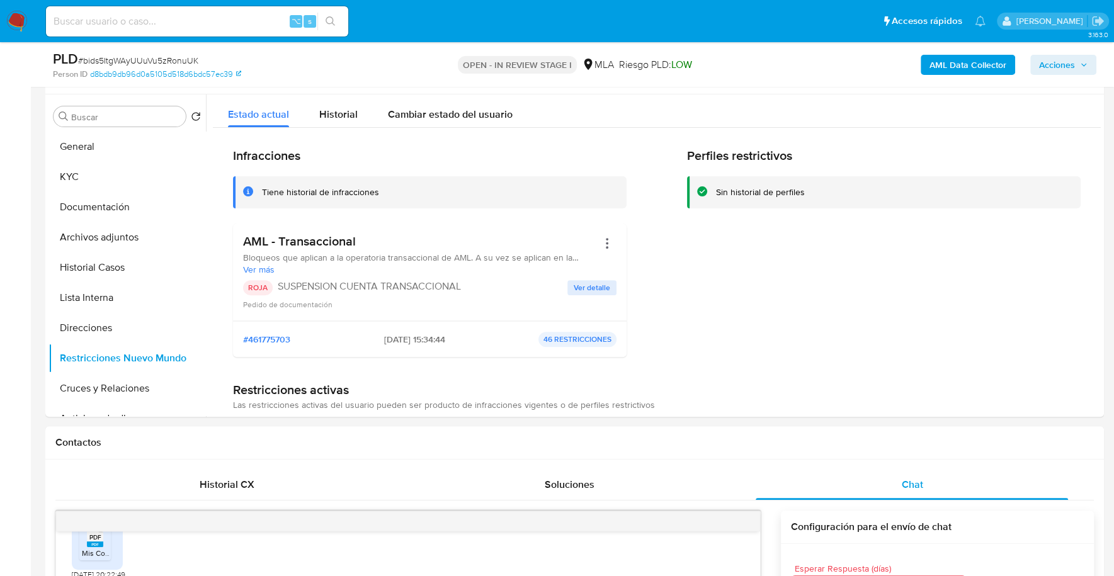
click at [1077, 67] on span "Acciones" at bounding box center [1063, 65] width 48 height 18
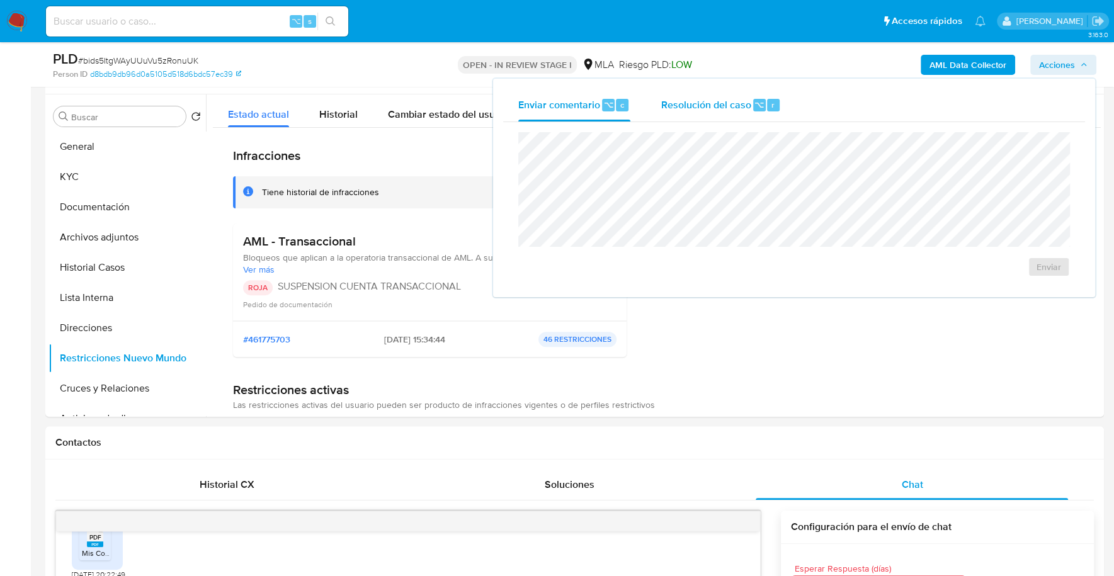
click at [673, 116] on div "Resolución del caso ⌥ r" at bounding box center [721, 105] width 120 height 33
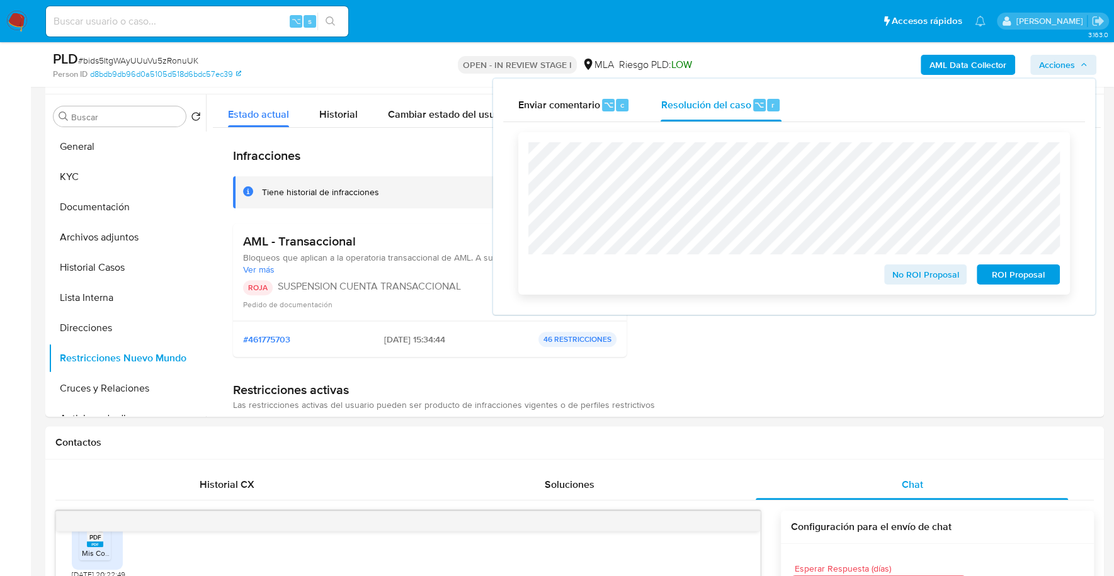
click at [1000, 276] on span "ROI Proposal" at bounding box center [1018, 275] width 65 height 18
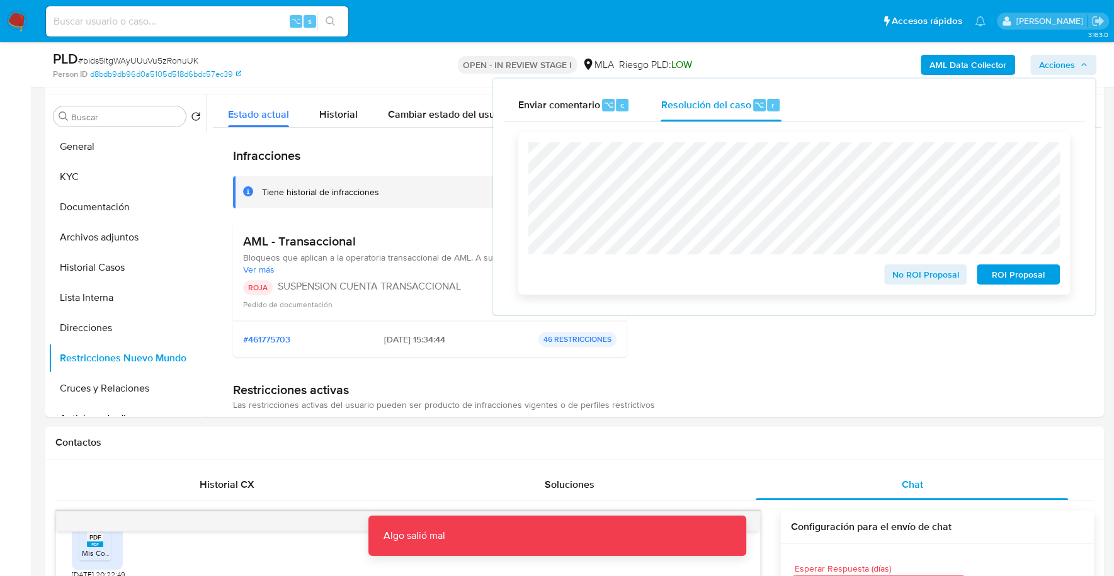
click at [1027, 273] on span "ROI Proposal" at bounding box center [1018, 275] width 65 height 18
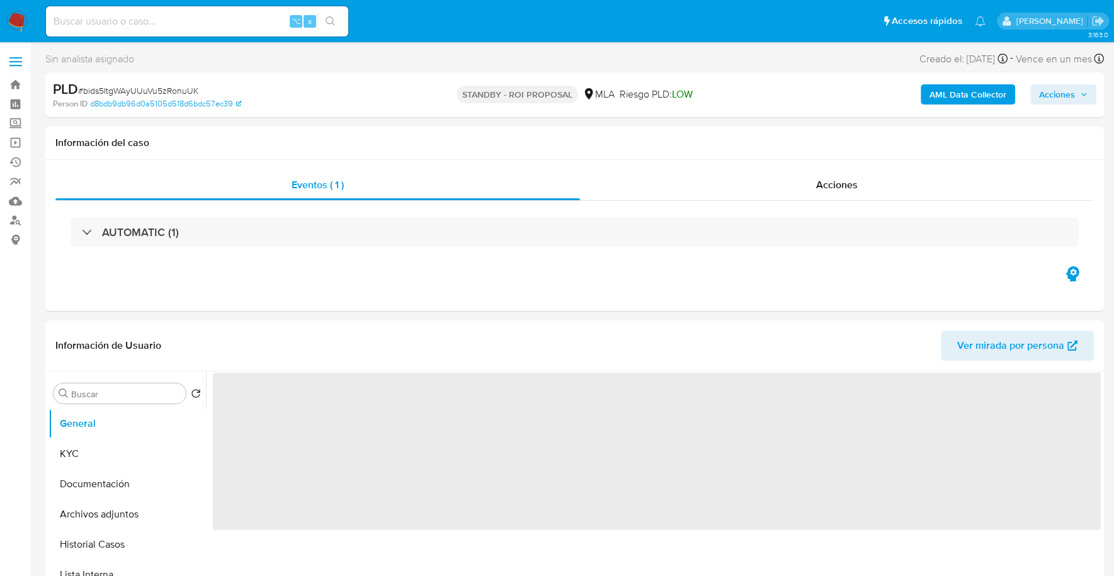
select select "10"
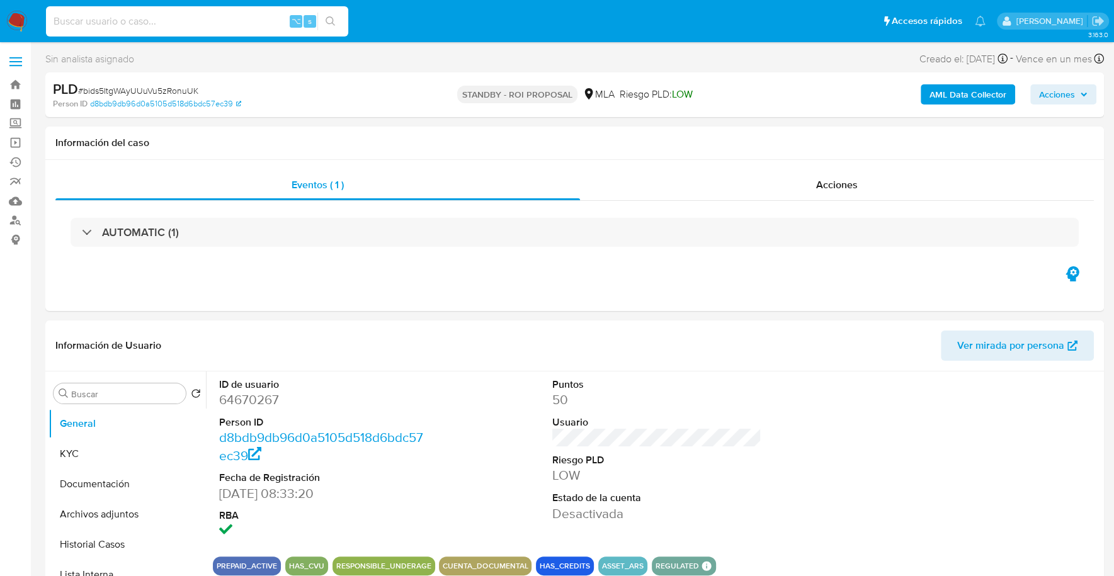
click at [203, 21] on input at bounding box center [197, 21] width 302 height 16
paste input "b7UIFhQNeeaebmvjZGZH6C1C"
type input "b7UIFhQNeeaebmvjZGZH6C1C"
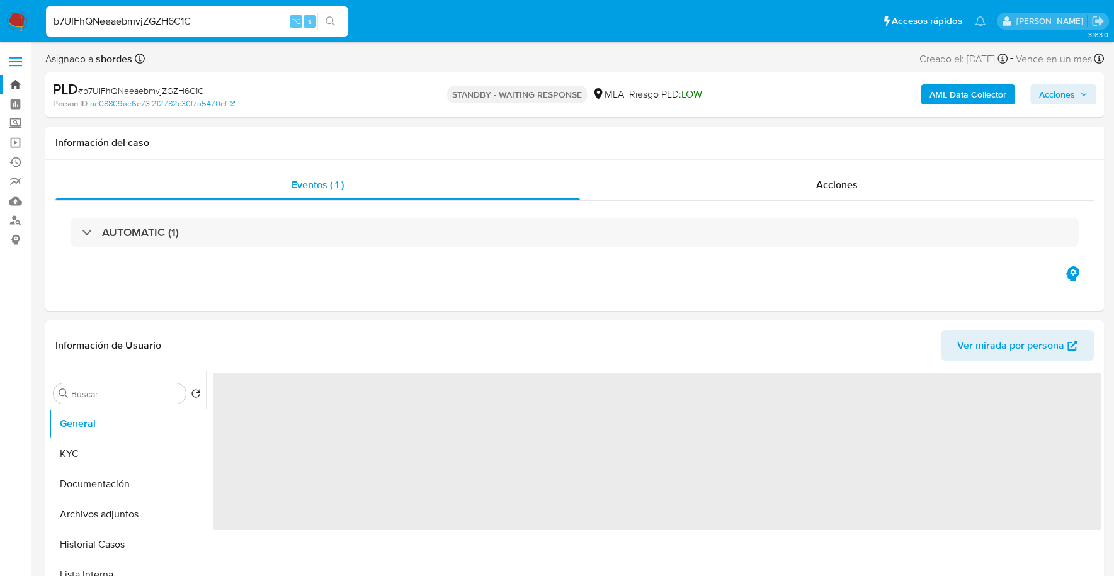
select select "10"
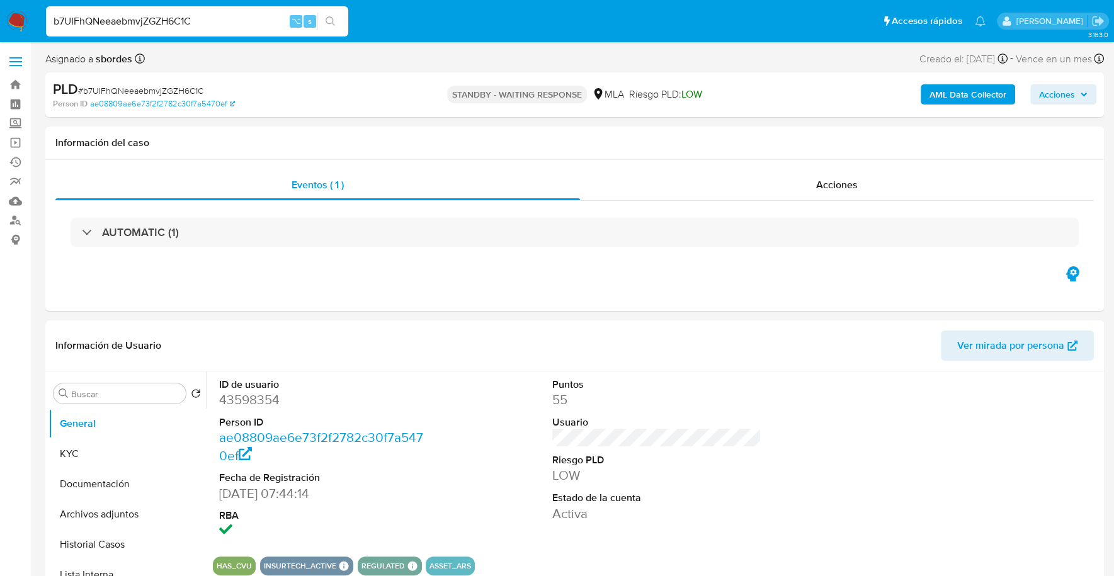
drag, startPoint x: 217, startPoint y: 16, endPoint x: -6, endPoint y: -2, distance: 223.0
paste input "WEmWew8a4OYpxoqz2ut0kXvI"
type input "WEmWew8a4OYpxoqz2ut0kXvI"
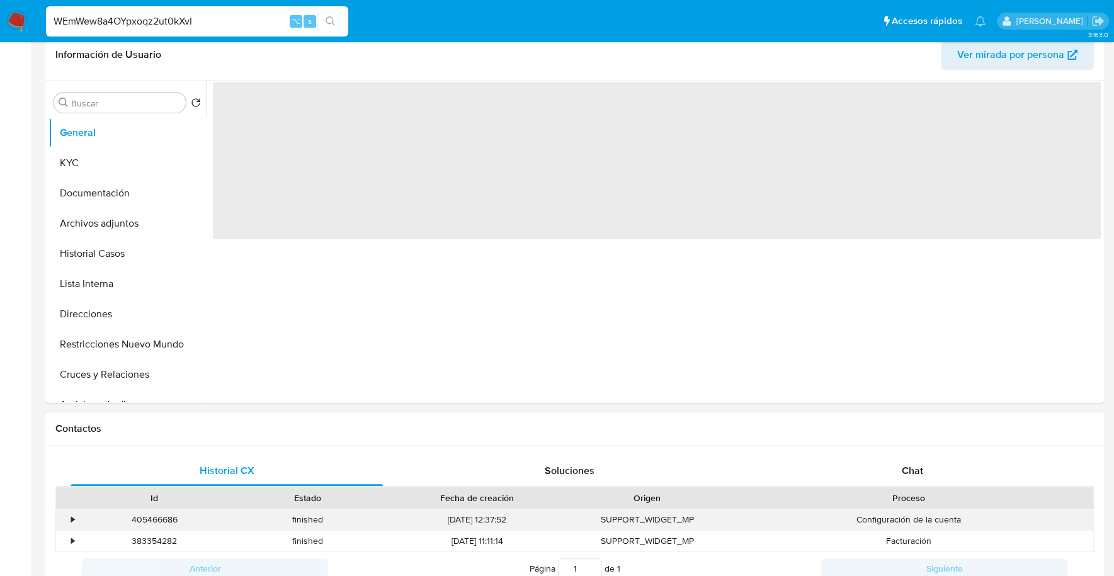
select select "10"
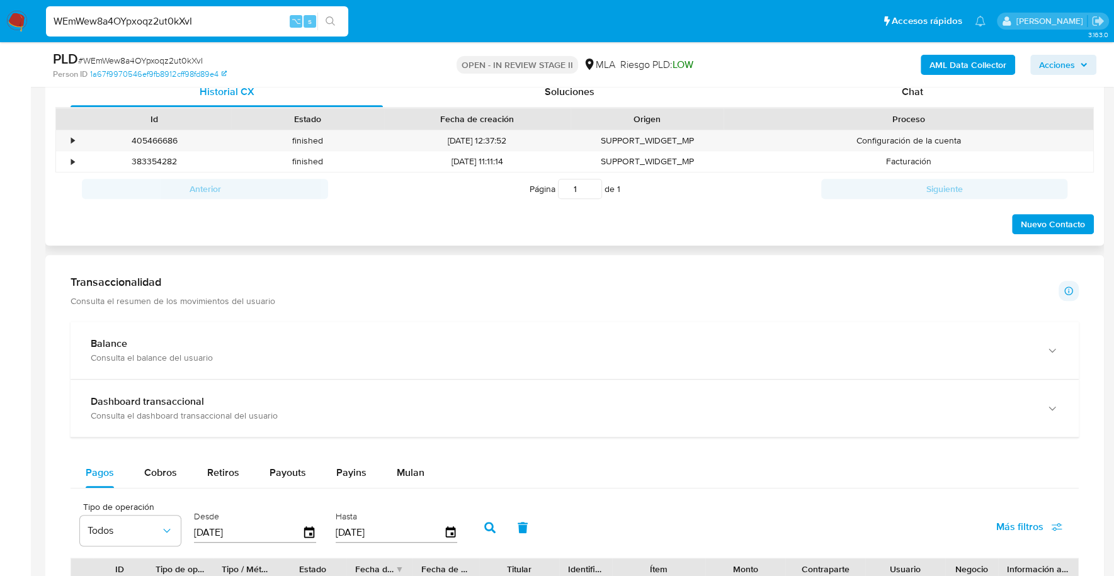
scroll to position [625, 0]
click at [923, 105] on div "Chat" at bounding box center [912, 92] width 312 height 30
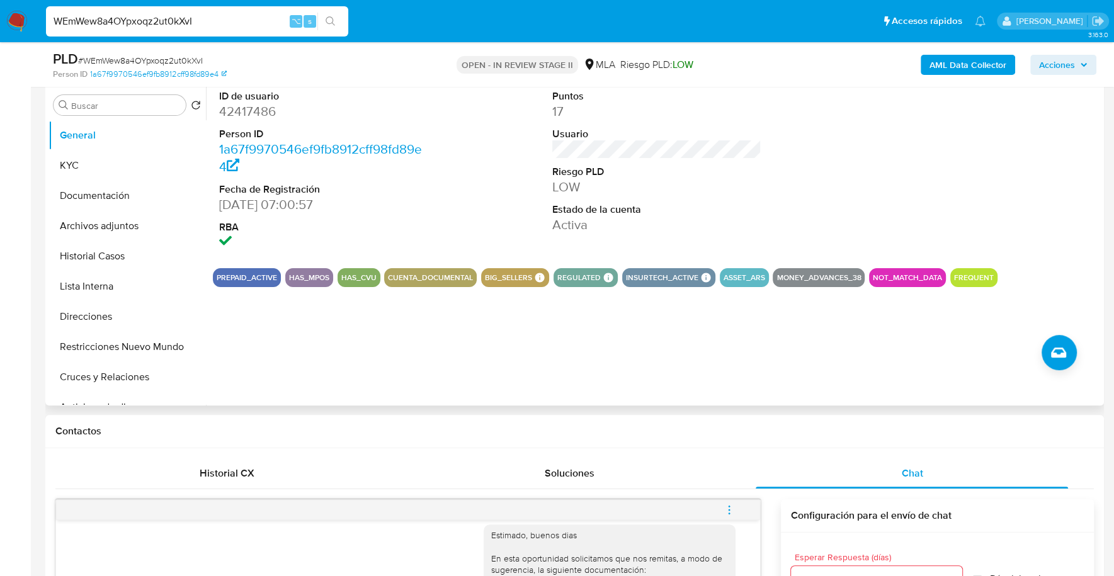
scroll to position [230, 0]
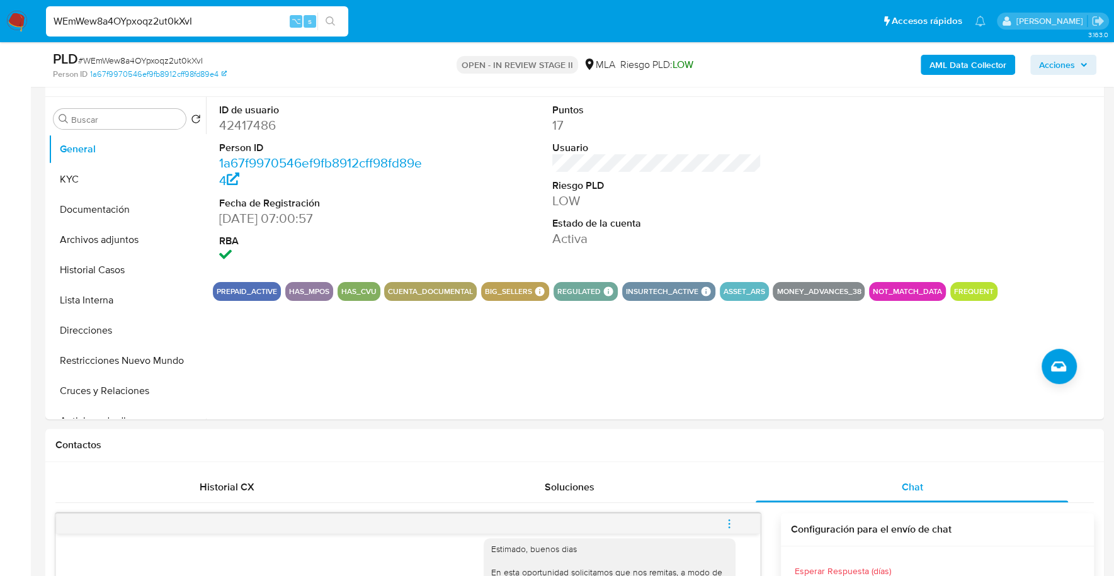
drag, startPoint x: 222, startPoint y: 15, endPoint x: 10, endPoint y: 3, distance: 212.0
click at [11, 3] on nav "Pausado Ver notificaciones WEmWew8a4OYpxoqz2ut0kXvI ⌥ s Accesos rápidos Presion…" at bounding box center [557, 21] width 1114 height 42
paste input "42417486"
type input "42417486"
click at [98, 174] on button "KYC" at bounding box center [121, 179] width 147 height 30
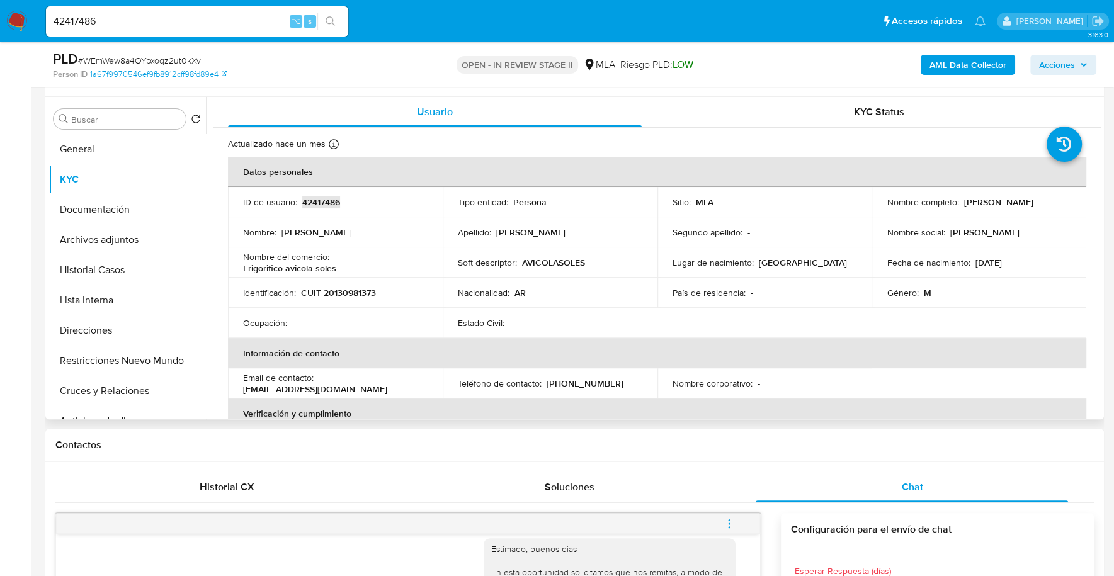
copy p "42417486"
copy p "20130981373"
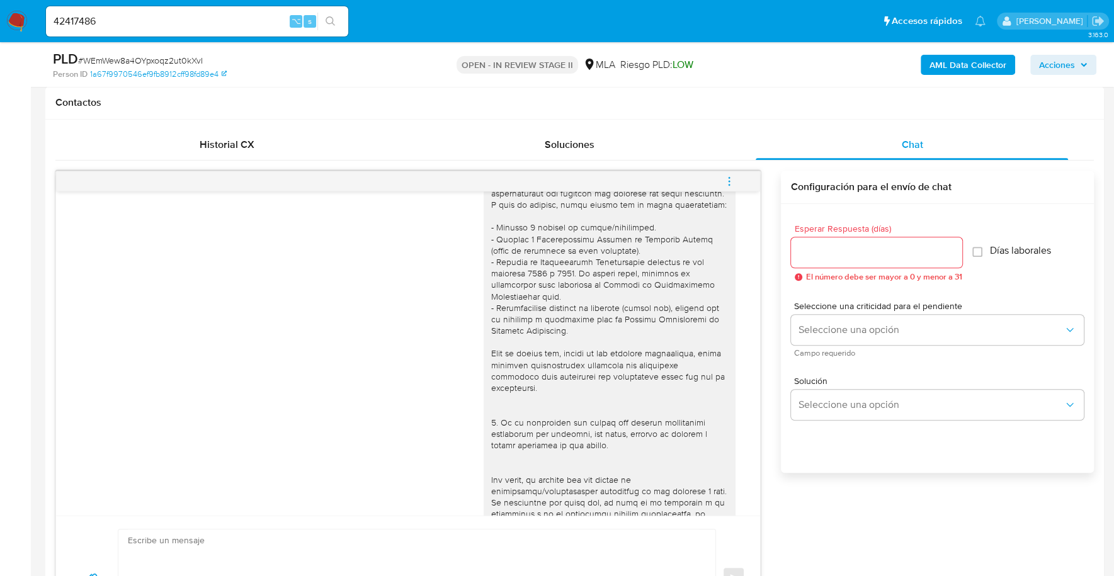
scroll to position [1059, 0]
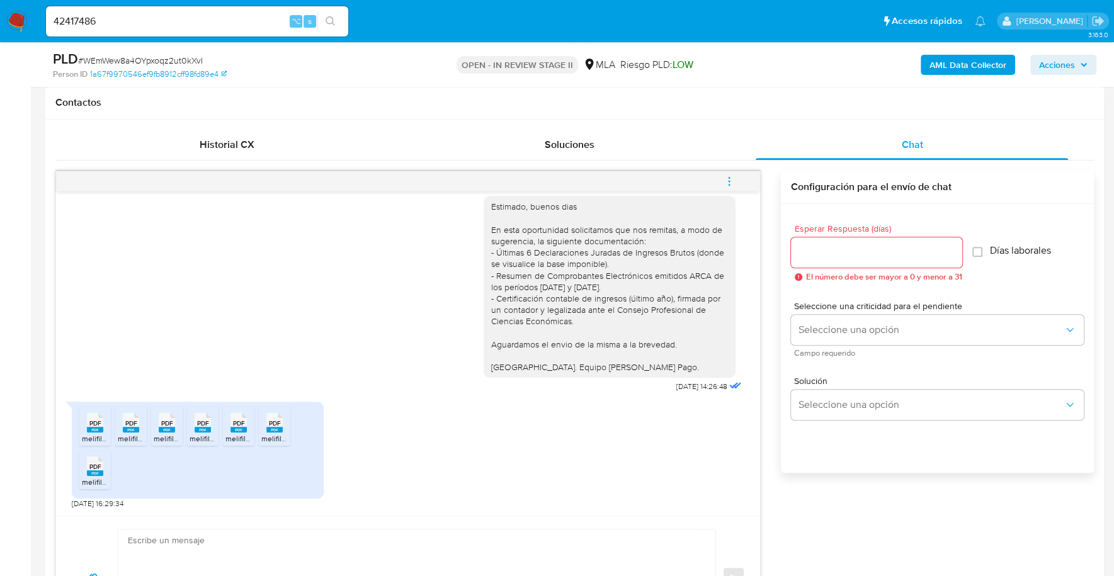
click at [99, 425] on span "PDF" at bounding box center [95, 423] width 12 height 8
click at [129, 430] on rect at bounding box center [131, 430] width 16 height 6
click at [166, 433] on span "melifile2335687280773763974.pdf" at bounding box center [213, 438] width 118 height 11
click at [197, 433] on span "melifile1464219000847318047.pdf" at bounding box center [246, 438] width 113 height 11
click at [239, 438] on span "melifile3391900303060213211.pdf" at bounding box center [281, 438] width 113 height 11
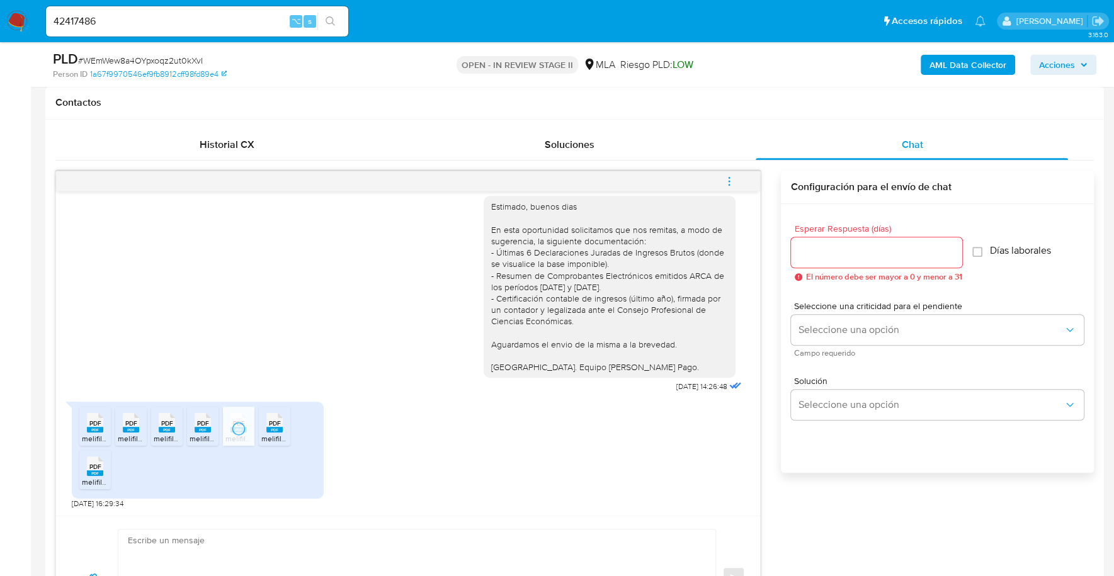
click at [283, 437] on span "melifile3850865468978636894.pdf" at bounding box center [321, 438] width 120 height 11
click at [90, 474] on rect at bounding box center [95, 473] width 16 height 6
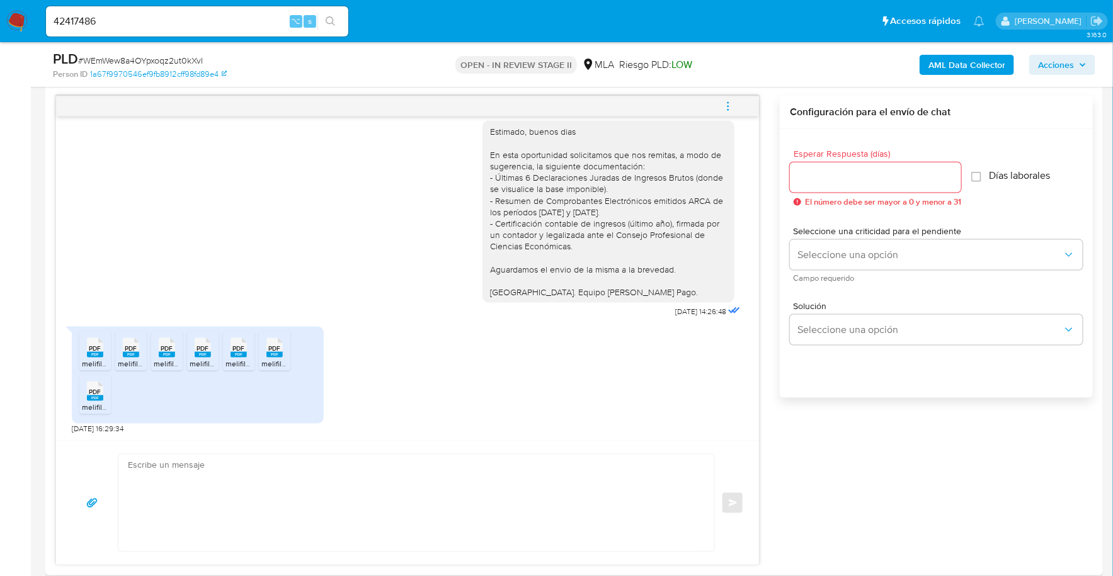
scroll to position [649, 0]
click at [227, 477] on textarea at bounding box center [413, 501] width 571 height 97
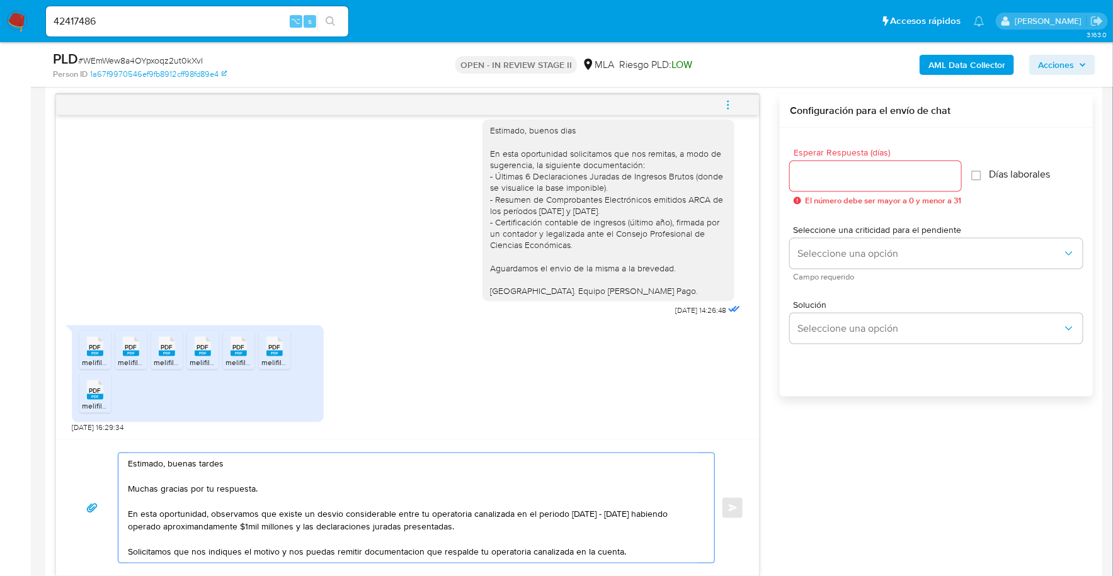
scroll to position [649, 0]
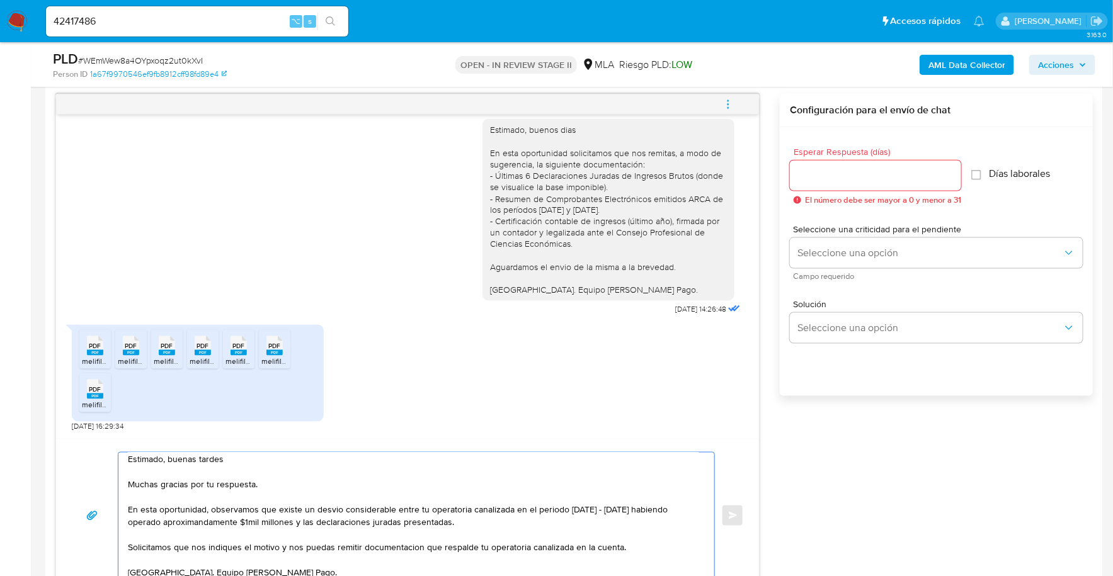
drag, startPoint x: 639, startPoint y: 545, endPoint x: 123, endPoint y: 507, distance: 516.5
click at [123, 507] on div "Estimado, buenas tardes Muchas gracias por tu respuesta. En esta oportunidad, o…" at bounding box center [412, 516] width 589 height 126
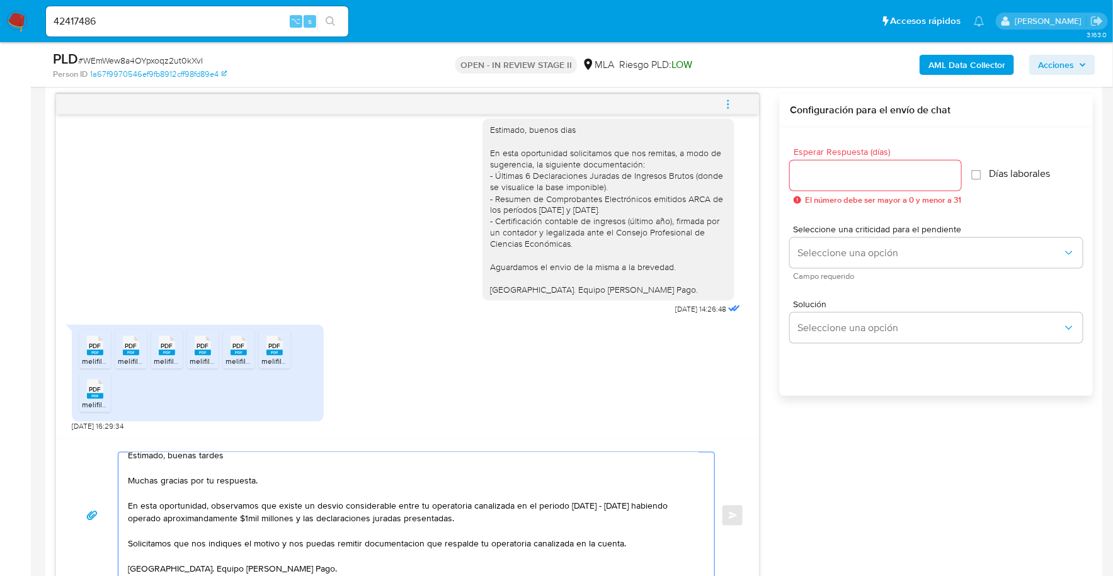
paste textarea "se observó un desvío considerable entre la operatoria registrada en tu cuenta d…"
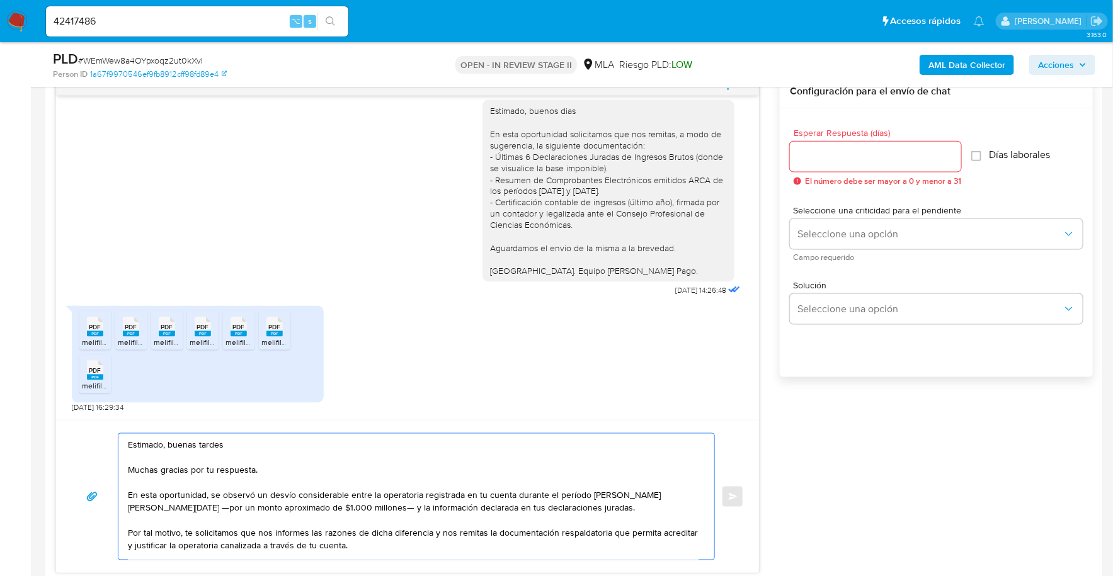
scroll to position [21, 0]
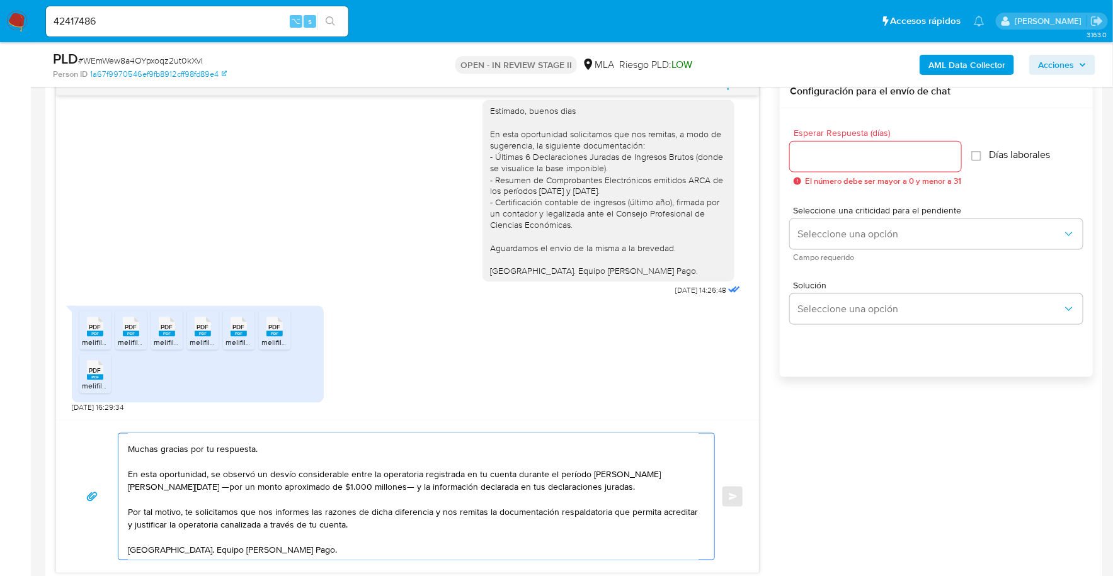
type textarea "Estimado, buenas tardes Muchas gracias por tu respuesta. En esta oportunidad, s…"
click at [834, 149] on input "Esperar Respuesta (días)" at bounding box center [875, 157] width 171 height 16
type input "1"
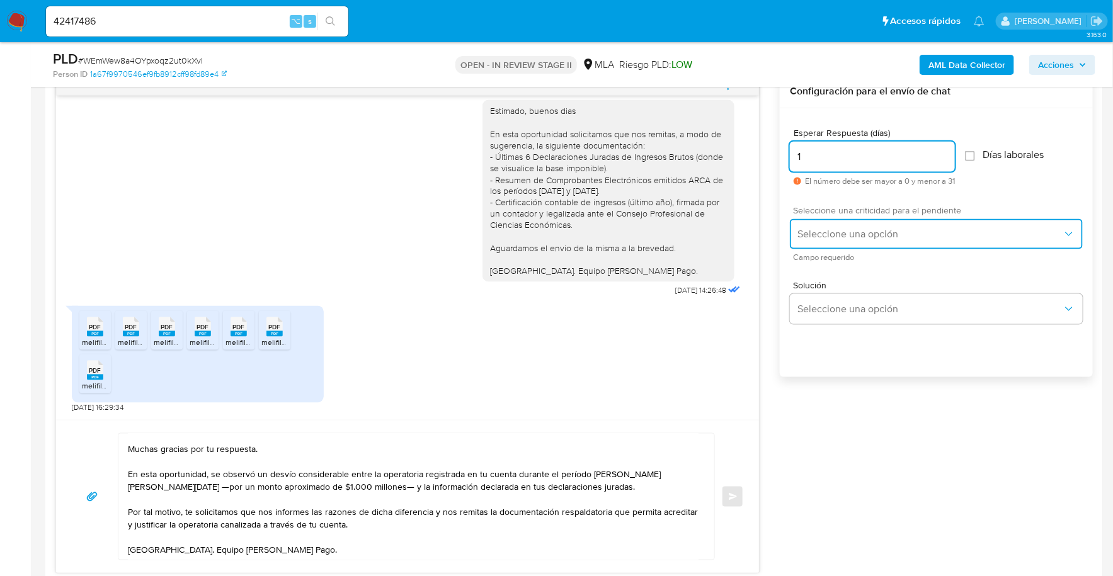
click at [863, 235] on span "Seleccione una opción" at bounding box center [929, 234] width 265 height 13
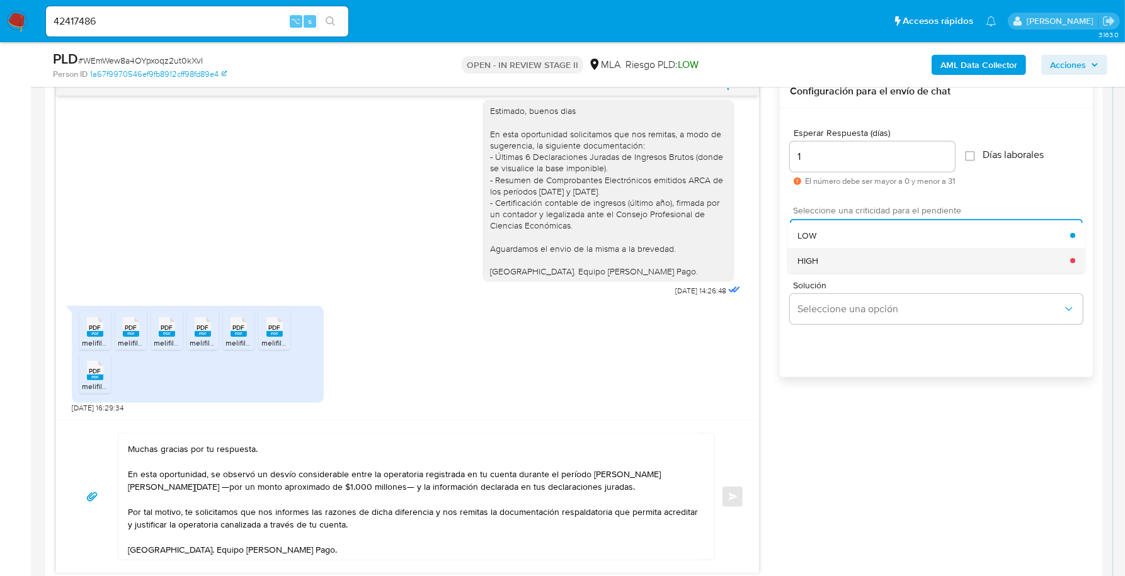
click at [848, 256] on div "HIGH" at bounding box center [933, 260] width 273 height 25
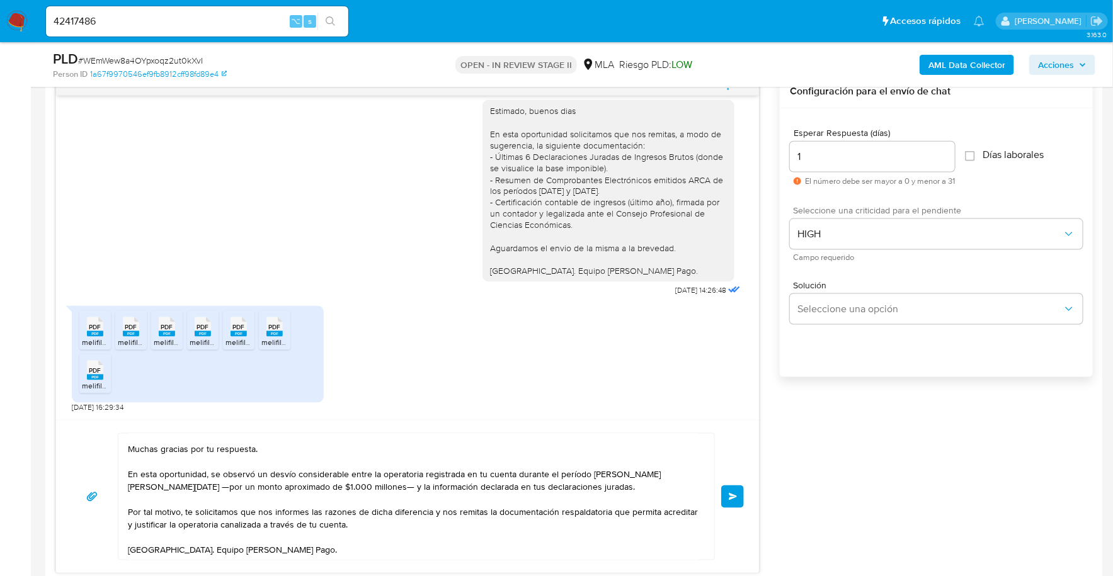
click at [740, 494] on button "Enviar" at bounding box center [732, 497] width 23 height 23
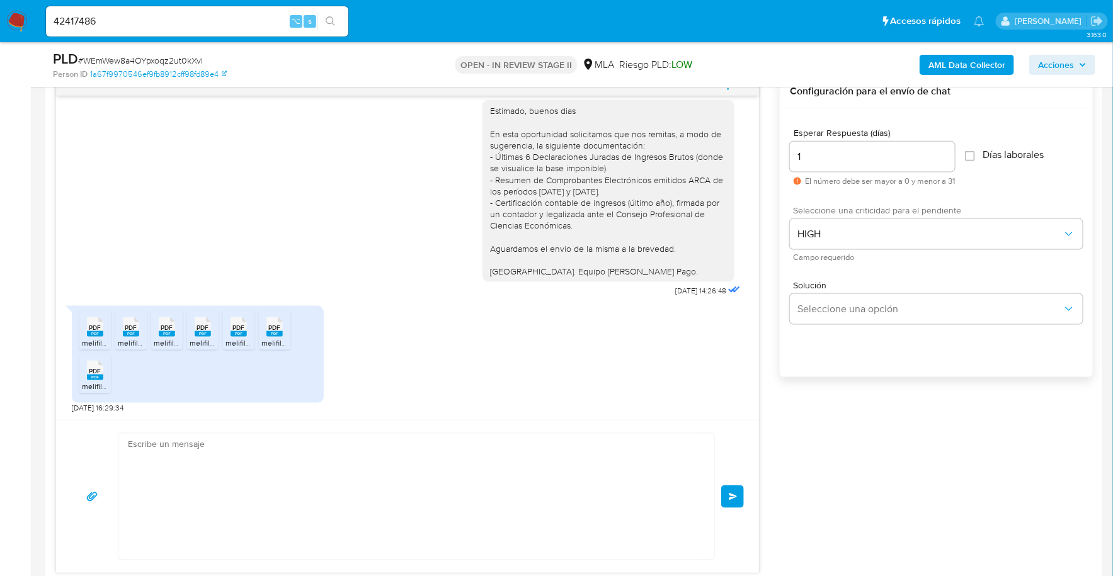
scroll to position [1279, 0]
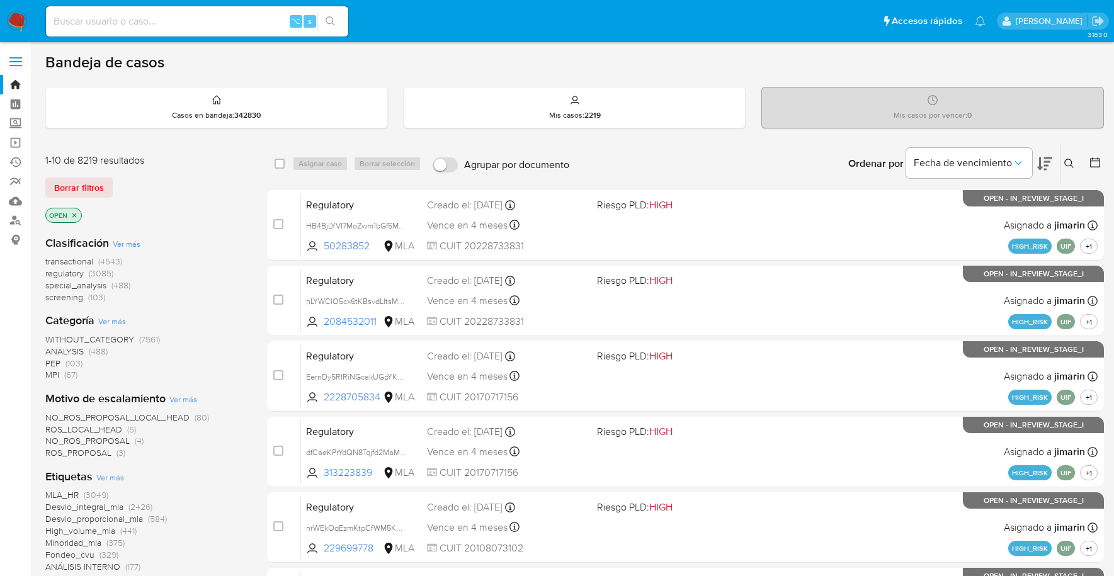
scroll to position [594, 0]
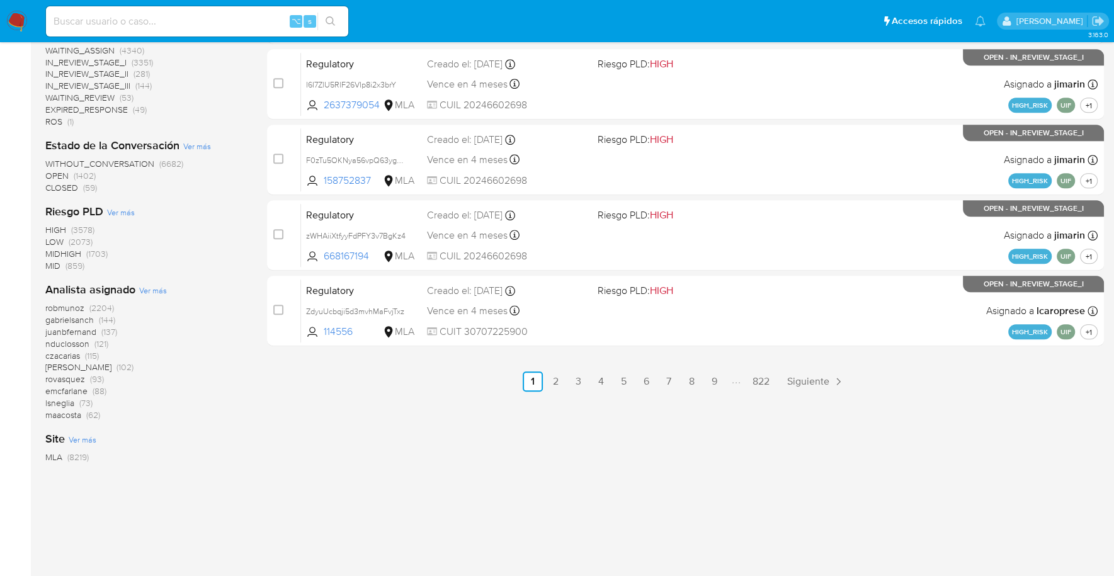
click at [14, 18] on img at bounding box center [16, 21] width 21 height 21
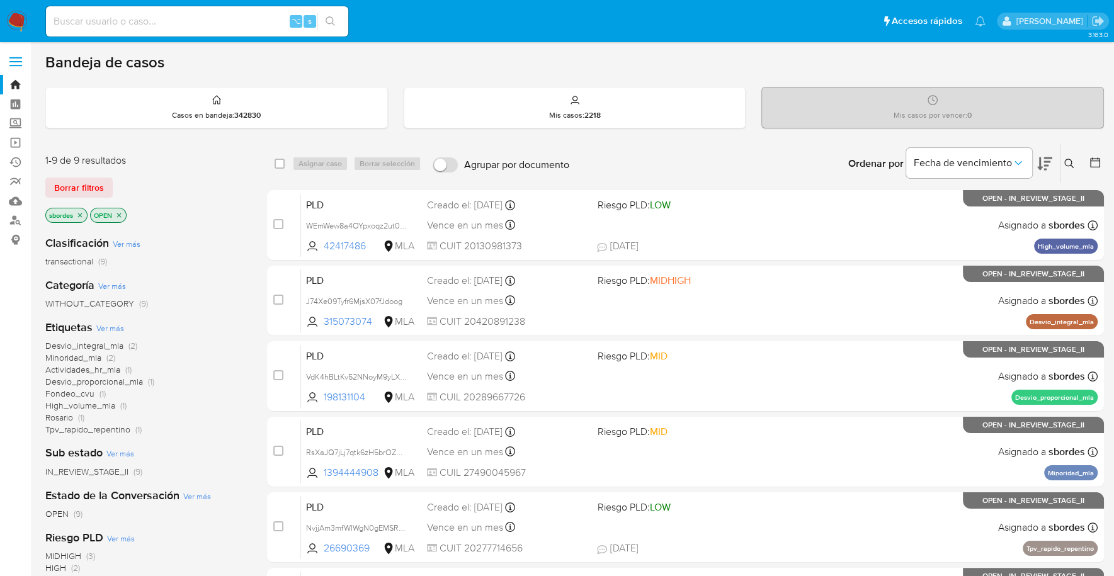
click at [82, 217] on icon "close-filter" at bounding box center [80, 216] width 8 height 8
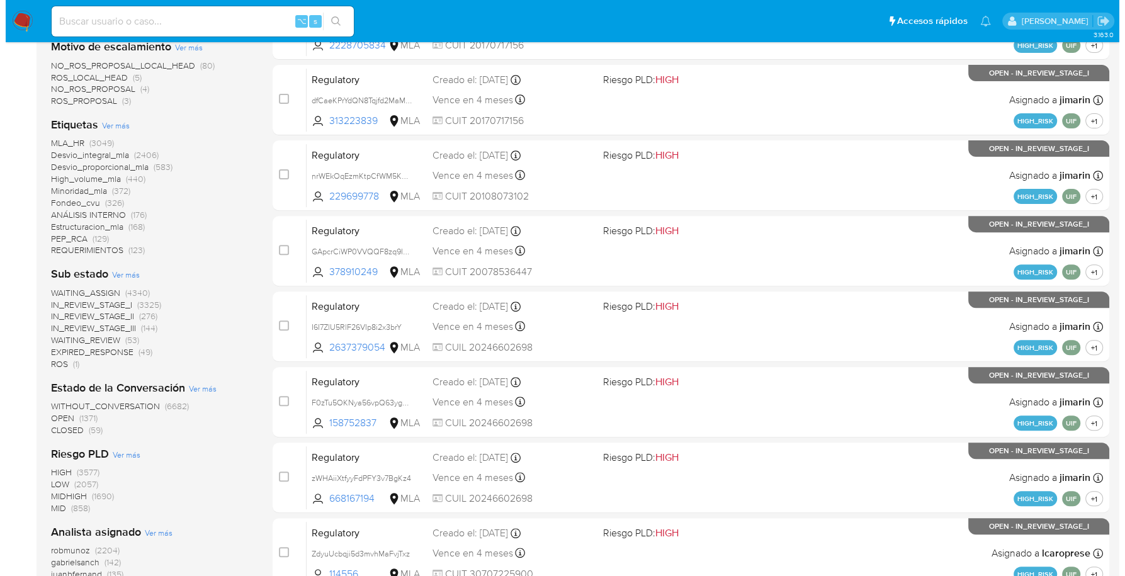
scroll to position [594, 0]
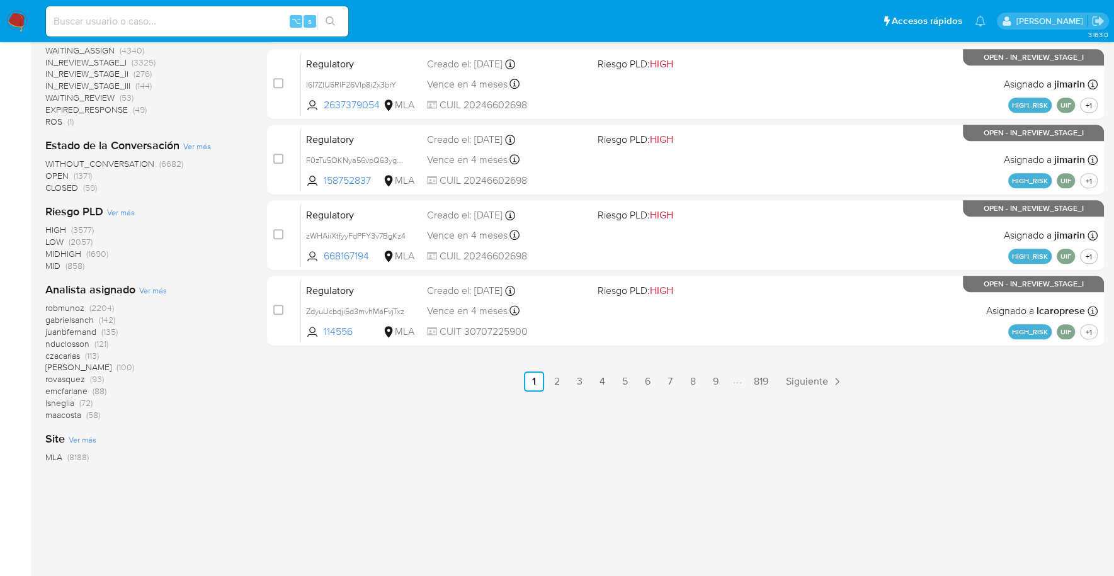
click at [146, 293] on span "Ver más" at bounding box center [153, 290] width 28 height 11
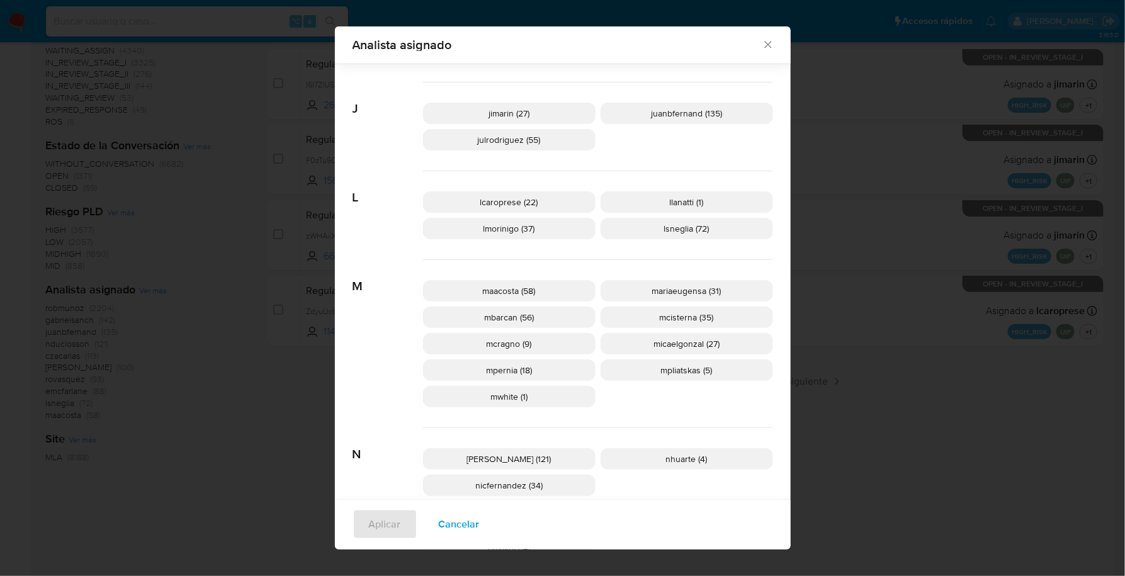
scroll to position [384, 0]
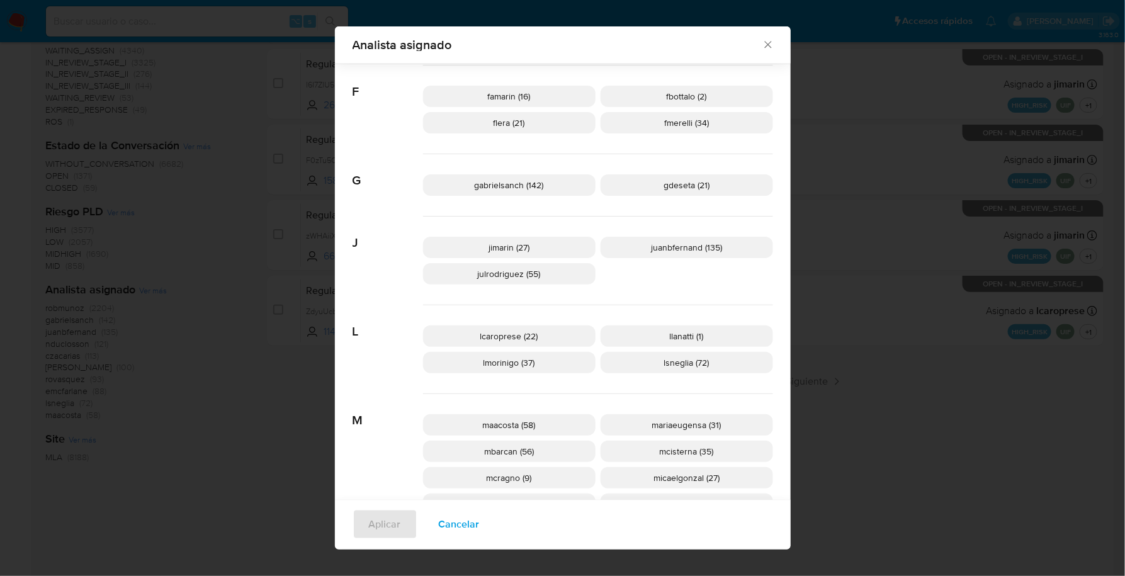
click at [540, 247] on p "jimarin (27)" at bounding box center [509, 247] width 173 height 21
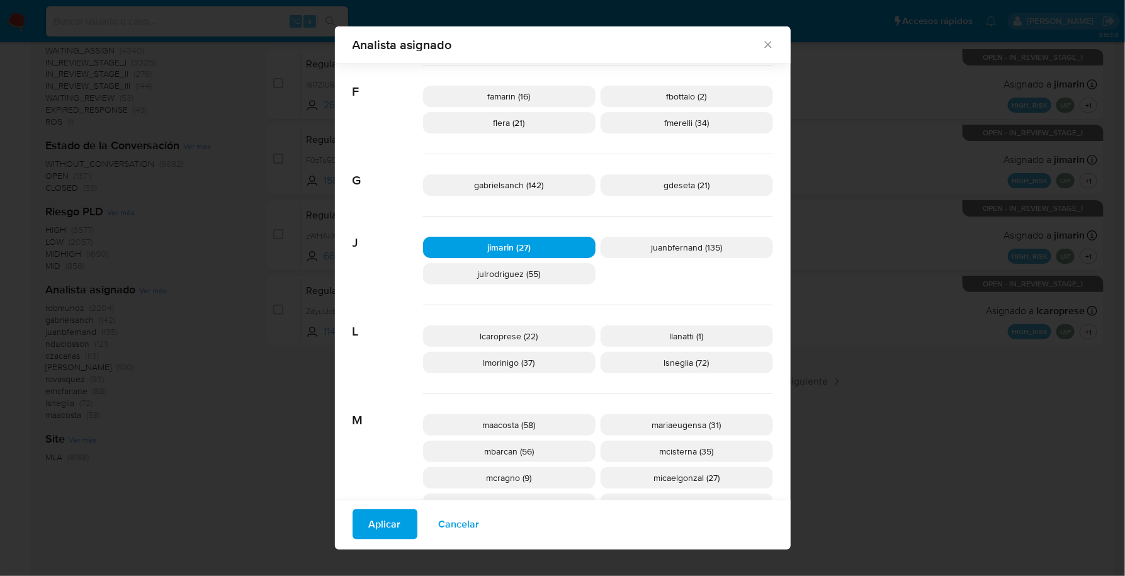
click at [369, 518] on span "Aplicar" at bounding box center [385, 525] width 32 height 28
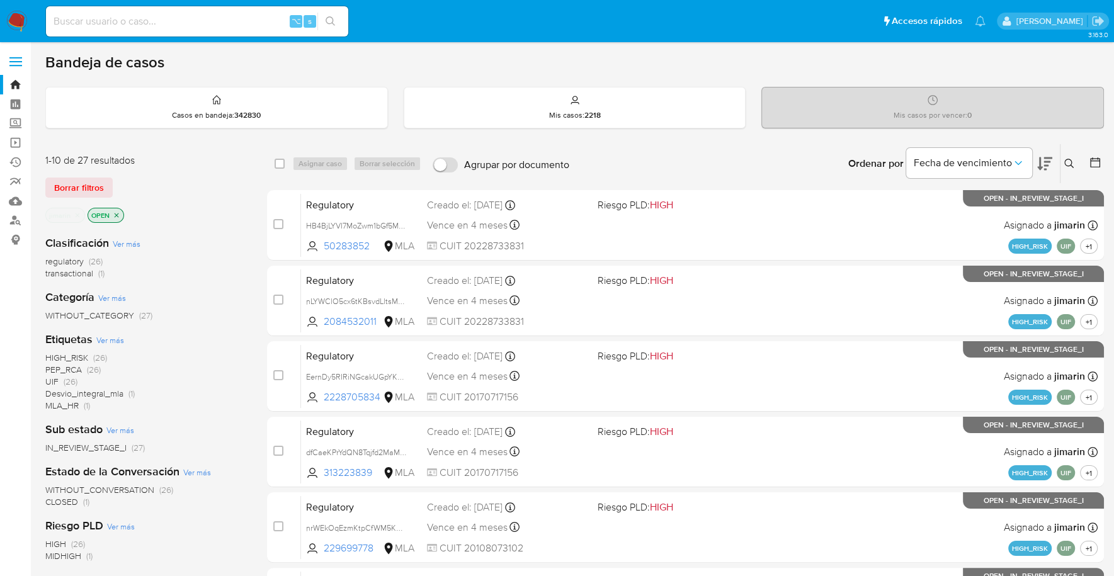
click at [12, 11] on img at bounding box center [16, 21] width 21 height 21
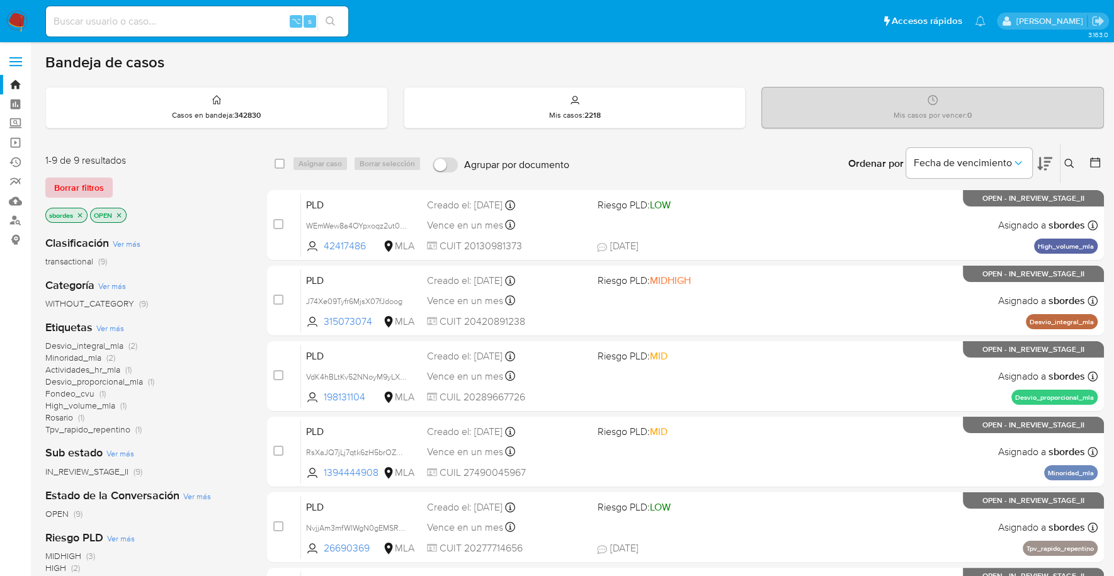
click at [101, 190] on span "Borrar filtros" at bounding box center [79, 188] width 50 height 18
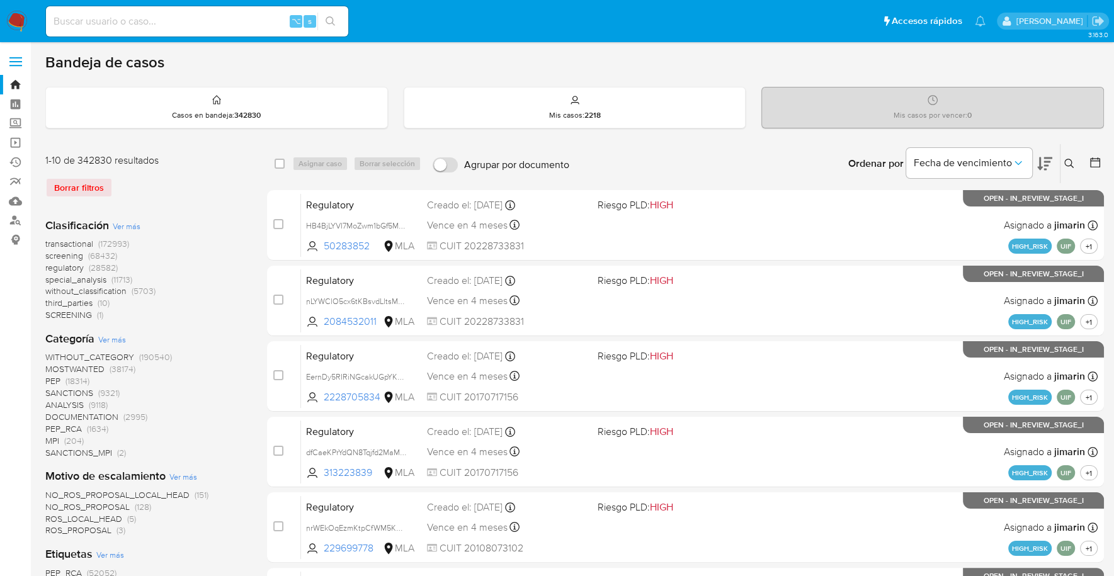
click at [16, 24] on img at bounding box center [16, 21] width 21 height 21
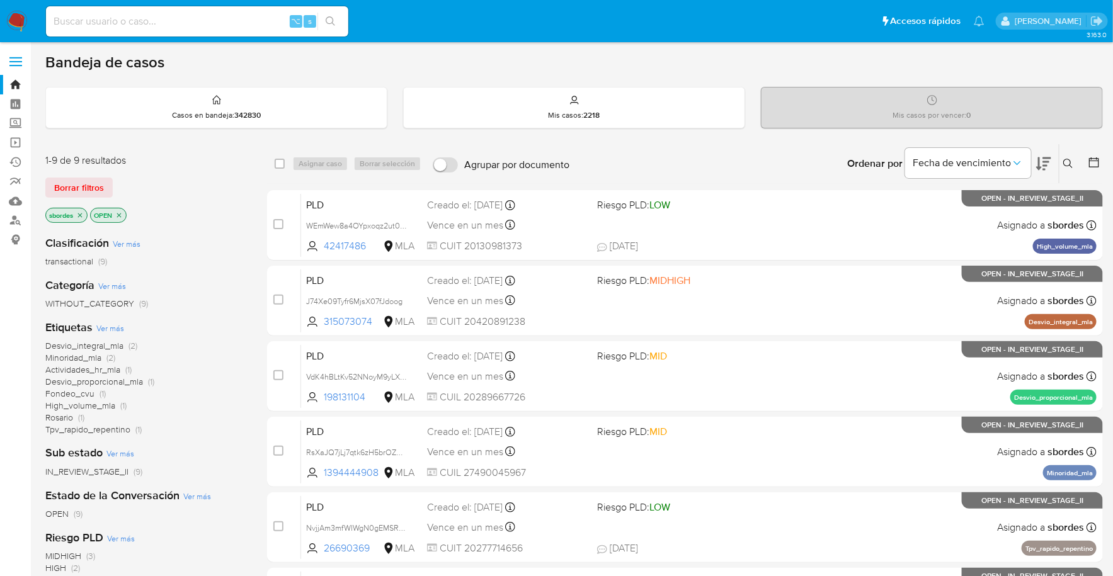
click at [18, 28] on img at bounding box center [16, 21] width 21 height 21
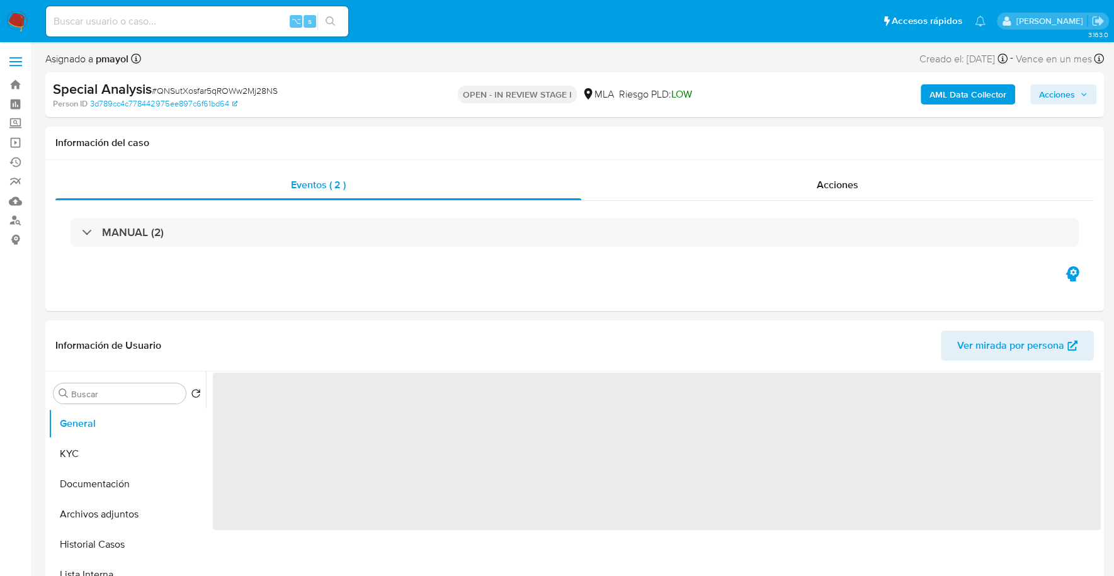
select select "10"
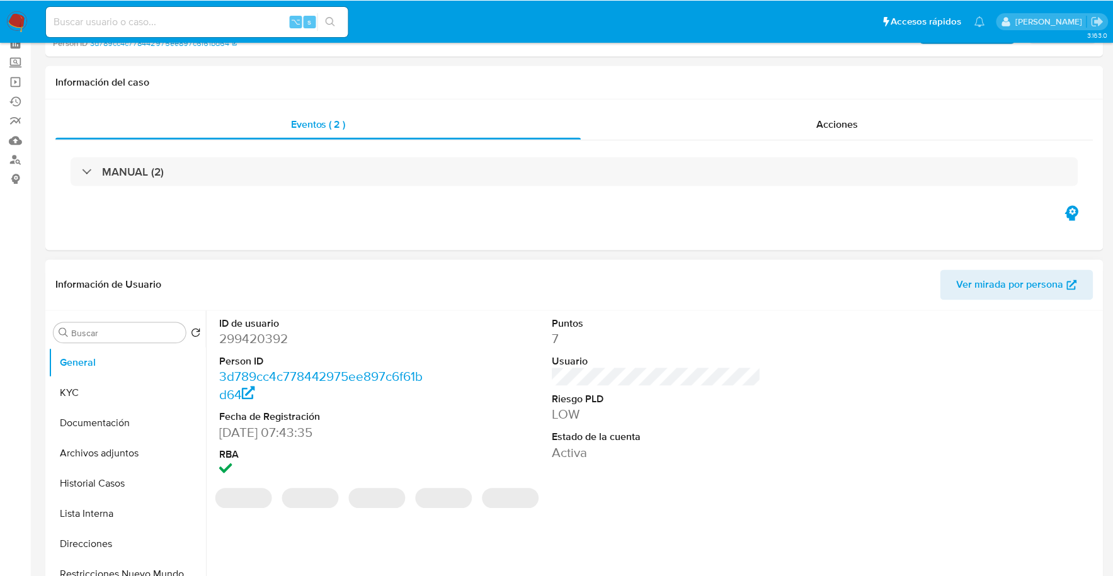
scroll to position [130, 0]
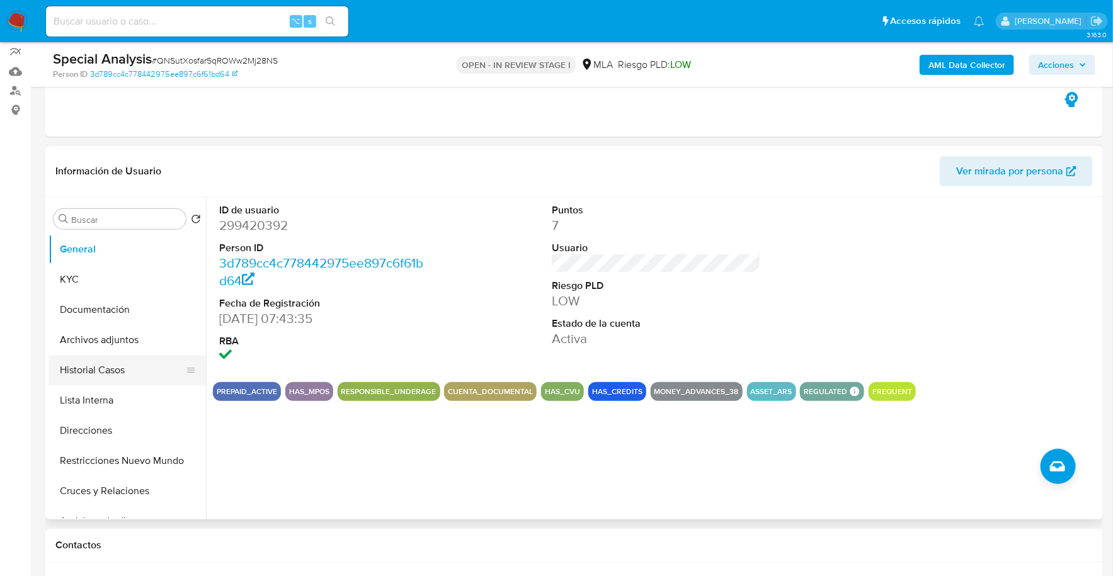
click at [118, 368] on button "Historial Casos" at bounding box center [121, 370] width 147 height 30
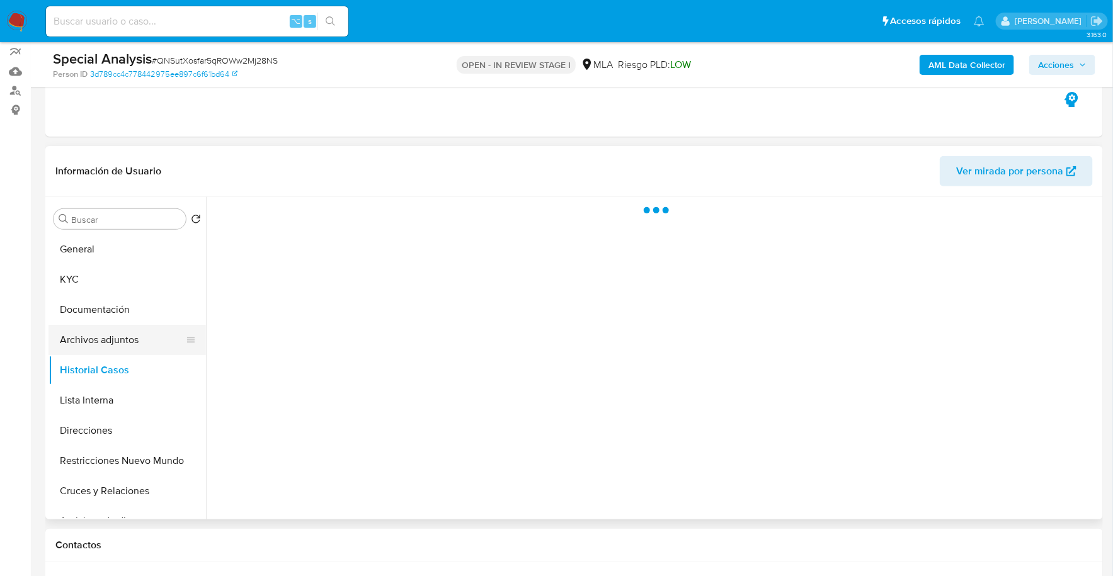
click at [120, 339] on button "Archivos adjuntos" at bounding box center [121, 340] width 147 height 30
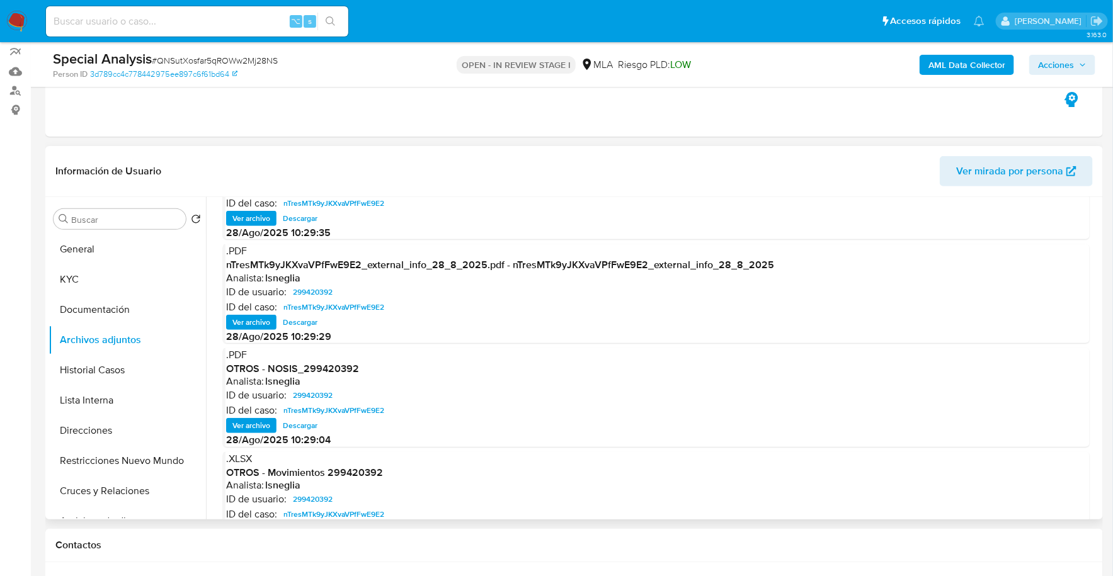
scroll to position [106, 0]
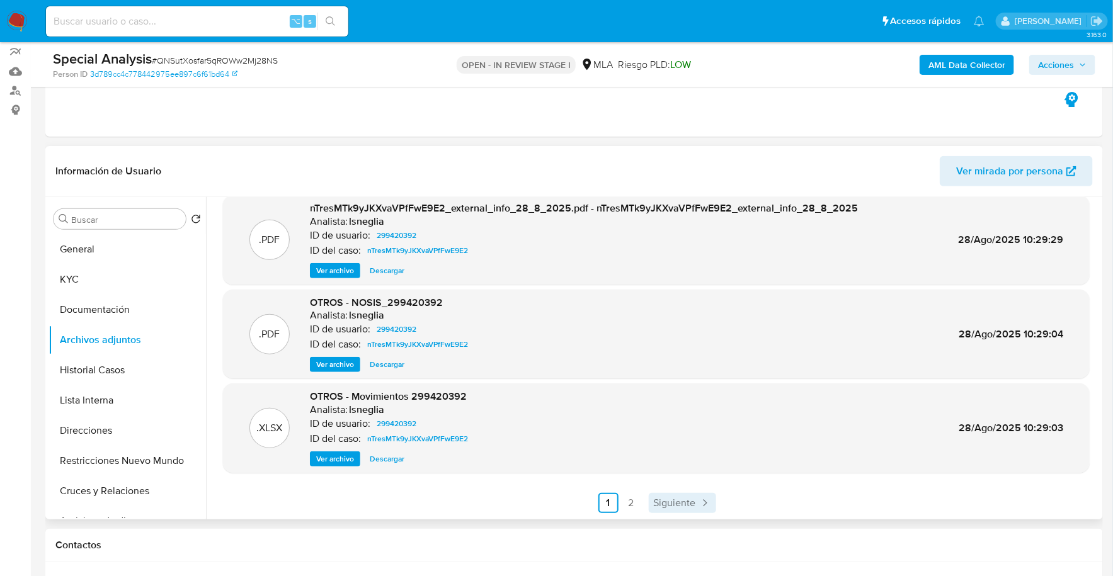
click at [683, 499] on span "Siguiente" at bounding box center [675, 503] width 42 height 10
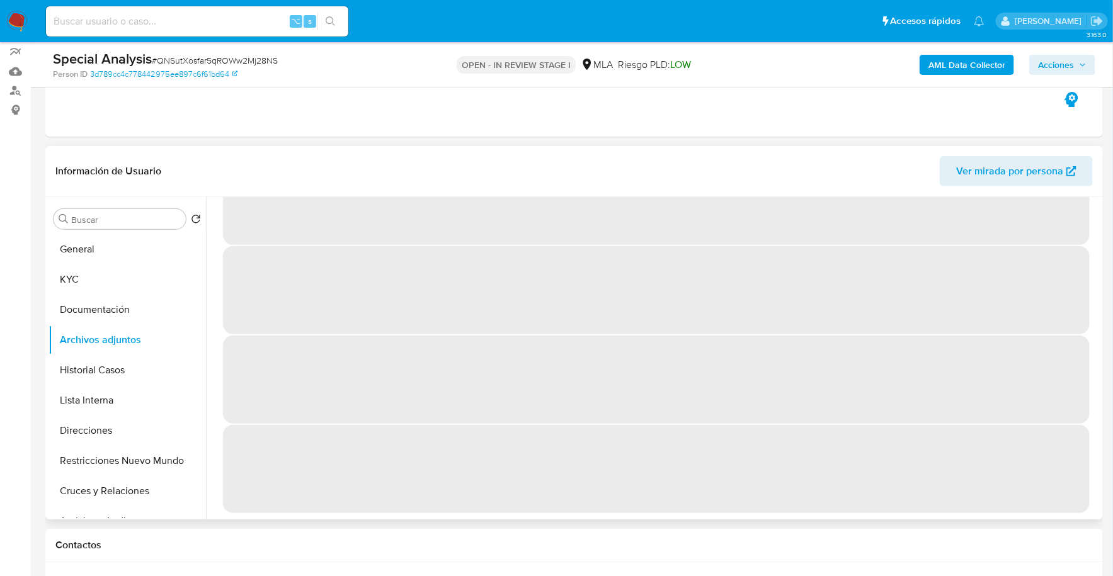
scroll to position [0, 0]
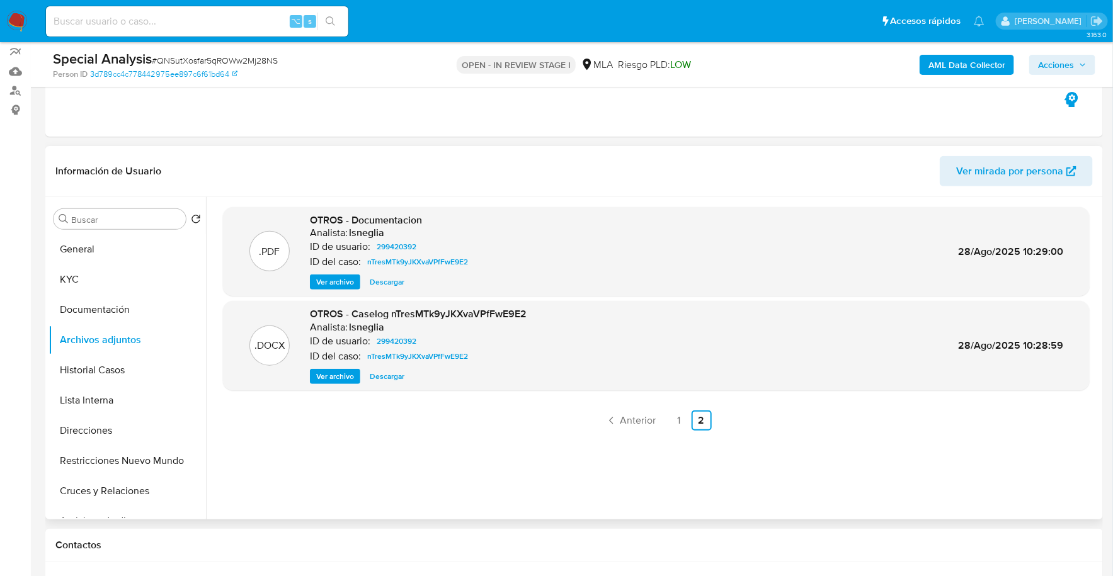
click at [338, 372] on span "Ver archivo" at bounding box center [335, 376] width 38 height 13
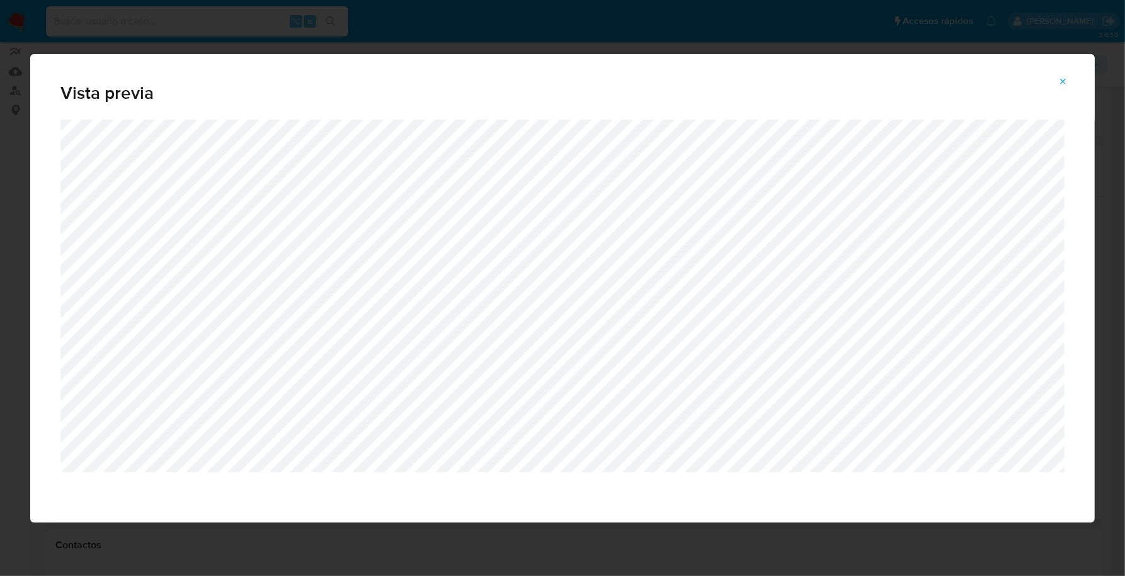
click at [1058, 75] on span "Attachment preview" at bounding box center [1063, 82] width 10 height 18
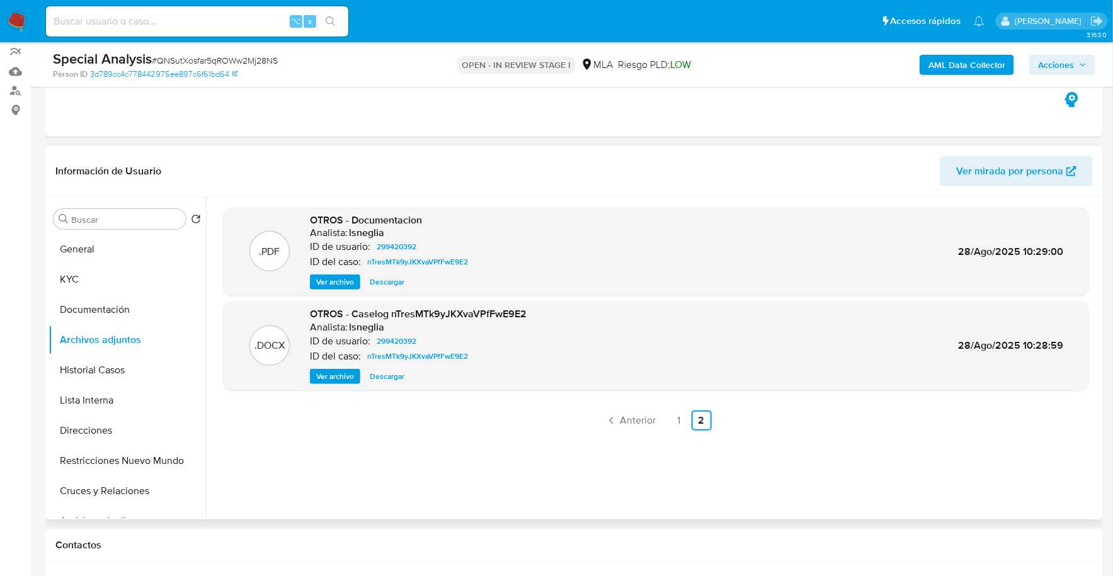
click at [390, 376] on span "Descargar" at bounding box center [387, 376] width 35 height 13
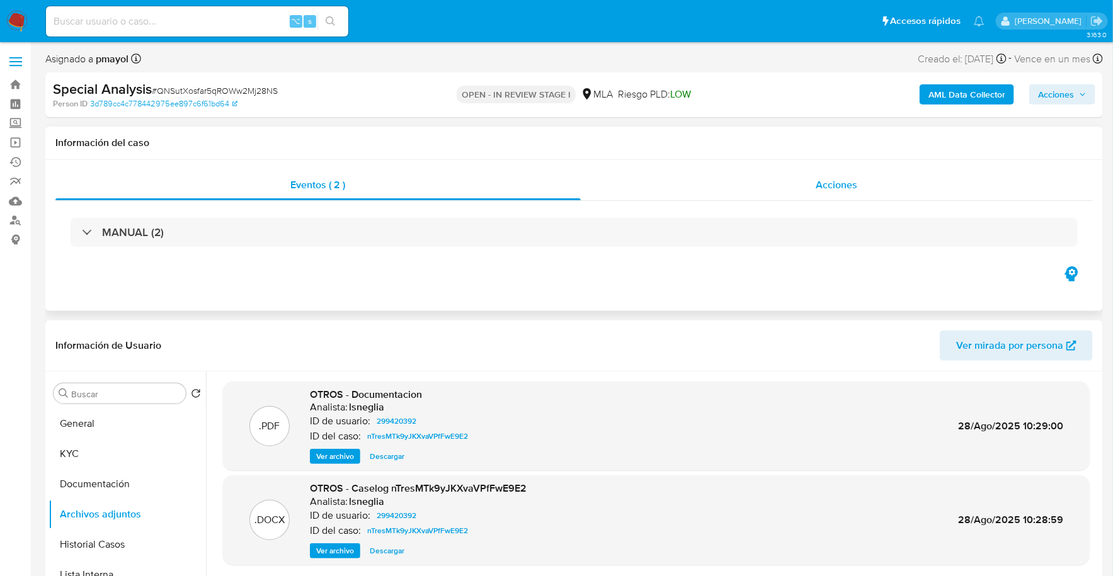
click at [883, 186] on div "Acciones" at bounding box center [837, 185] width 512 height 30
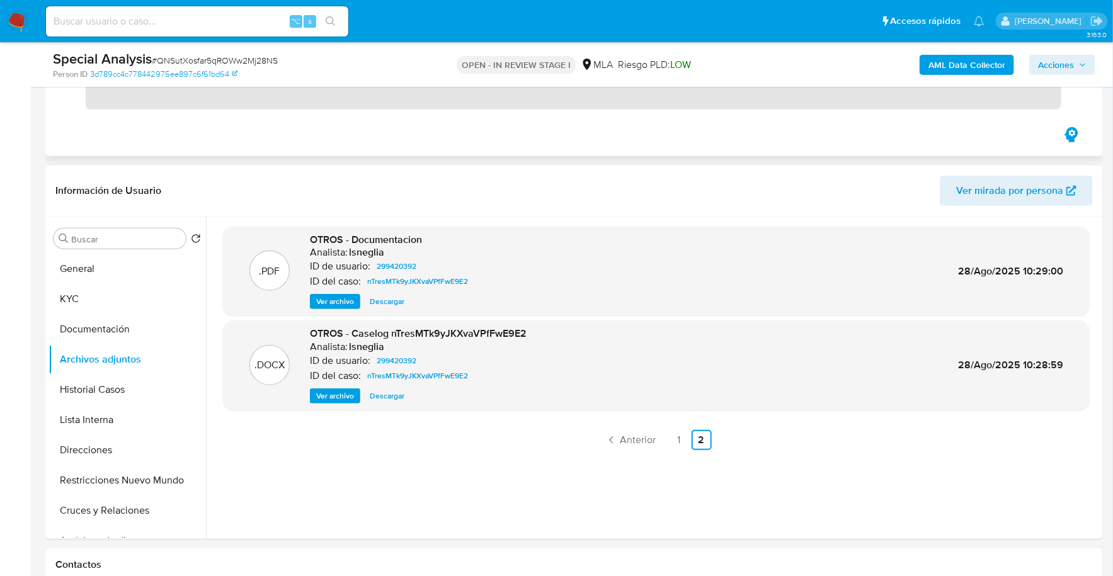
scroll to position [295, 0]
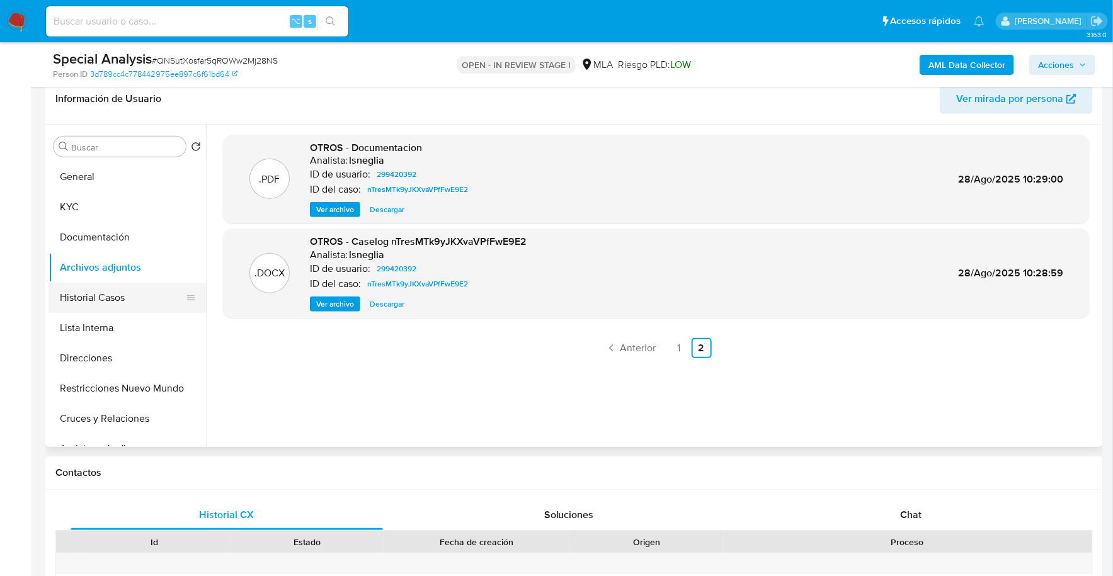
click at [103, 302] on button "Historial Casos" at bounding box center [121, 298] width 147 height 30
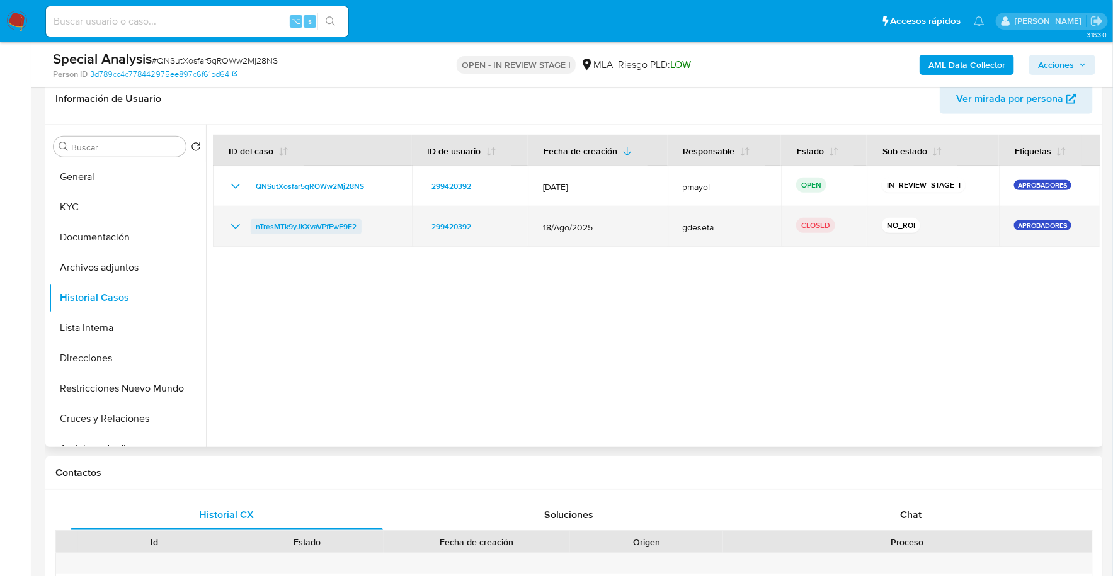
click at [280, 222] on span "nTresMTk9yJKXvaVPfFwE9E2" at bounding box center [306, 226] width 101 height 15
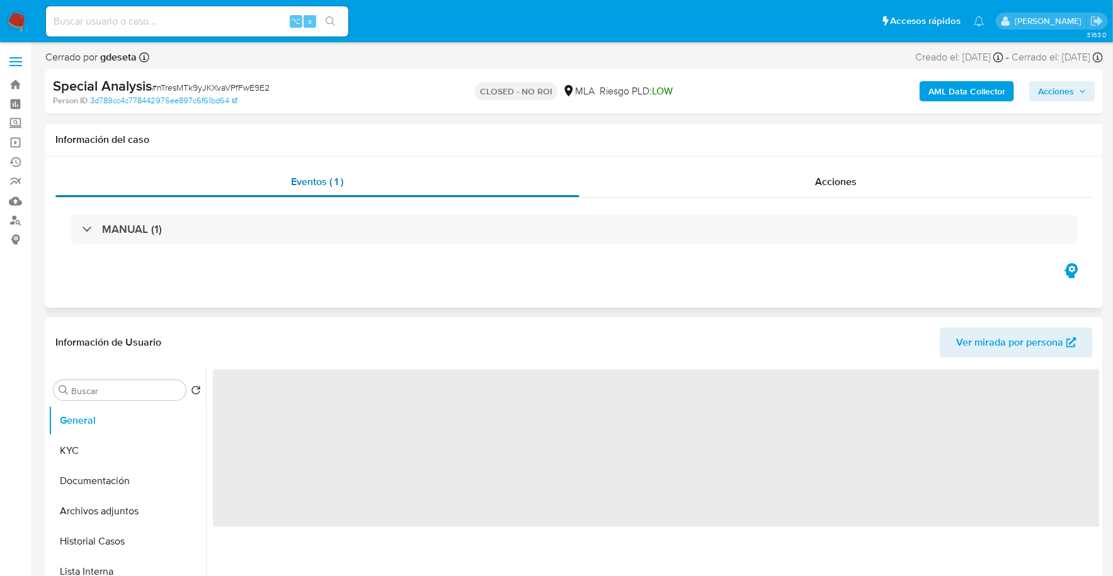
select select "10"
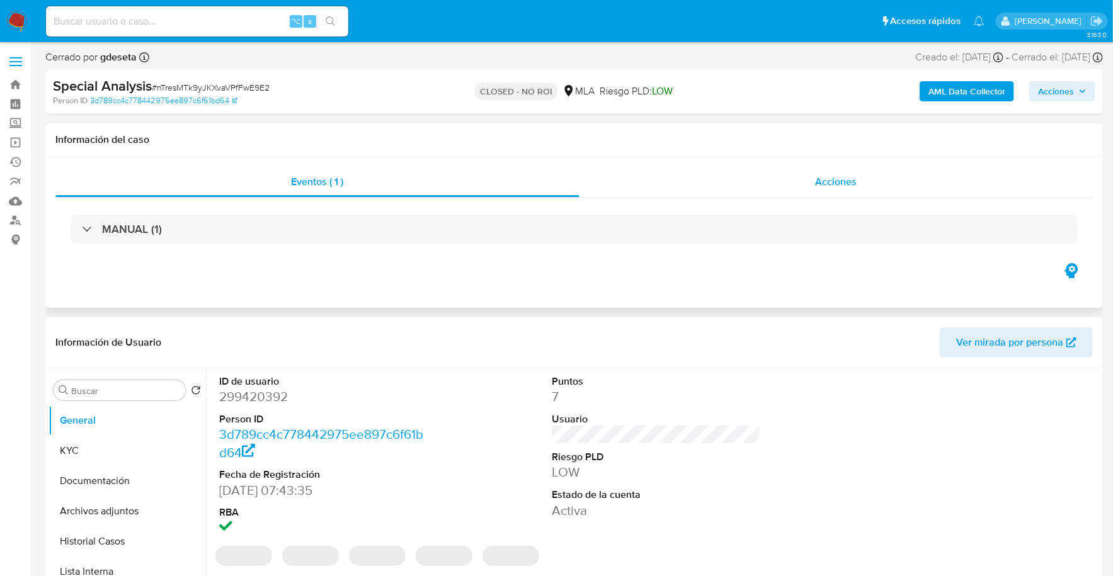
click at [793, 190] on div "Acciones" at bounding box center [835, 182] width 513 height 30
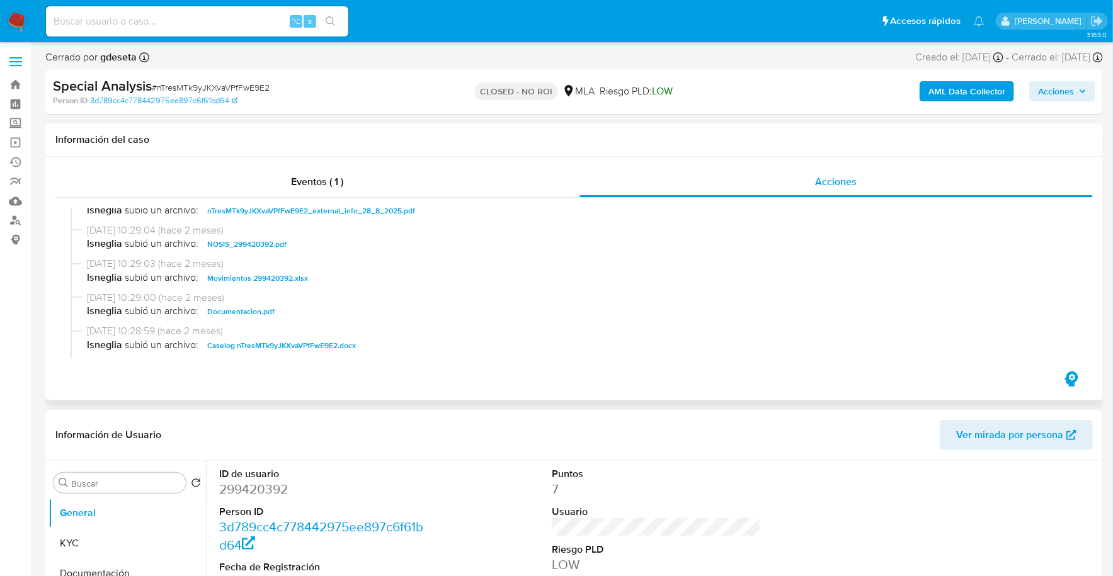
scroll to position [358, 0]
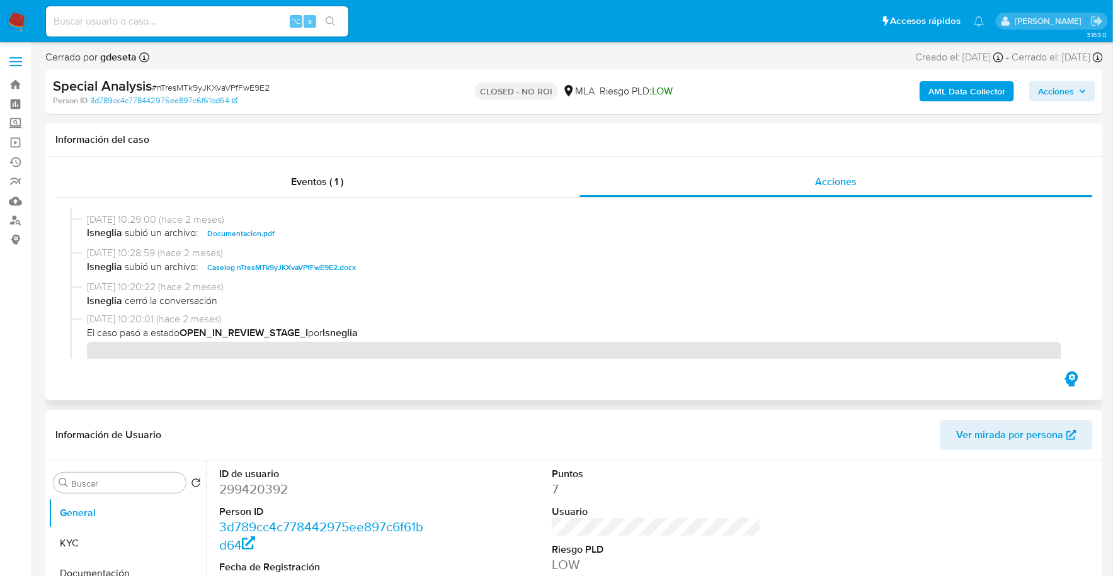
click at [286, 267] on span "Caselog nTresMTk9yJKXvaVPfFwE9E2.docx" at bounding box center [281, 267] width 149 height 15
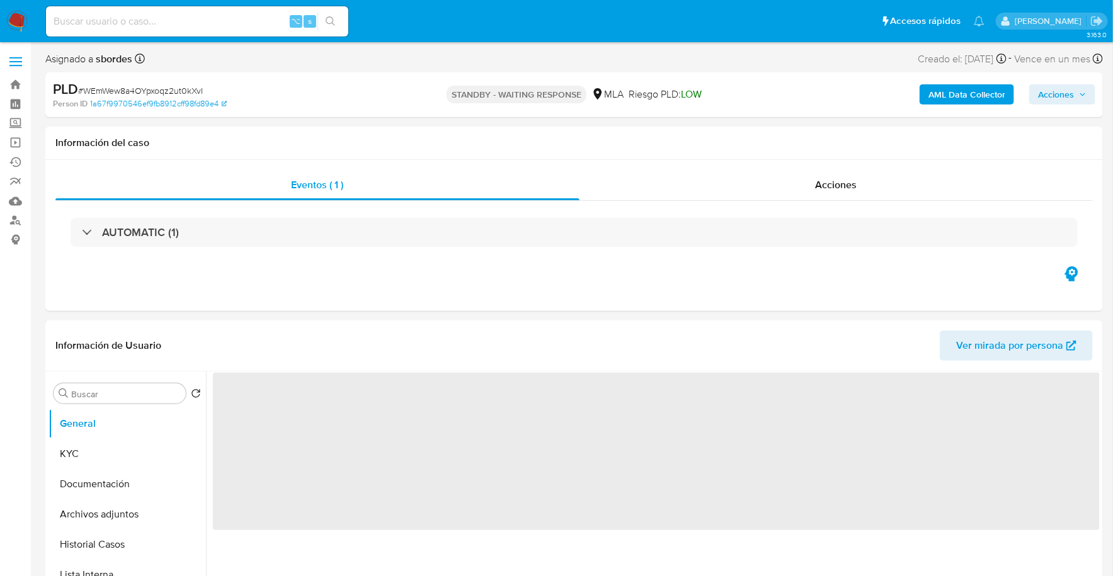
select select "10"
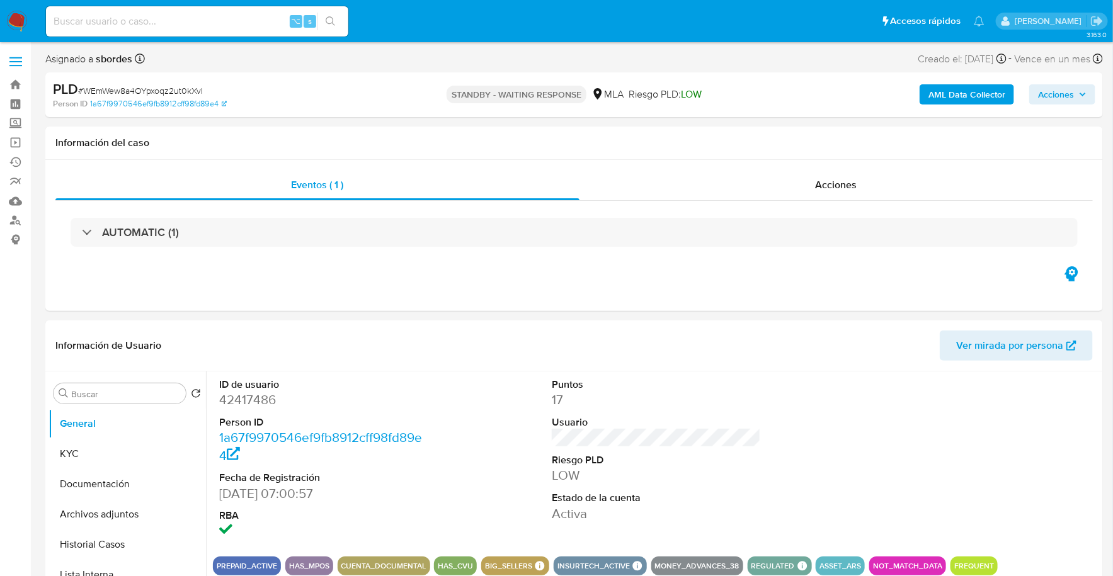
click at [144, 30] on div "⌥ s" at bounding box center [197, 21] width 302 height 30
click at [145, 21] on input at bounding box center [197, 21] width 302 height 16
paste input "5GUDJIME4mHkk55PqmSrZg4p"
type input "5GUDJIME4mHkk55PqmSrZg4p"
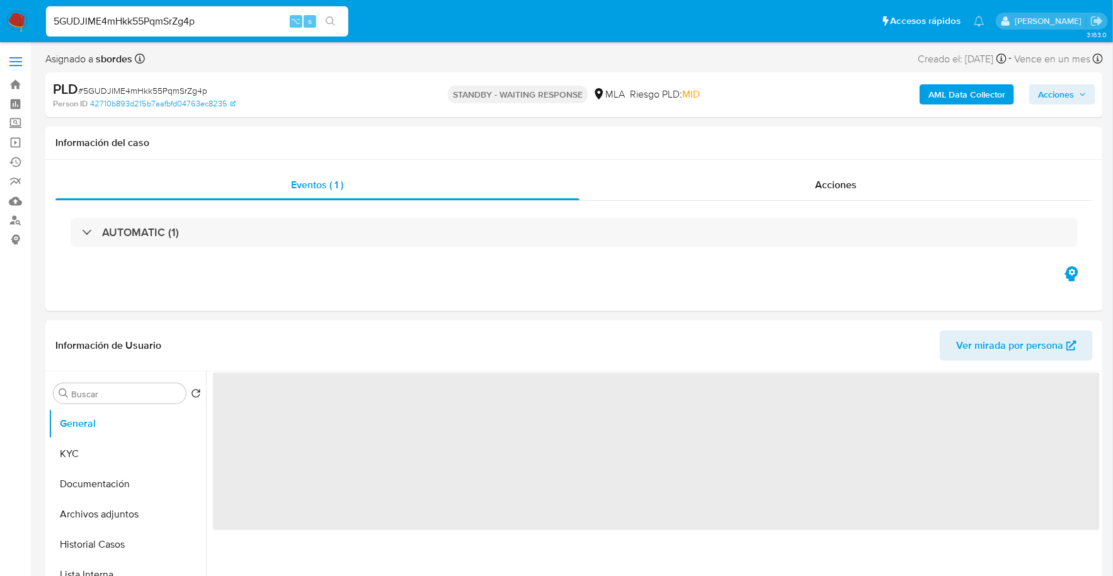
select select "10"
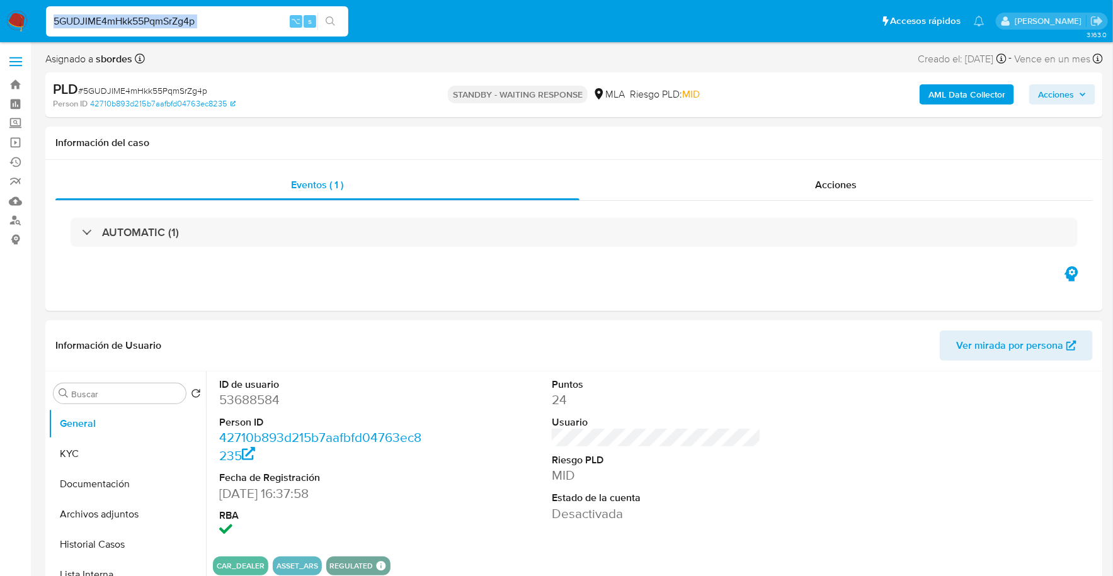
drag, startPoint x: 244, startPoint y: 10, endPoint x: 145, endPoint y: 23, distance: 100.3
click at [145, 23] on div "5GUDJIME4mHkk55PqmSrZg4p ⌥ s" at bounding box center [197, 21] width 302 height 30
drag, startPoint x: 308, startPoint y: 26, endPoint x: 132, endPoint y: 25, distance: 176.3
click at [132, 25] on div "5GUDJIME4mHkk55PqmSrZg4p ⌥ s" at bounding box center [197, 21] width 302 height 30
click at [257, 25] on input "5GUDJIME4mHkk55PqmSrZg4p" at bounding box center [197, 21] width 302 height 16
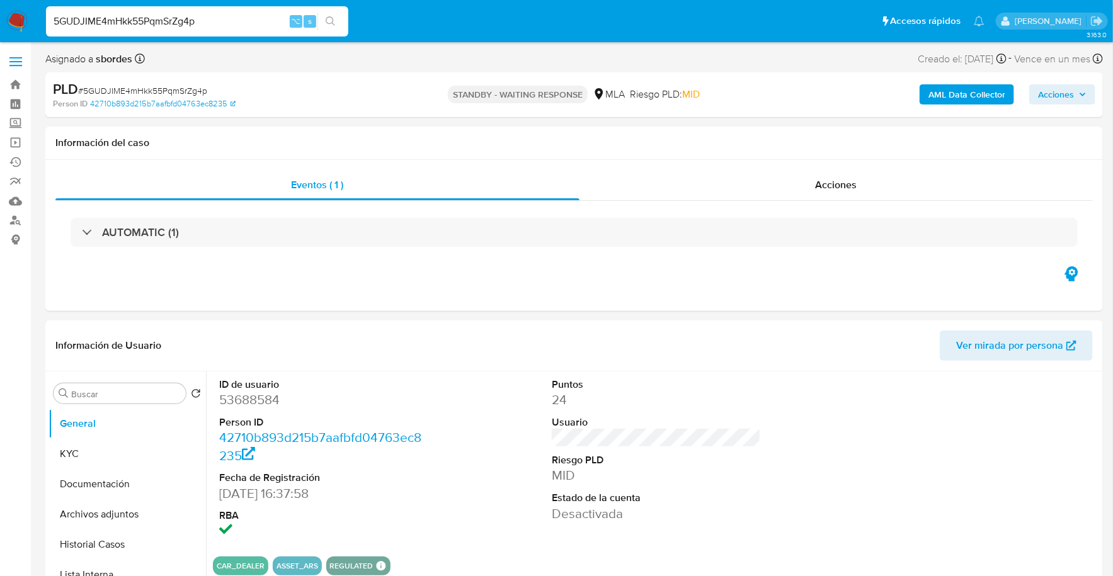
drag, startPoint x: 252, startPoint y: 25, endPoint x: 26, endPoint y: 26, distance: 225.5
click at [27, 26] on nav "Pausado Ver notificaciones 5GUDJIME4mHkk55PqmSrZg4p ⌥ s Accesos rápidos Presion…" at bounding box center [556, 21] width 1113 height 42
paste input "VdK4hBLtKv52NNoyM9yLXPt0"
type input "VdK4hBLtKv52NNoyM9yLXPt0"
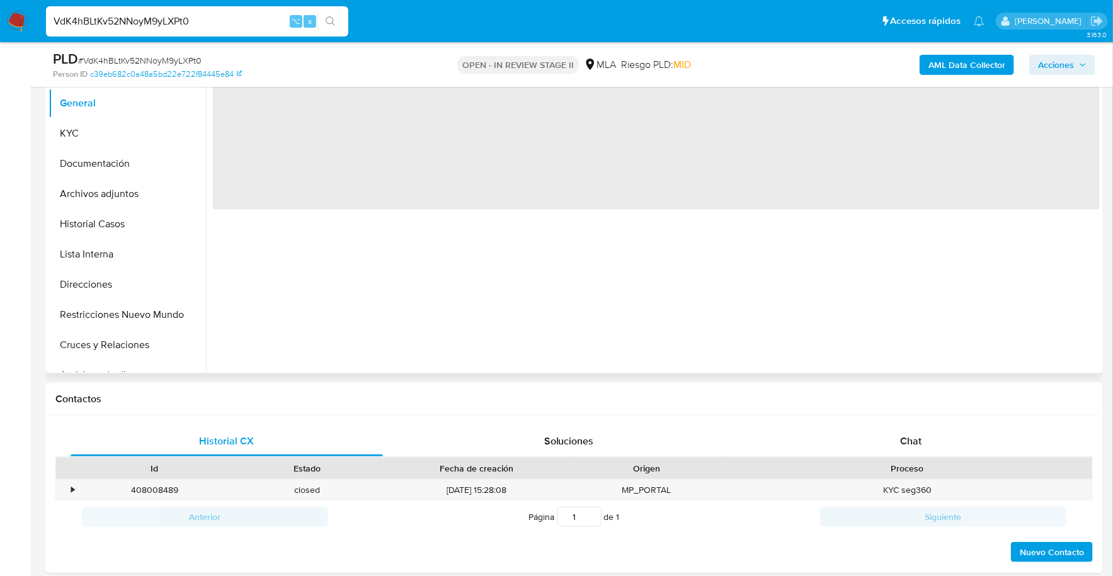
select select "10"
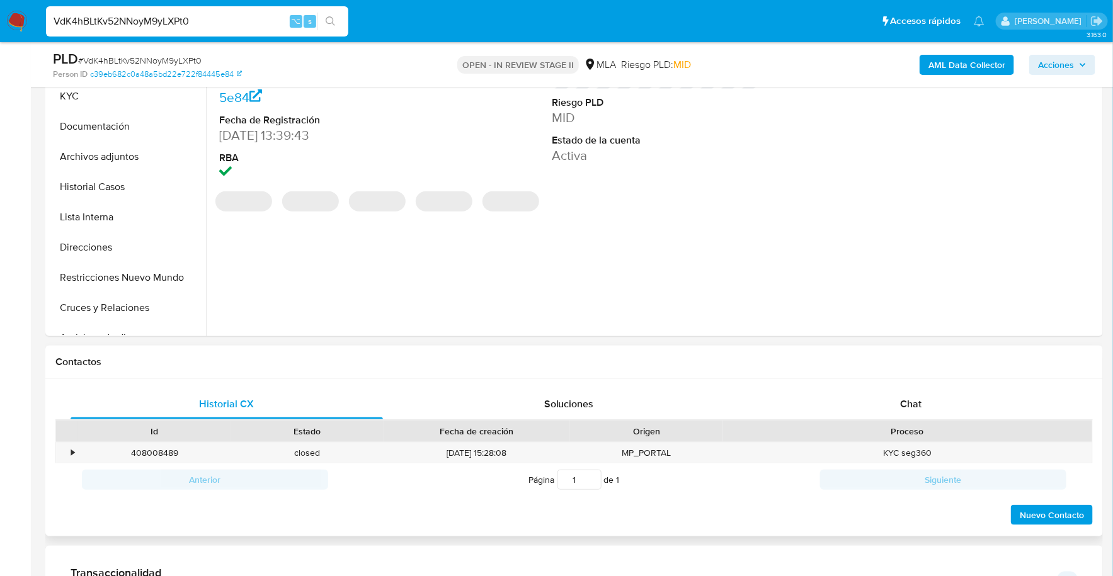
scroll to position [412, 0]
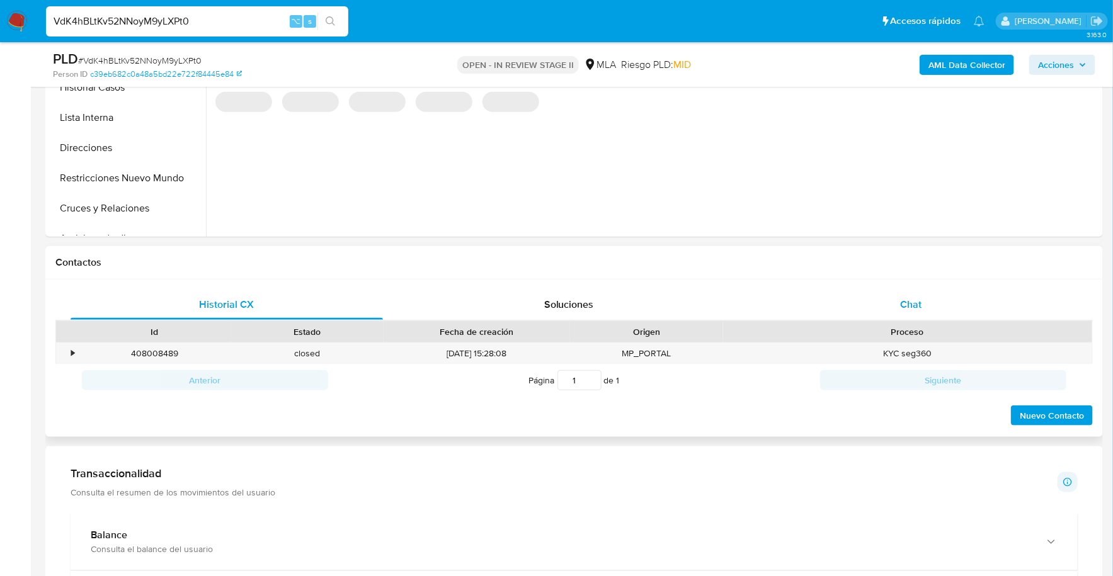
click at [916, 297] on span "Chat" at bounding box center [911, 304] width 21 height 14
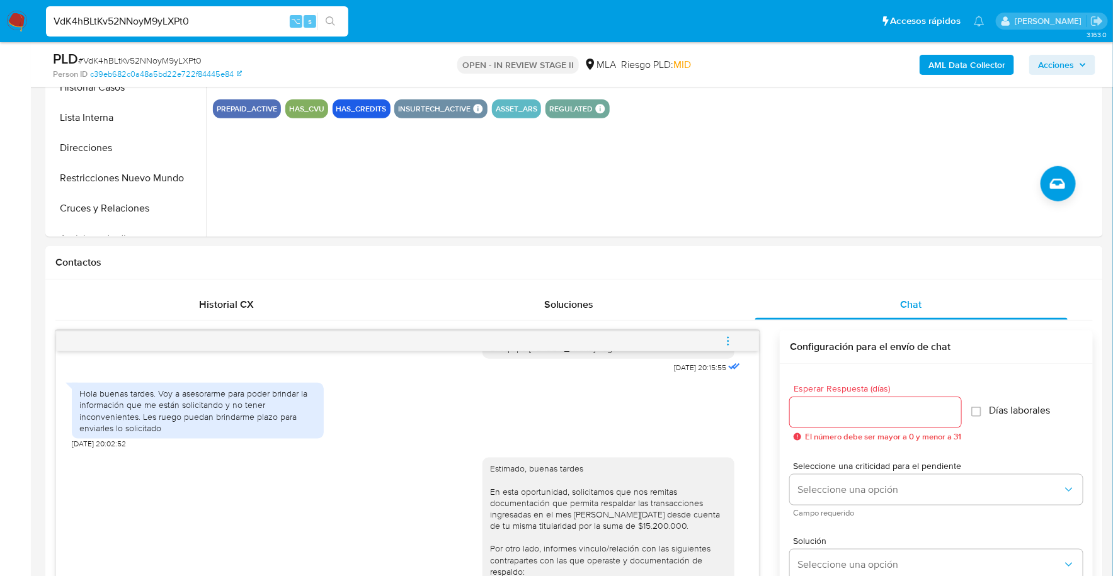
scroll to position [545, 0]
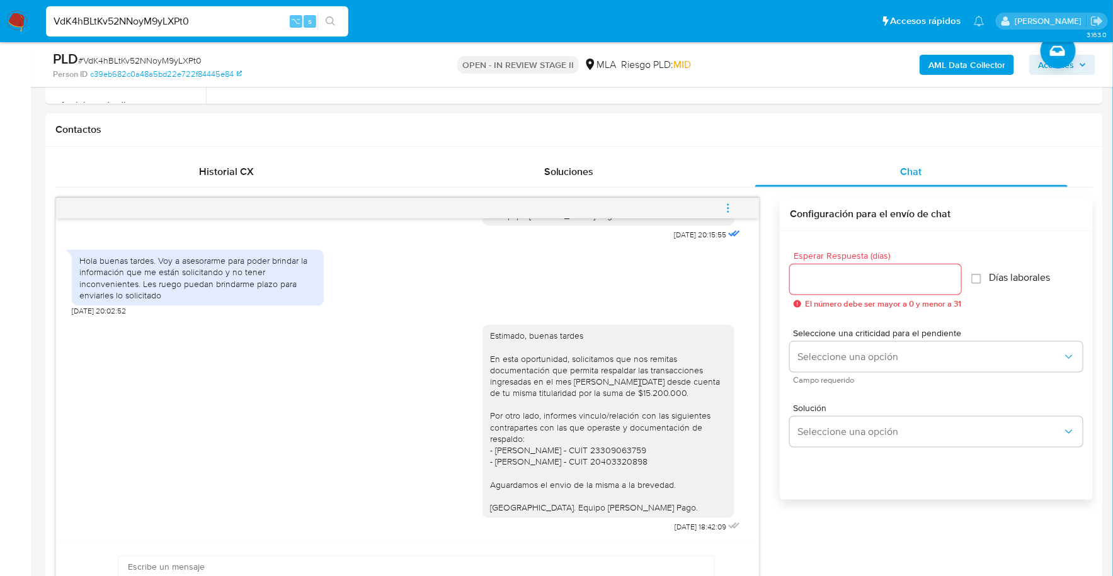
drag, startPoint x: 197, startPoint y: 22, endPoint x: 1, endPoint y: 25, distance: 196.5
click at [1, 25] on nav "Pausado Ver notificaciones VdK4hBLtKv52NNoyM9yLXPt0 ⌥ s Accesos rápidos Presion…" at bounding box center [556, 21] width 1113 height 42
paste input "2481062939"
type input "2481062939"
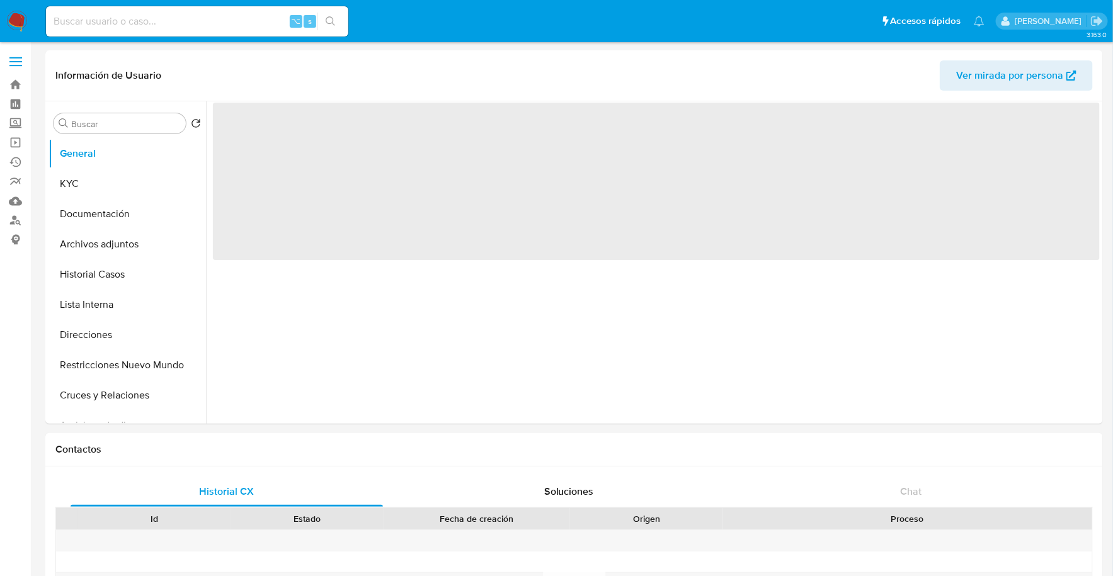
select select "10"
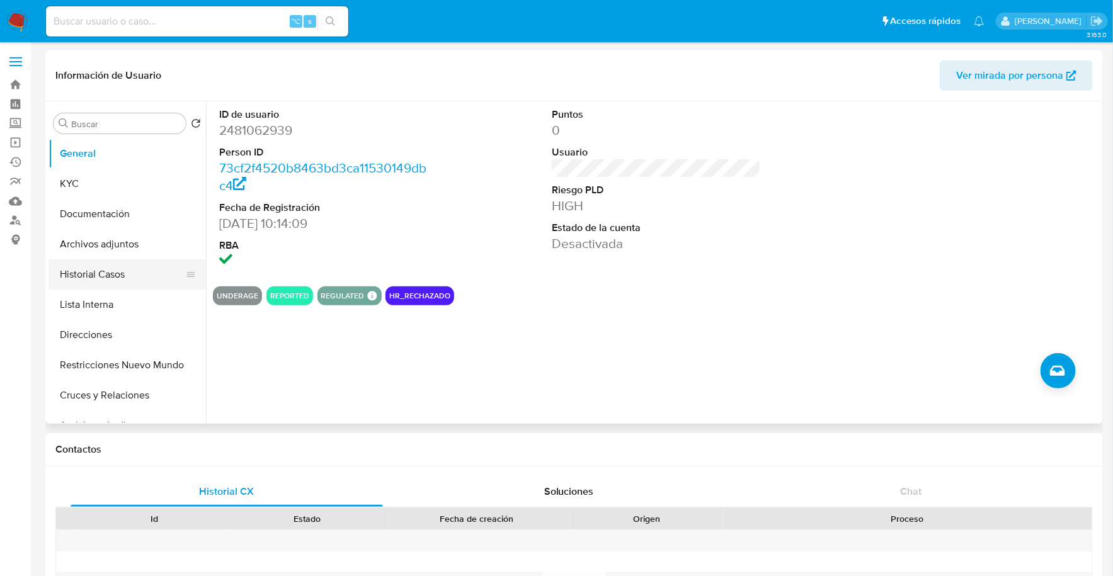
click at [125, 280] on button "Historial Casos" at bounding box center [121, 274] width 147 height 30
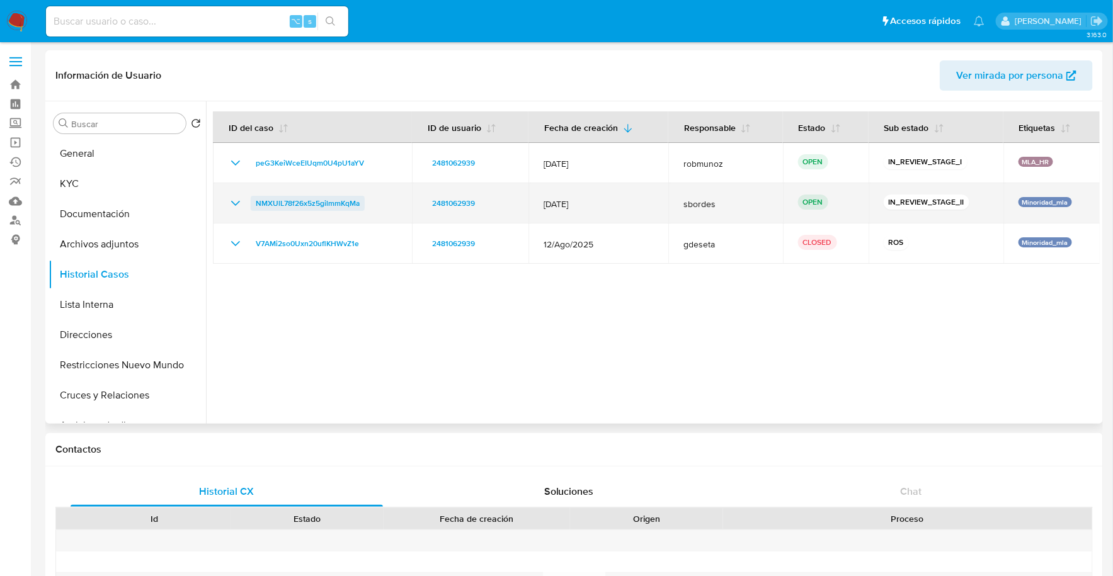
click at [296, 202] on span "NMXUlL78f26x5z5gilmmKqMa" at bounding box center [308, 203] width 104 height 15
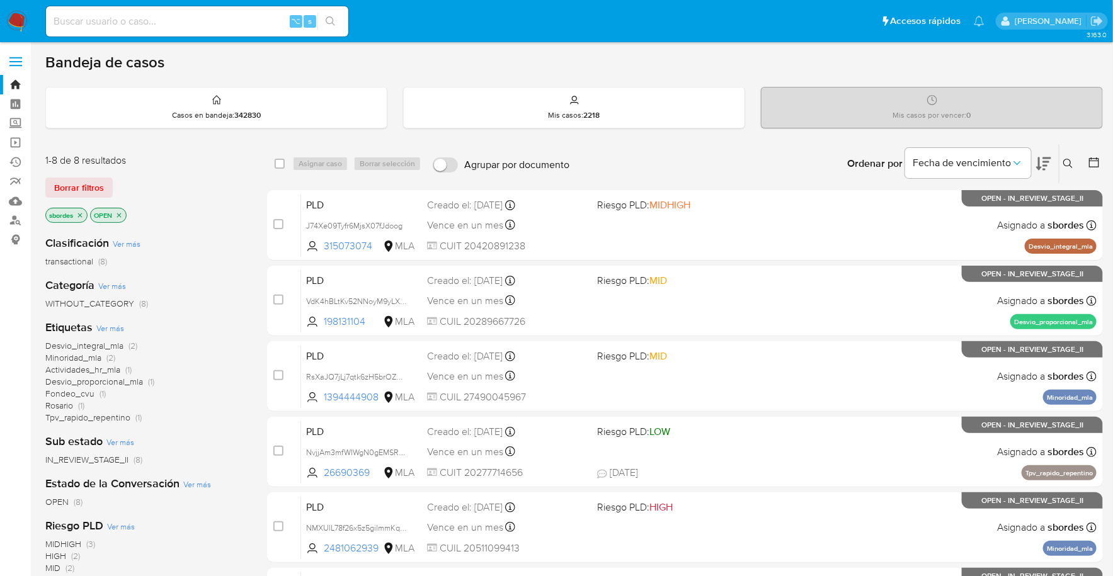
click at [81, 216] on icon "close-filter" at bounding box center [80, 216] width 8 height 8
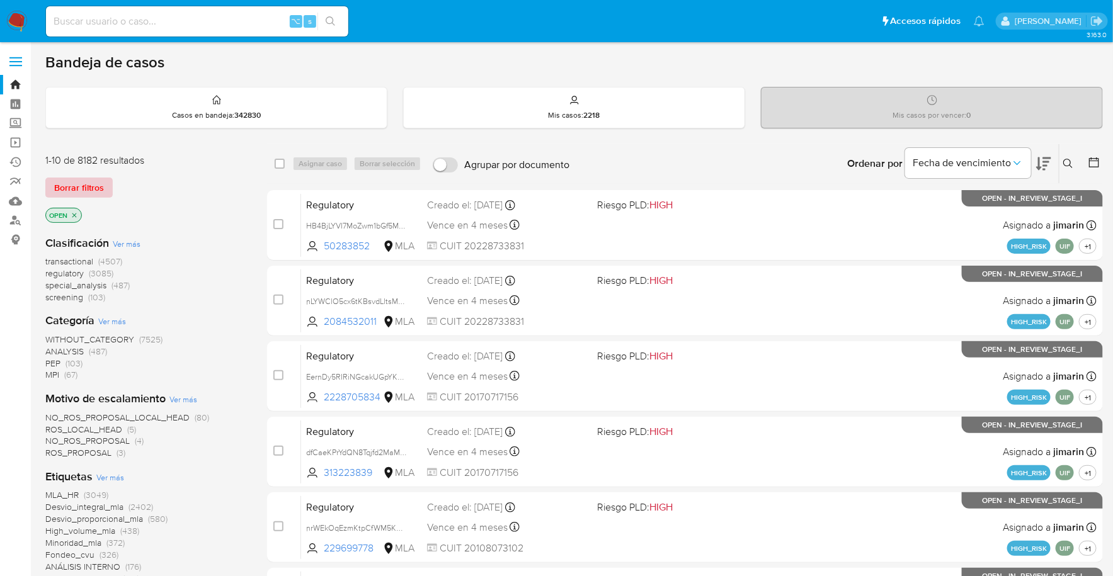
click at [87, 183] on span "Borrar filtros" at bounding box center [79, 188] width 50 height 18
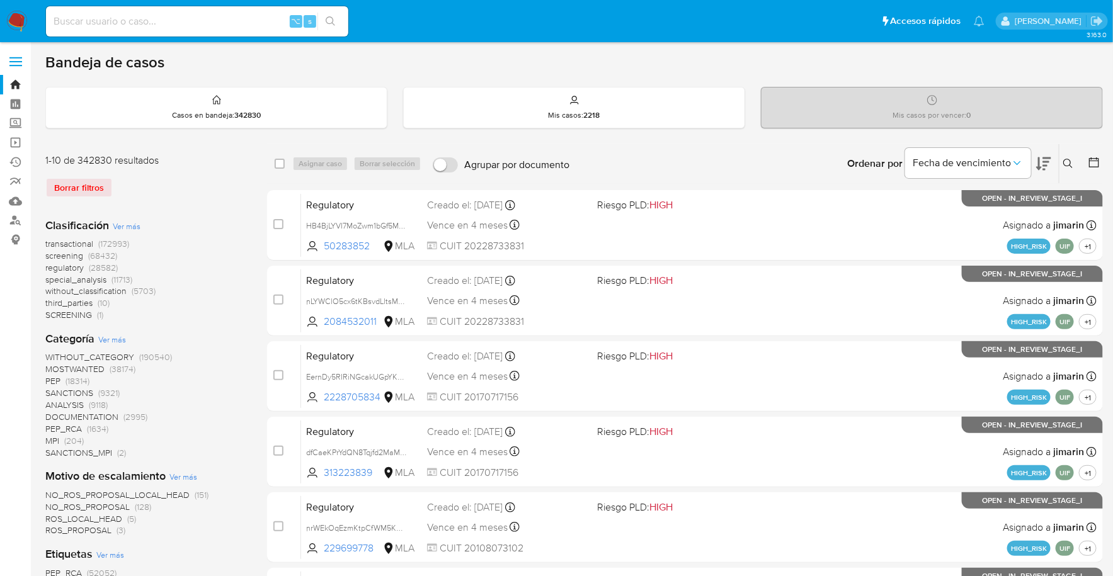
click at [19, 28] on img at bounding box center [16, 21] width 21 height 21
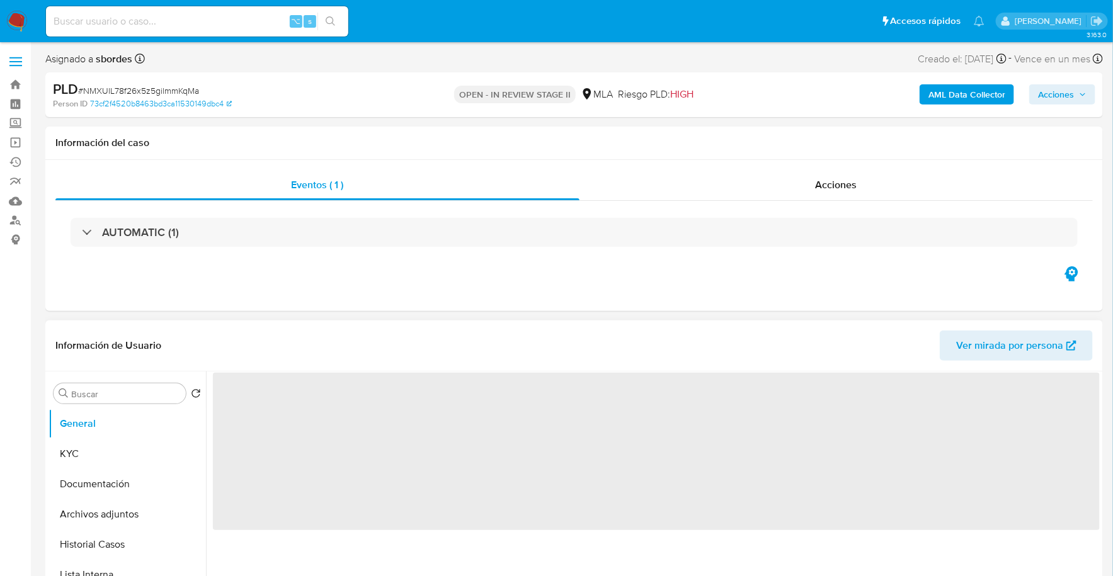
select select "10"
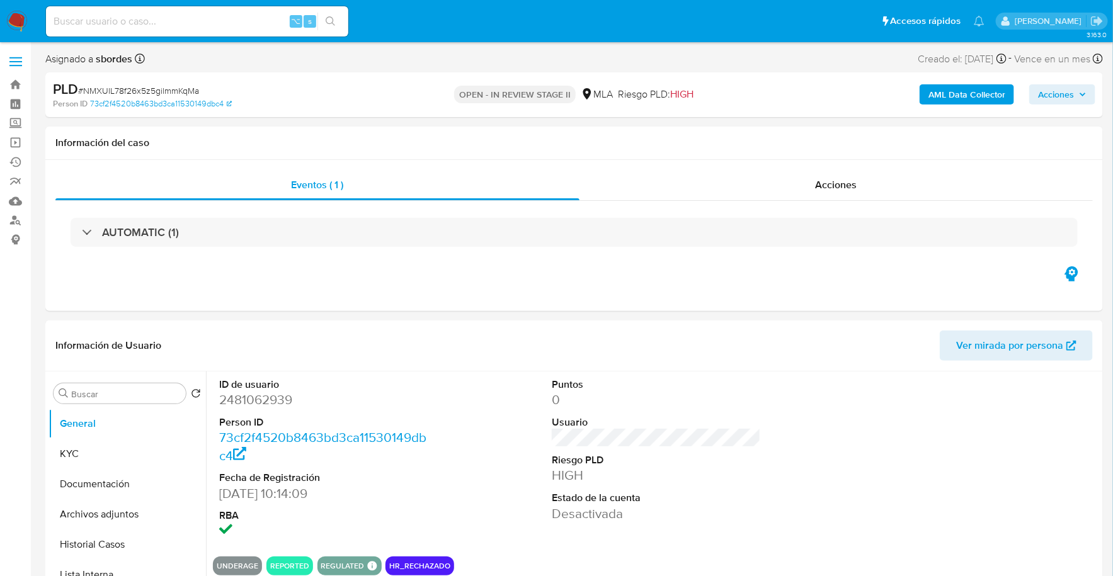
click at [210, 23] on input at bounding box center [197, 21] width 302 height 16
paste input "2481062939"
type input "2481062939"
click at [82, 453] on button "KYC" at bounding box center [121, 454] width 147 height 30
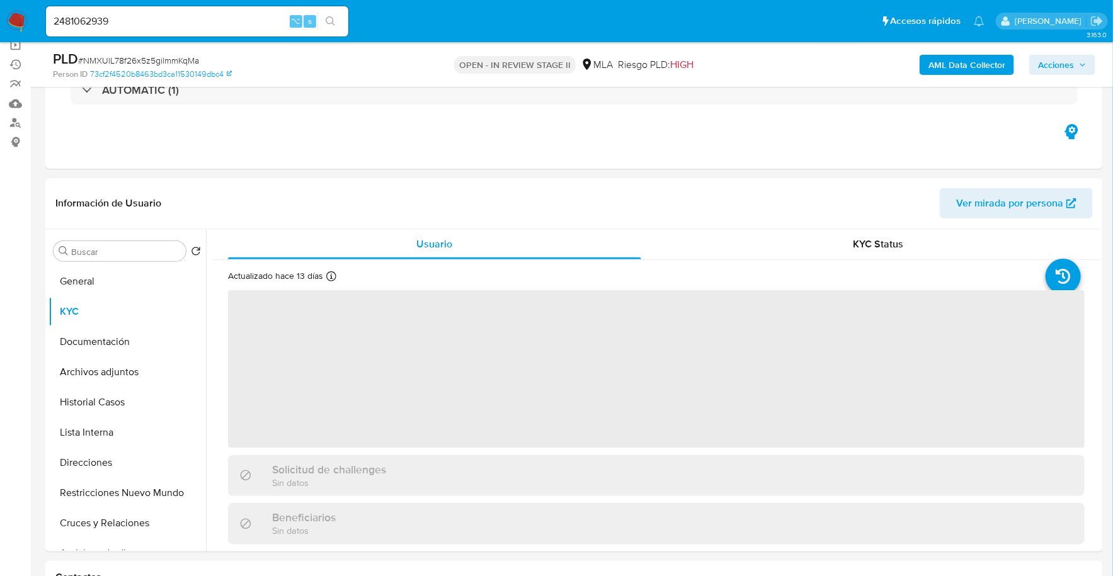
scroll to position [139, 0]
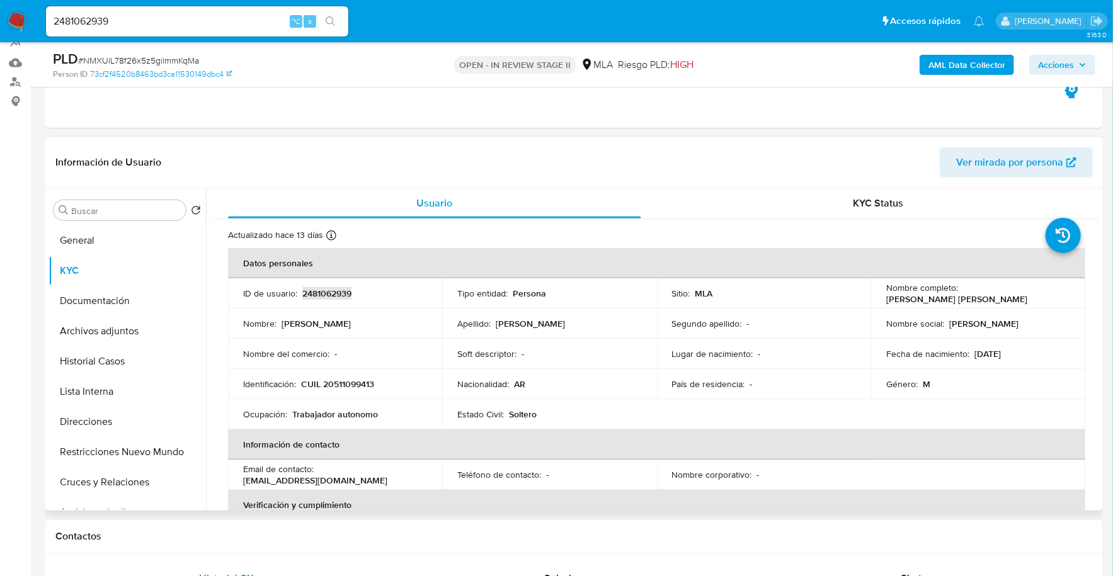
copy p "2481062939"
copy p "20511099413"
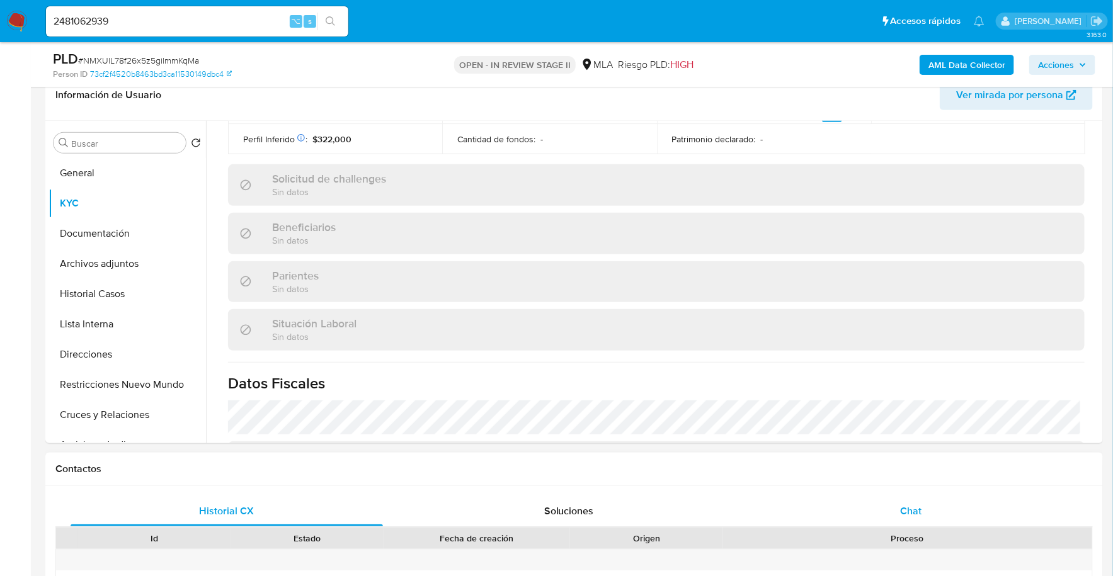
scroll to position [275, 0]
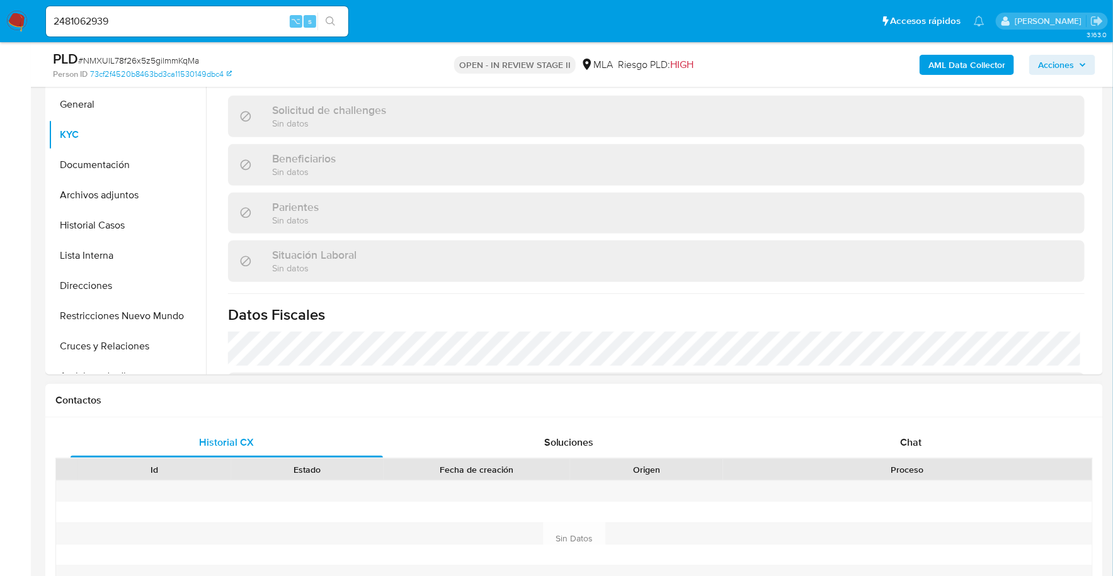
click at [880, 421] on div "Historial CX Soluciones Chat Id Estado Fecha de creación Origen Proceso Anterio…" at bounding box center [573, 539] width 1057 height 243
click at [882, 438] on div "Chat" at bounding box center [911, 443] width 312 height 30
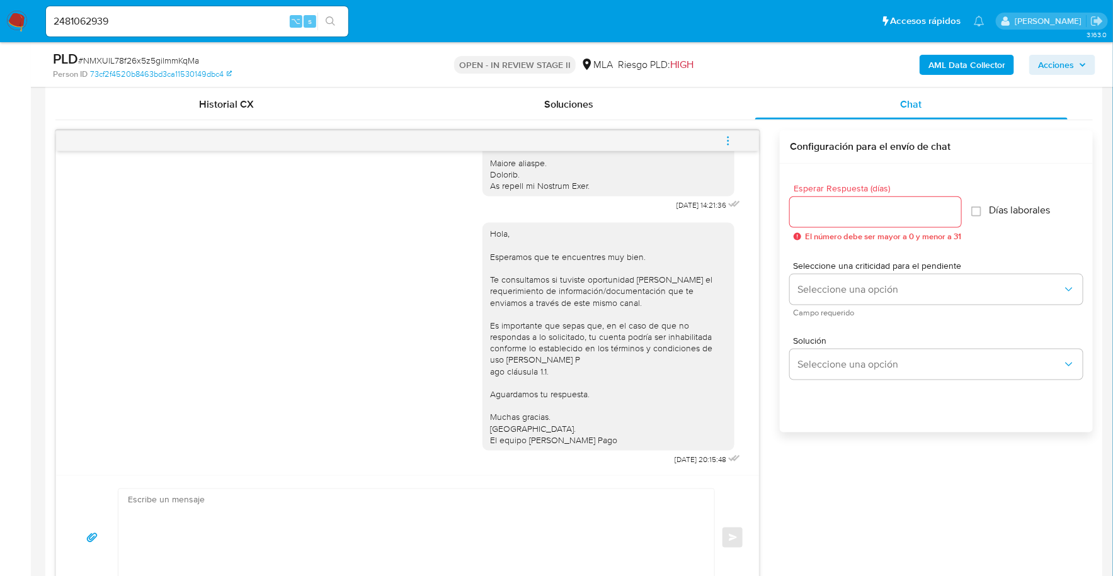
scroll to position [553, 0]
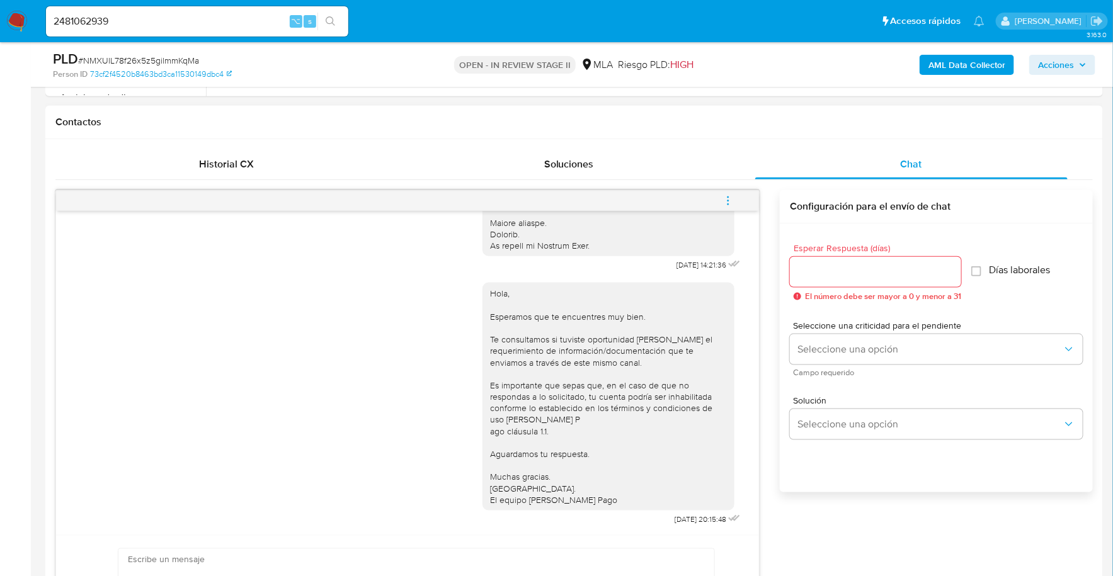
click at [727, 190] on span "menu-action" at bounding box center [727, 201] width 11 height 30
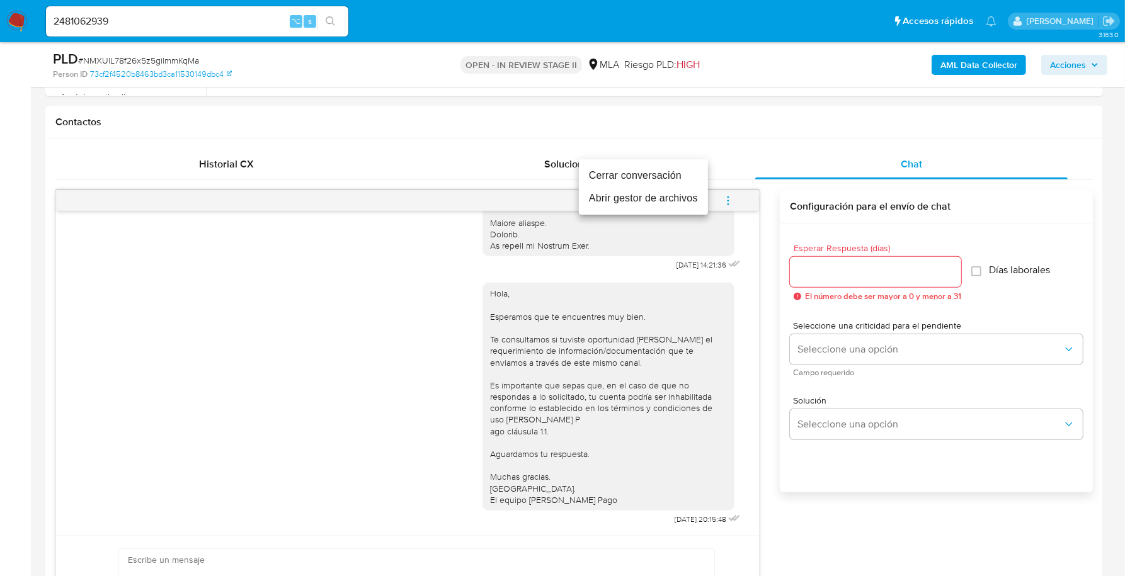
click at [671, 163] on ul "Cerrar conversación Abrir gestor de archivos" at bounding box center [643, 186] width 129 height 55
click at [668, 168] on li "Cerrar conversación" at bounding box center [643, 175] width 129 height 23
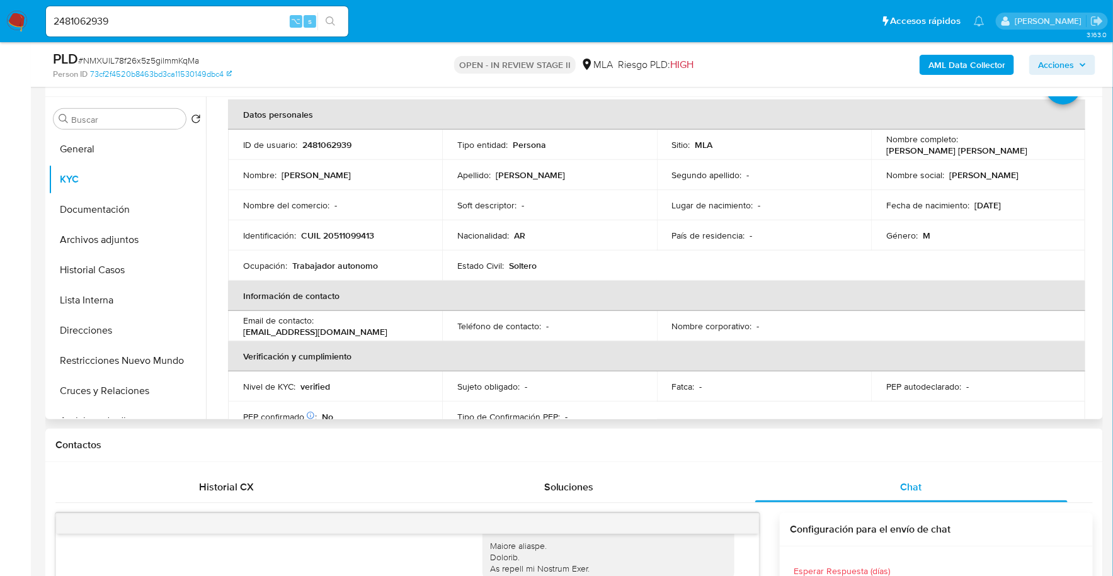
scroll to position [50, 0]
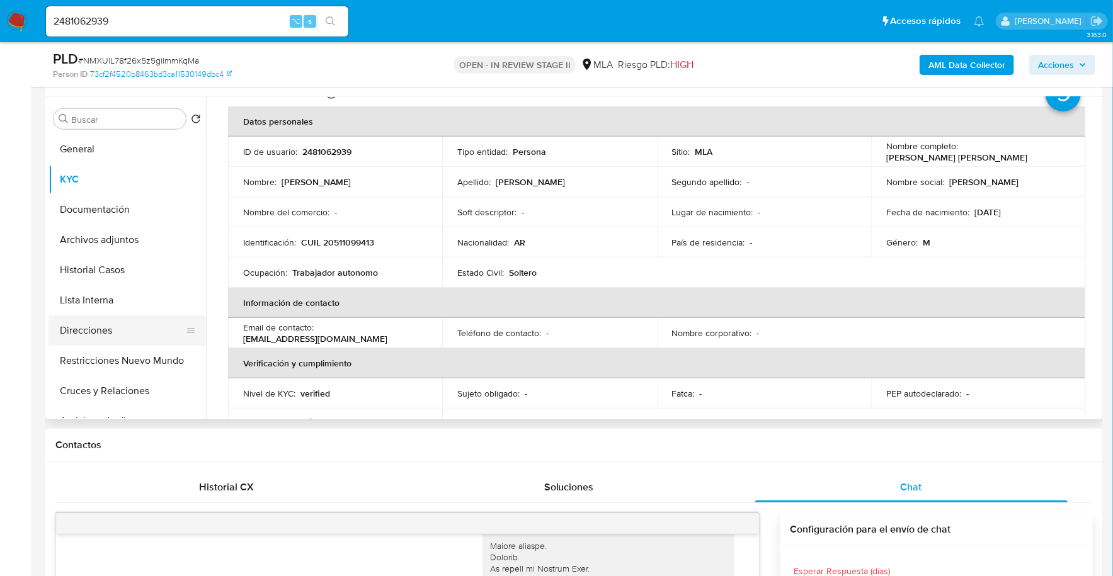
click at [86, 334] on button "Direcciones" at bounding box center [121, 331] width 147 height 30
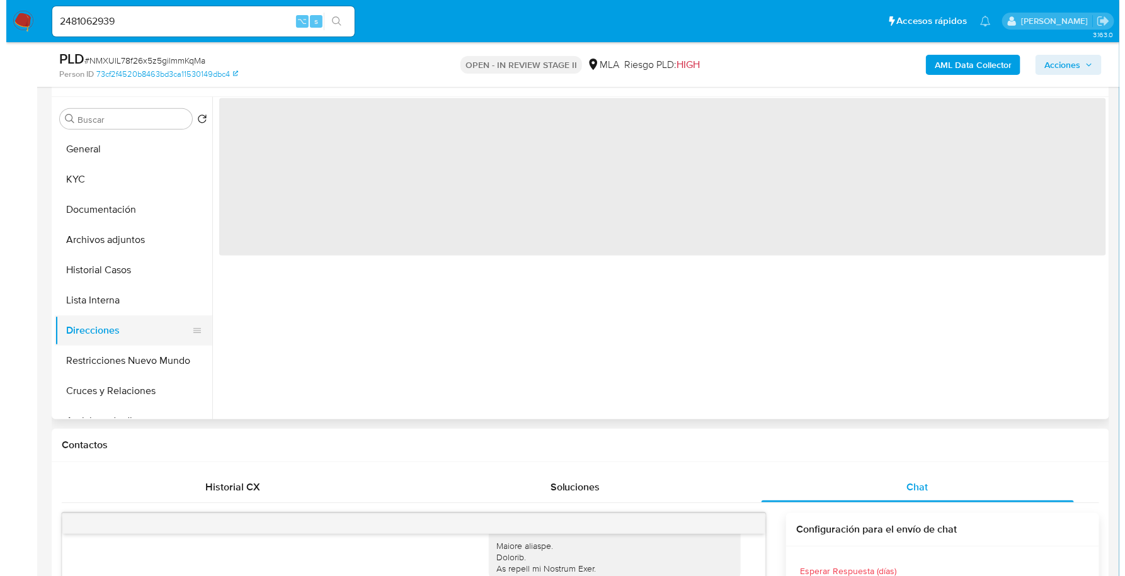
scroll to position [0, 0]
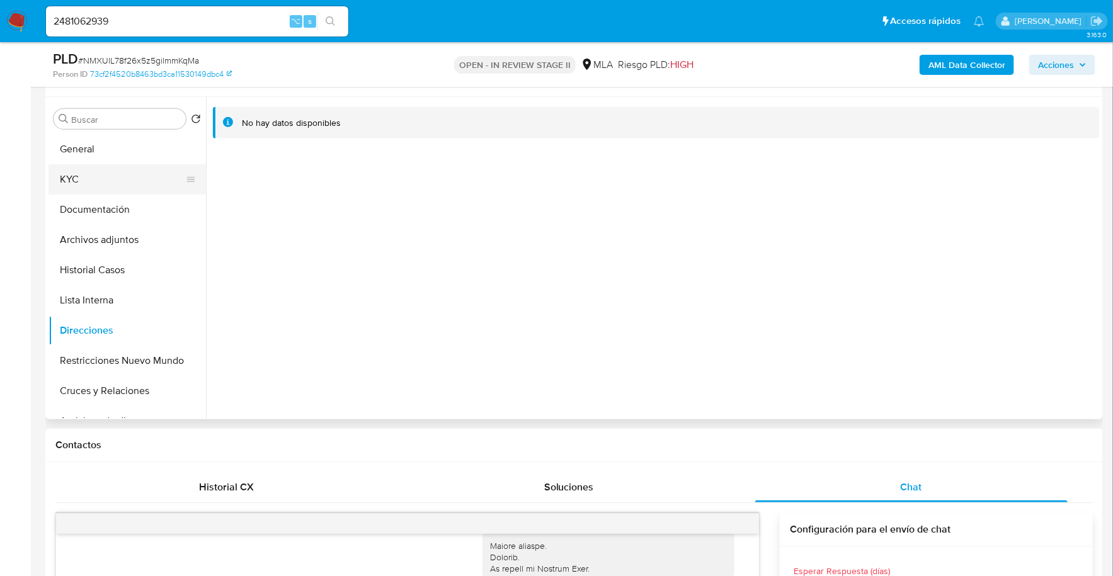
click at [91, 186] on button "KYC" at bounding box center [121, 179] width 147 height 30
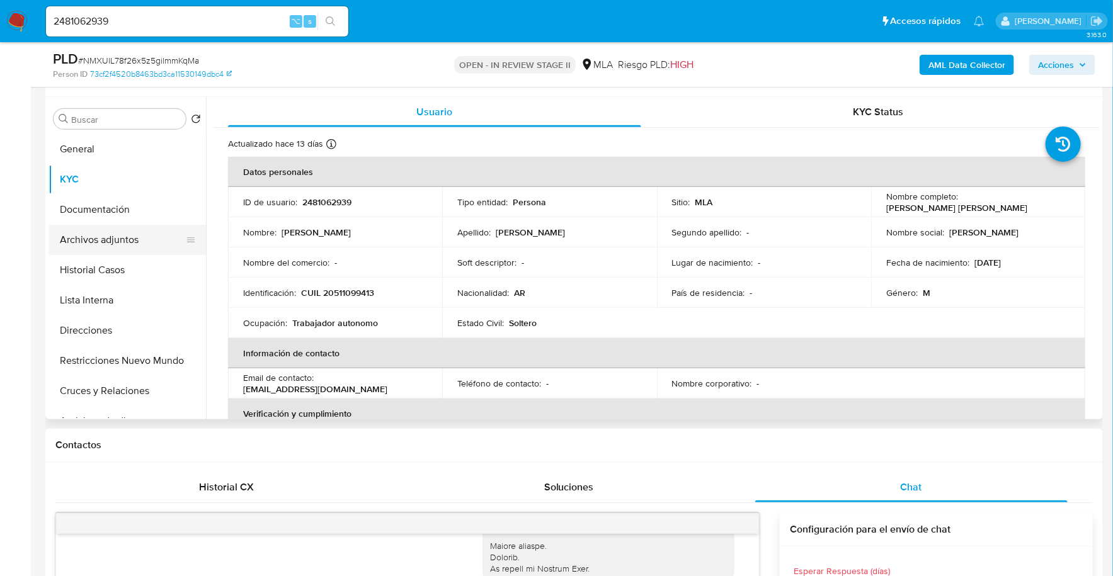
click at [106, 242] on button "Archivos adjuntos" at bounding box center [121, 240] width 147 height 30
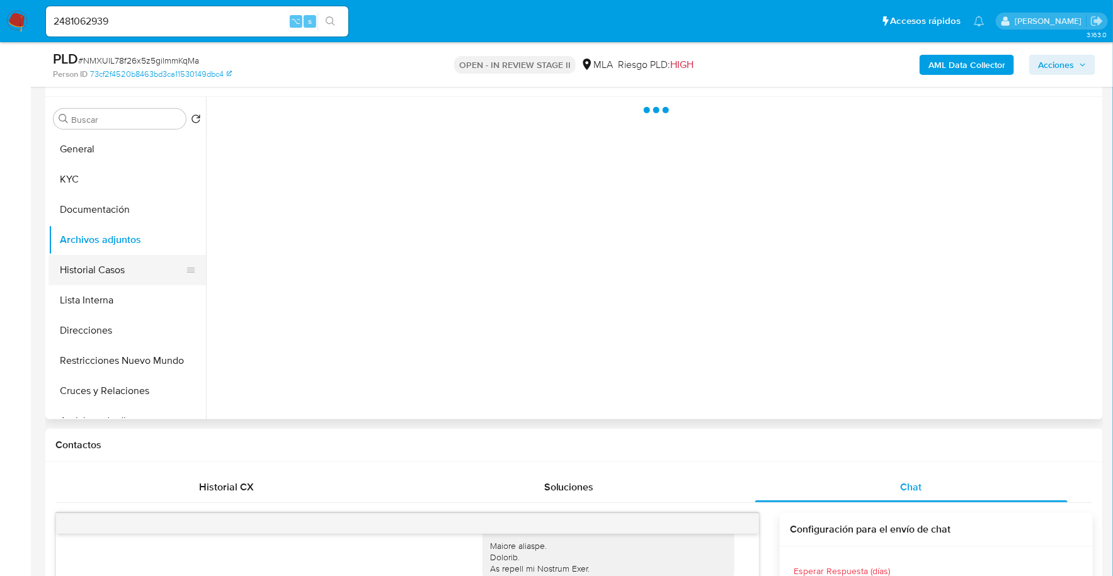
click at [96, 275] on button "Historial Casos" at bounding box center [121, 270] width 147 height 30
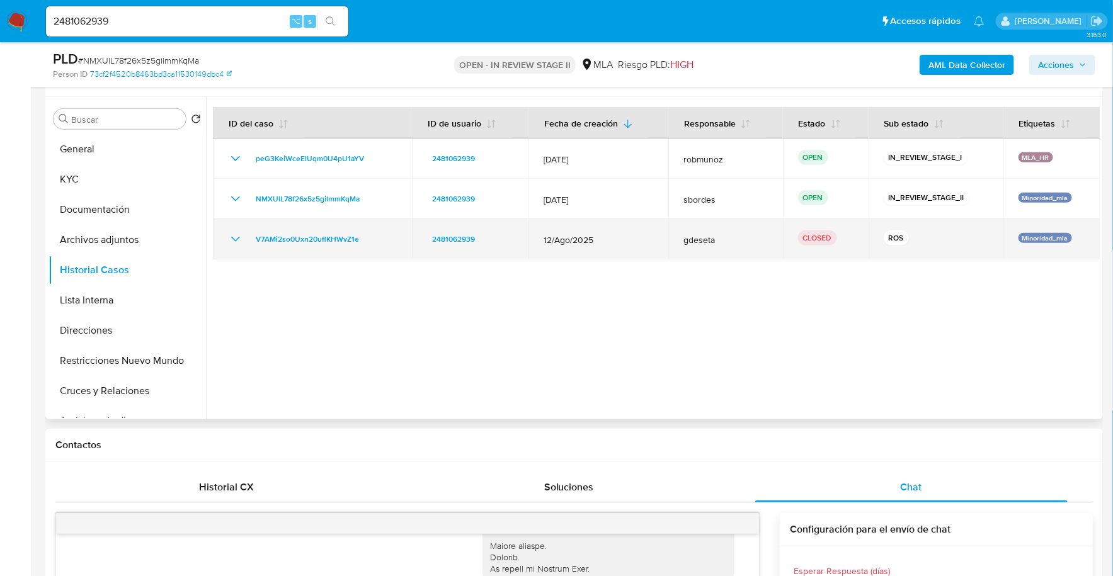
click at [236, 238] on icon "Mostrar/Ocultar" at bounding box center [235, 239] width 9 height 5
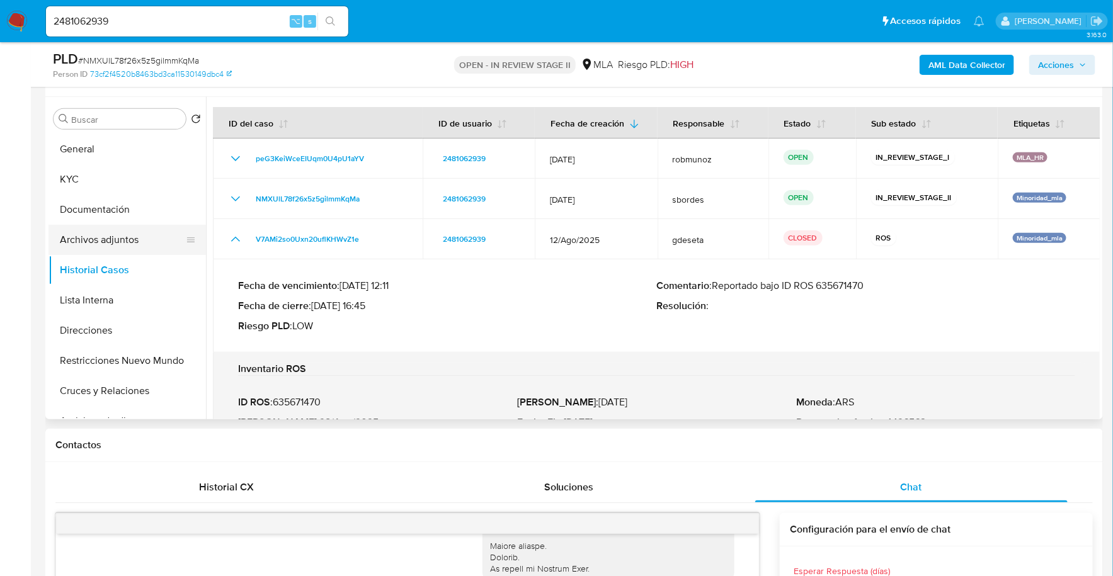
click at [105, 237] on button "Archivos adjuntos" at bounding box center [121, 240] width 147 height 30
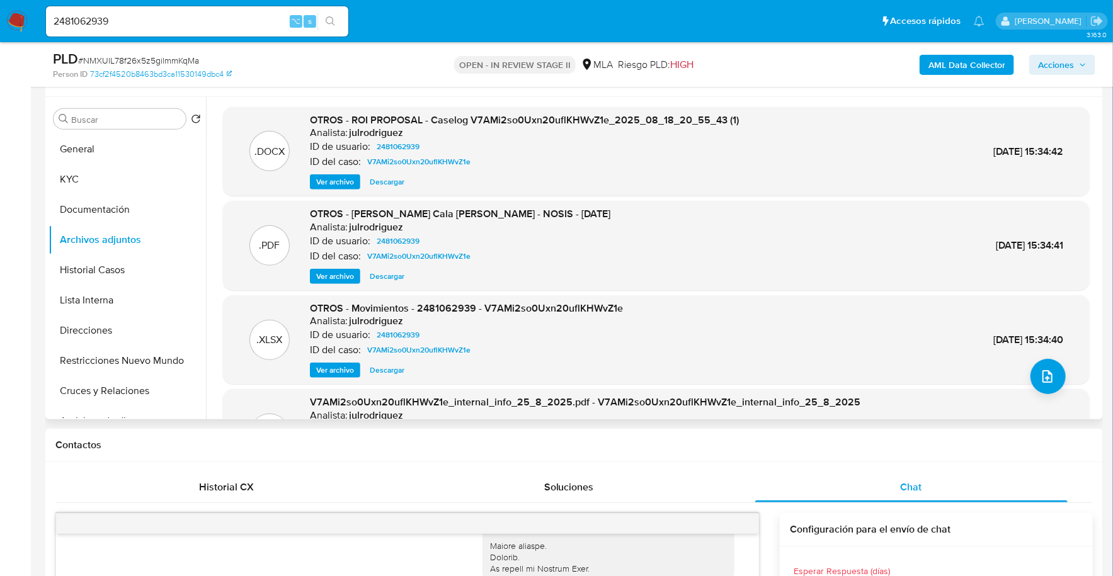
click at [336, 177] on span "Ver archivo" at bounding box center [335, 182] width 38 height 13
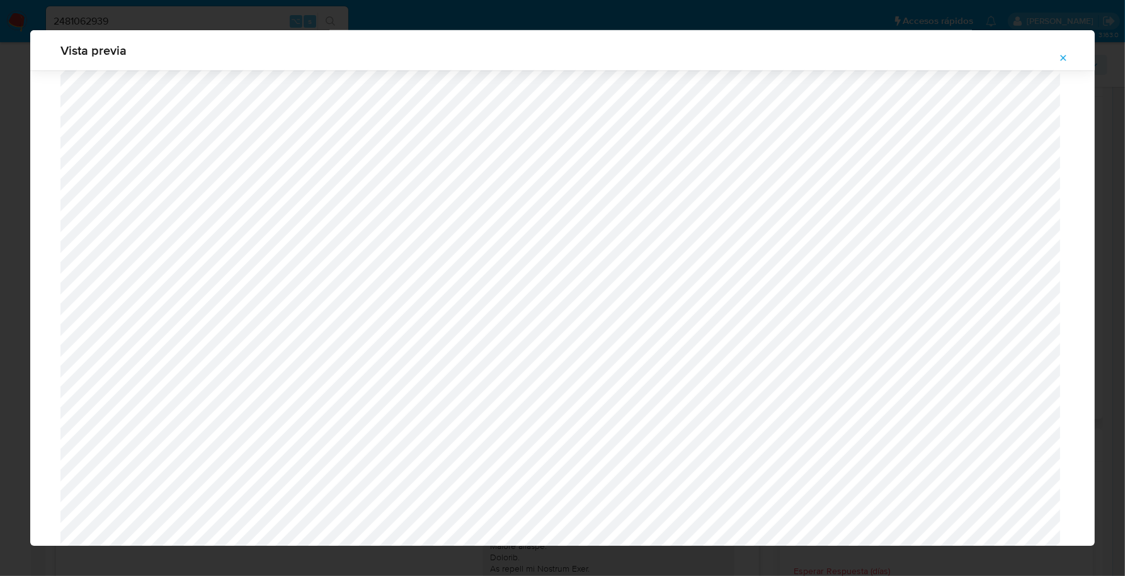
scroll to position [812, 0]
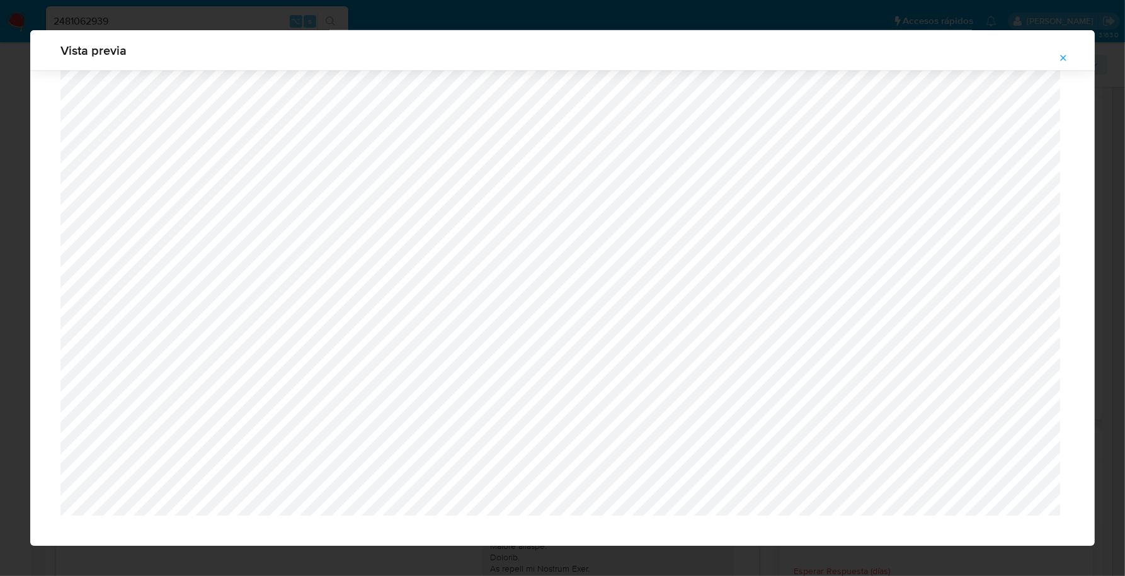
click at [1069, 52] on button "Attachment preview" at bounding box center [1063, 58] width 28 height 20
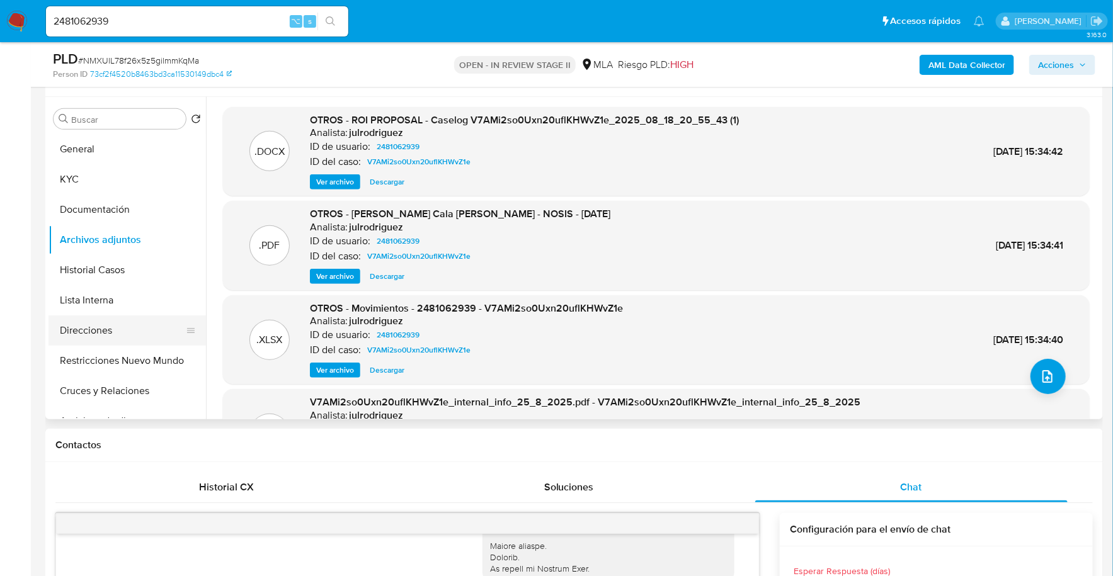
scroll to position [683, 0]
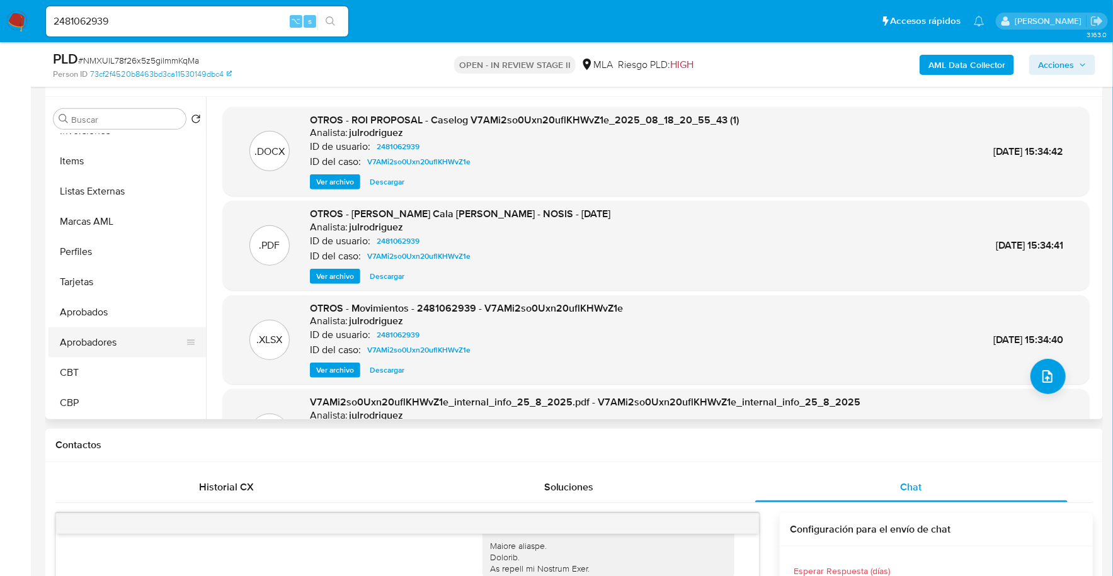
click at [120, 346] on button "Aprobadores" at bounding box center [121, 342] width 147 height 30
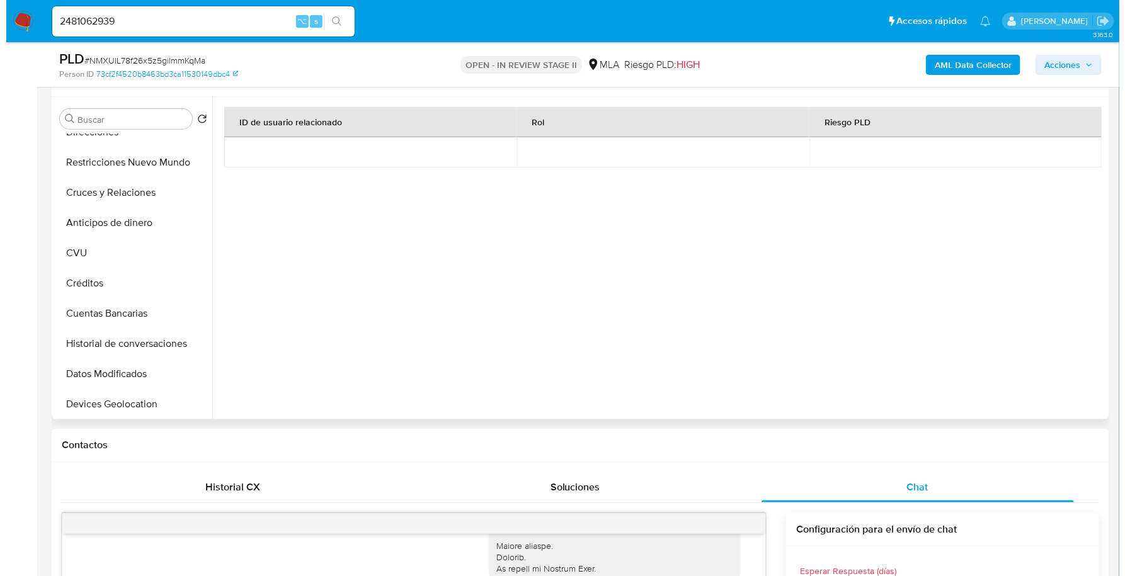
scroll to position [0, 0]
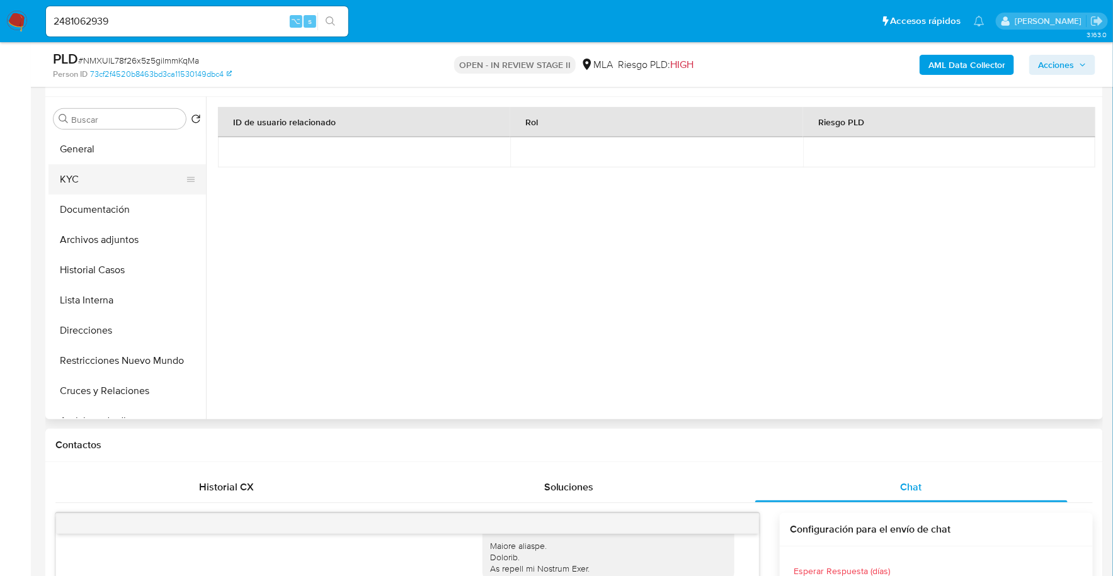
click at [59, 166] on button "KYC" at bounding box center [121, 179] width 147 height 30
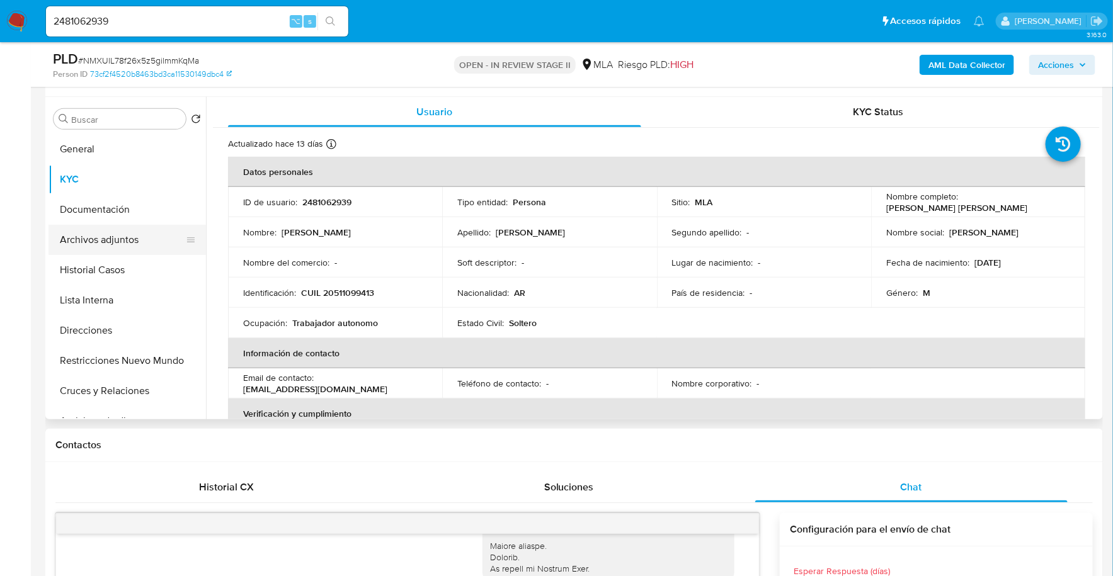
click at [107, 239] on button "Archivos adjuntos" at bounding box center [121, 240] width 147 height 30
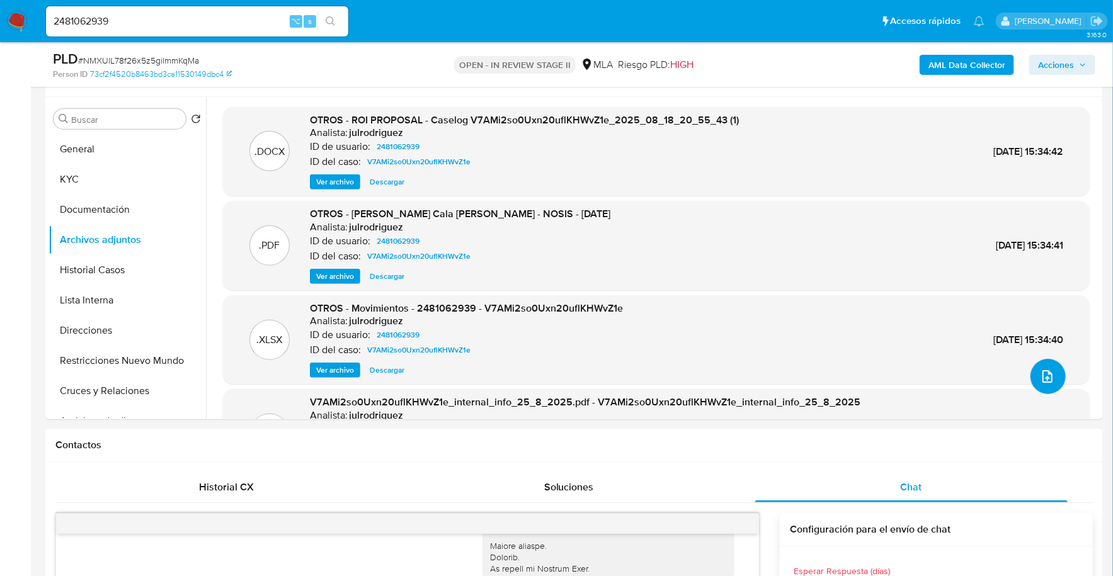
click at [1044, 381] on icon "upload-file" at bounding box center [1047, 376] width 15 height 15
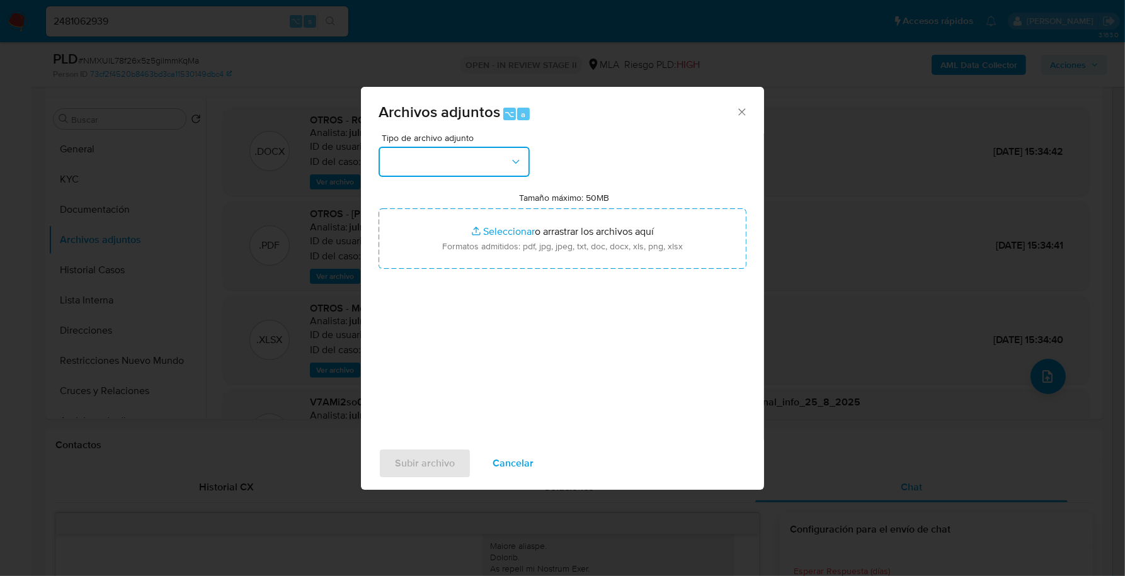
click at [458, 169] on button "button" at bounding box center [453, 162] width 151 height 30
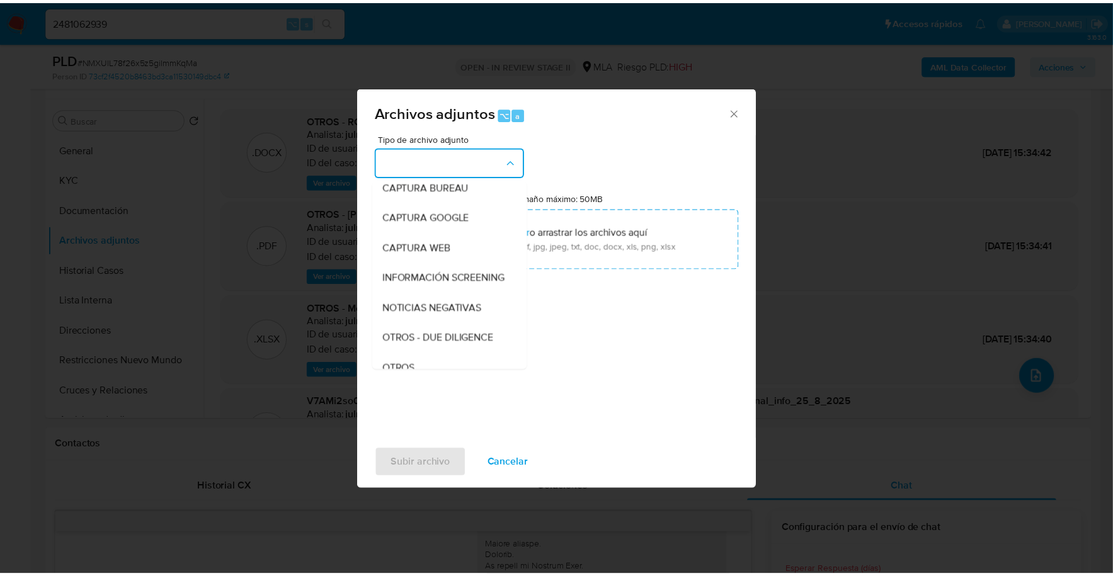
scroll to position [159, 0]
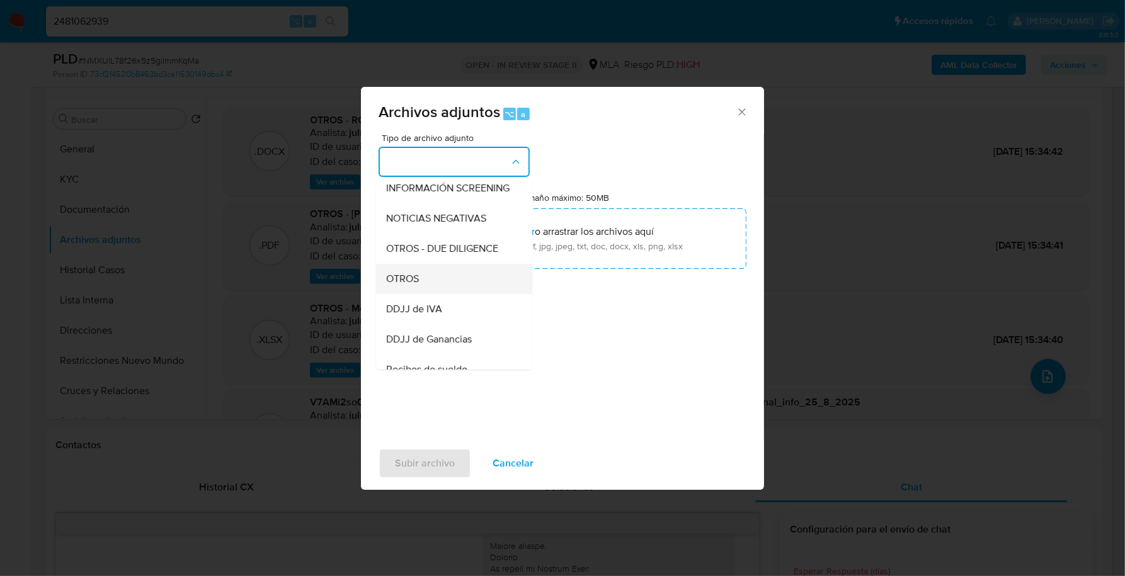
click at [433, 294] on div "OTROS" at bounding box center [450, 279] width 128 height 30
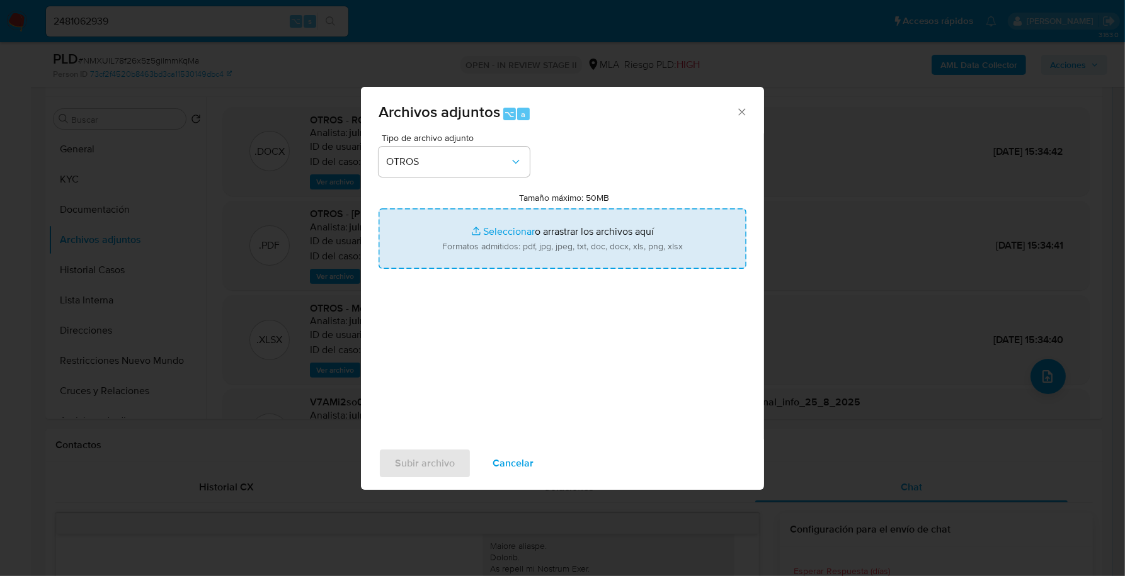
click at [489, 236] on input "Tamaño máximo: 50MB Seleccionar archivos" at bounding box center [562, 238] width 368 height 60
type input "C:\fakepath\Caselog NMXUlL78f26x5z5gilmmKqMa_2025_10_15_11_58_44.docx"
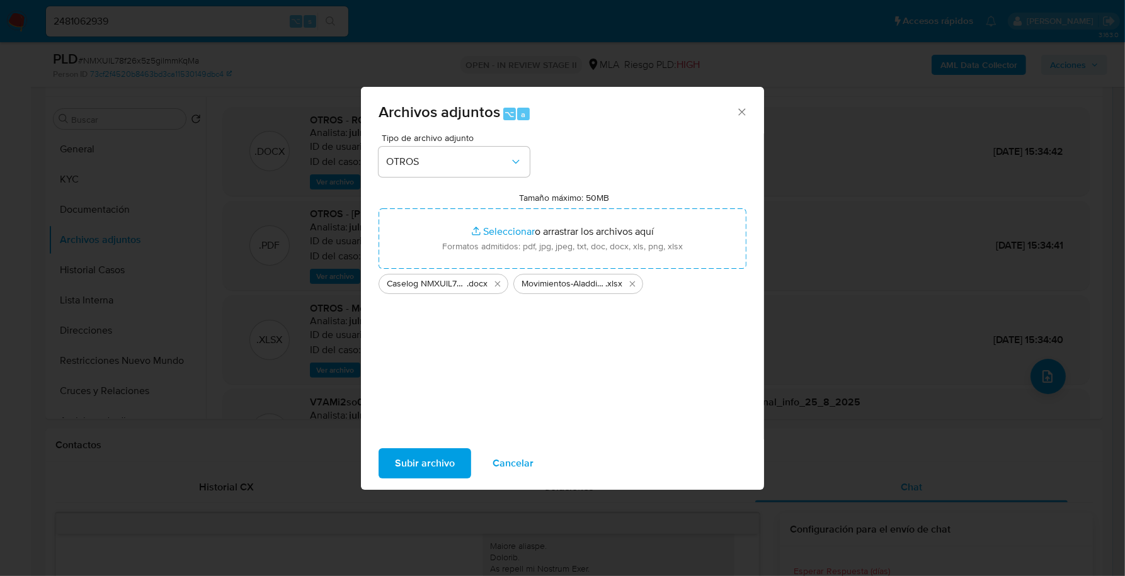
click at [408, 465] on span "Subir archivo" at bounding box center [425, 464] width 60 height 28
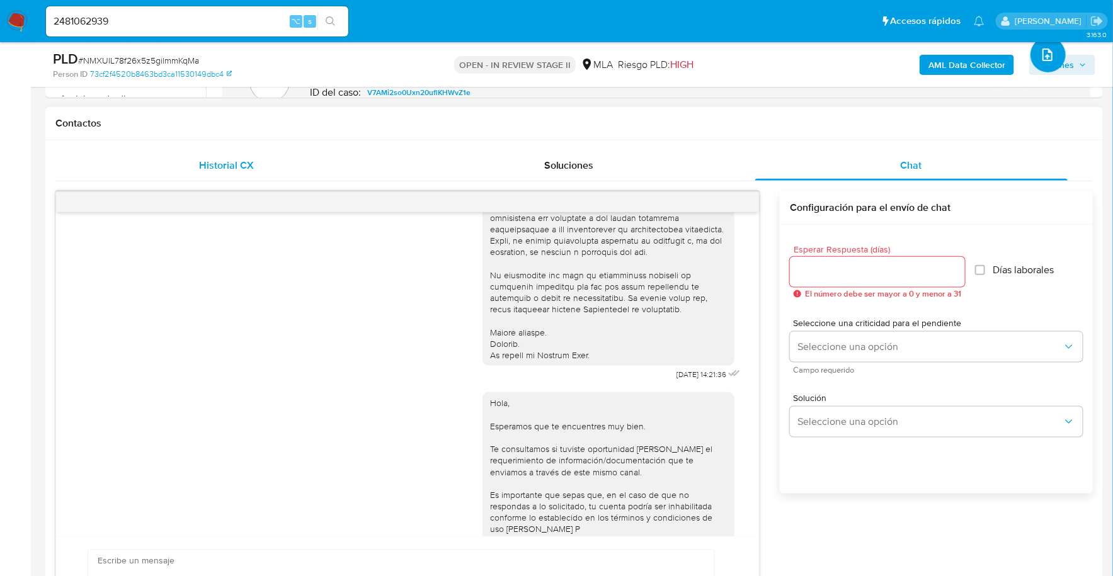
scroll to position [395, 0]
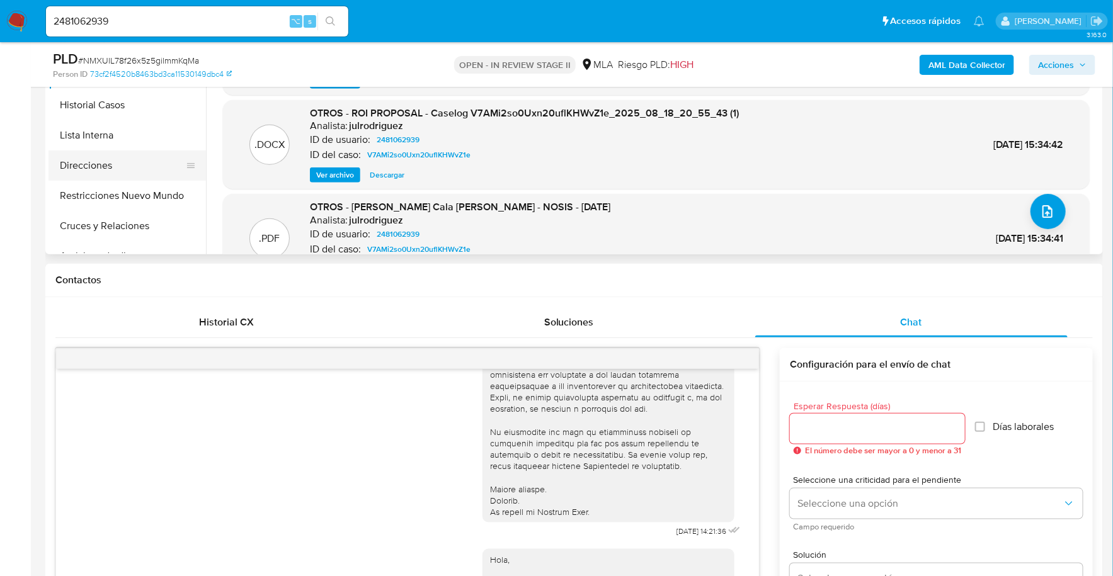
click at [129, 179] on button "Direcciones" at bounding box center [121, 166] width 147 height 30
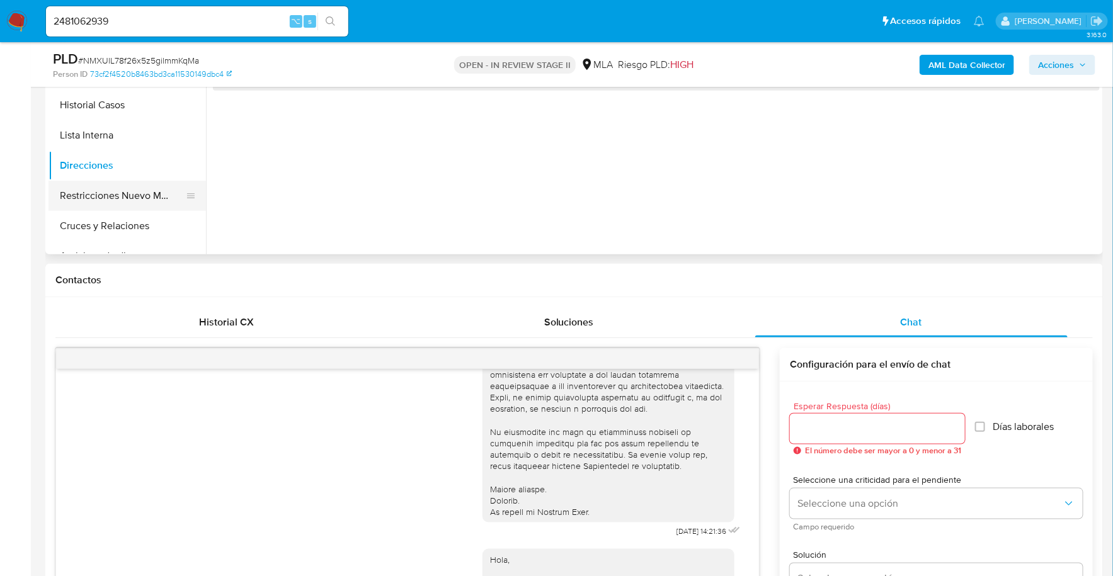
click at [128, 189] on button "Restricciones Nuevo Mundo" at bounding box center [121, 196] width 147 height 30
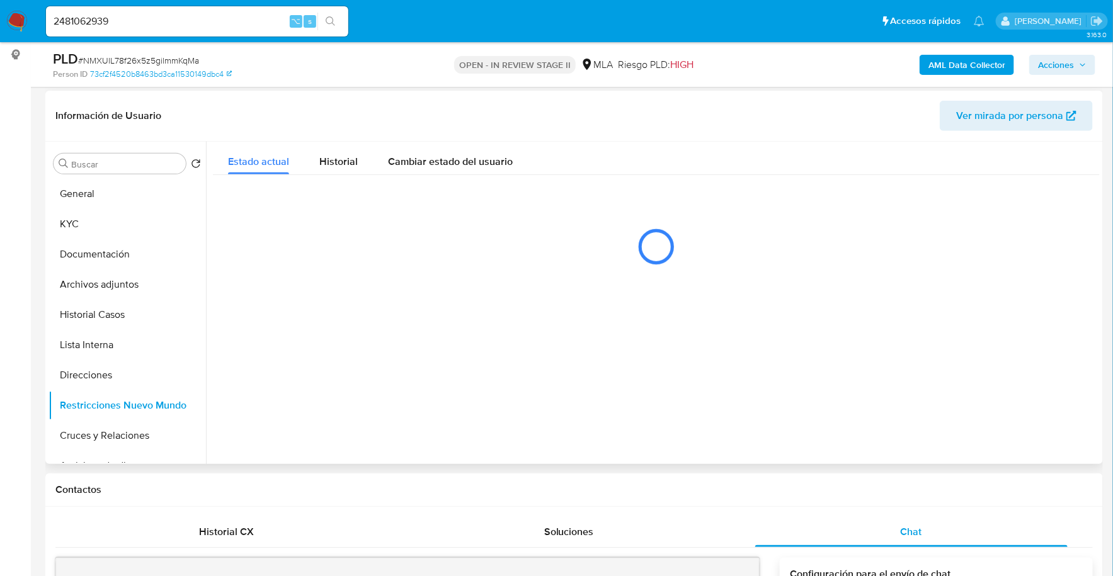
scroll to position [179, 0]
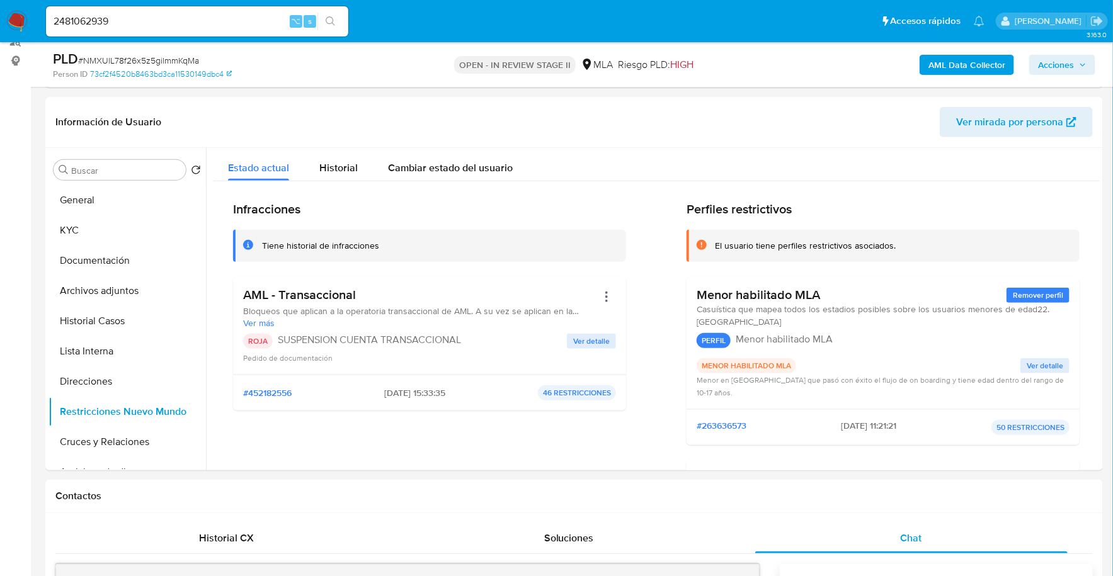
click at [1075, 58] on span "Acciones" at bounding box center [1062, 65] width 48 height 18
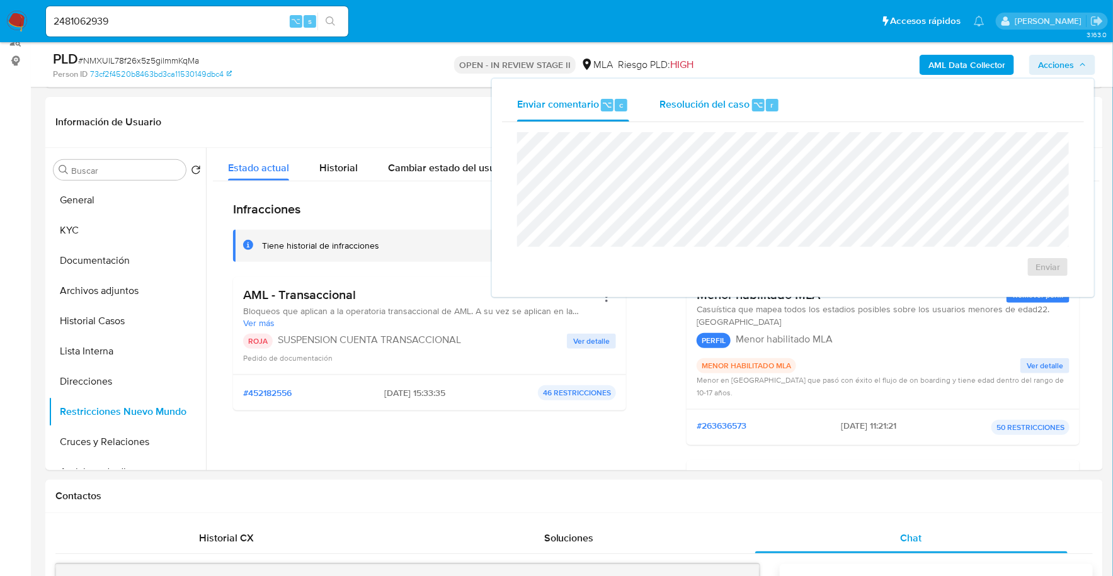
click at [741, 104] on span "Resolución del caso" at bounding box center [704, 104] width 90 height 14
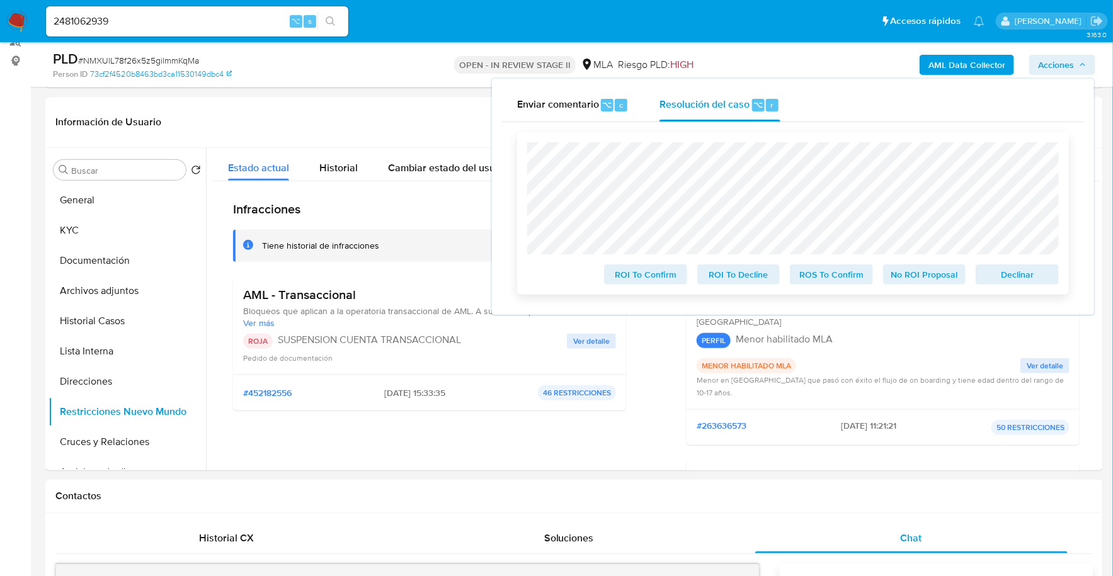
click at [1020, 283] on span "Declinar" at bounding box center [1016, 275] width 65 height 18
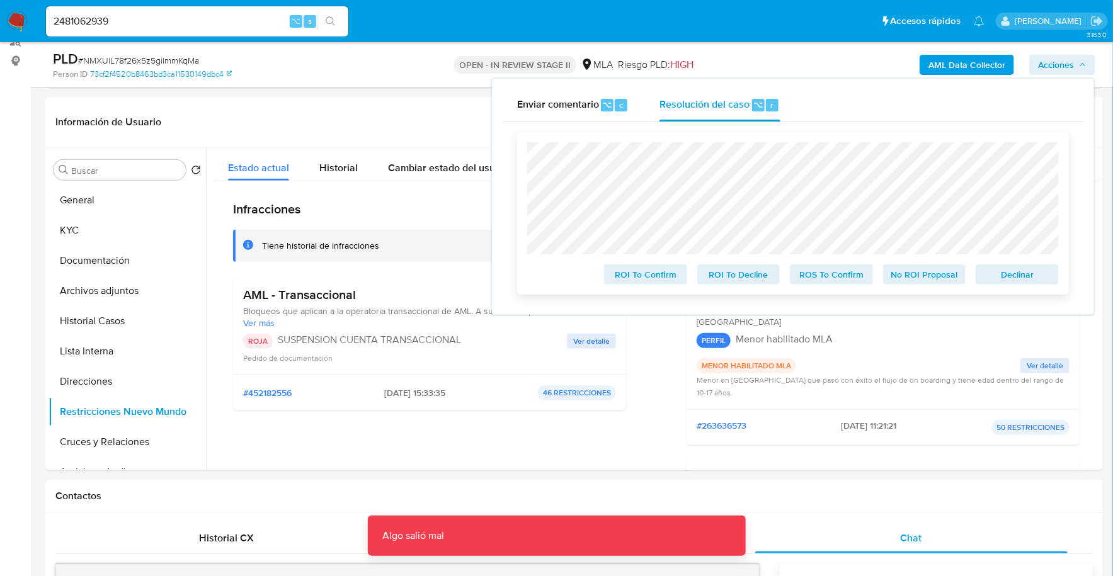
click at [1007, 275] on span "Declinar" at bounding box center [1016, 275] width 65 height 18
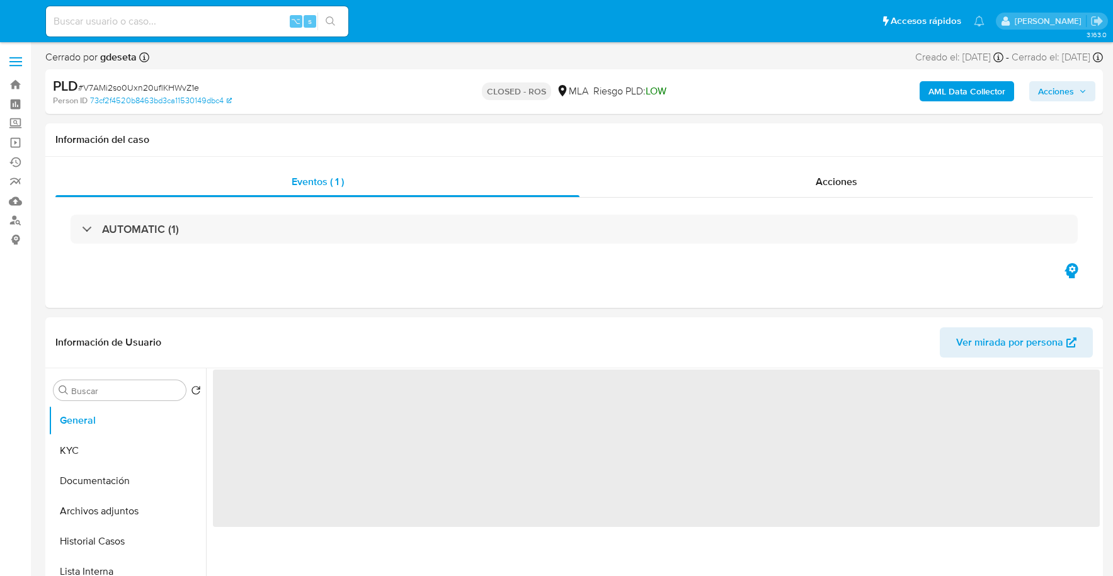
select select "10"
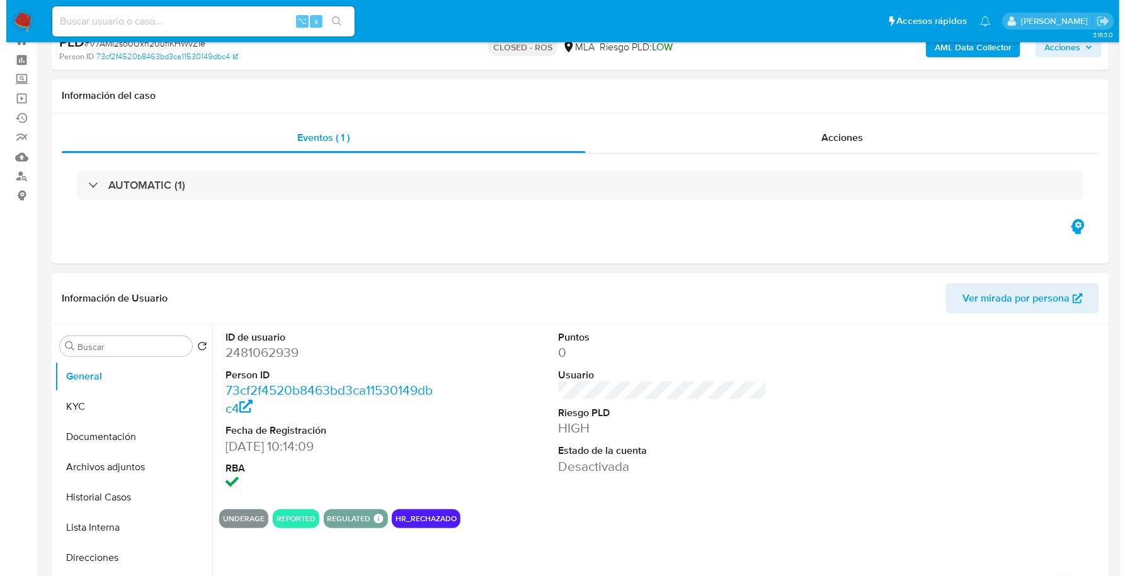
scroll to position [130, 0]
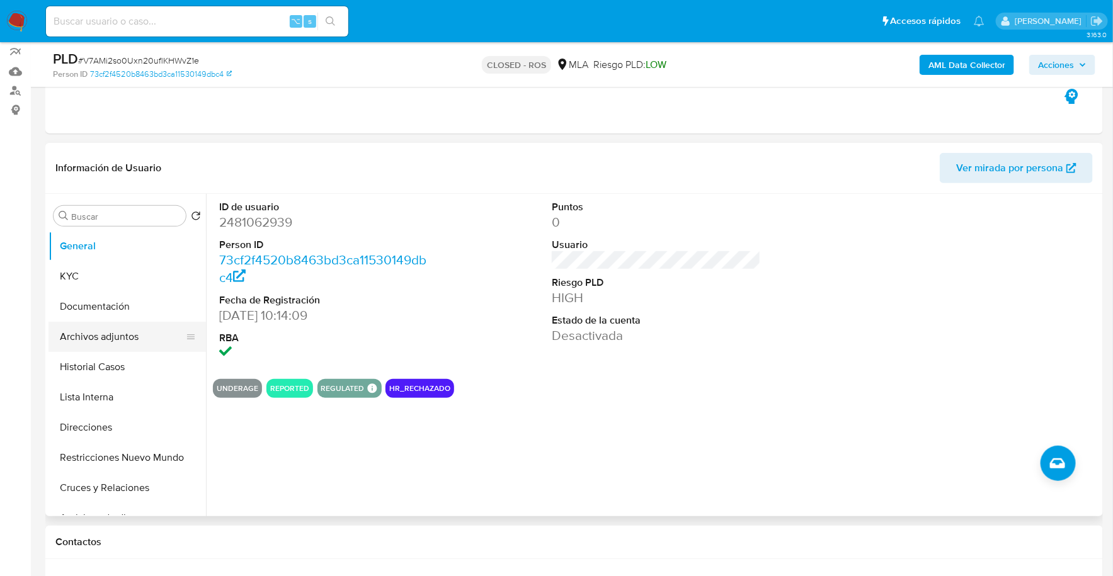
click at [117, 333] on button "Archivos adjuntos" at bounding box center [121, 337] width 147 height 30
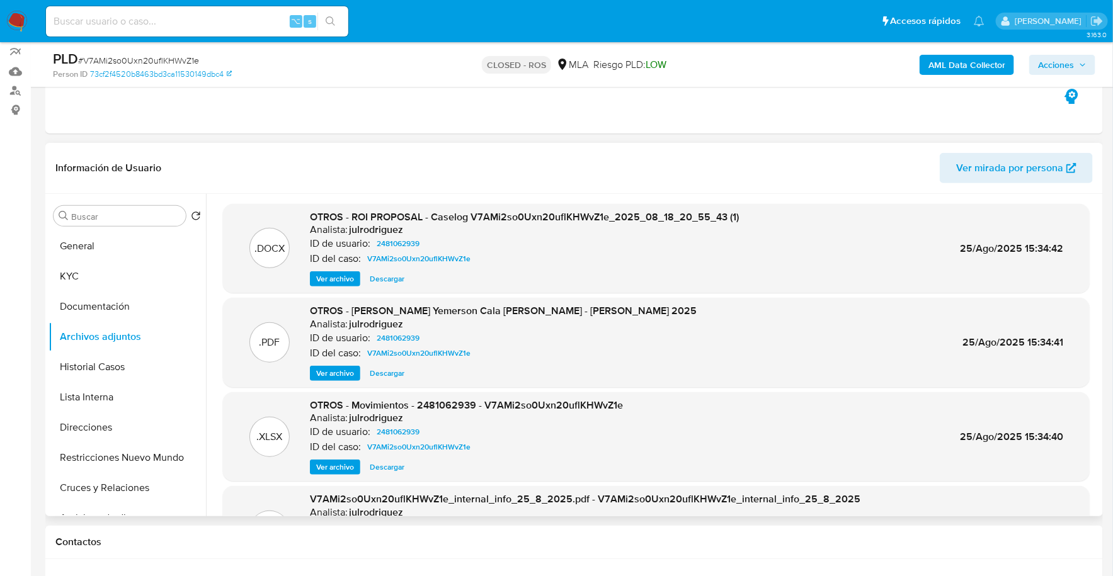
click at [323, 280] on span "Ver archivo" at bounding box center [335, 279] width 38 height 13
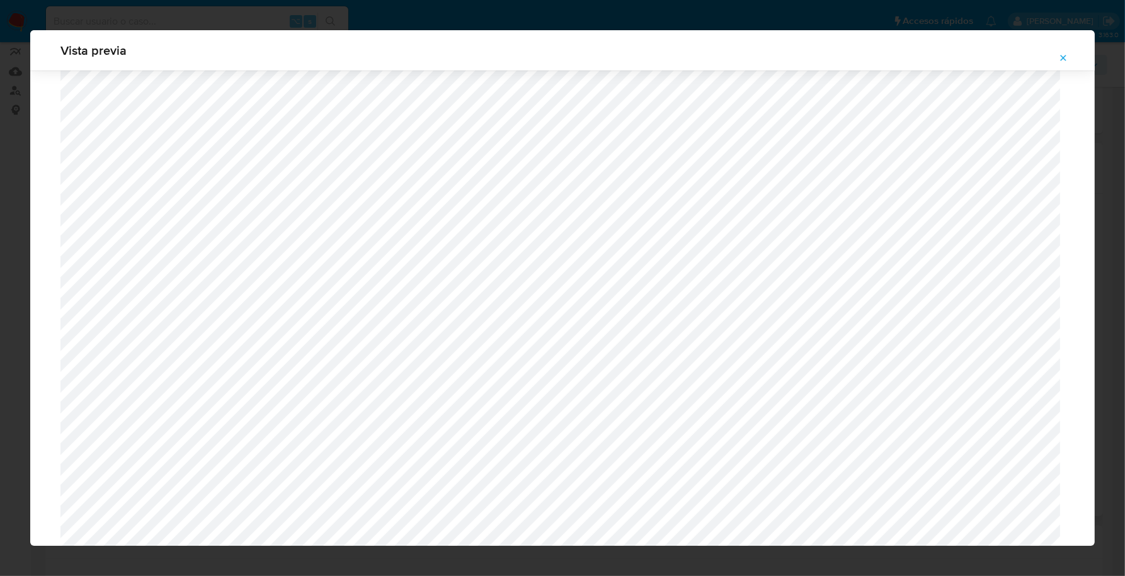
scroll to position [537, 0]
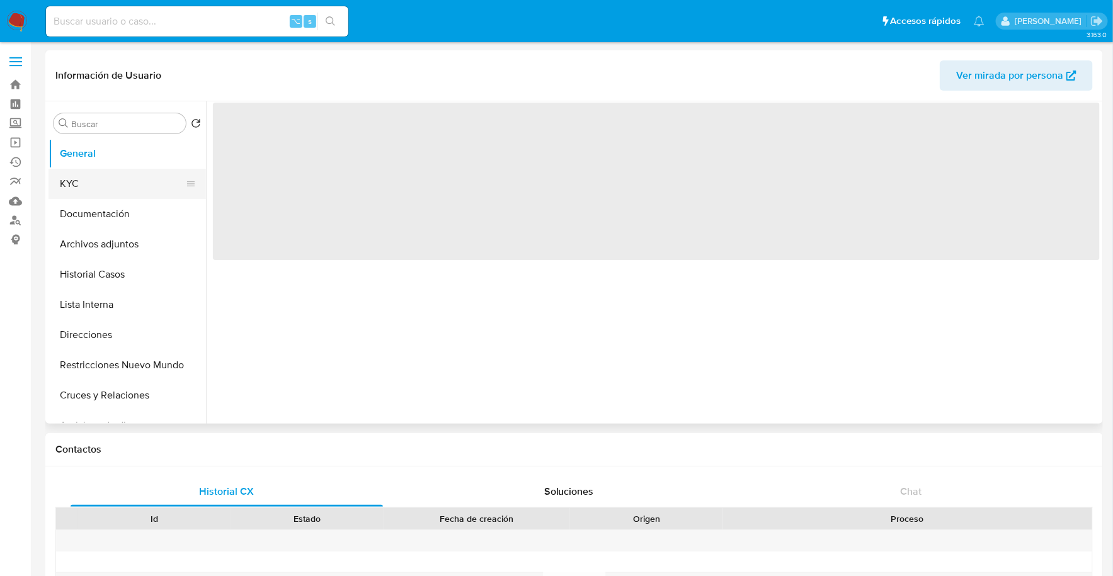
select select "10"
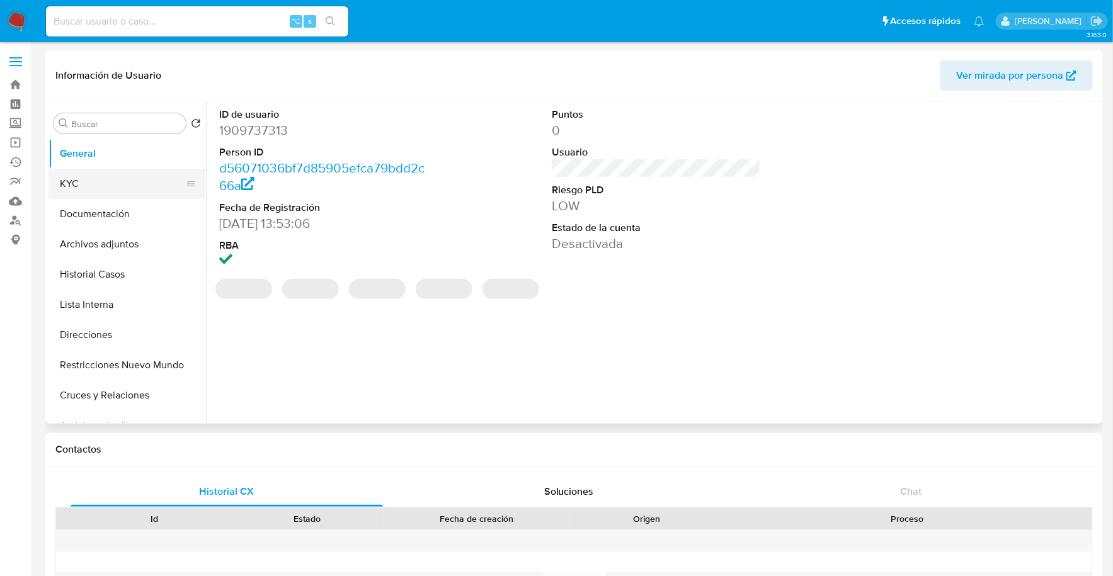
click at [101, 180] on button "KYC" at bounding box center [121, 184] width 147 height 30
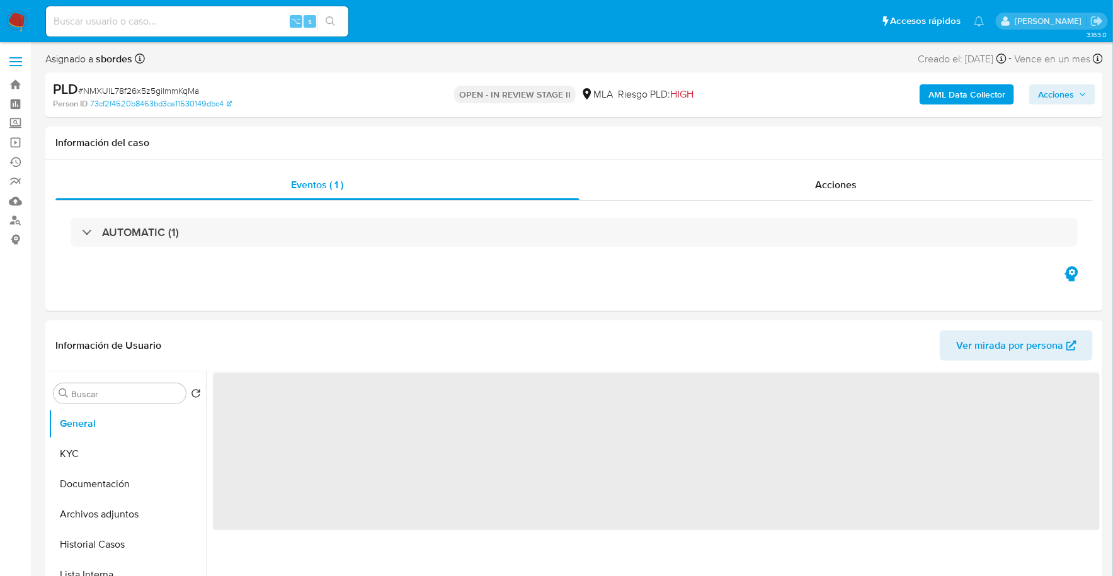
click at [1076, 94] on span "Acciones" at bounding box center [1062, 95] width 48 height 18
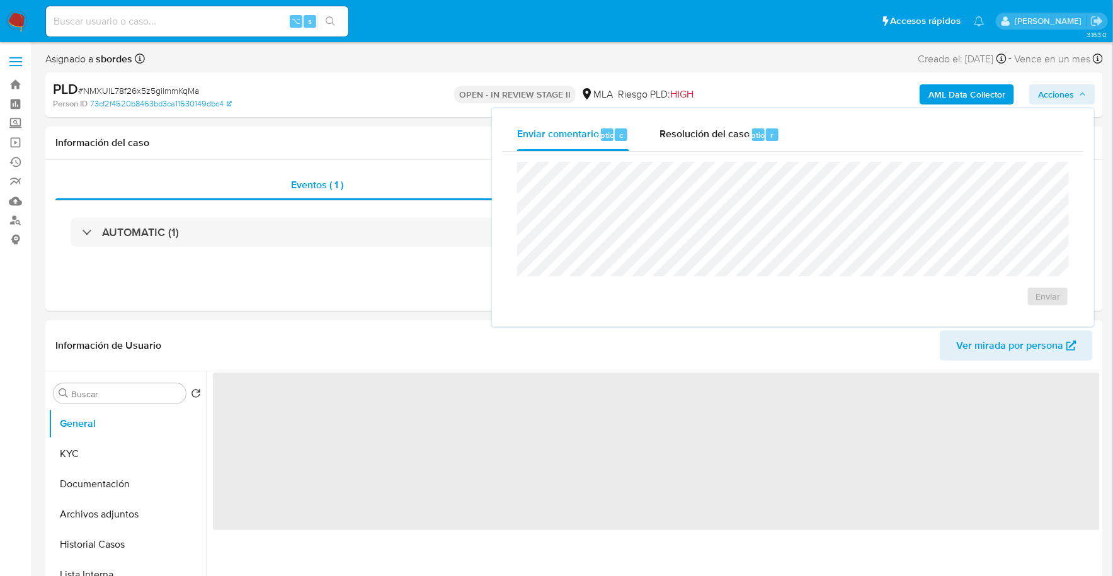
select select "10"
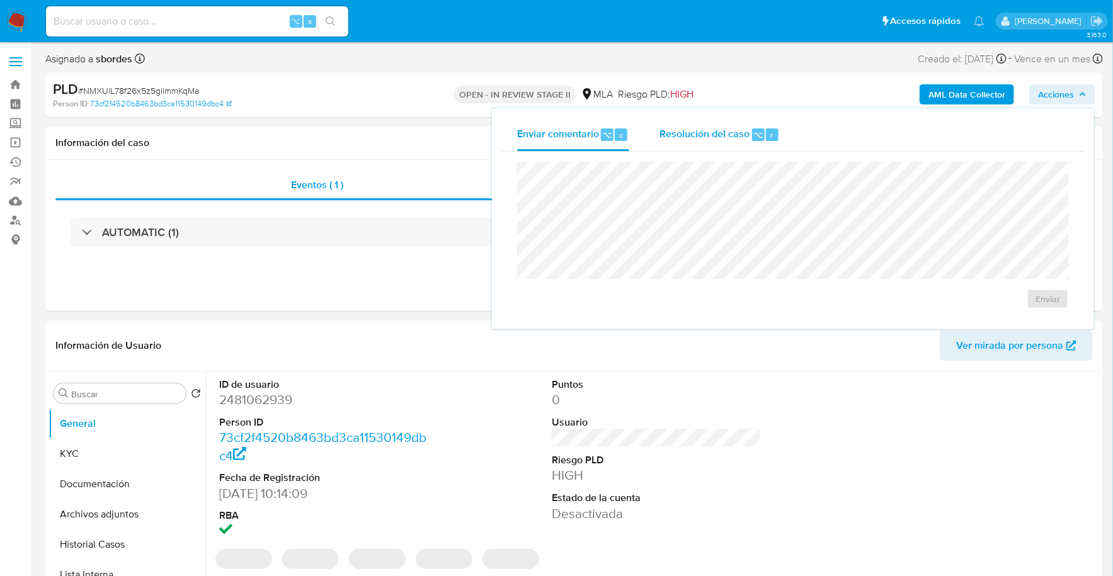
click at [732, 131] on span "Resolución del caso" at bounding box center [704, 134] width 90 height 14
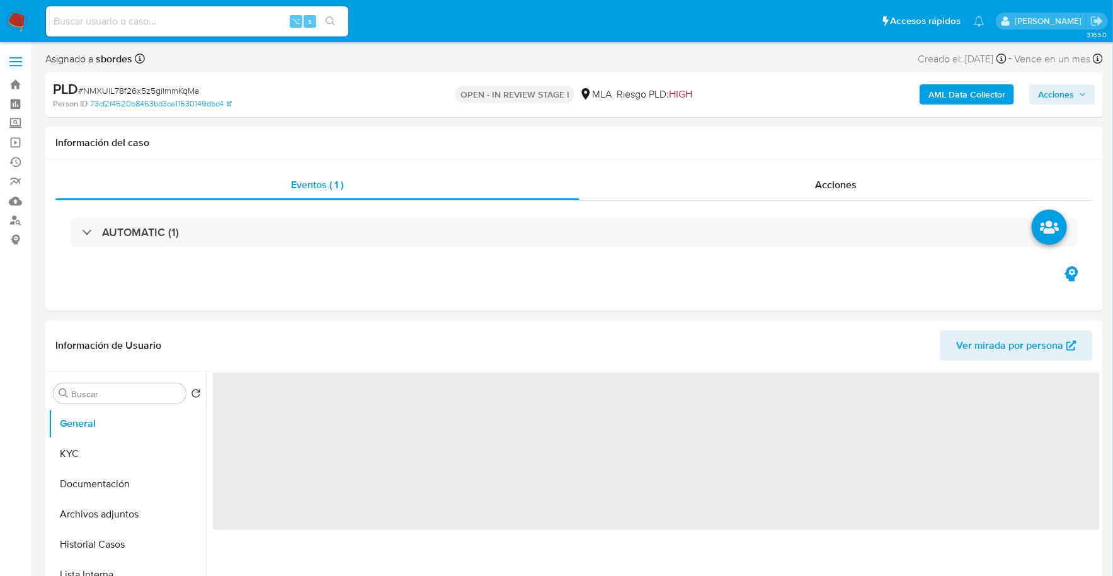
click at [1070, 90] on span "Acciones" at bounding box center [1056, 94] width 36 height 20
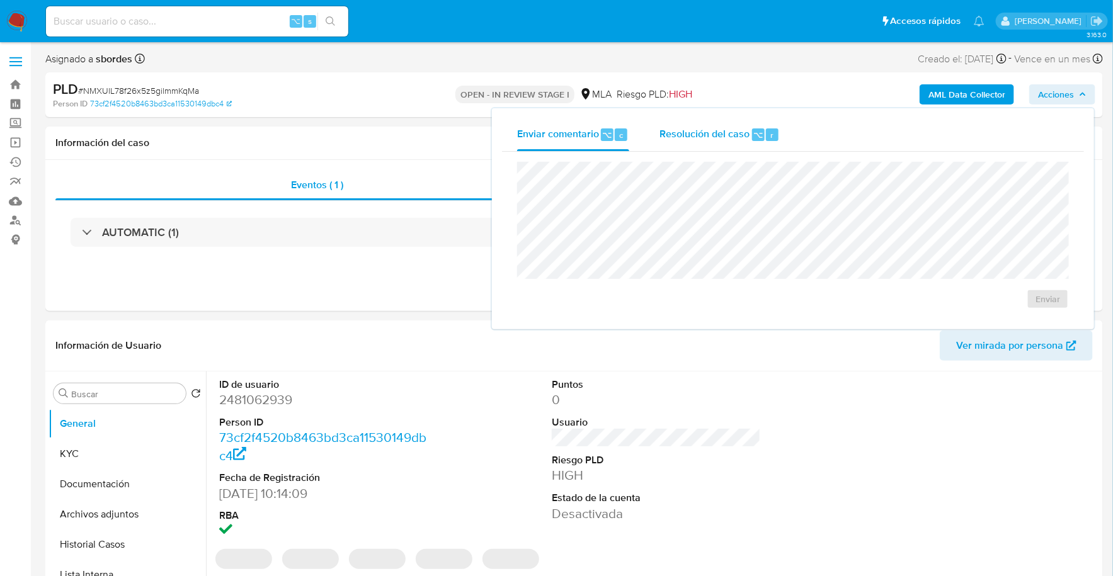
select select "10"
click at [706, 125] on div "Resolución del caso ⌥ r" at bounding box center [719, 134] width 120 height 33
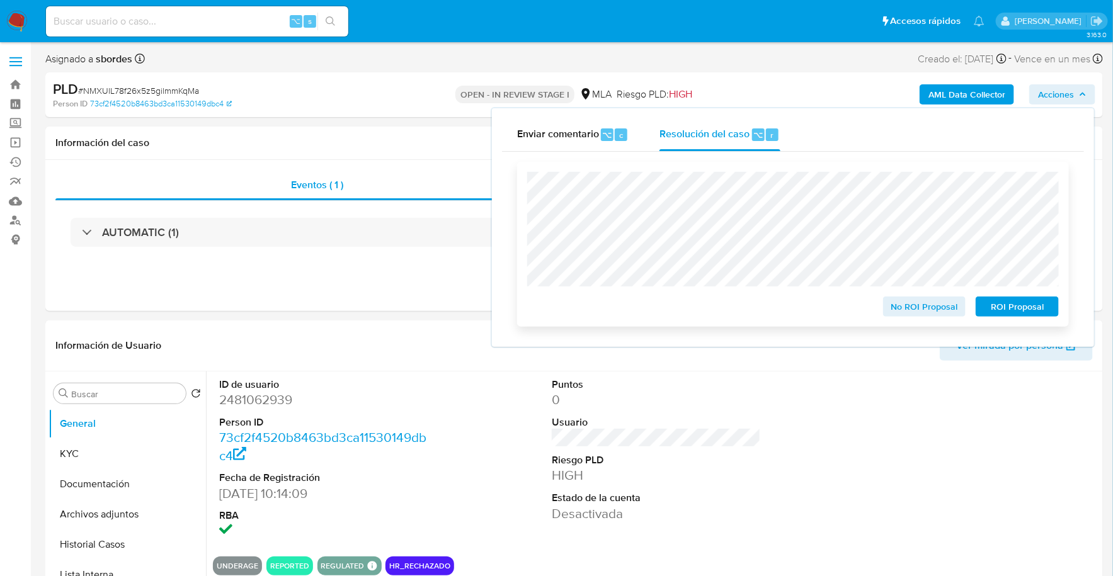
click at [1026, 309] on span "ROI Proposal" at bounding box center [1016, 307] width 65 height 18
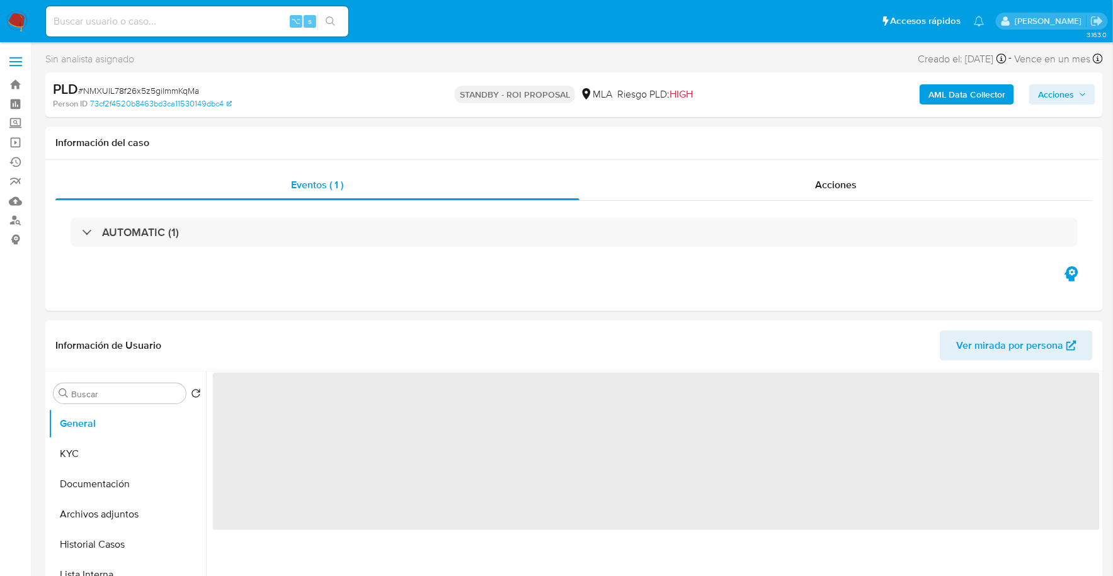
select select "10"
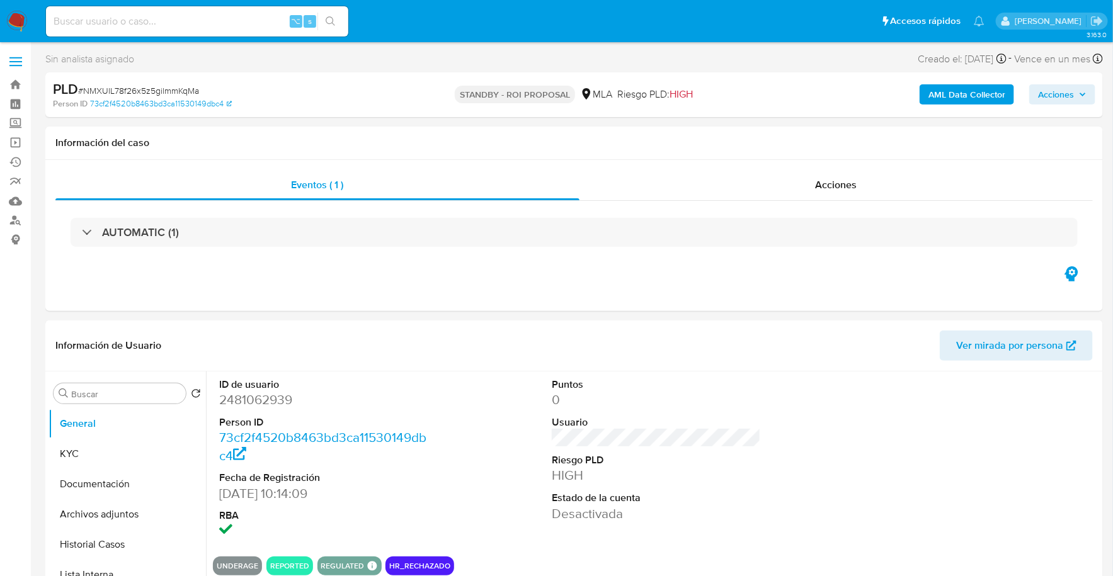
click at [229, 11] on div "⌥ s" at bounding box center [197, 21] width 302 height 30
click at [235, 23] on input at bounding box center [197, 21] width 302 height 16
paste input "LldN1rNUaPqjmQGZf6L2FGxE"
type input "LldN1rNUaPqjmQGZf6L2FGxE"
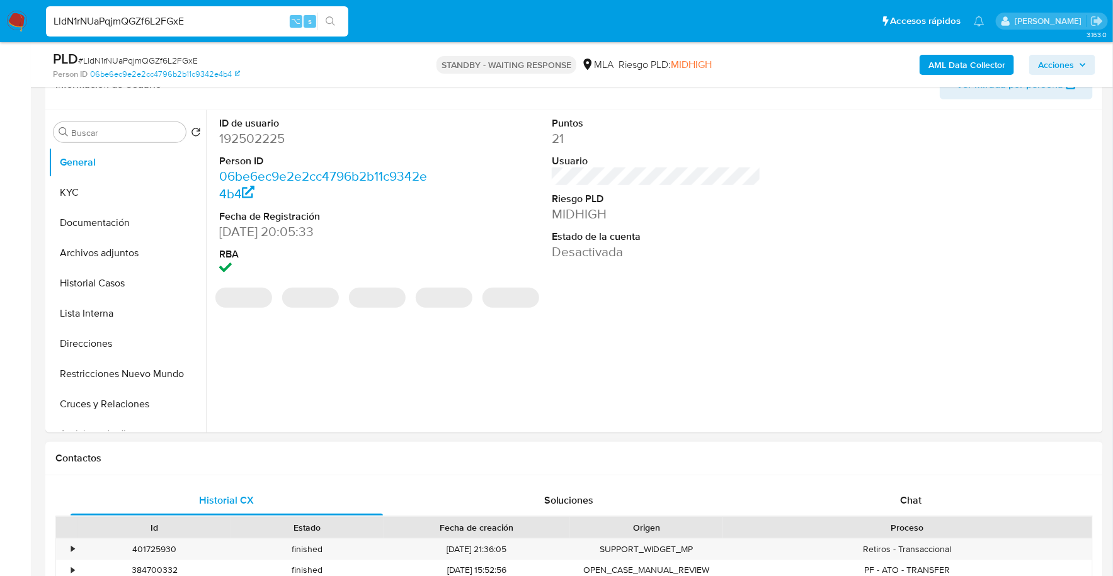
select select "10"
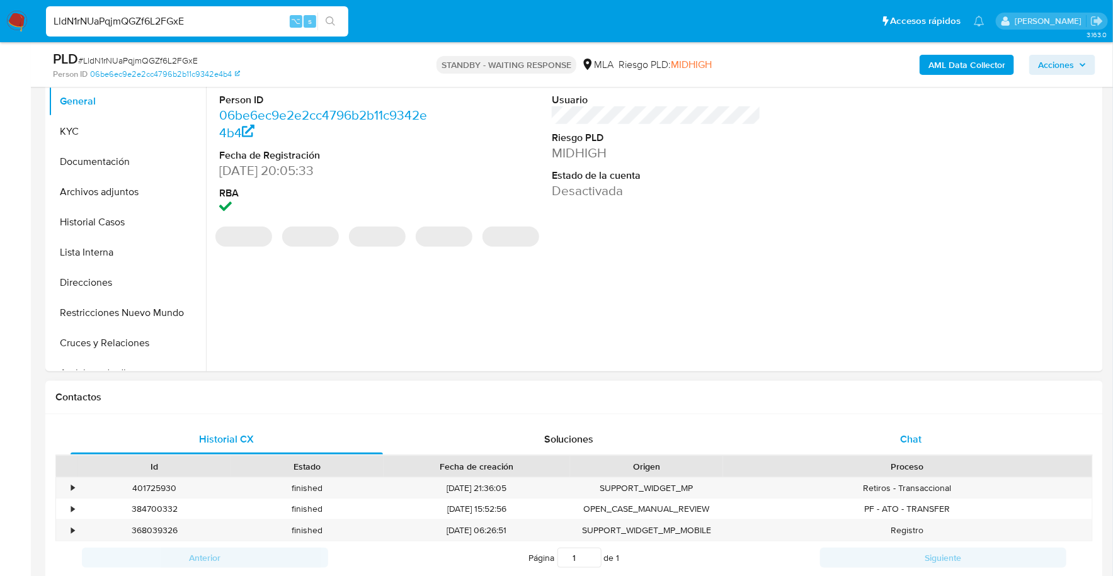
click at [921, 426] on div "Chat" at bounding box center [911, 439] width 312 height 30
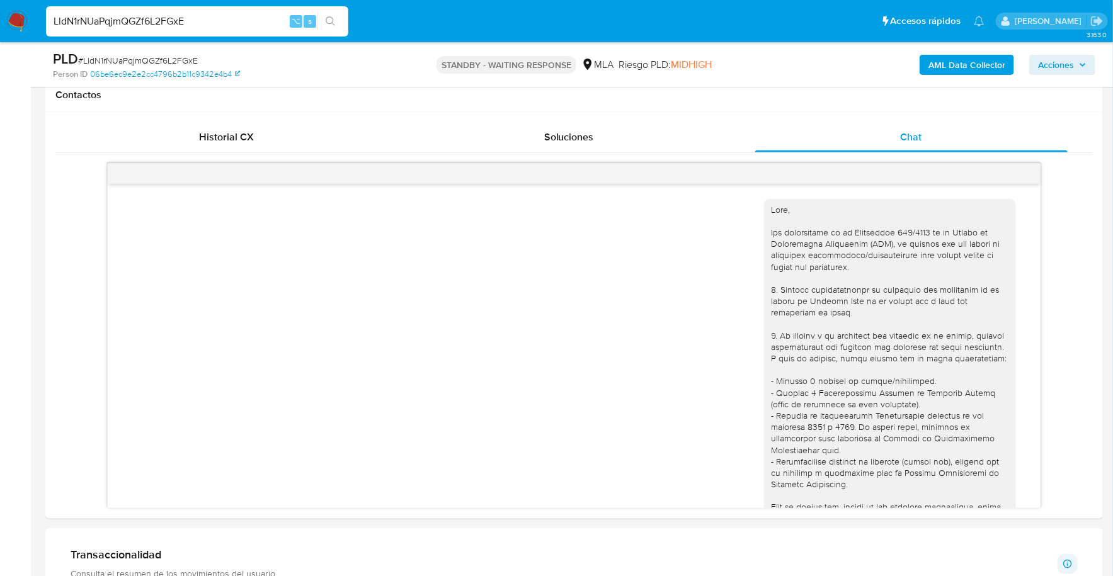
scroll to position [933, 0]
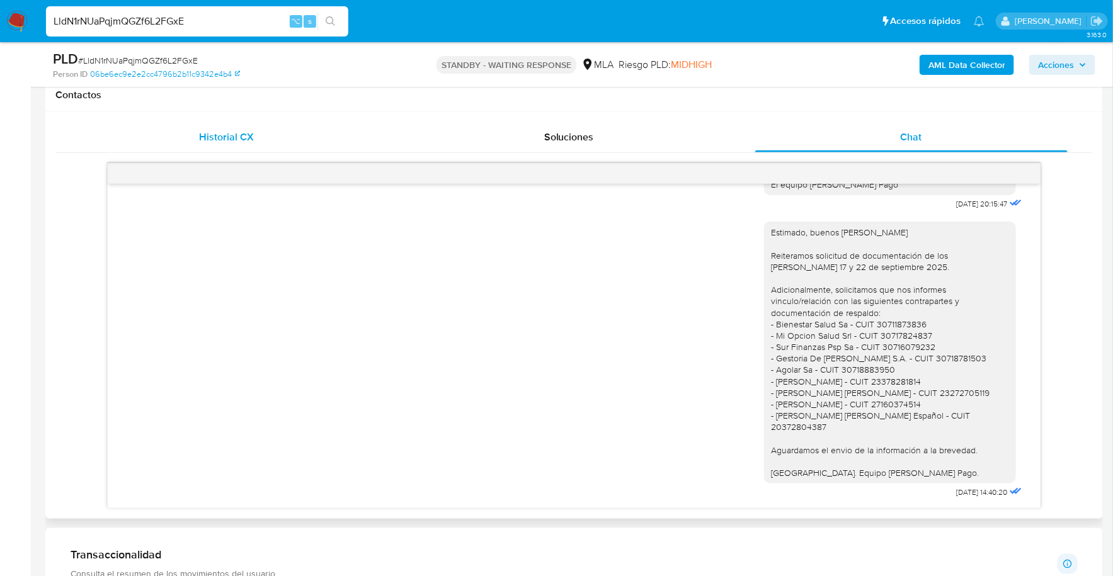
click at [327, 140] on div "Historial CX" at bounding box center [227, 137] width 312 height 30
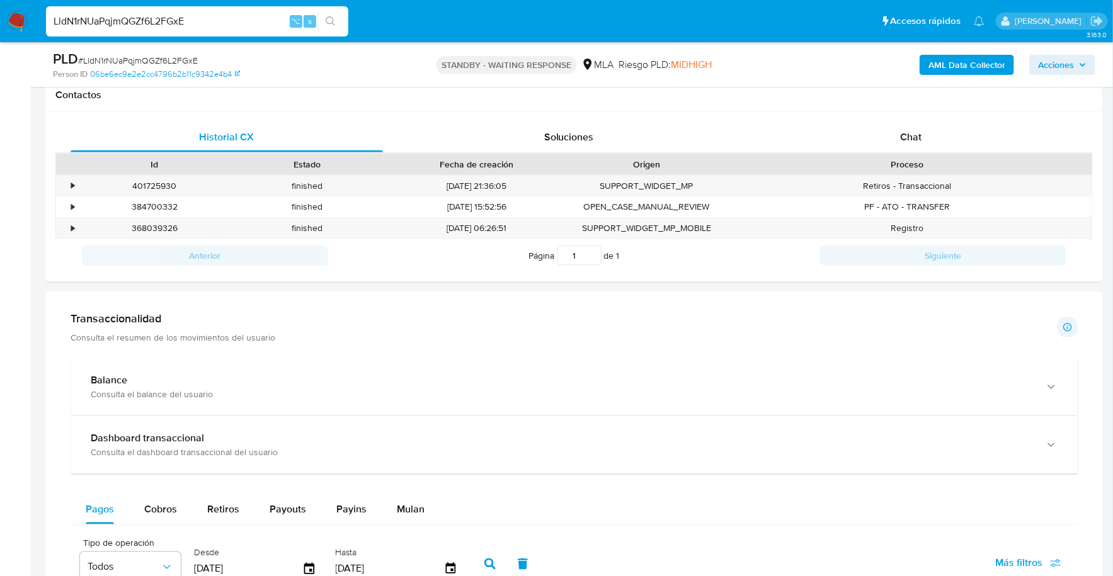
drag, startPoint x: 253, startPoint y: 20, endPoint x: 11, endPoint y: 15, distance: 242.5
click at [11, 15] on nav "Pausado Ver notificaciones LldN1rNUaPqjmQGZf6L2FGxE ⌥ s Accesos rápidos Presion…" at bounding box center [556, 21] width 1113 height 42
paste input "7lwUrkYOUB9ZDscql6oIDOT7"
type input "7lwUrkYOUB9ZDscql6oIDOT7"
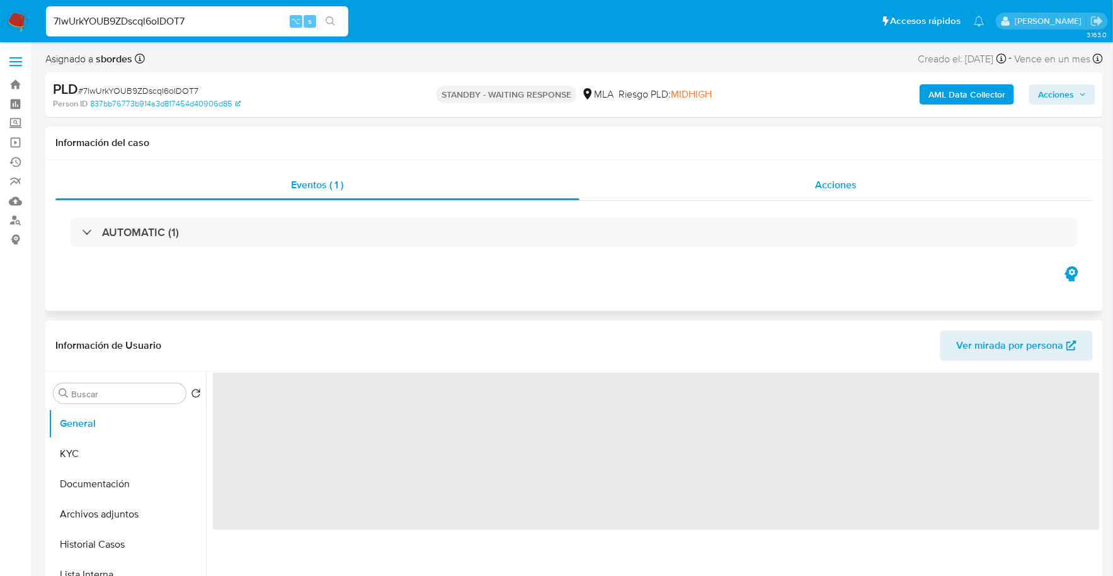
scroll to position [497, 0]
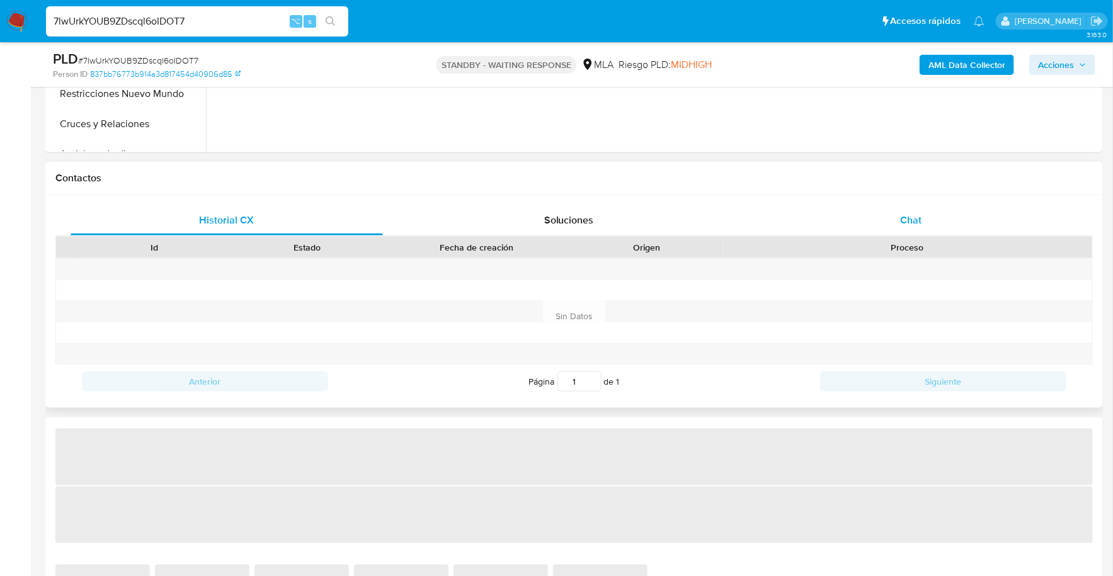
select select "10"
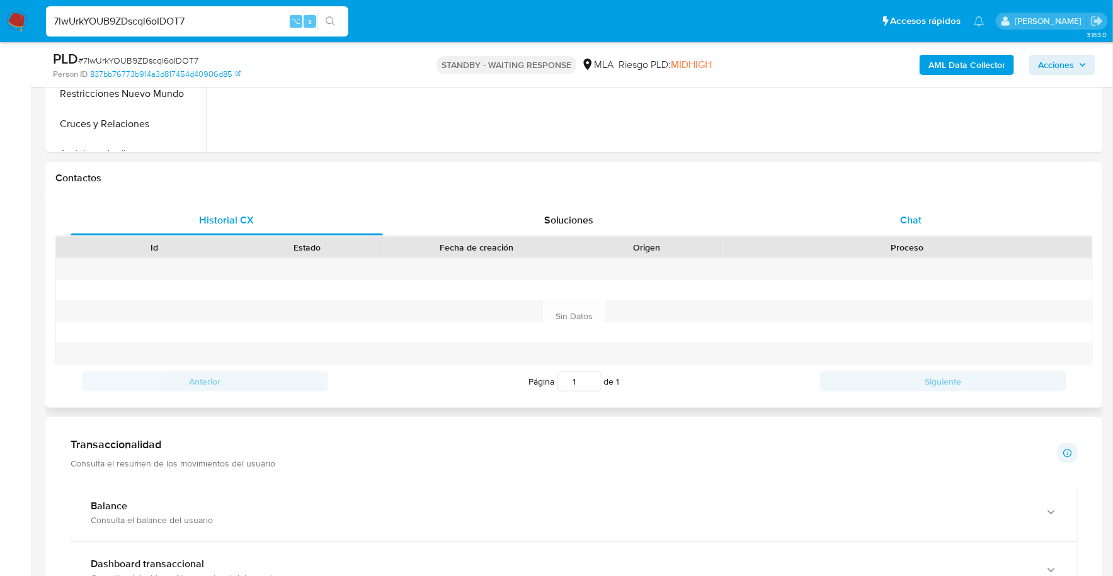
click at [917, 227] on div "Chat" at bounding box center [911, 220] width 312 height 30
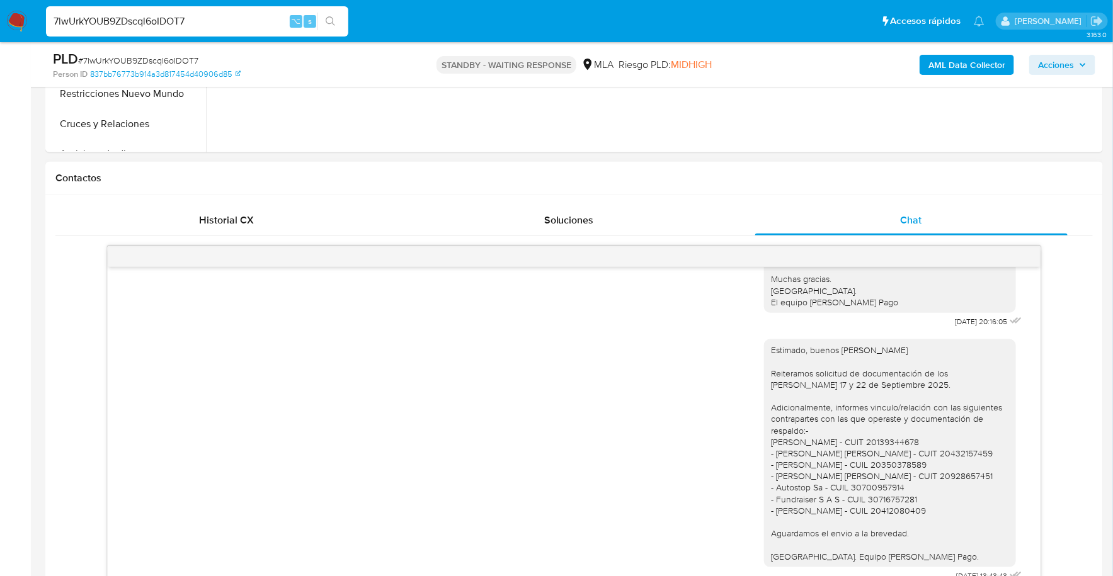
scroll to position [797, 0]
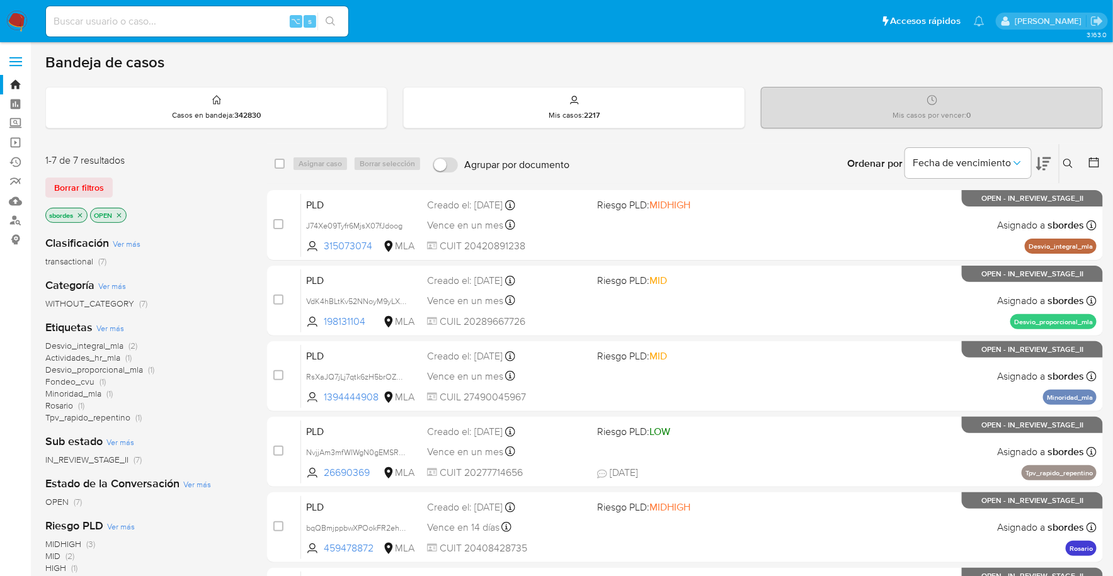
click at [81, 212] on icon "close-filter" at bounding box center [80, 216] width 8 height 8
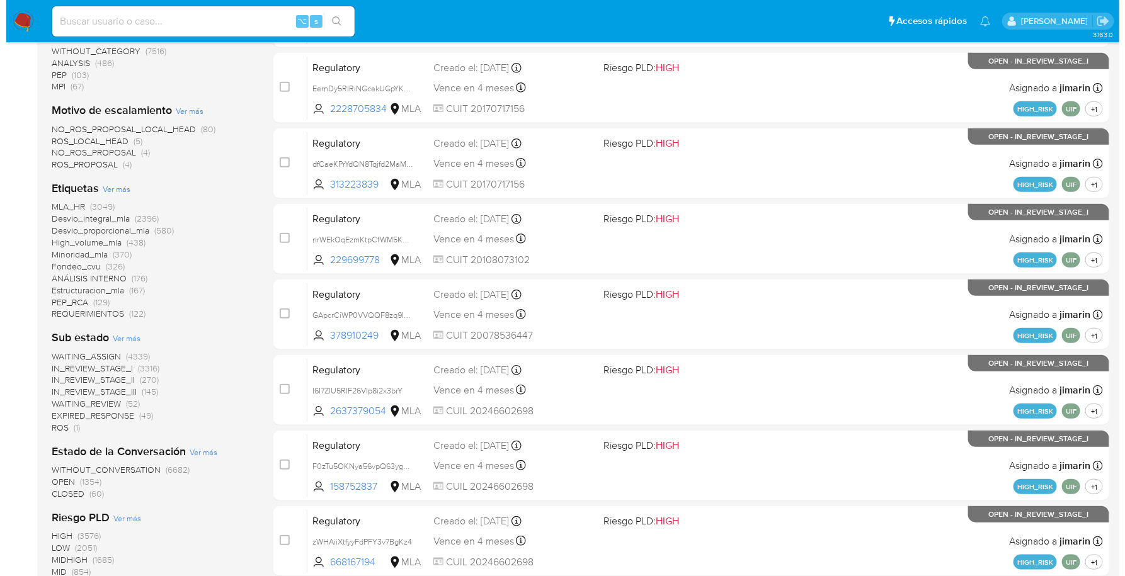
scroll to position [533, 0]
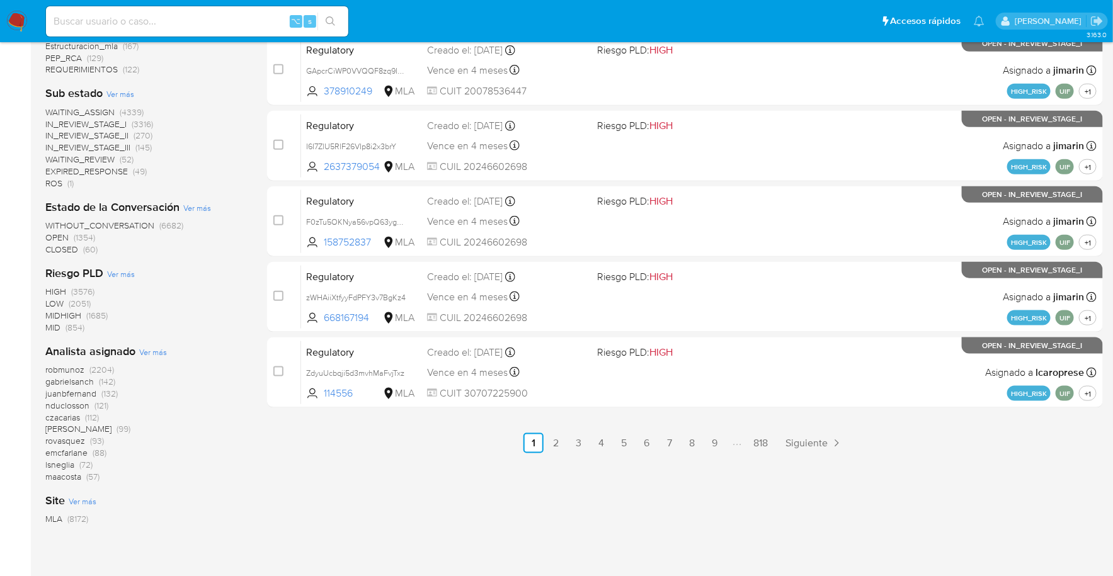
click at [159, 348] on span "Ver más" at bounding box center [153, 351] width 28 height 11
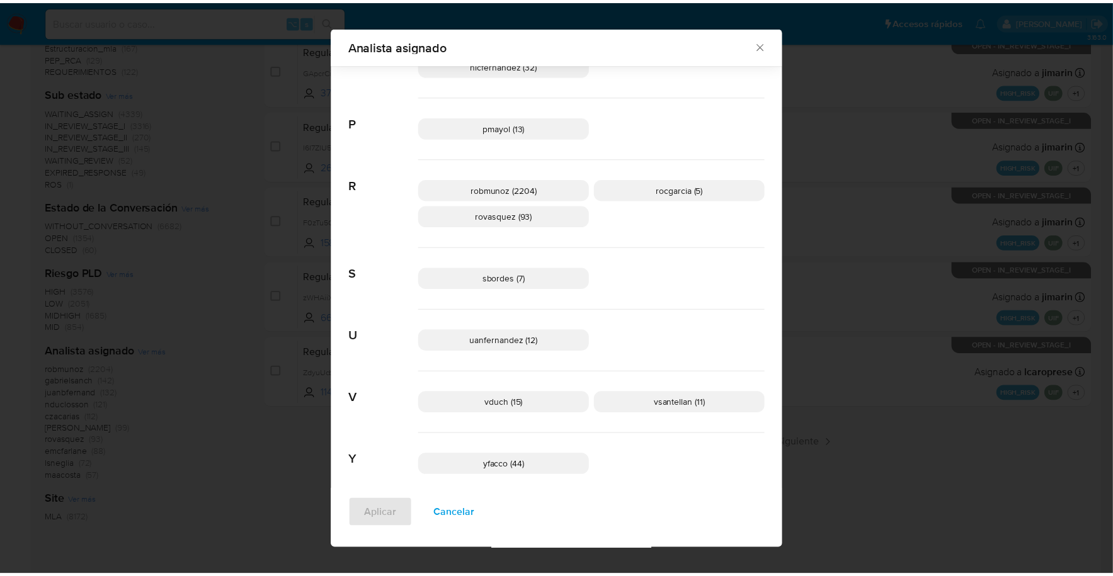
scroll to position [949, 0]
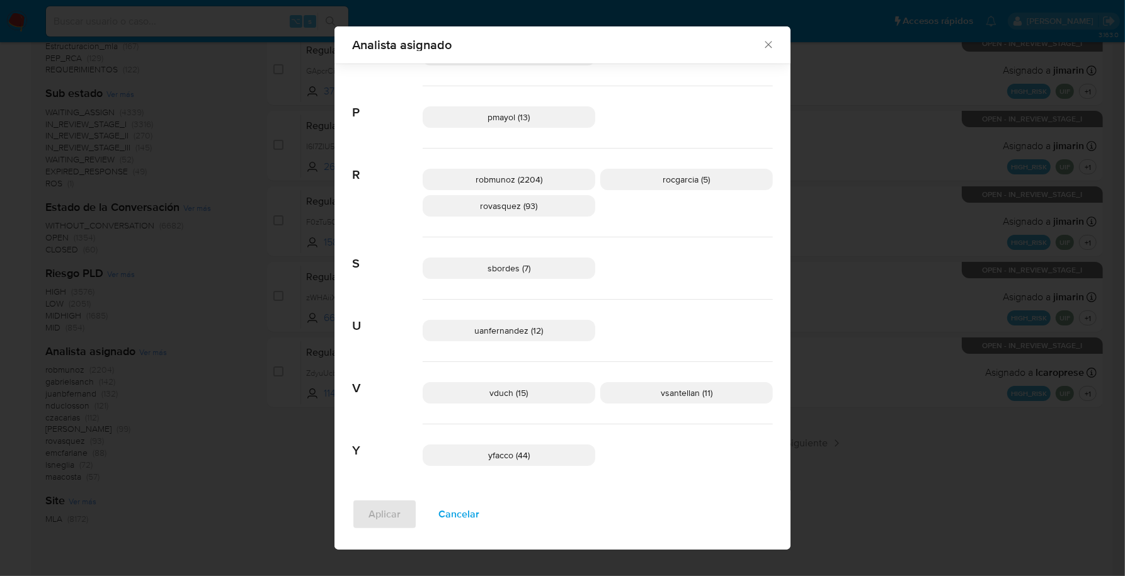
click at [765, 43] on icon "Cerrar" at bounding box center [768, 45] width 7 height 7
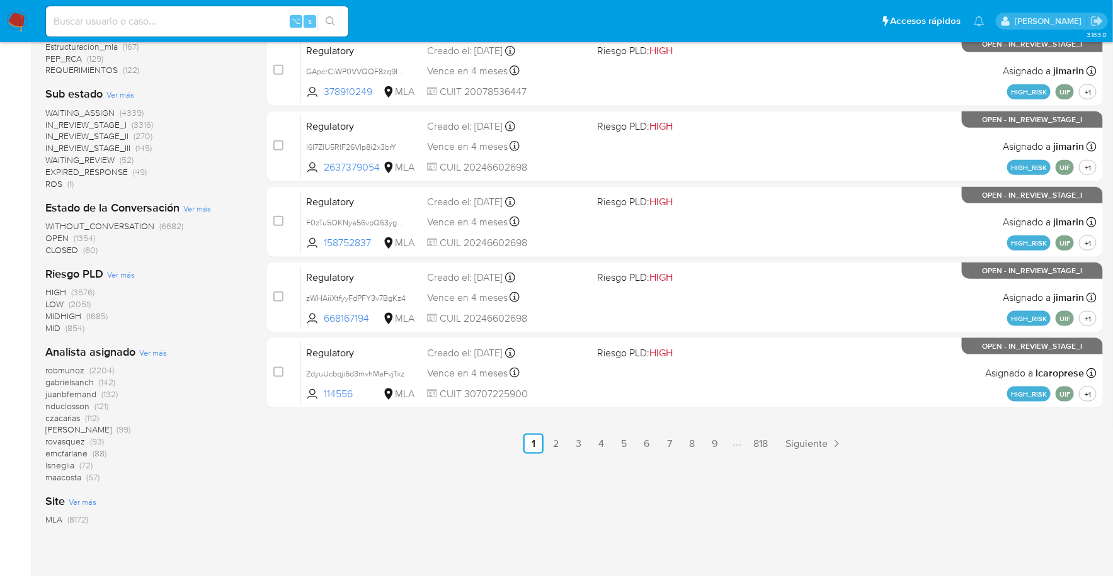
scroll to position [0, 0]
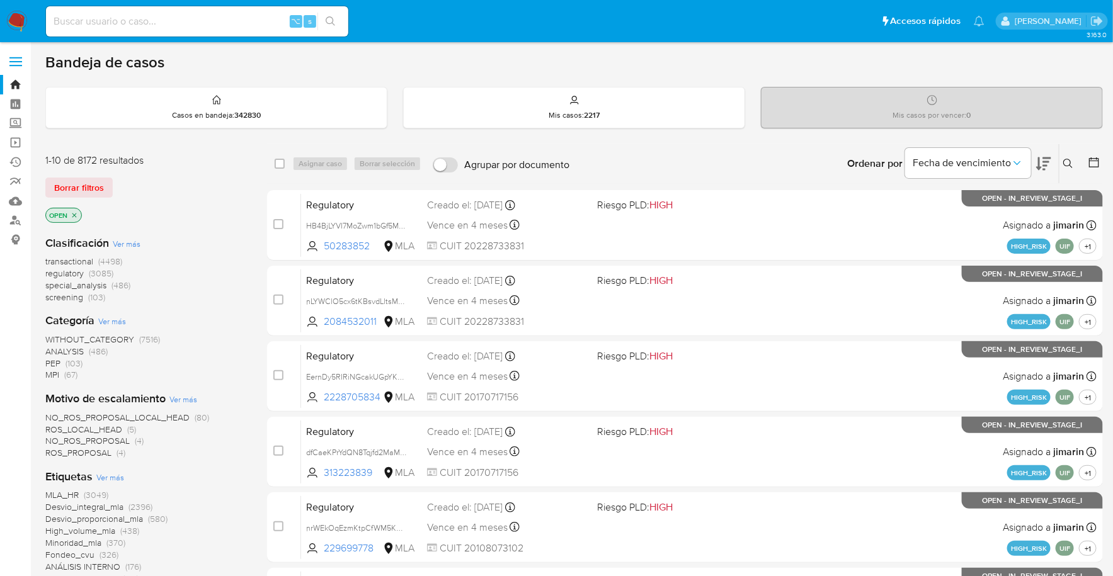
click at [15, 20] on img at bounding box center [16, 21] width 21 height 21
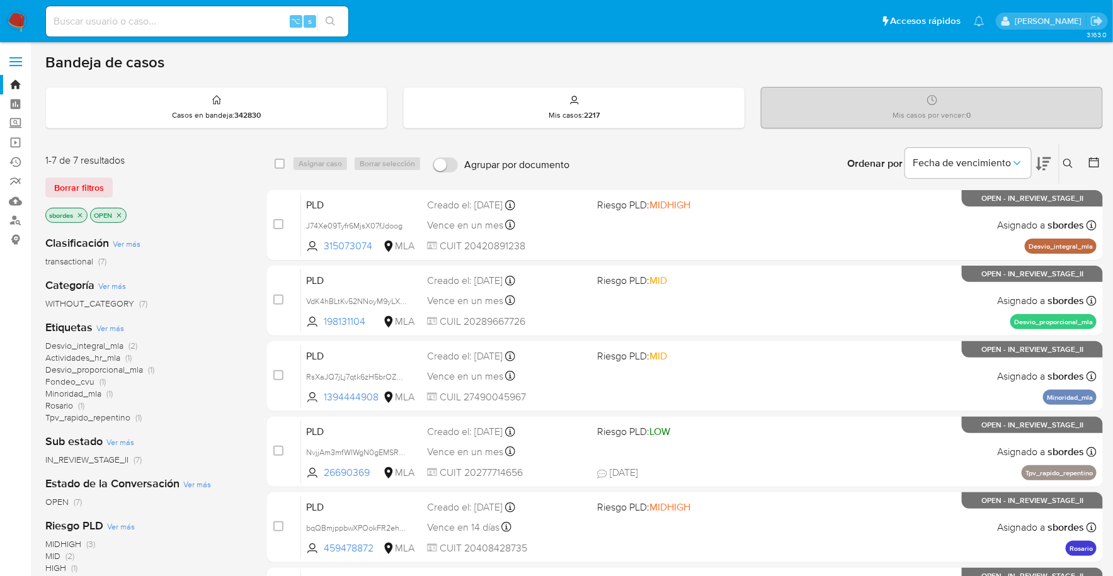
click at [123, 213] on p "OPEN" at bounding box center [108, 215] width 35 height 14
click at [121, 212] on icon "close-filter" at bounding box center [119, 216] width 8 height 8
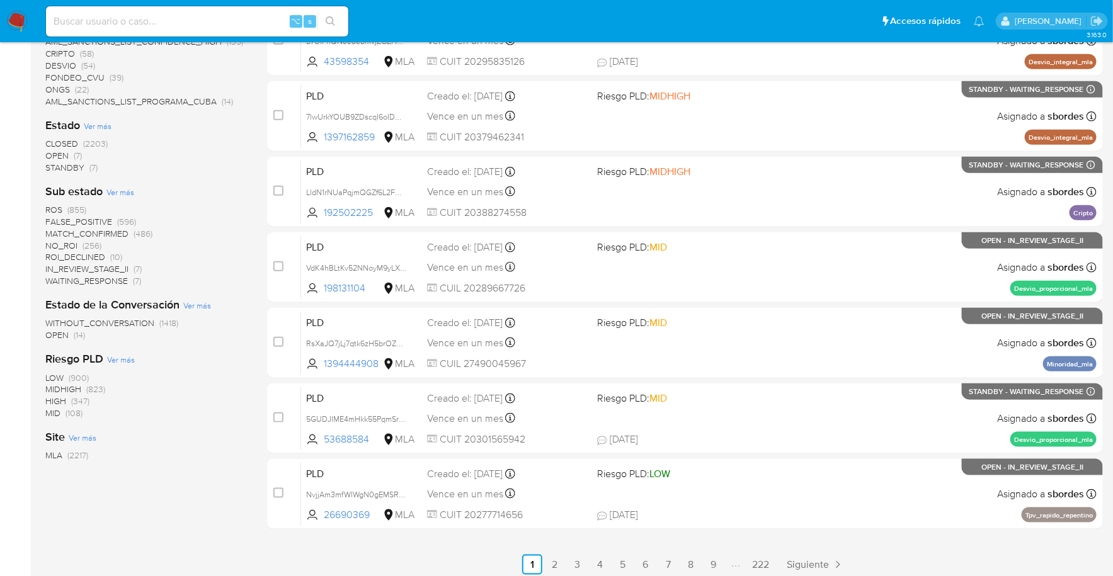
scroll to position [412, 0]
click at [76, 165] on span "STANDBY" at bounding box center [64, 167] width 39 height 13
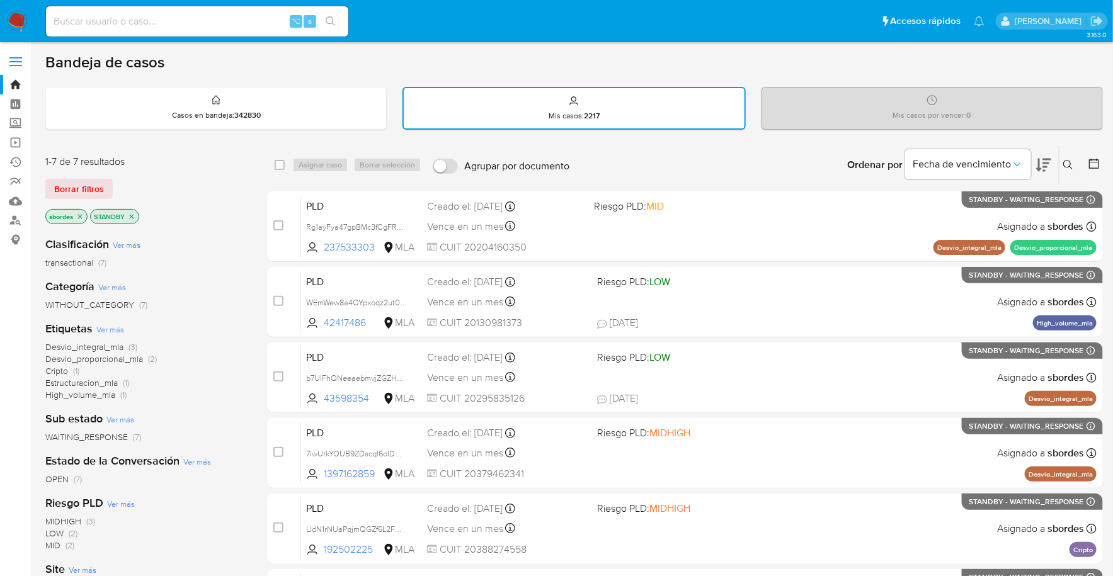
click at [77, 219] on p "sbordes" at bounding box center [66, 217] width 41 height 14
click at [79, 217] on icon "close-filter" at bounding box center [80, 217] width 8 height 8
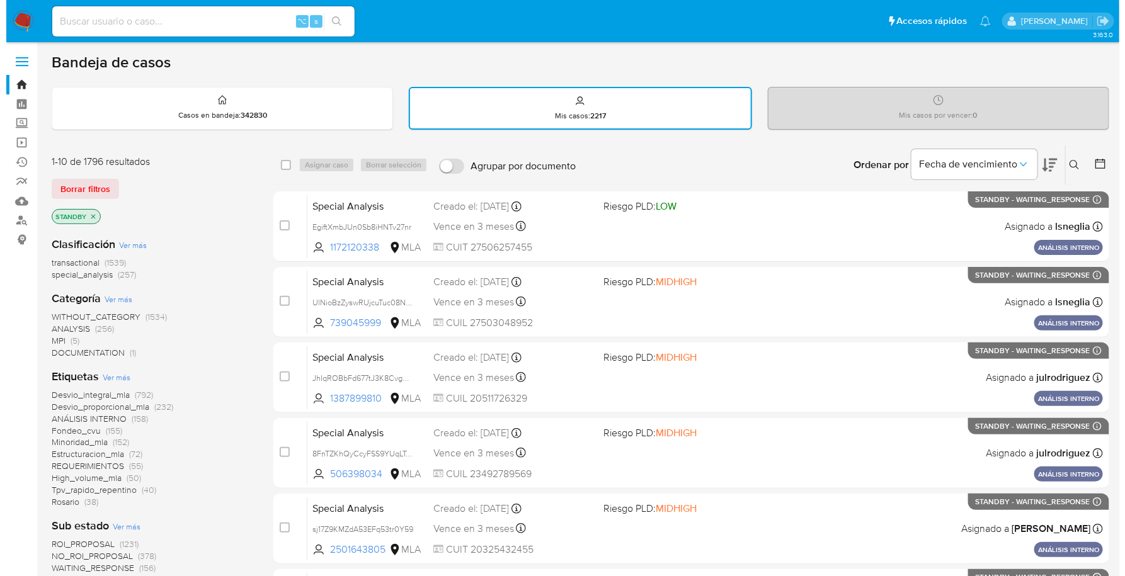
scroll to position [463, 0]
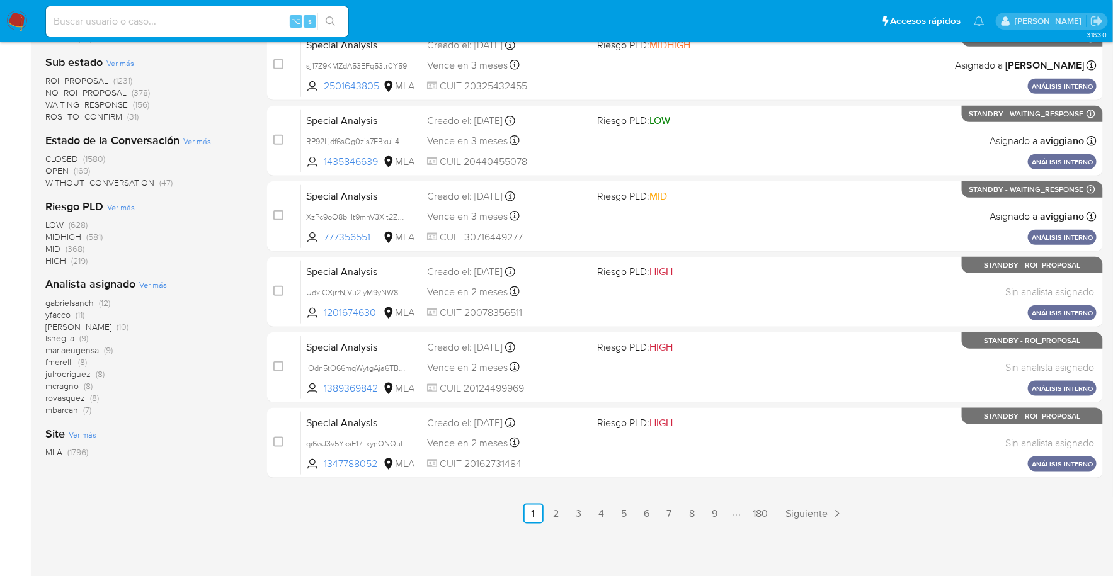
click at [155, 279] on span "Ver más" at bounding box center [153, 284] width 28 height 11
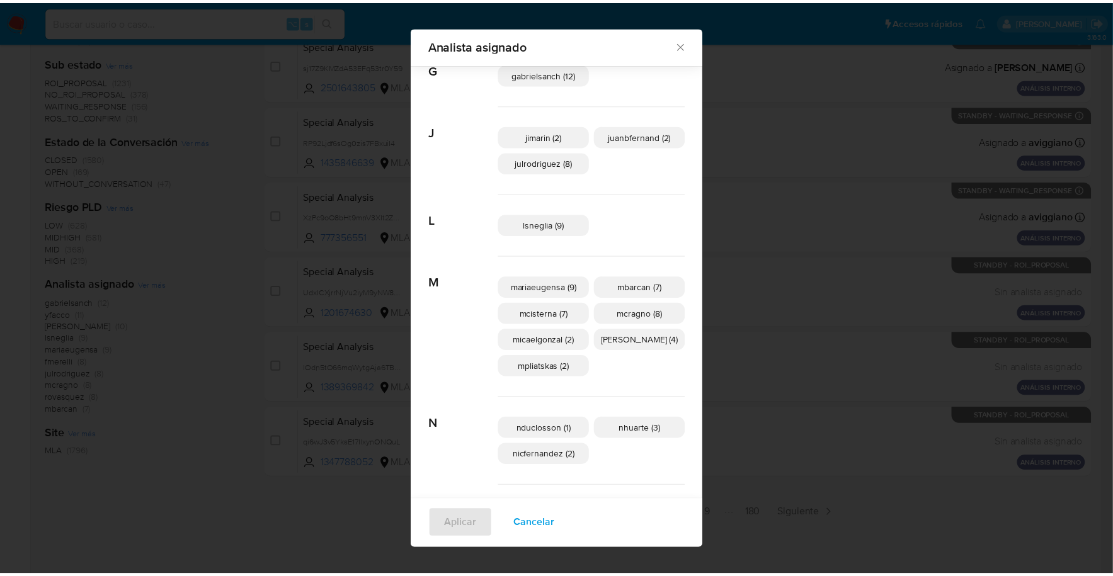
scroll to position [241, 0]
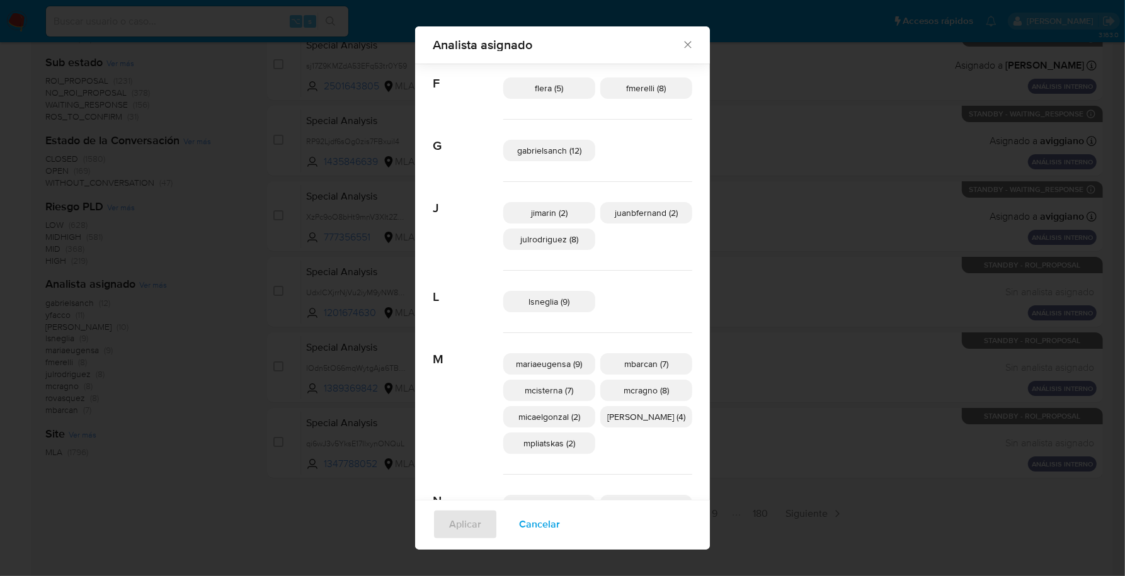
click at [684, 47] on icon "Cerrar" at bounding box center [687, 45] width 7 height 7
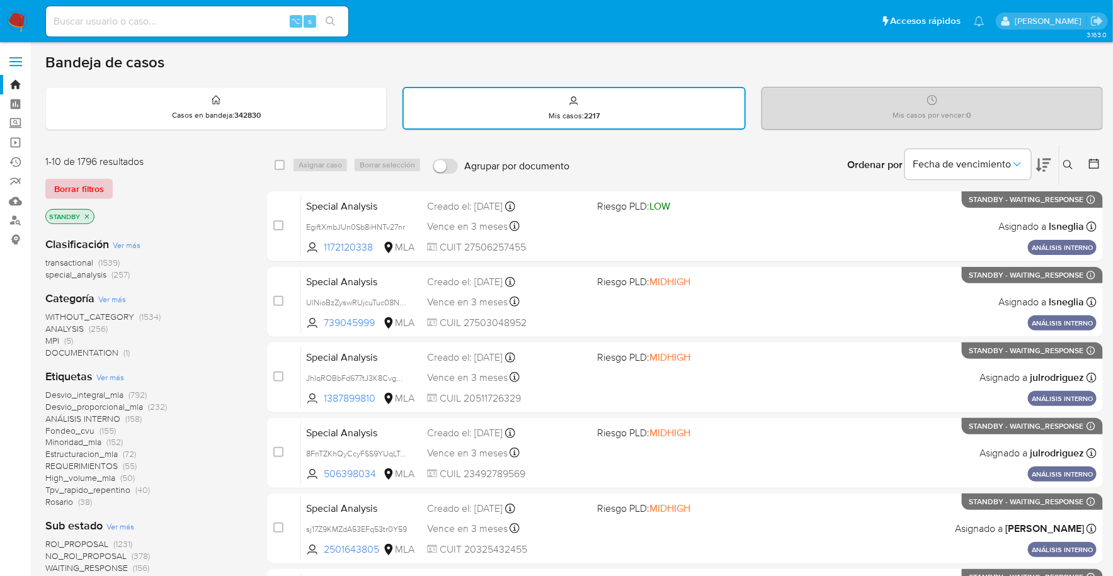
click at [61, 193] on span "Borrar filtros" at bounding box center [79, 189] width 50 height 18
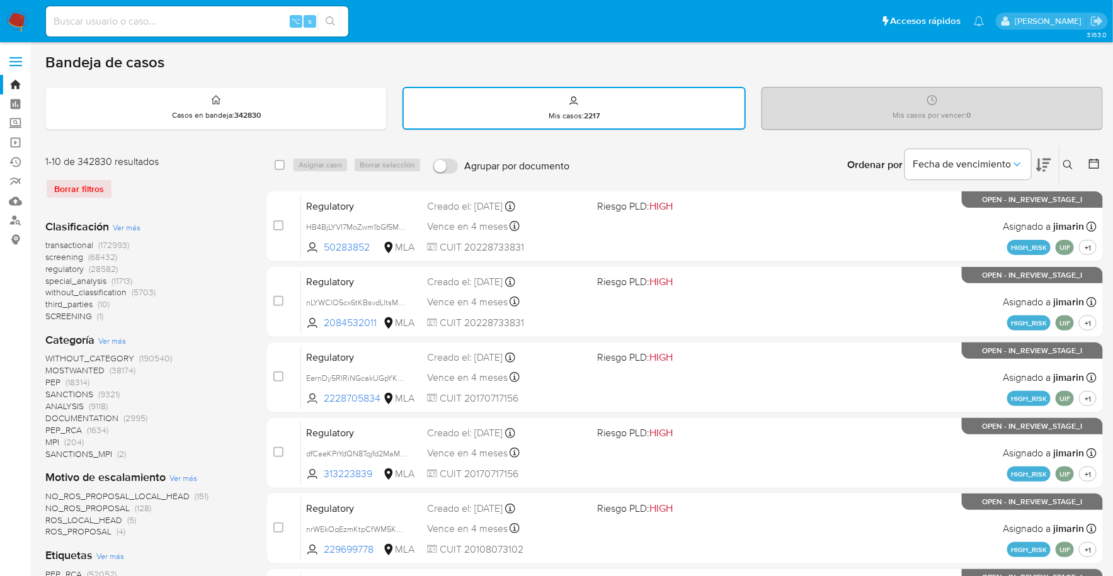
click at [1071, 162] on icon at bounding box center [1068, 165] width 10 height 10
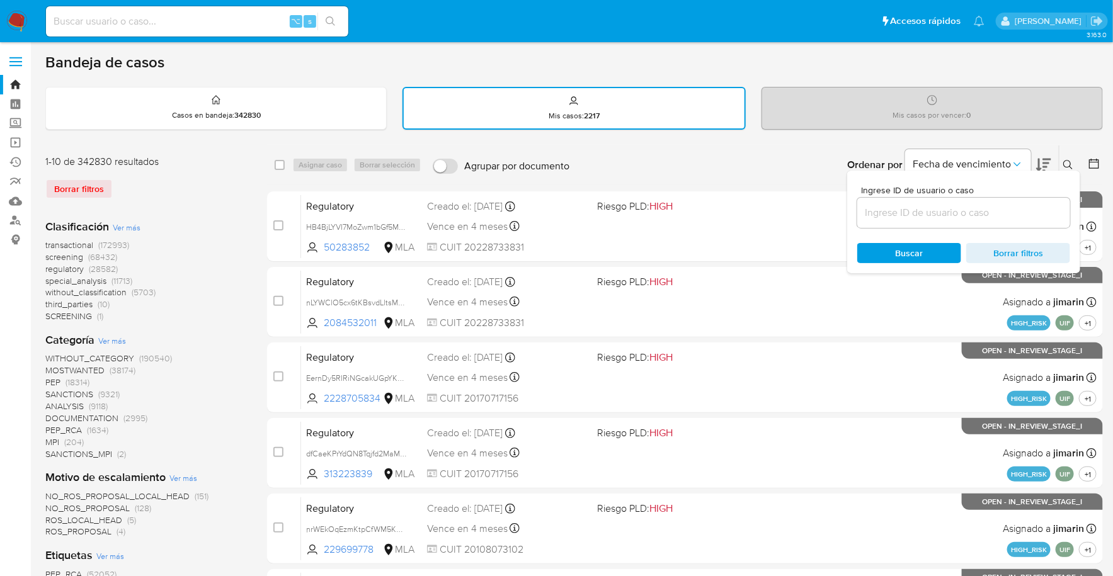
click at [939, 207] on input at bounding box center [963, 213] width 213 height 16
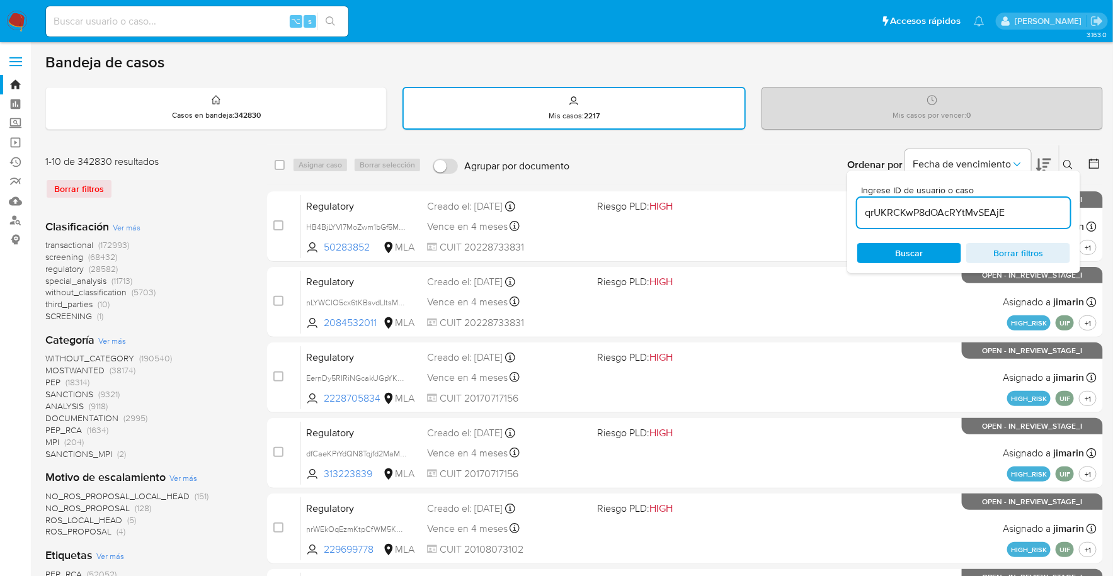
type input "qrUKRCKwP8dOAcRYtMvSEAjE"
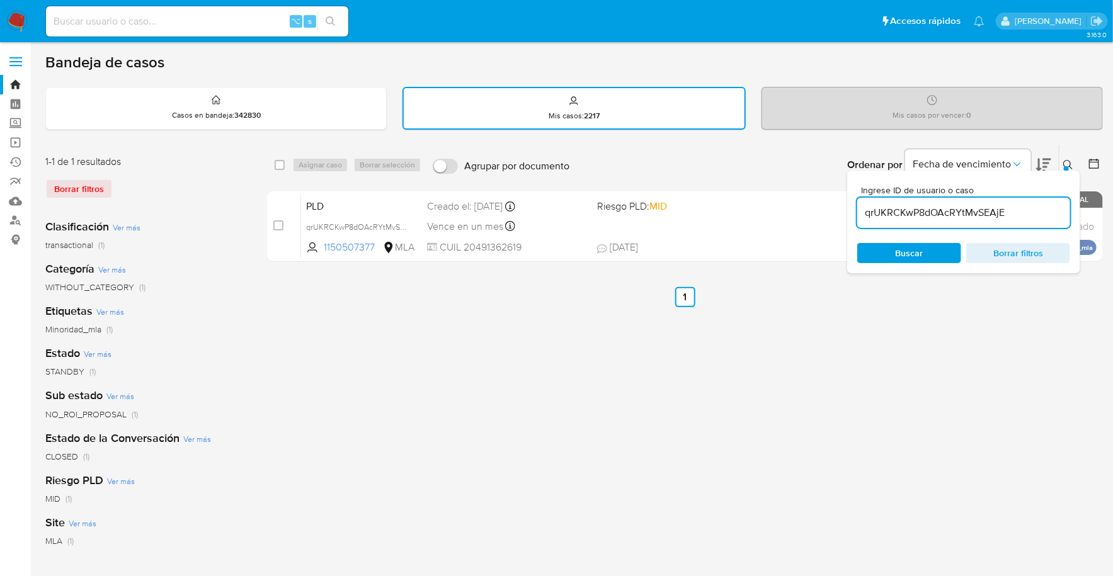
click at [1062, 163] on button at bounding box center [1069, 164] width 21 height 15
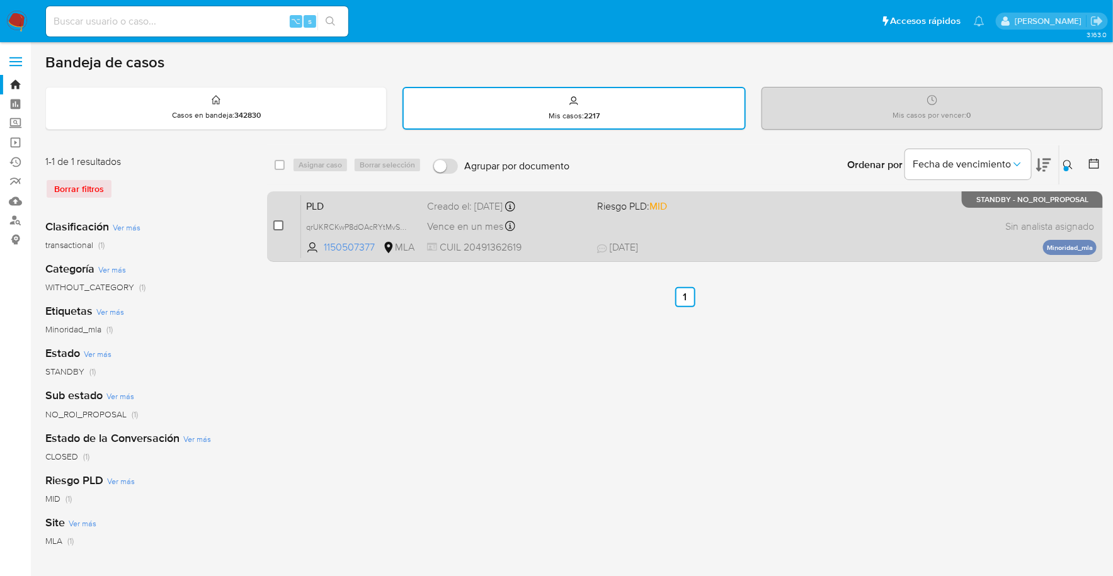
click at [279, 224] on input "checkbox" at bounding box center [278, 225] width 10 height 10
checkbox input "true"
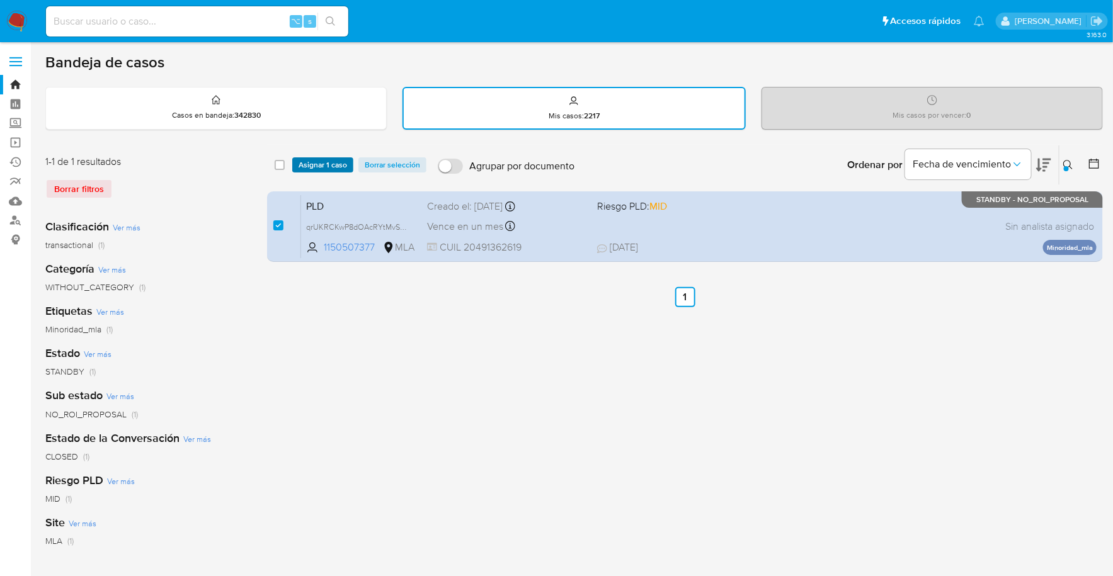
click at [311, 171] on span "Asignar 1 caso" at bounding box center [322, 165] width 48 height 13
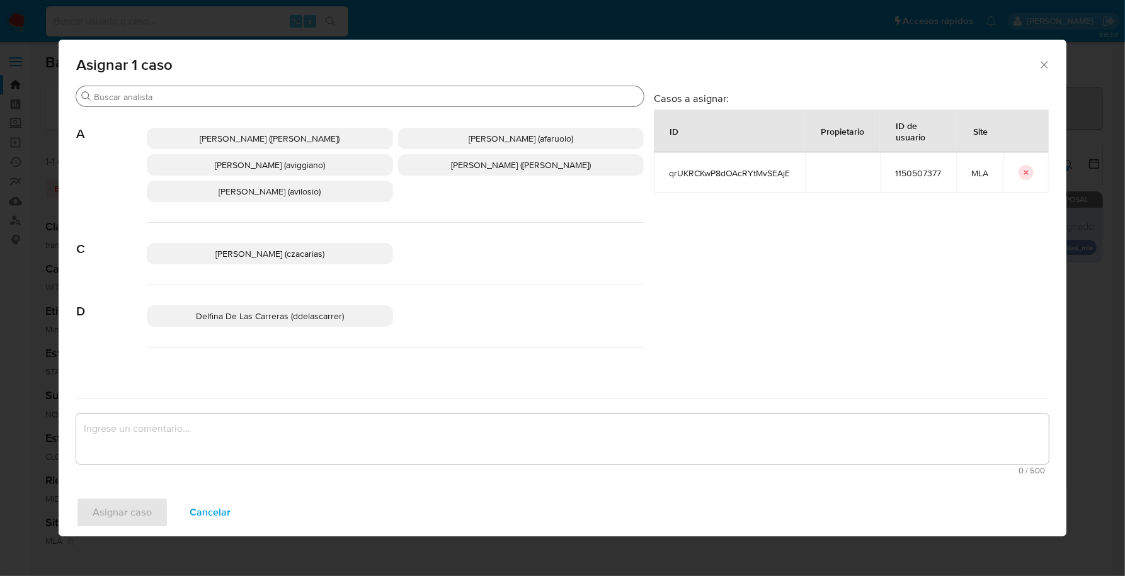
click at [253, 97] on input "Buscar" at bounding box center [366, 96] width 545 height 11
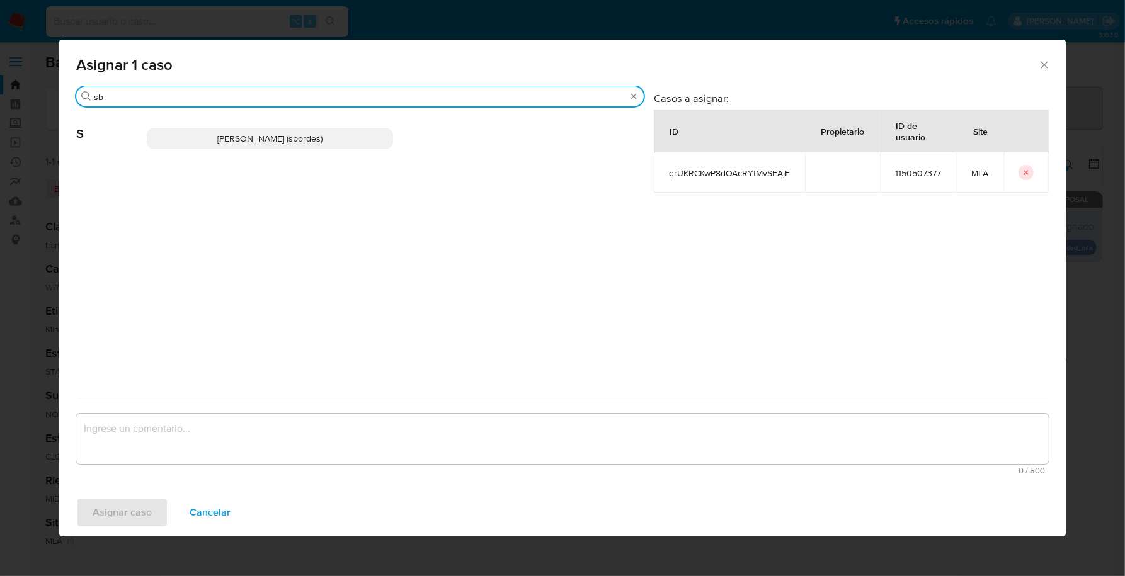
type input "sb"
click at [264, 146] on p "Stefania Bordes (sbordes)" at bounding box center [270, 138] width 246 height 21
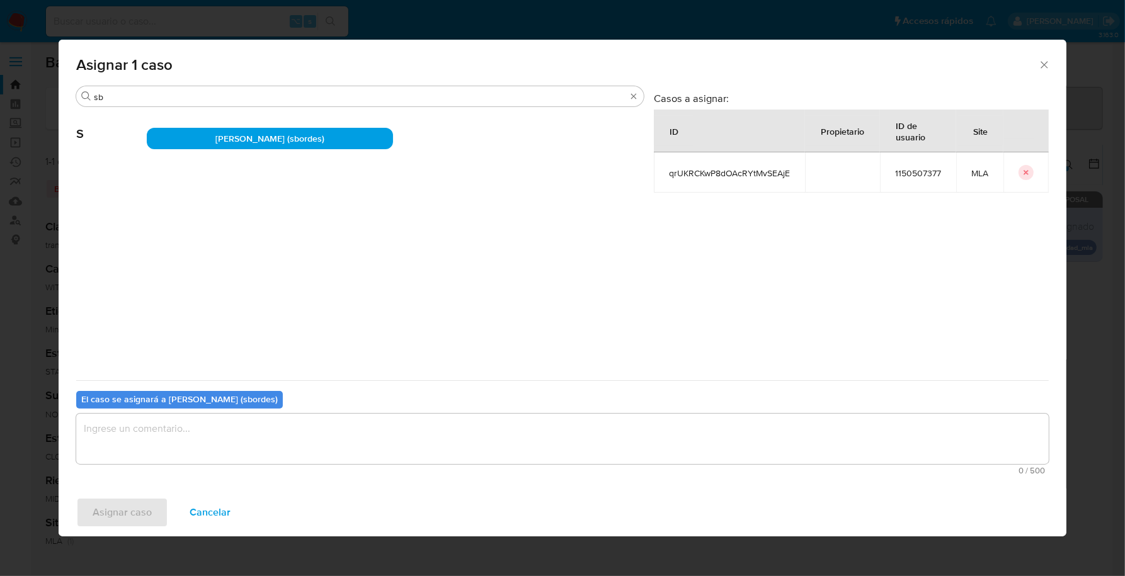
click at [205, 448] on textarea "assign-modal" at bounding box center [562, 439] width 972 height 50
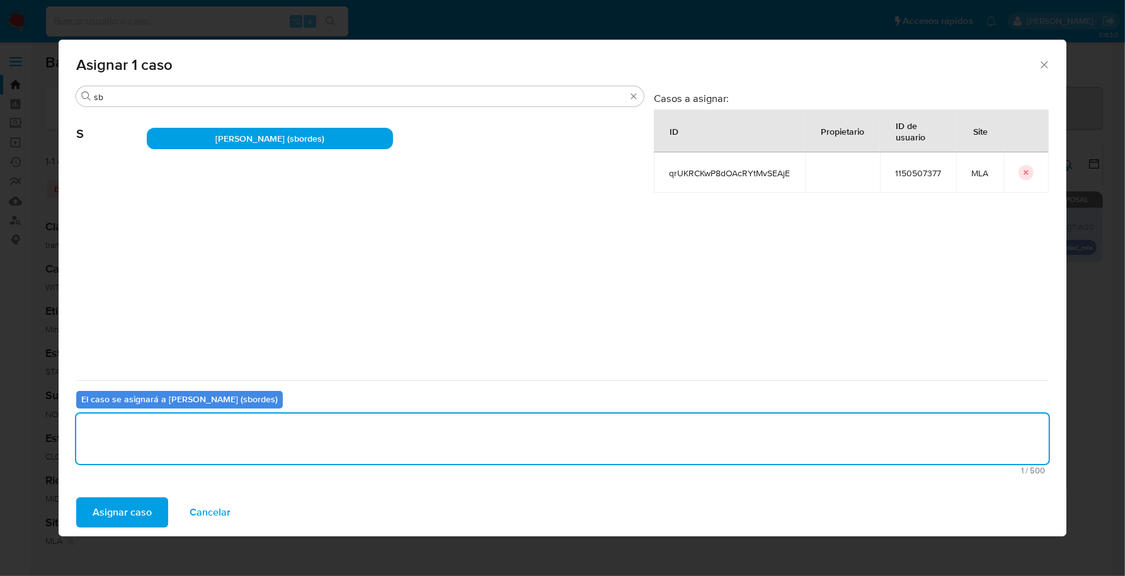
click at [103, 516] on span "Asignar caso" at bounding box center [122, 513] width 59 height 28
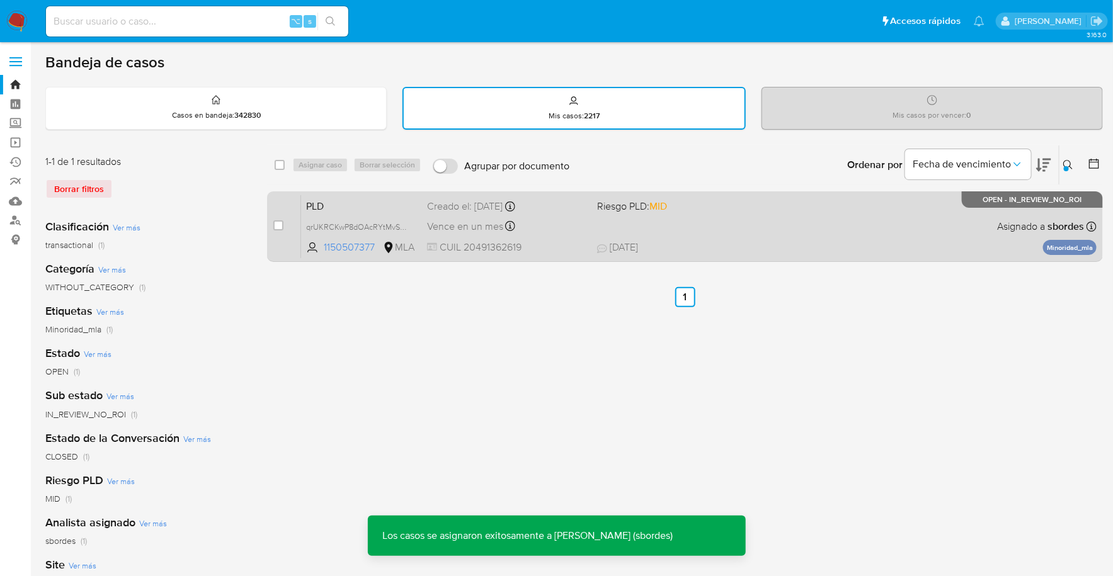
click at [702, 231] on div "PLD qrUKRCKwP8dOAcRYtMvSEAjE 1150507377 MLA Riesgo PLD: MID Creado el: 12/09/20…" at bounding box center [698, 227] width 795 height 64
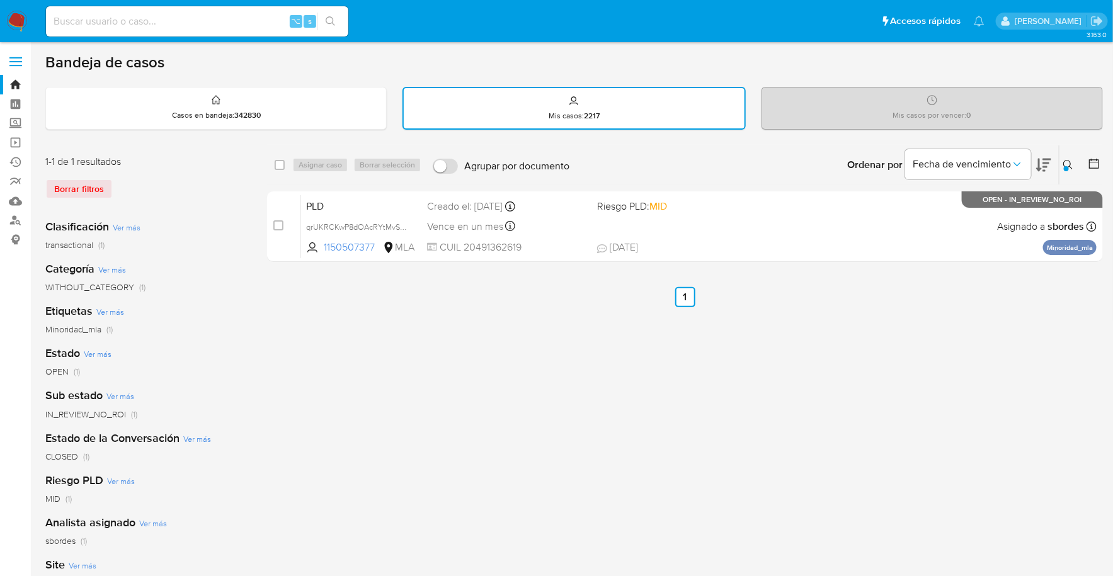
click at [23, 24] on img at bounding box center [16, 21] width 21 height 21
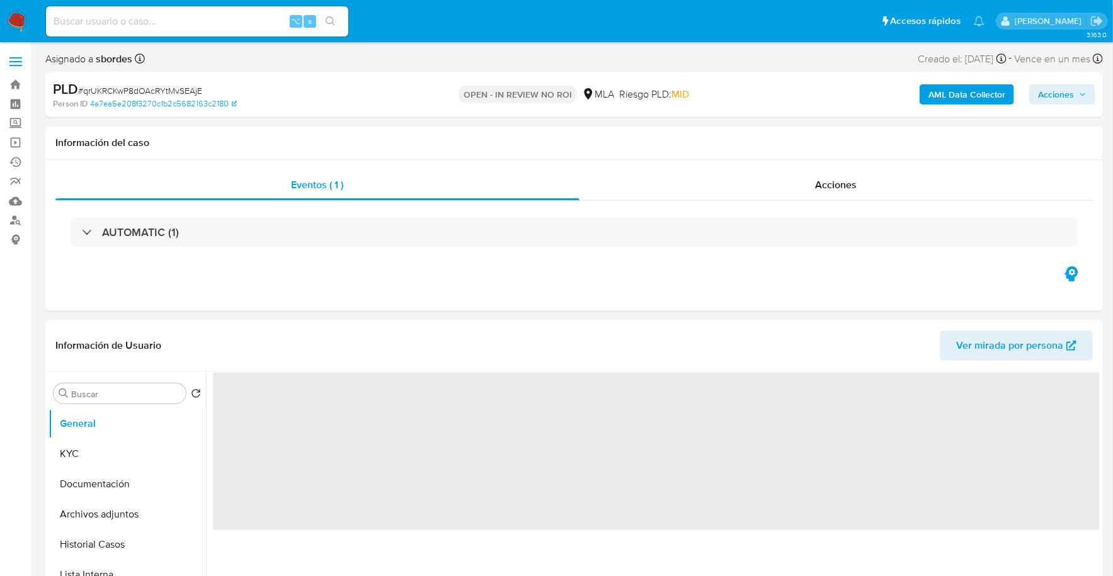
click at [1057, 94] on span "Acciones" at bounding box center [1056, 94] width 36 height 20
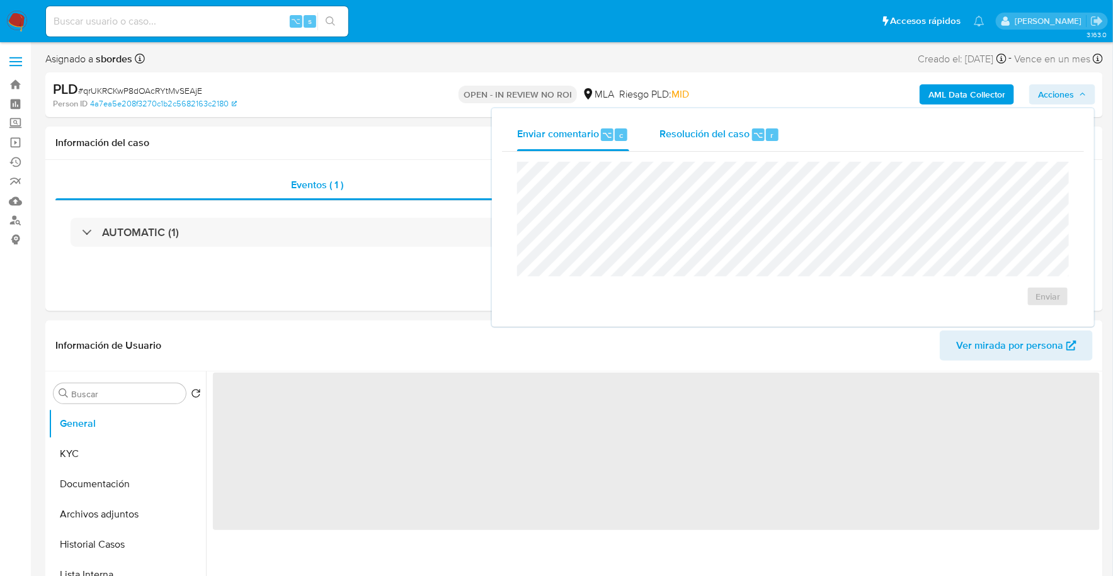
select select "10"
click at [763, 147] on div "Resolución del caso ⌥ r" at bounding box center [719, 134] width 120 height 33
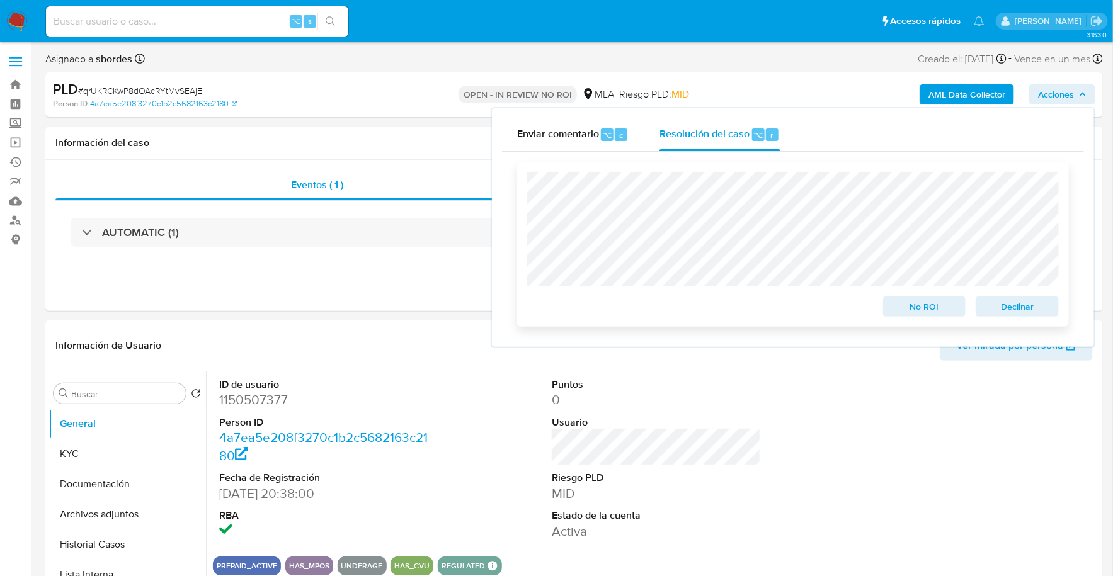
click at [1047, 312] on span "Declinar" at bounding box center [1016, 307] width 65 height 18
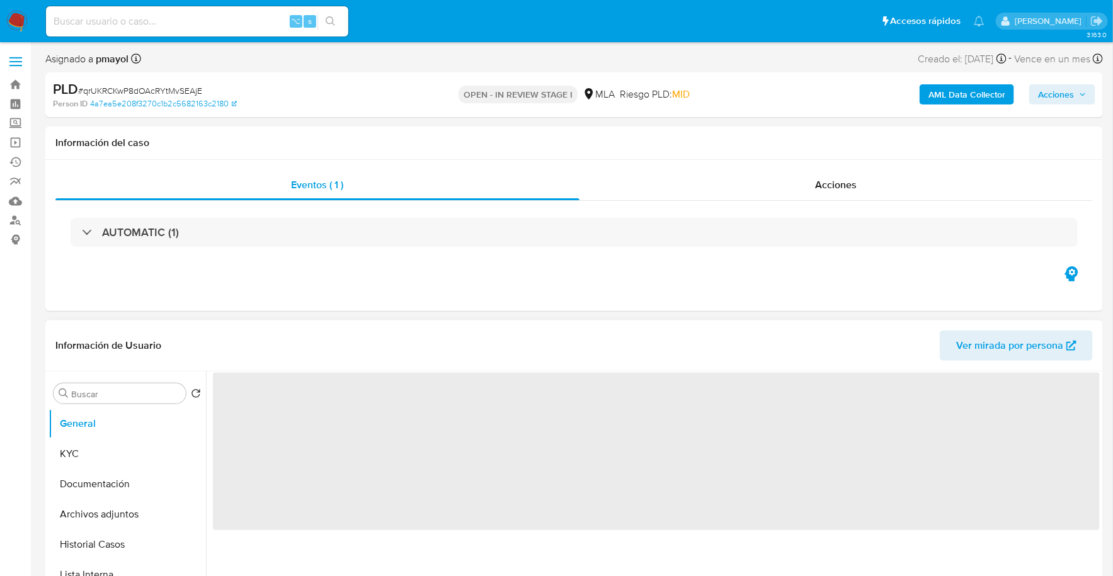
select select "10"
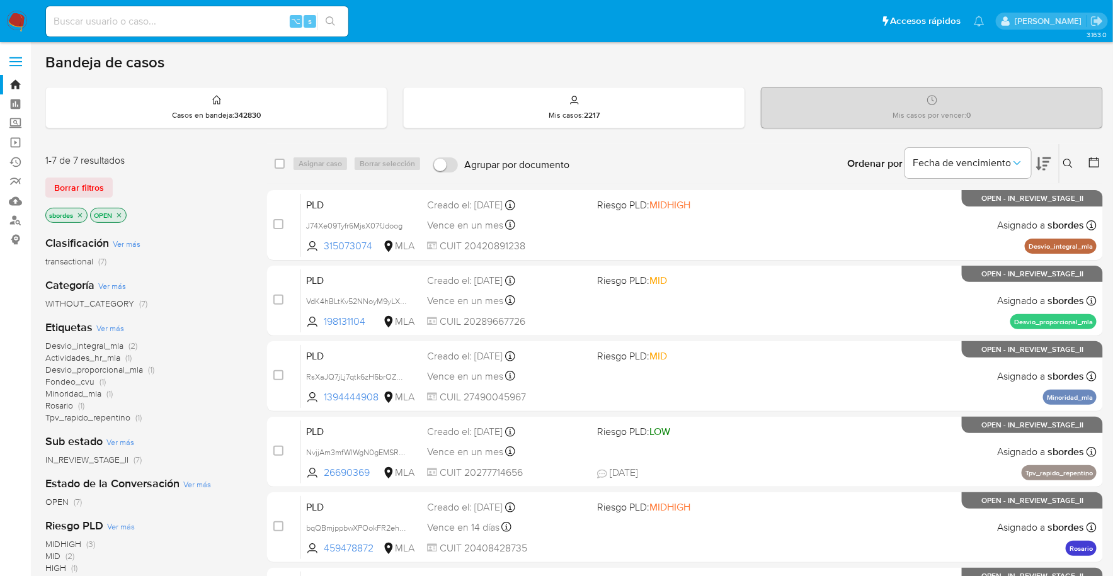
click at [82, 214] on icon "close-filter" at bounding box center [80, 216] width 8 height 8
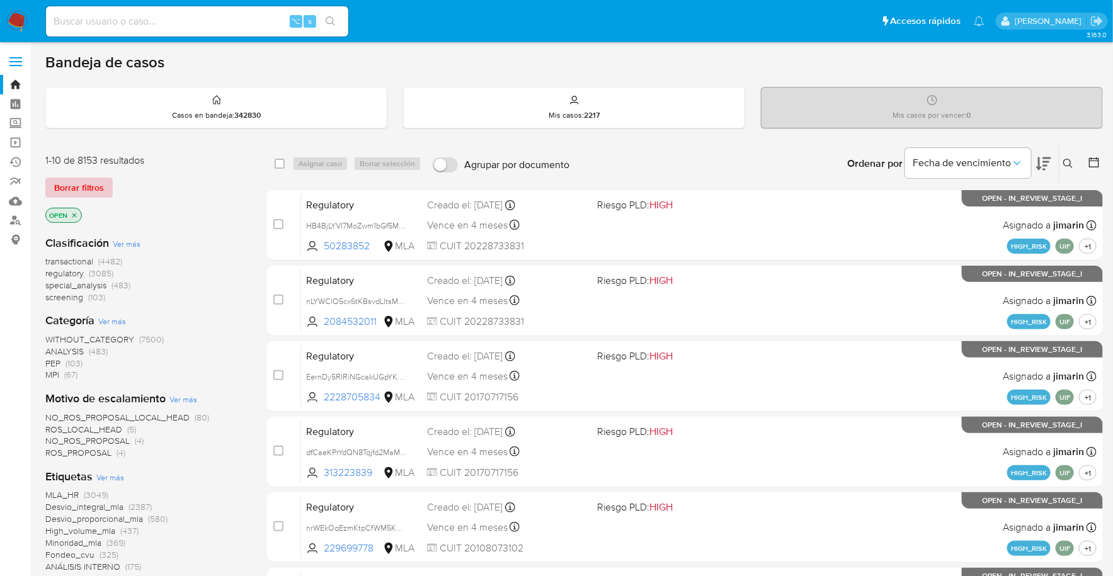
click at [84, 179] on span "Borrar filtros" at bounding box center [79, 188] width 50 height 18
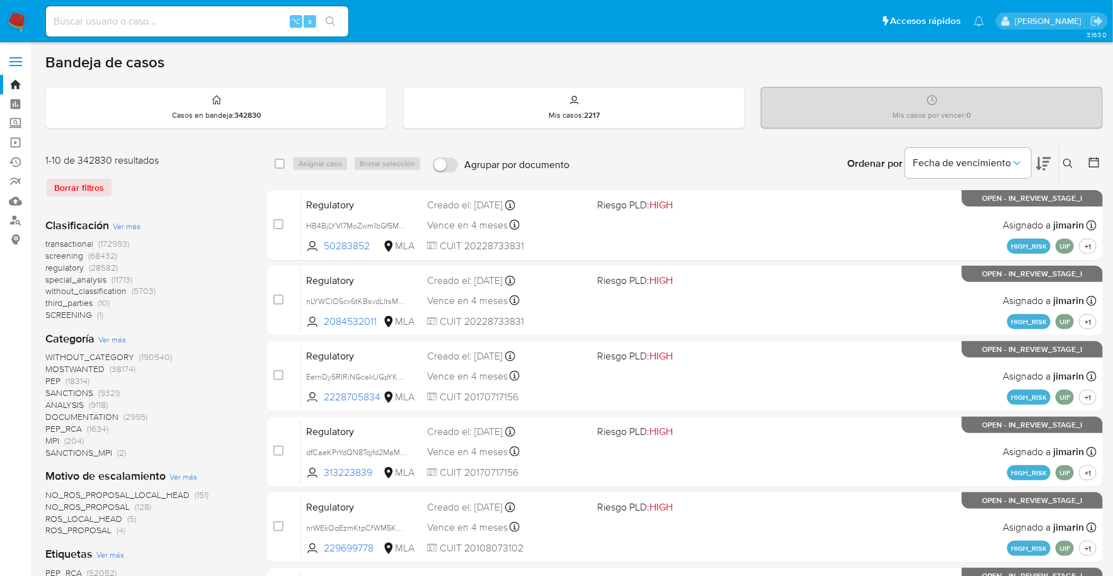
click at [17, 21] on img at bounding box center [16, 21] width 21 height 21
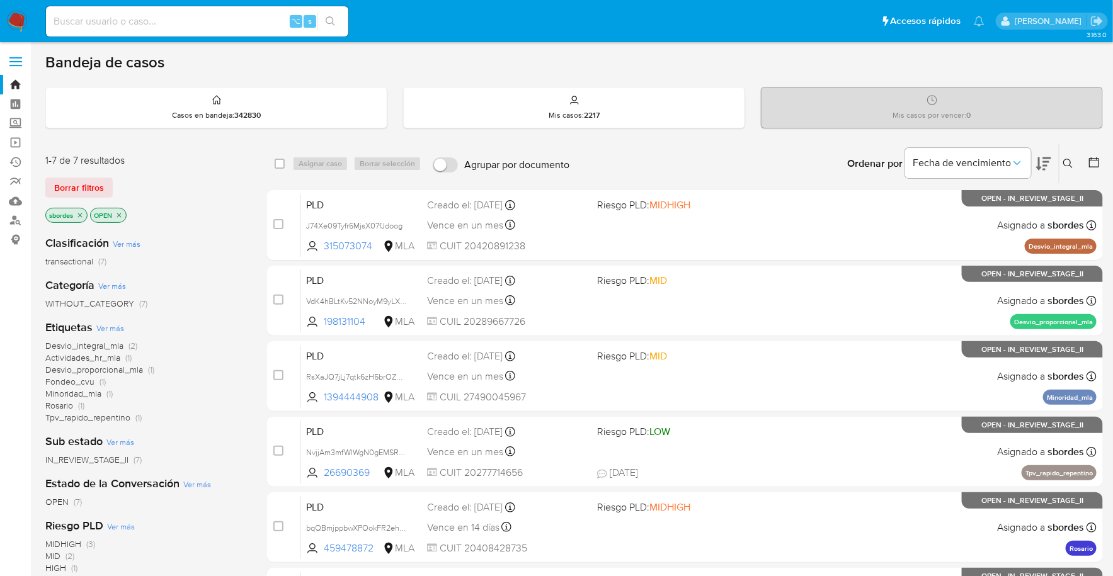
click at [120, 214] on icon "close-filter" at bounding box center [119, 215] width 4 height 4
